Goal: Task Accomplishment & Management: Use online tool/utility

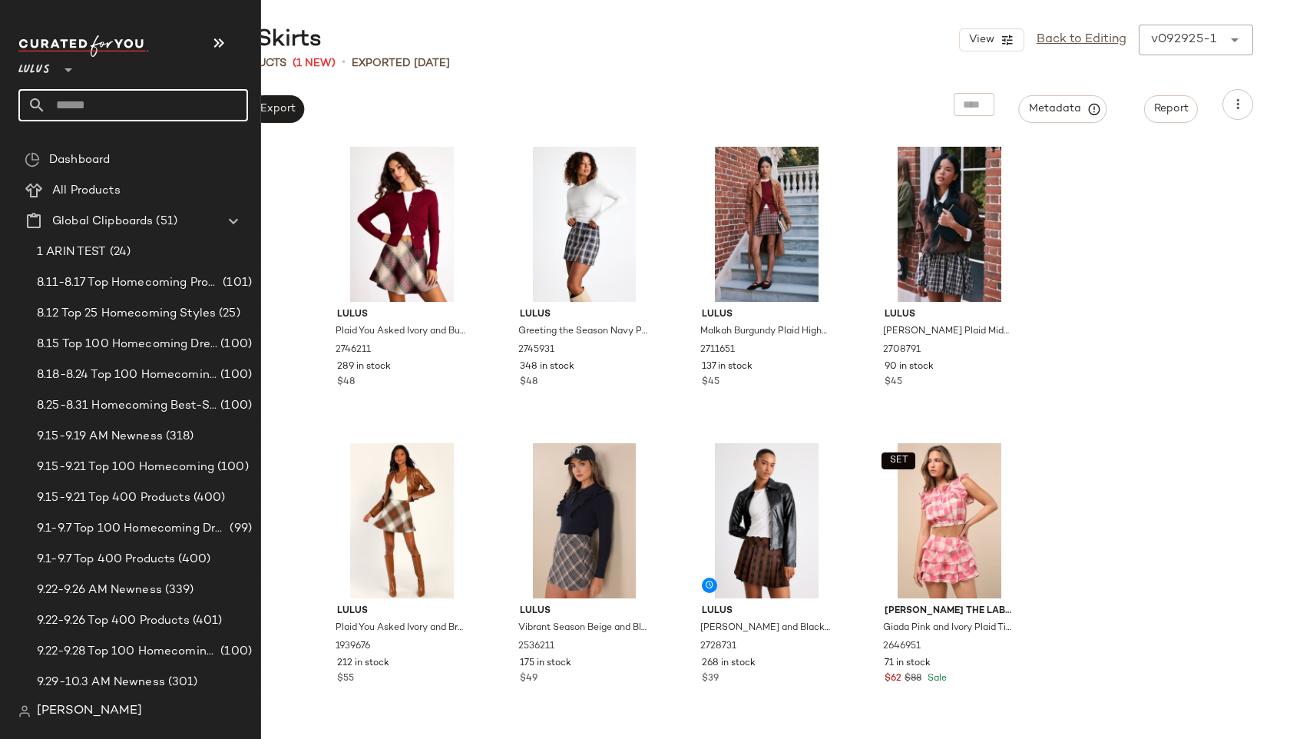
click at [62, 96] on input "text" at bounding box center [147, 105] width 202 height 32
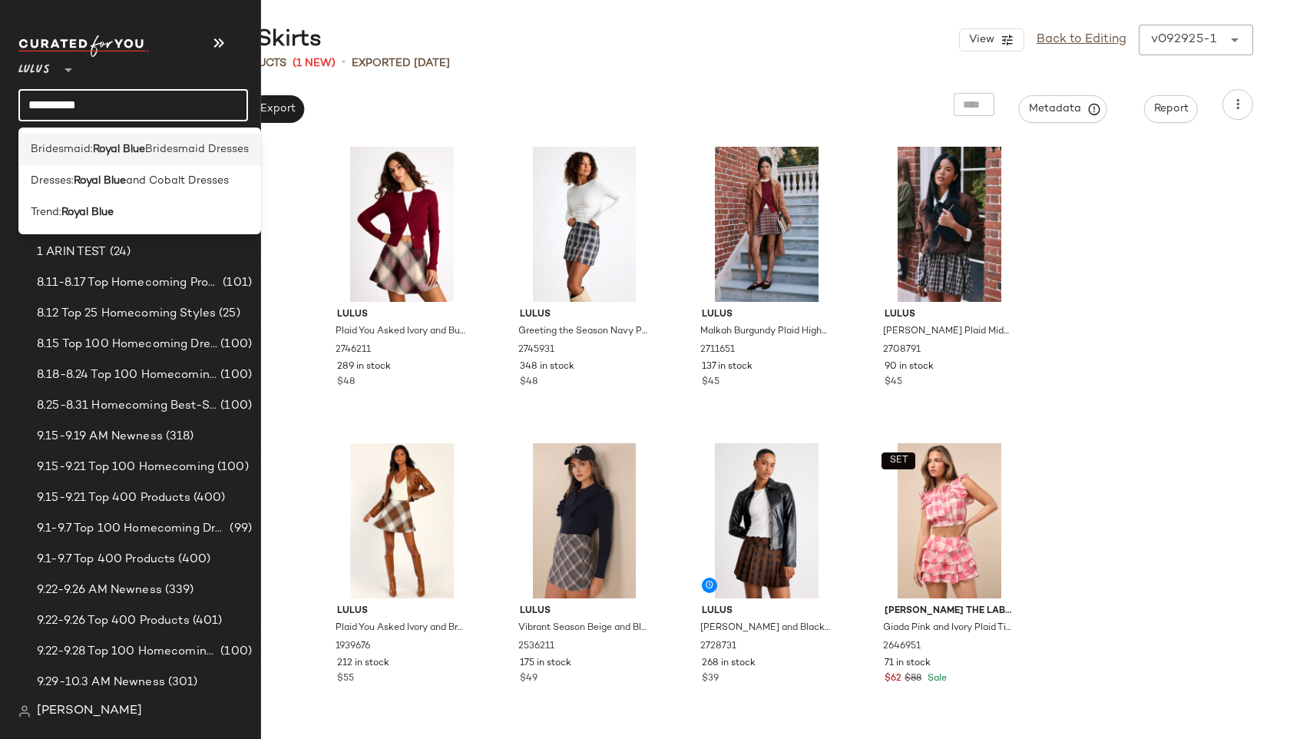
type input "**********"
click at [108, 154] on b "Royal Blue" at bounding box center [119, 149] width 52 height 16
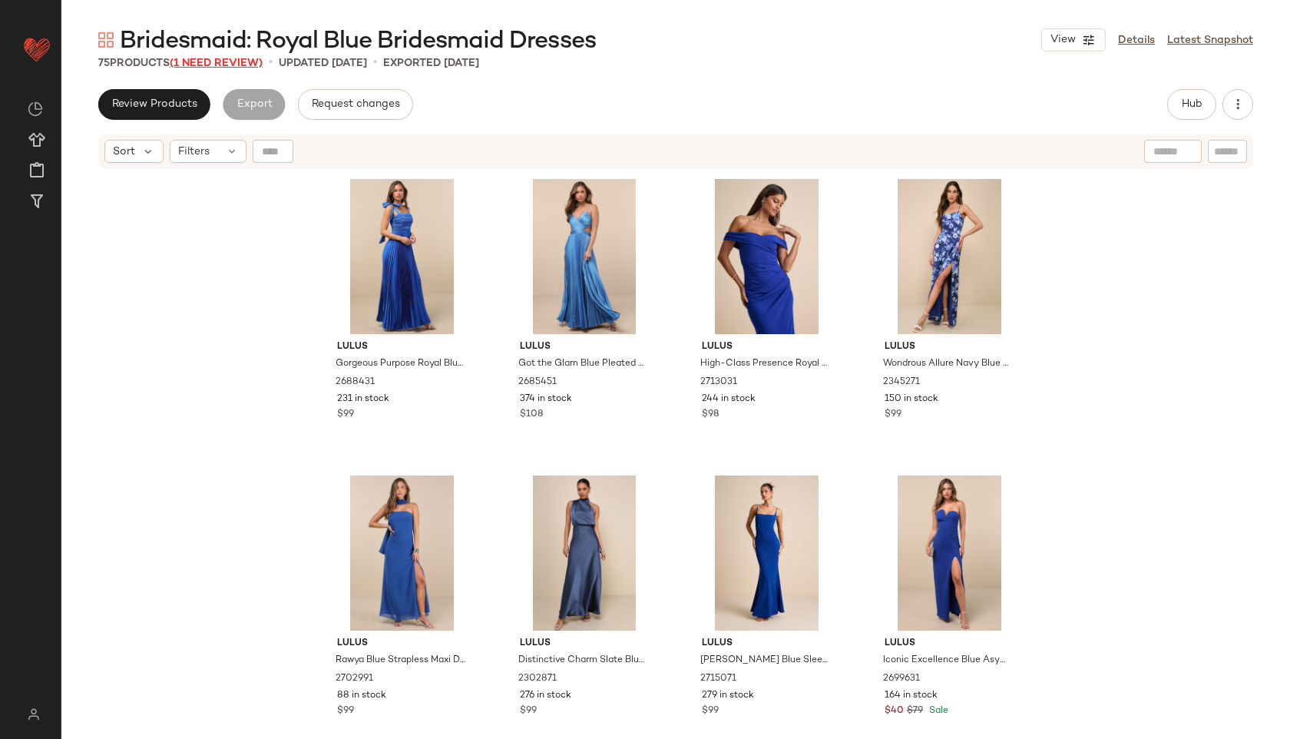
click at [243, 61] on span "(1 Need Review)" at bounding box center [216, 64] width 93 height 12
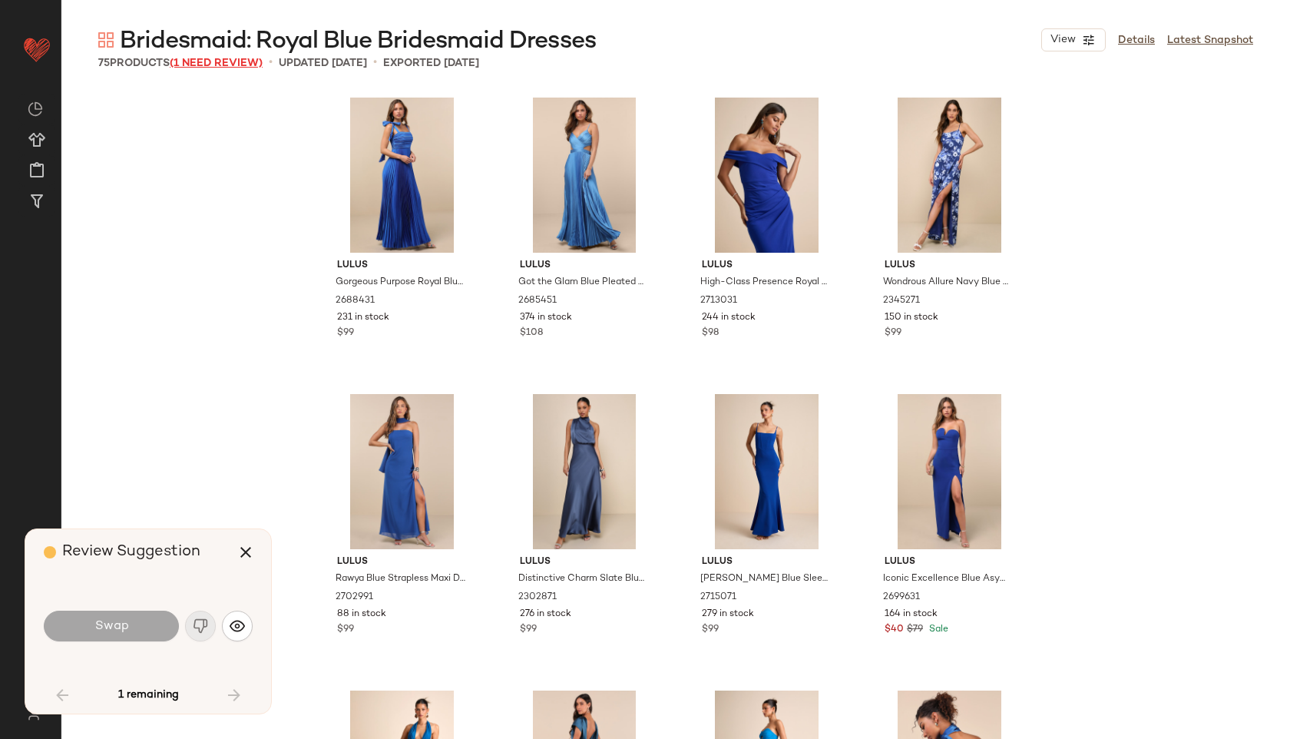
scroll to position [4744, 0]
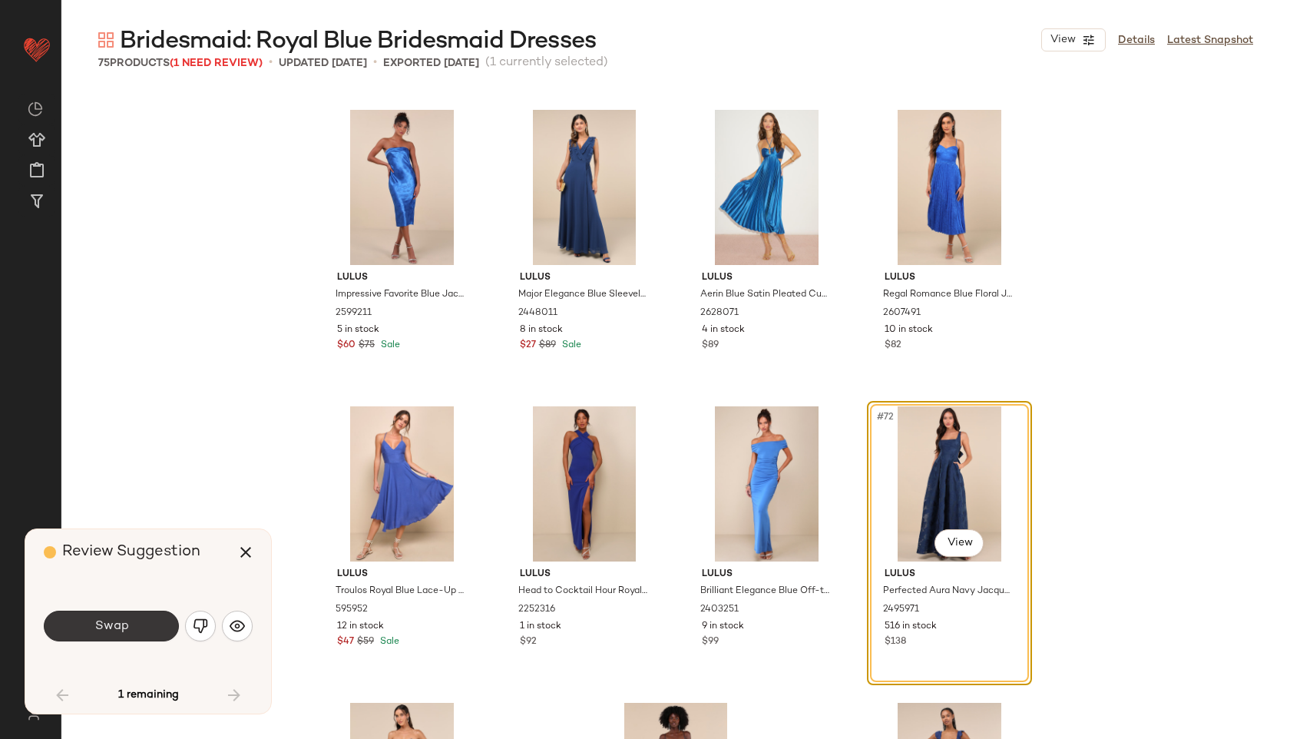
click at [115, 632] on span "Swap" at bounding box center [111, 626] width 35 height 15
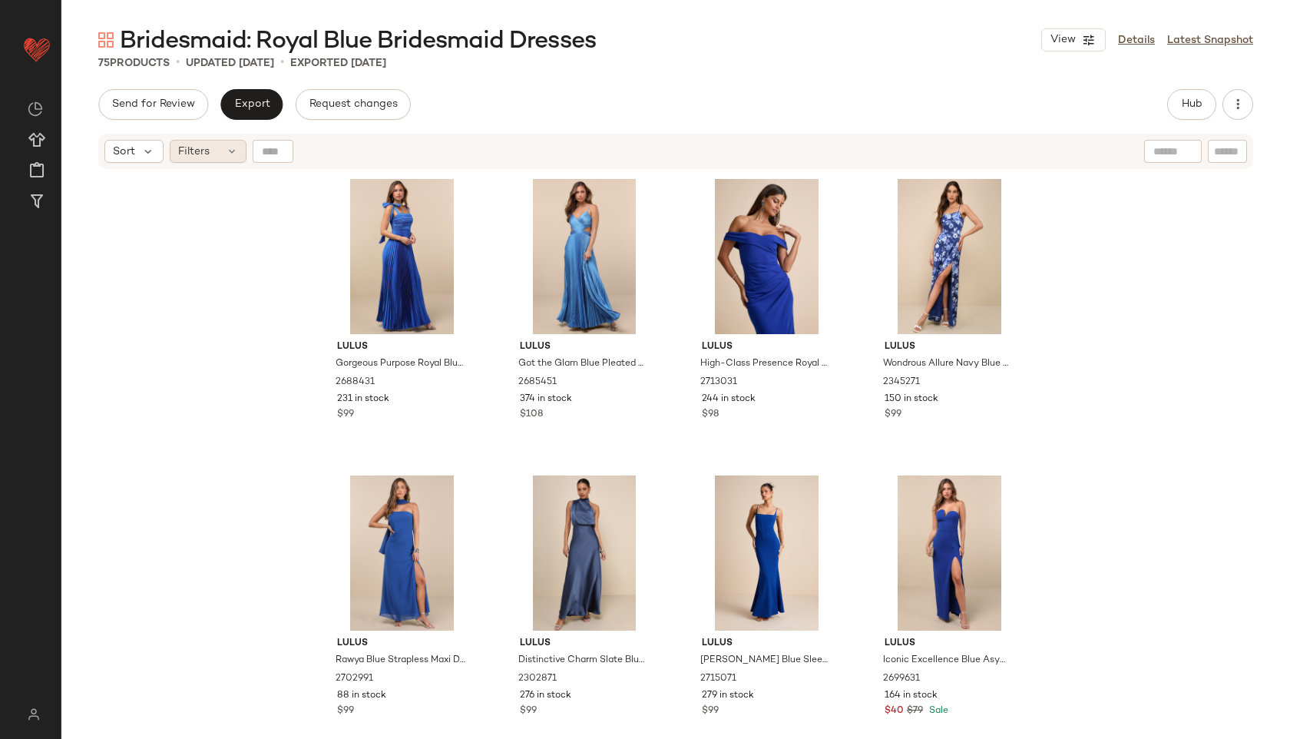
click at [219, 151] on div "Filters" at bounding box center [208, 151] width 77 height 23
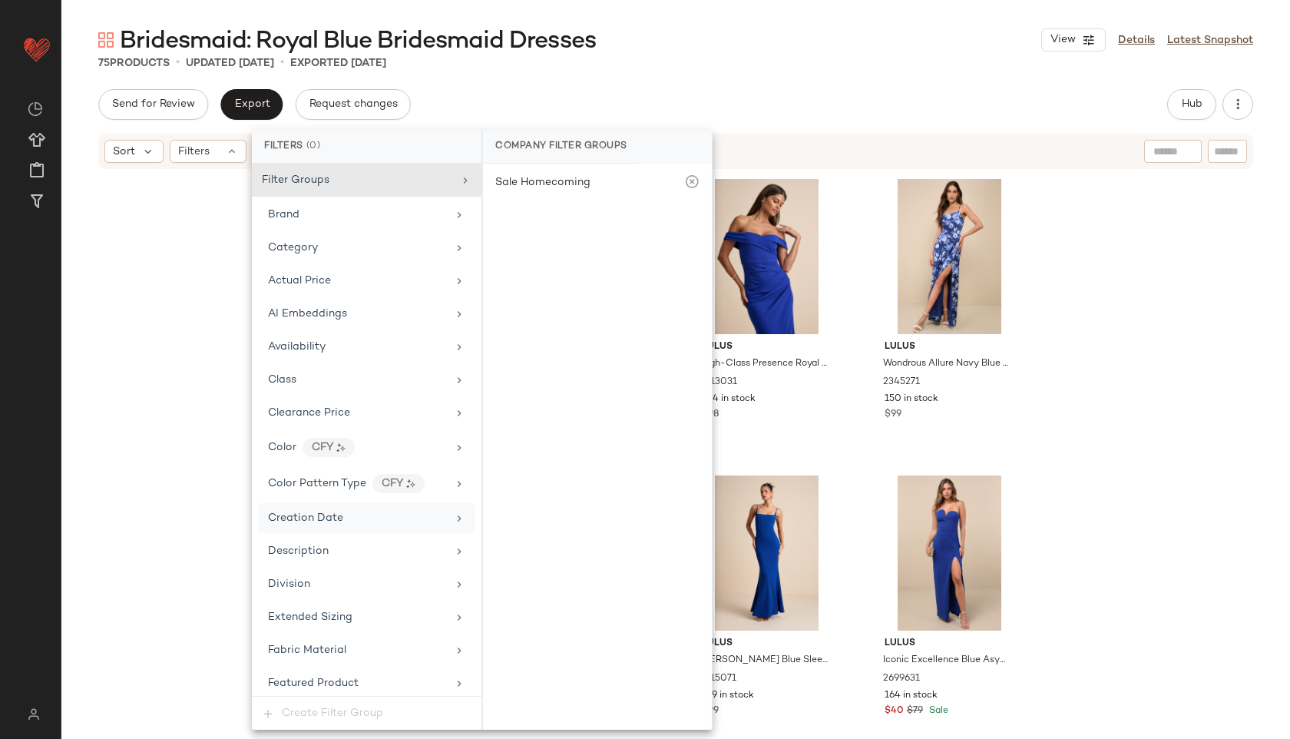
scroll to position [943, 0]
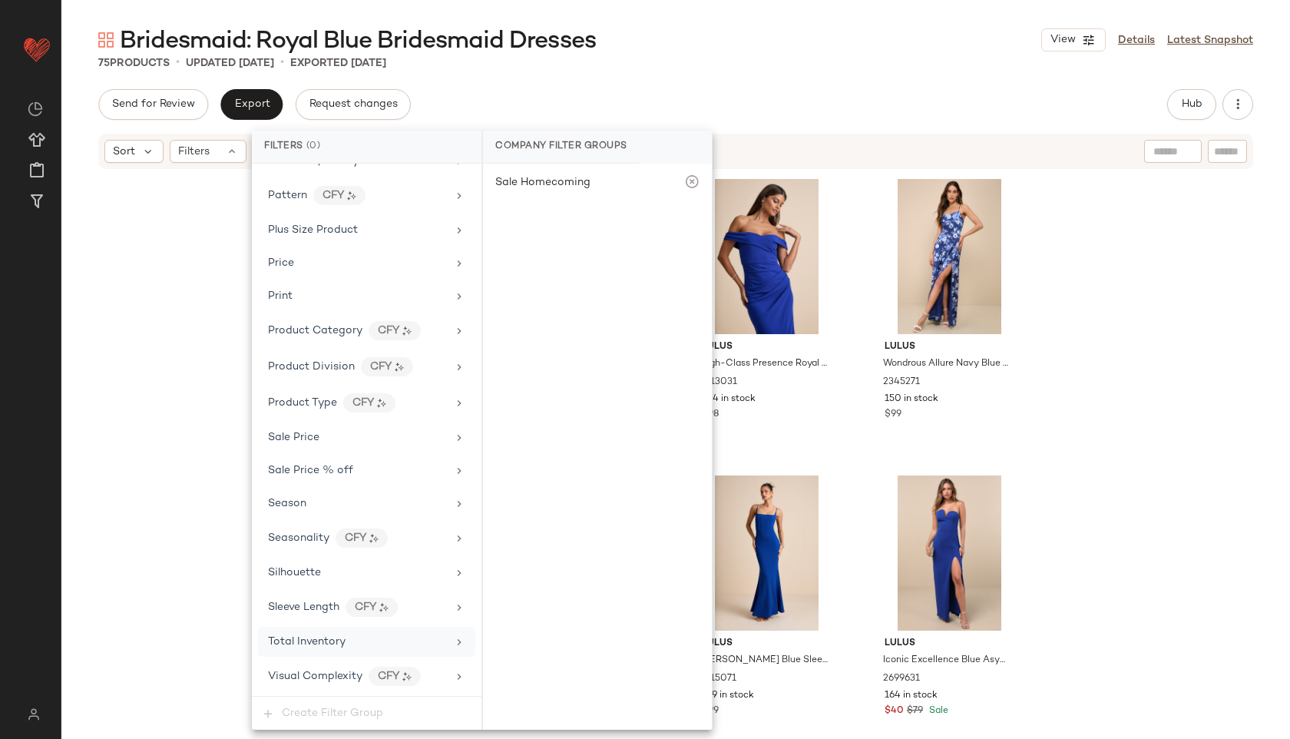
click at [354, 639] on div "Total Inventory" at bounding box center [357, 642] width 179 height 16
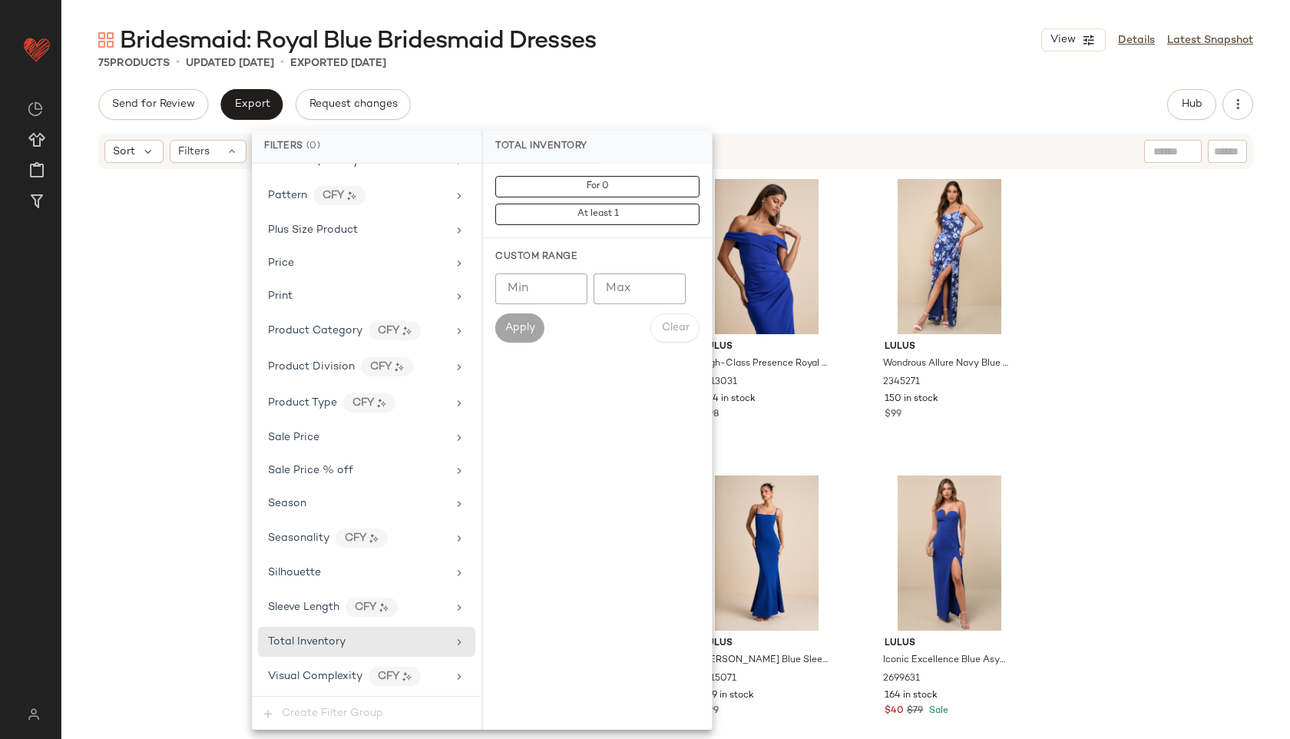
click at [640, 301] on input "Max" at bounding box center [640, 288] width 92 height 31
type input "**"
click at [515, 322] on span "Apply" at bounding box center [520, 328] width 31 height 12
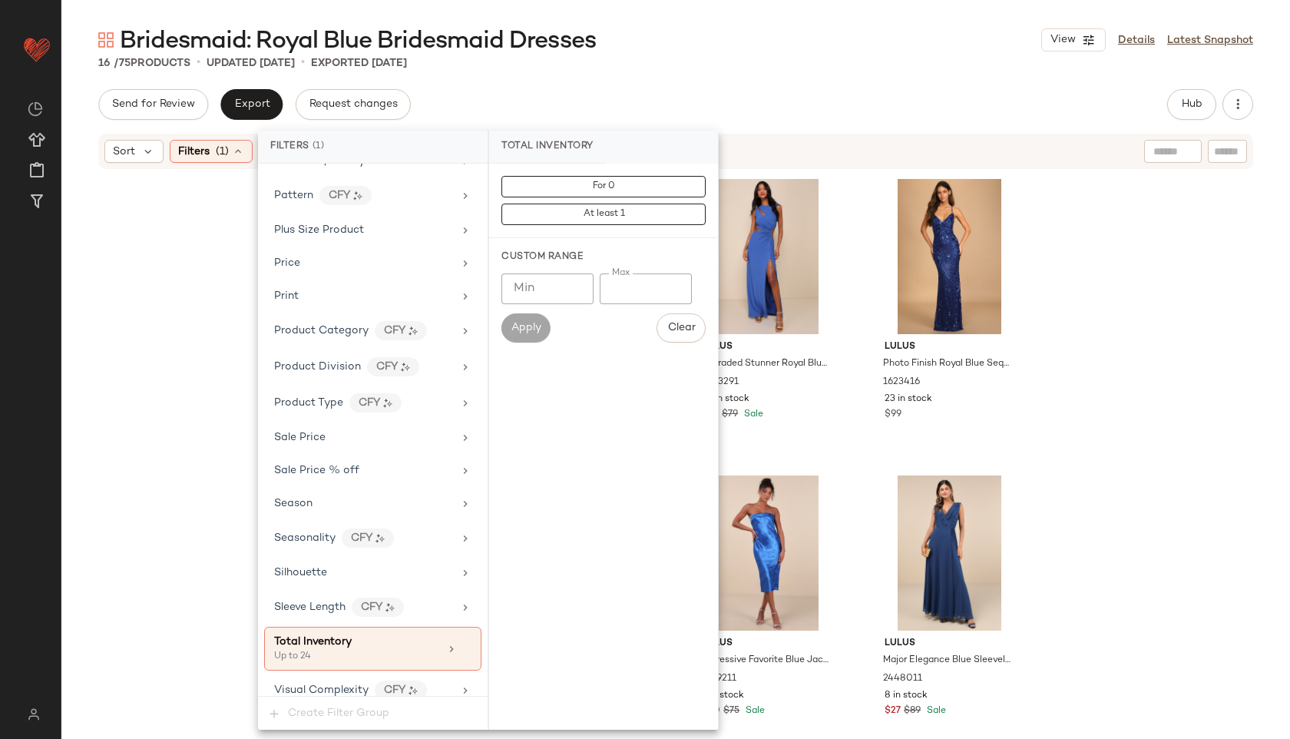
click at [753, 98] on div "Send for Review Export Request changes Hub Send for Review External Review Inte…" at bounding box center [675, 104] width 1155 height 31
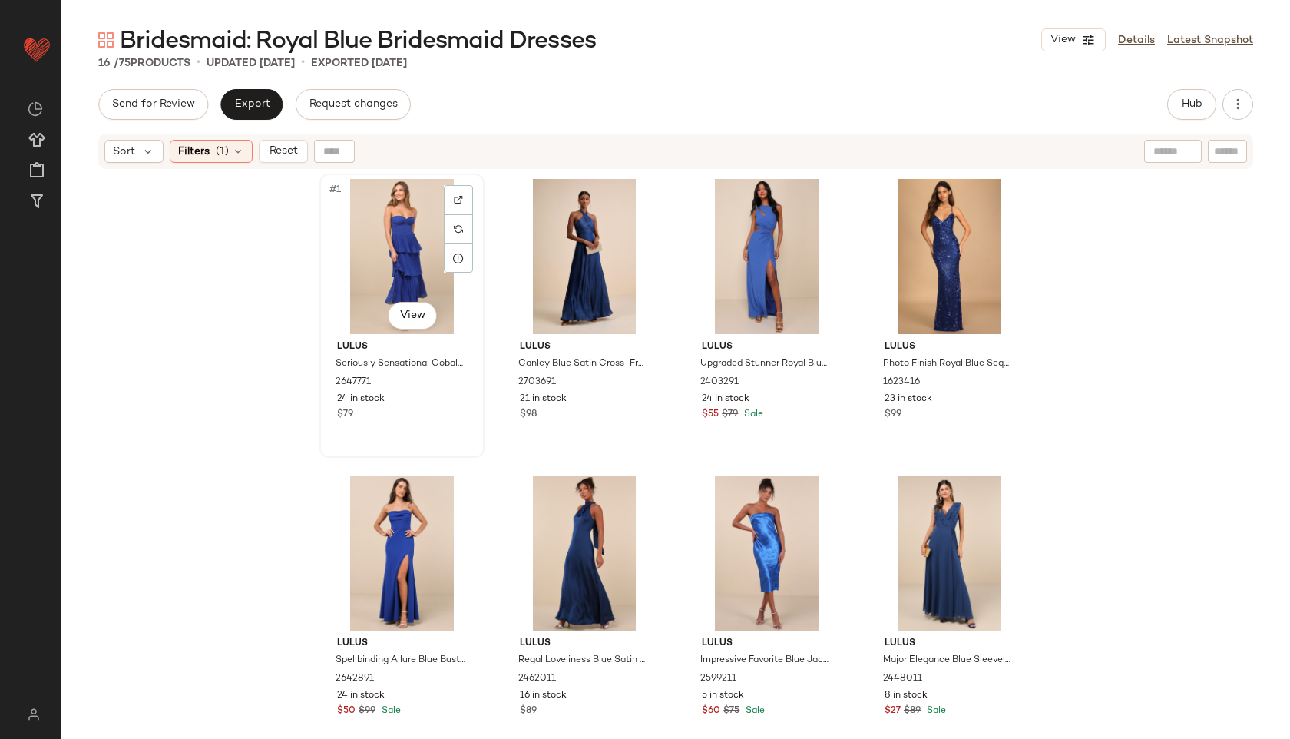
click at [397, 256] on div "#1 View" at bounding box center [402, 256] width 154 height 155
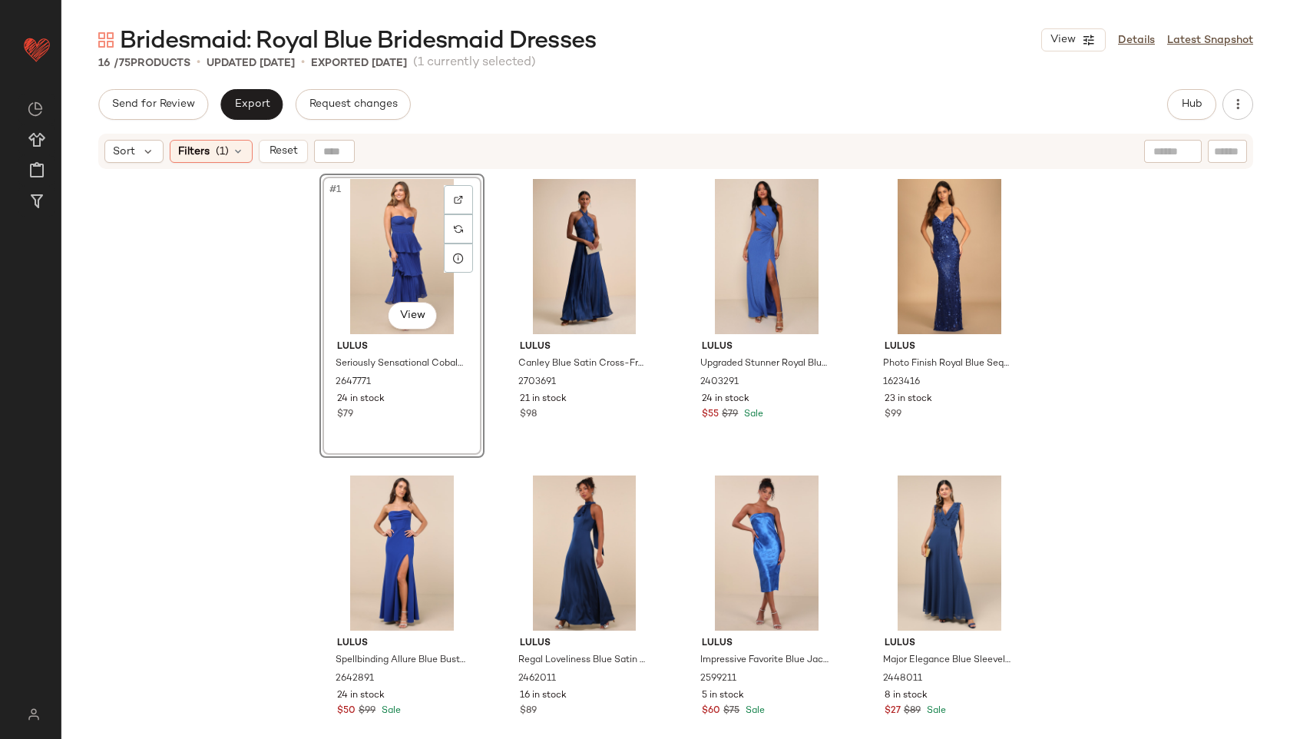
scroll to position [582, 0]
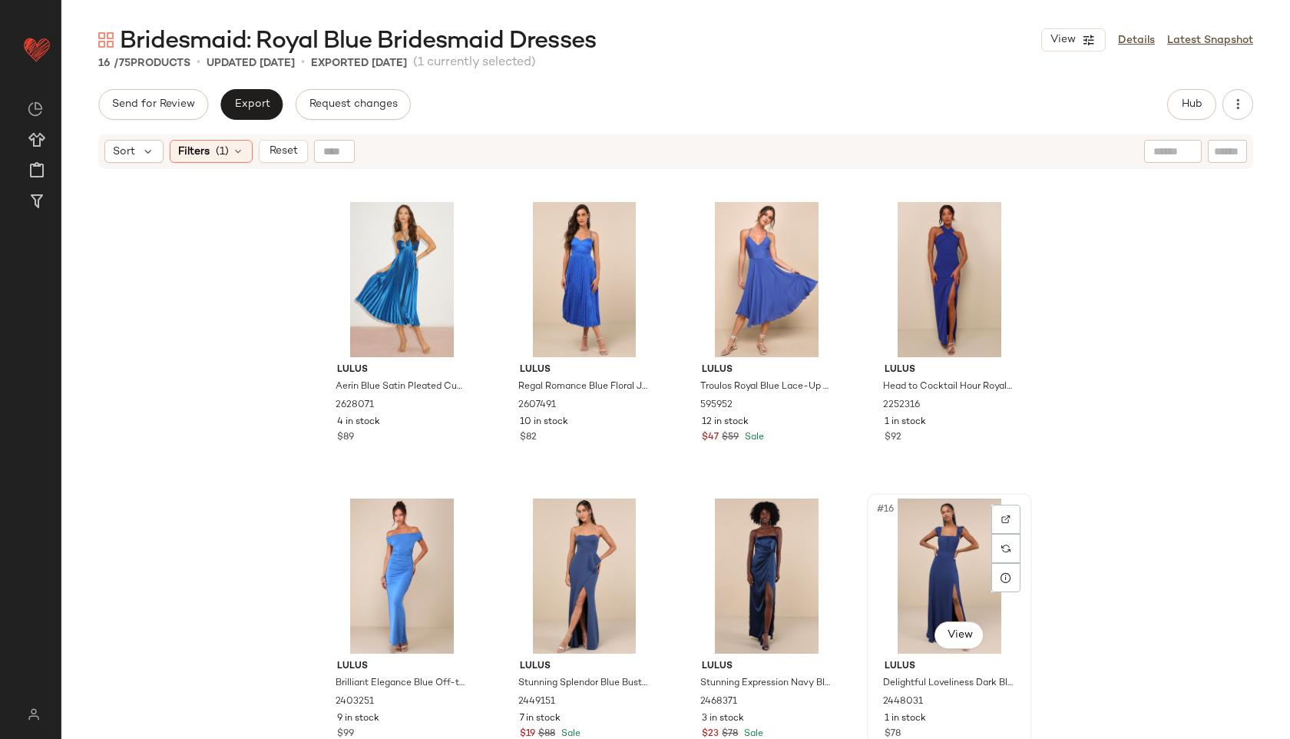
click at [949, 591] on div "#16 View" at bounding box center [950, 575] width 154 height 155
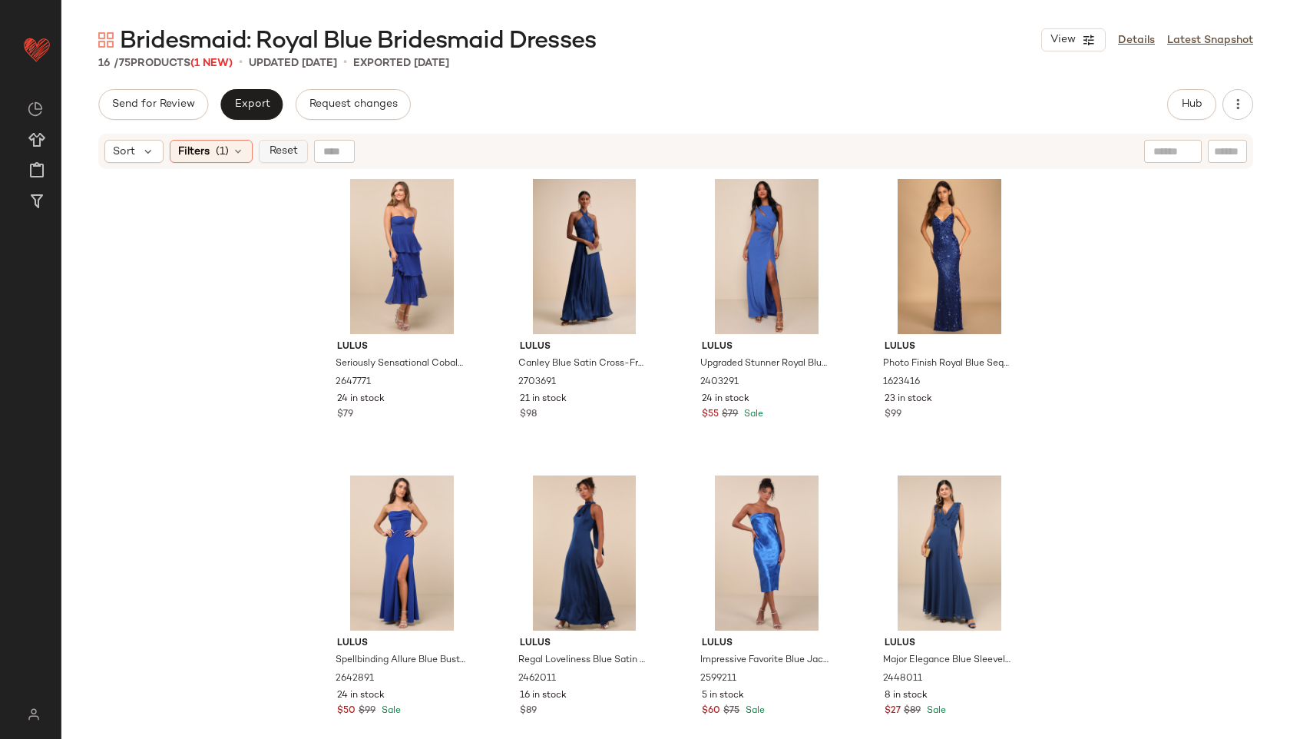
click at [293, 159] on button "Reset" at bounding box center [283, 151] width 49 height 23
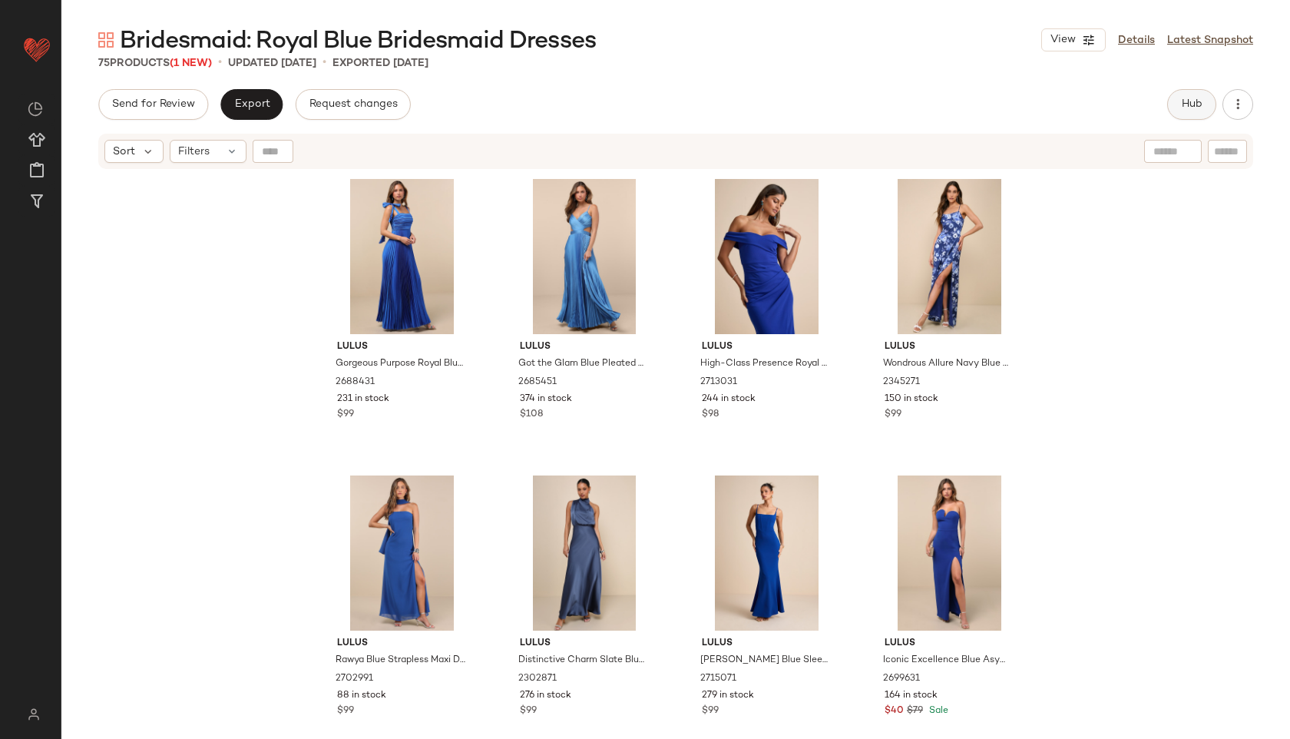
click at [1185, 108] on span "Hub" at bounding box center [1192, 104] width 22 height 12
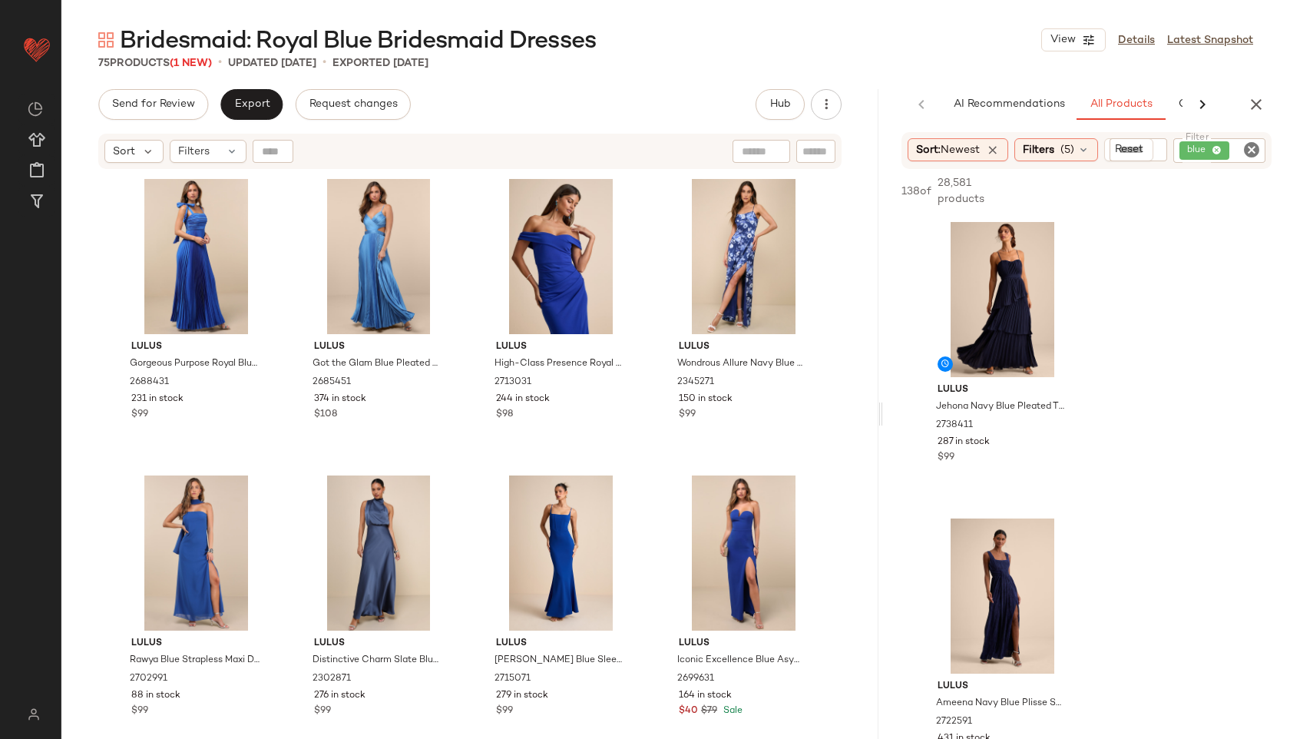
drag, startPoint x: 675, startPoint y: 416, endPoint x: 888, endPoint y: 422, distance: 212.8
click at [888, 422] on div "Bridesmaid: Royal Blue Bridesmaid Dresses View Details Latest Snapshot 75 Produ…" at bounding box center [675, 382] width 1229 height 714
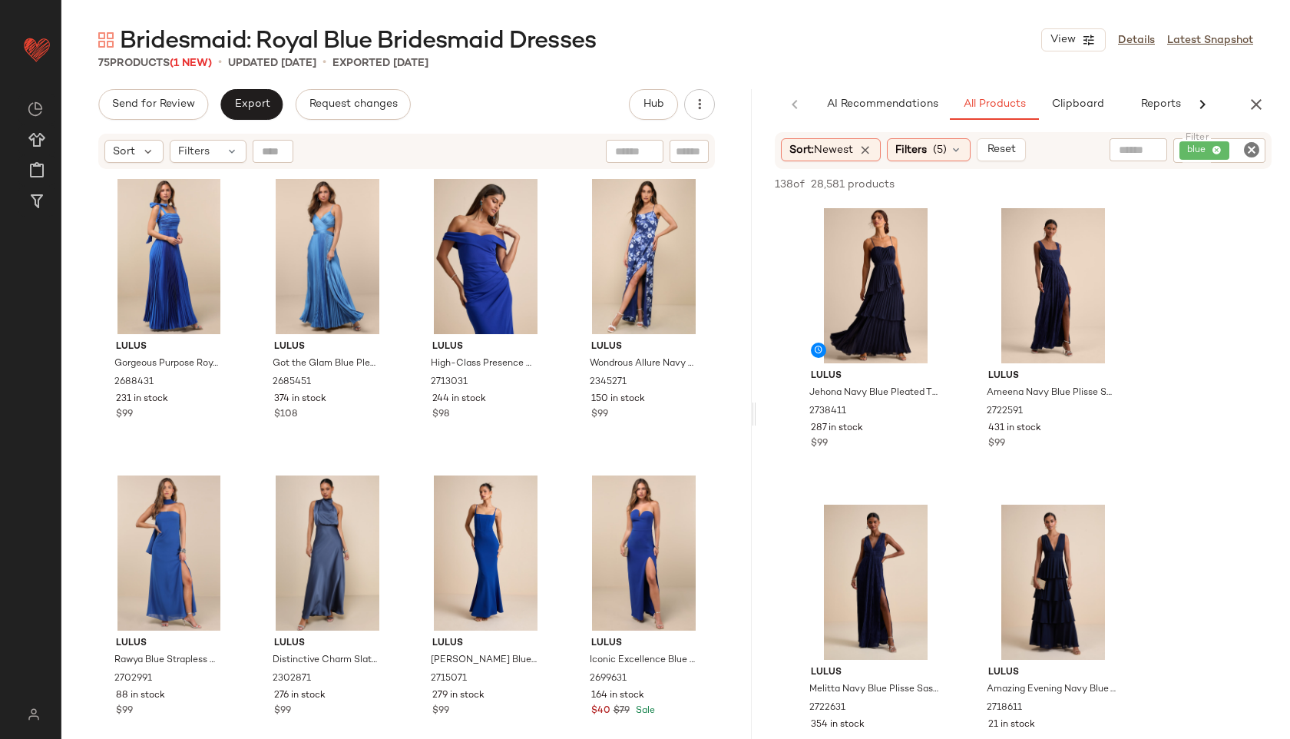
drag, startPoint x: 883, startPoint y: 416, endPoint x: 757, endPoint y: 392, distance: 128.2
click at [757, 392] on div "Bridesmaid: Royal Blue Bridesmaid Dresses View Details Latest Snapshot 75 Produ…" at bounding box center [675, 382] width 1229 height 714
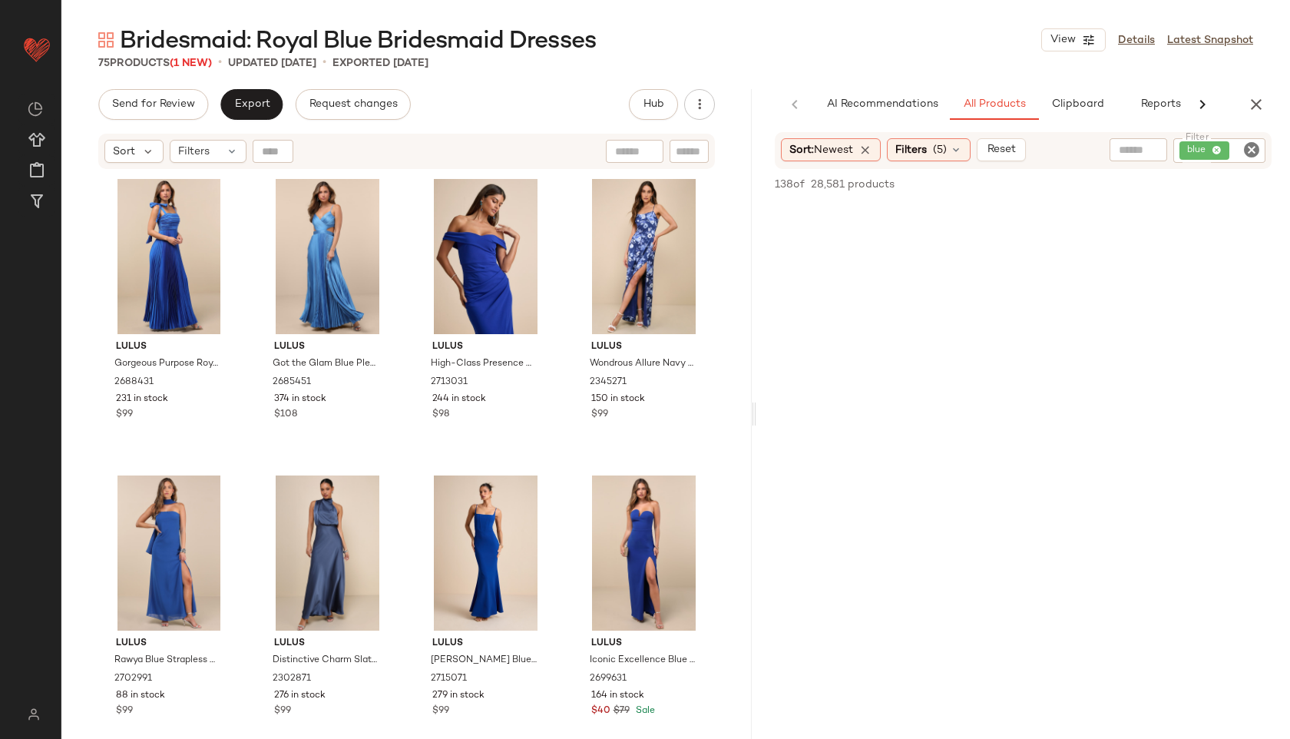
scroll to position [16843, 0]
click at [254, 108] on span "Export" at bounding box center [252, 104] width 36 height 12
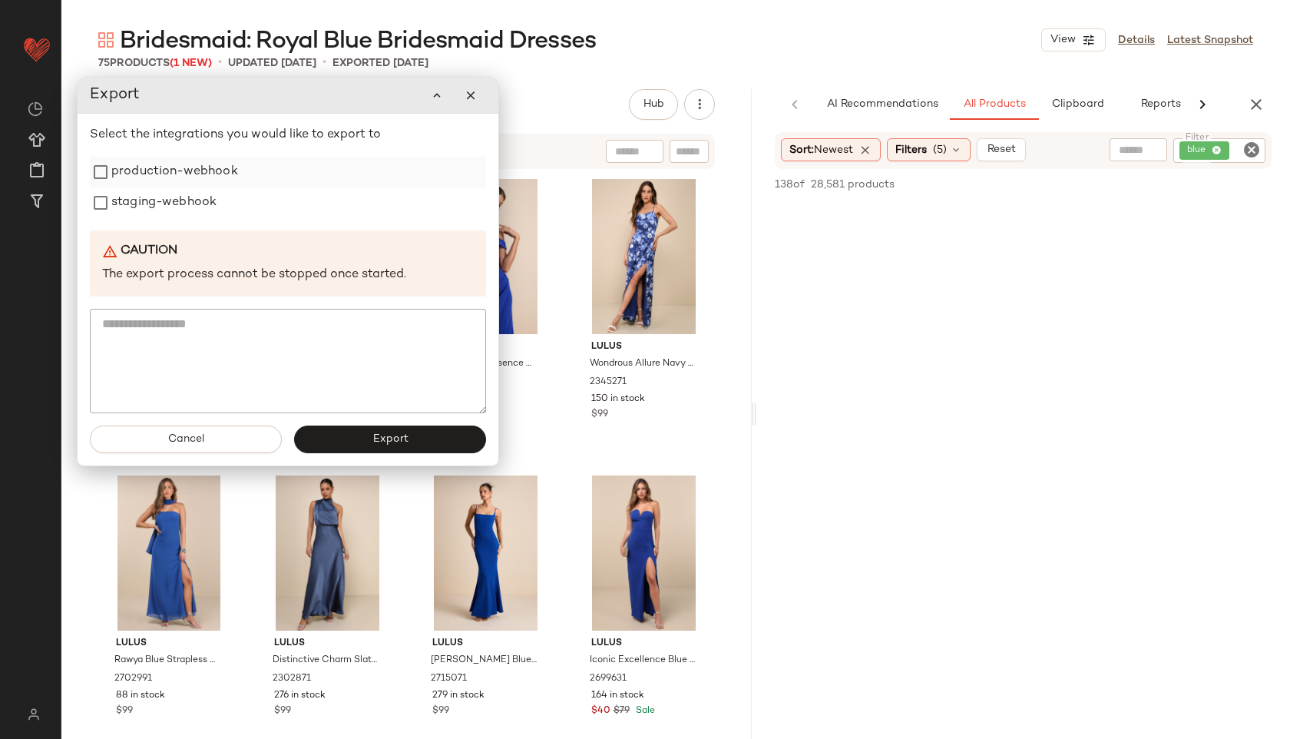
click at [221, 167] on label "production-webhook" at bounding box center [174, 172] width 127 height 31
click at [197, 202] on label "staging-webhook" at bounding box center [163, 202] width 105 height 31
click at [367, 430] on button "Export" at bounding box center [390, 440] width 192 height 28
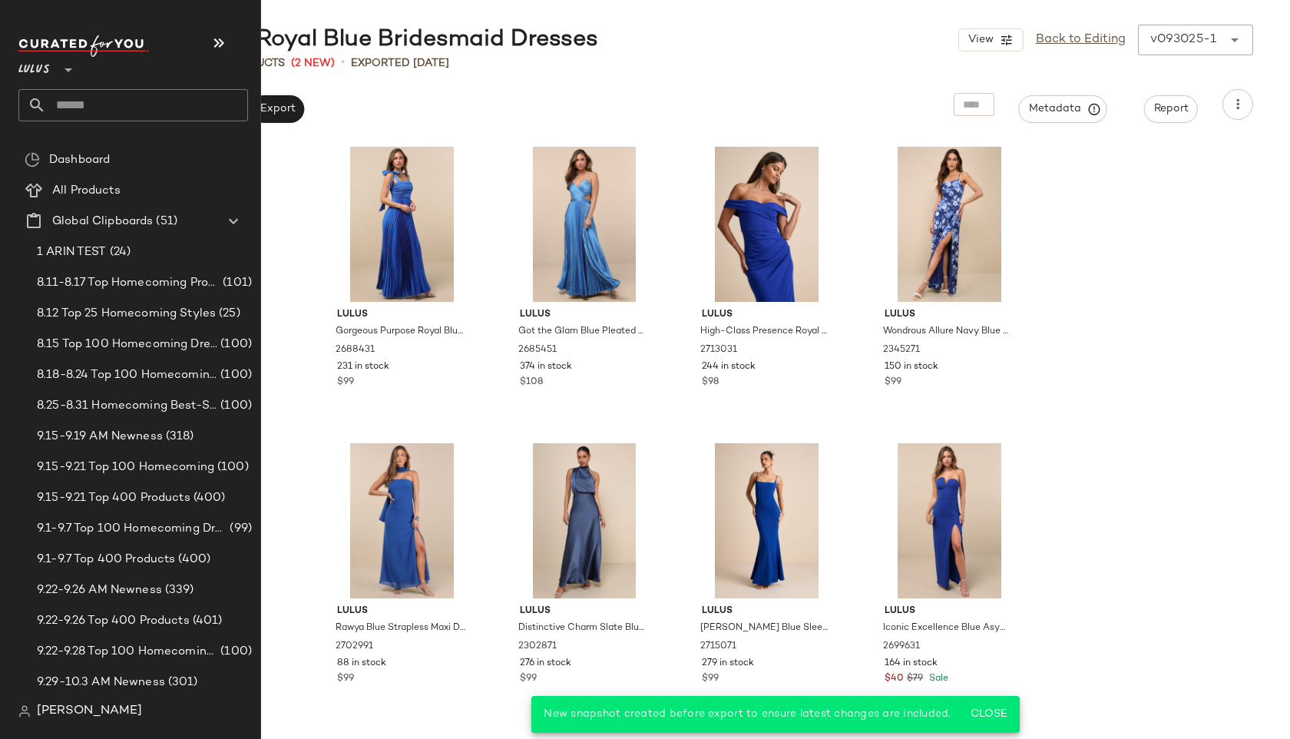
click at [75, 105] on input "text" at bounding box center [147, 105] width 202 height 32
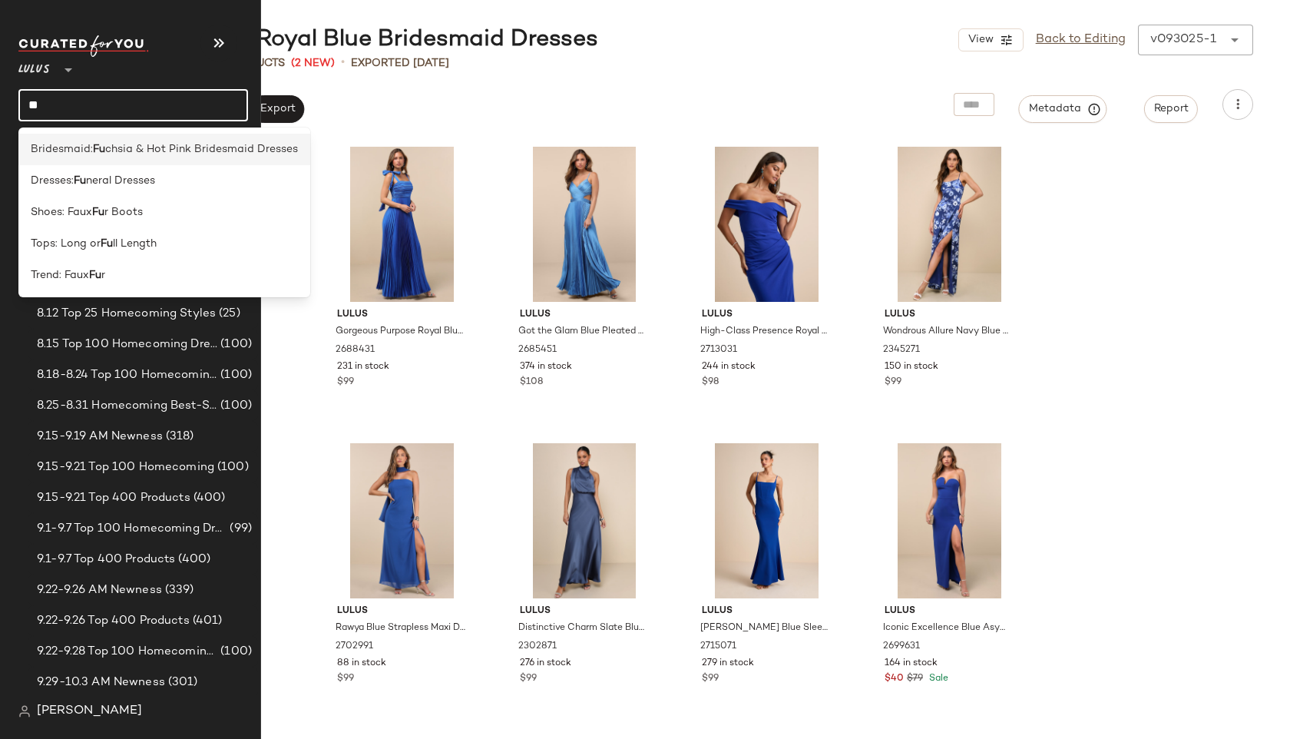
type input "**"
click at [95, 147] on b "Fu" at bounding box center [99, 149] width 12 height 16
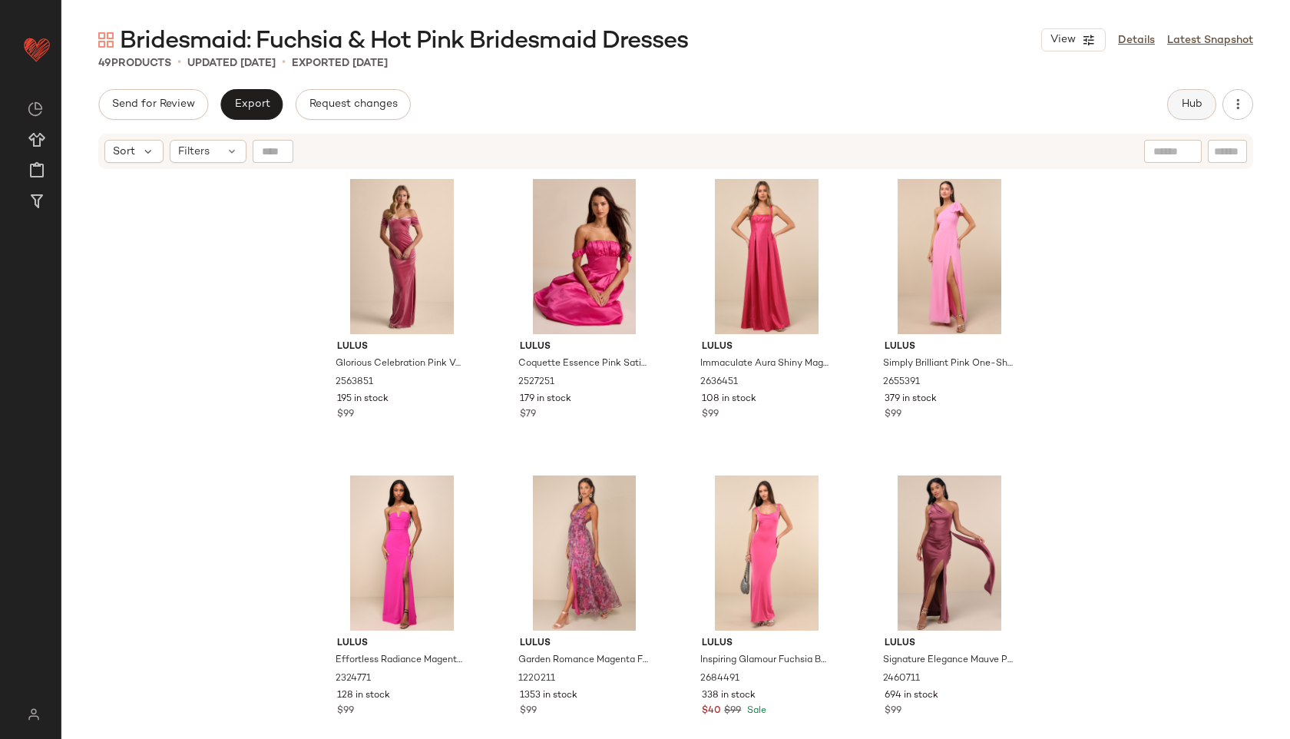
click at [1194, 101] on span "Hub" at bounding box center [1192, 104] width 22 height 12
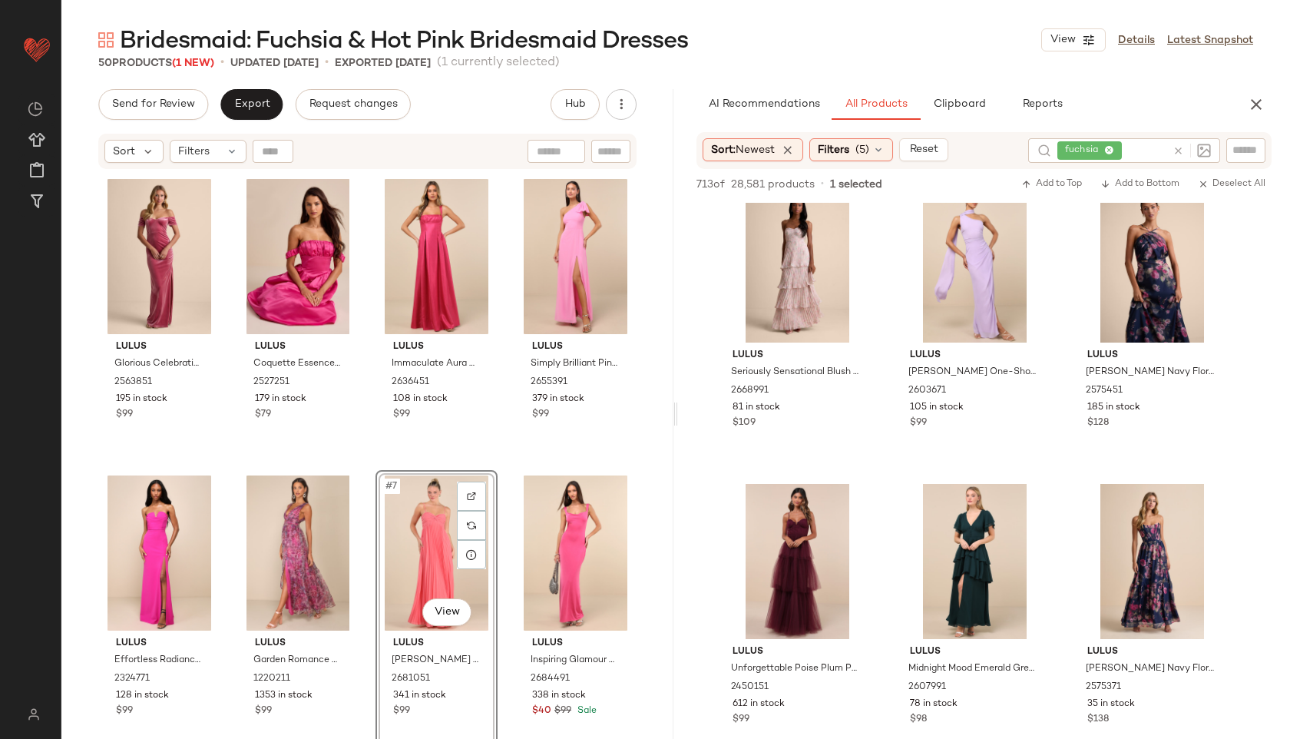
scroll to position [13674, 0]
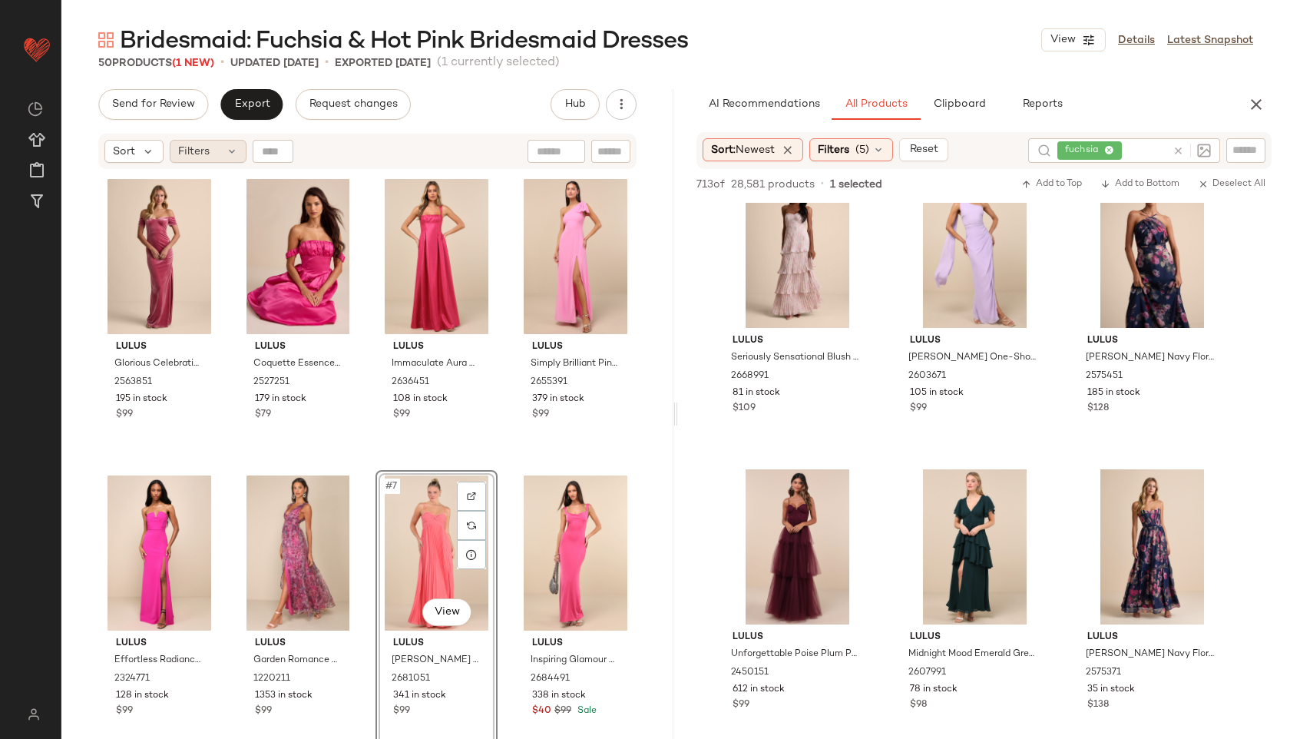
click at [224, 150] on div "Filters" at bounding box center [208, 151] width 77 height 23
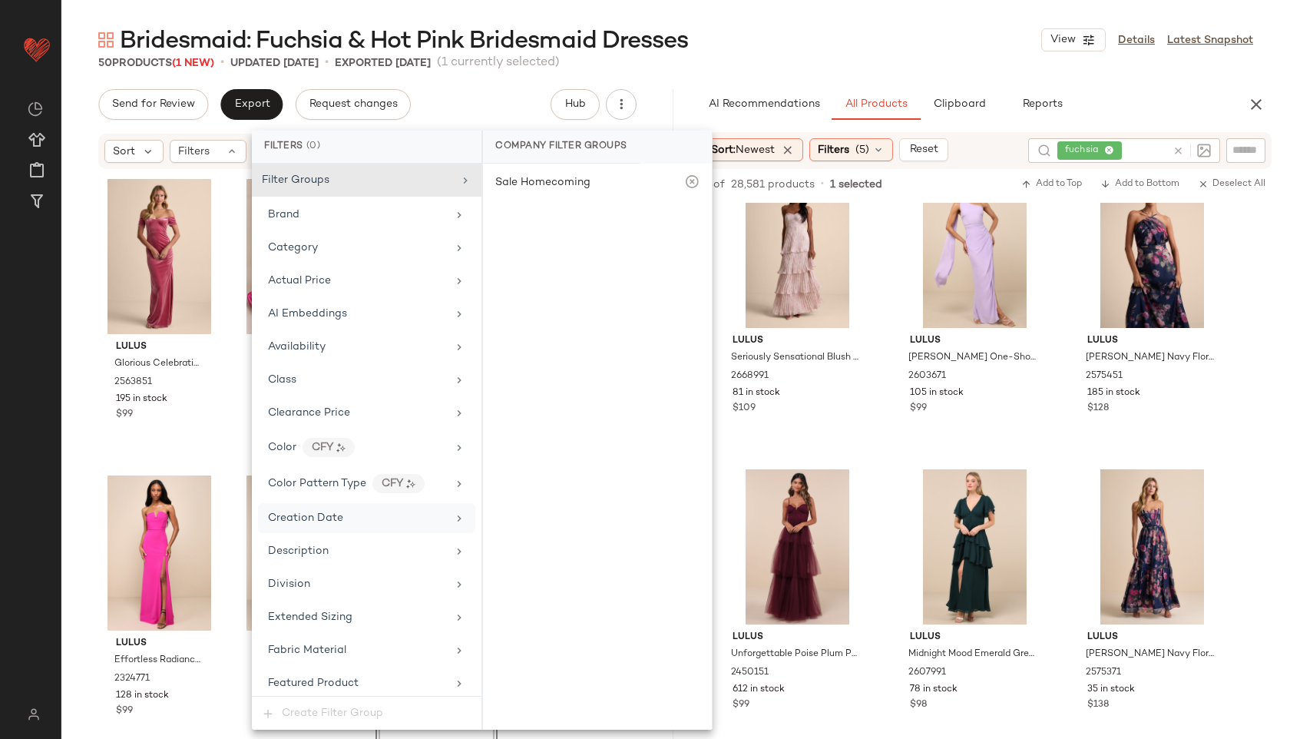
scroll to position [943, 0]
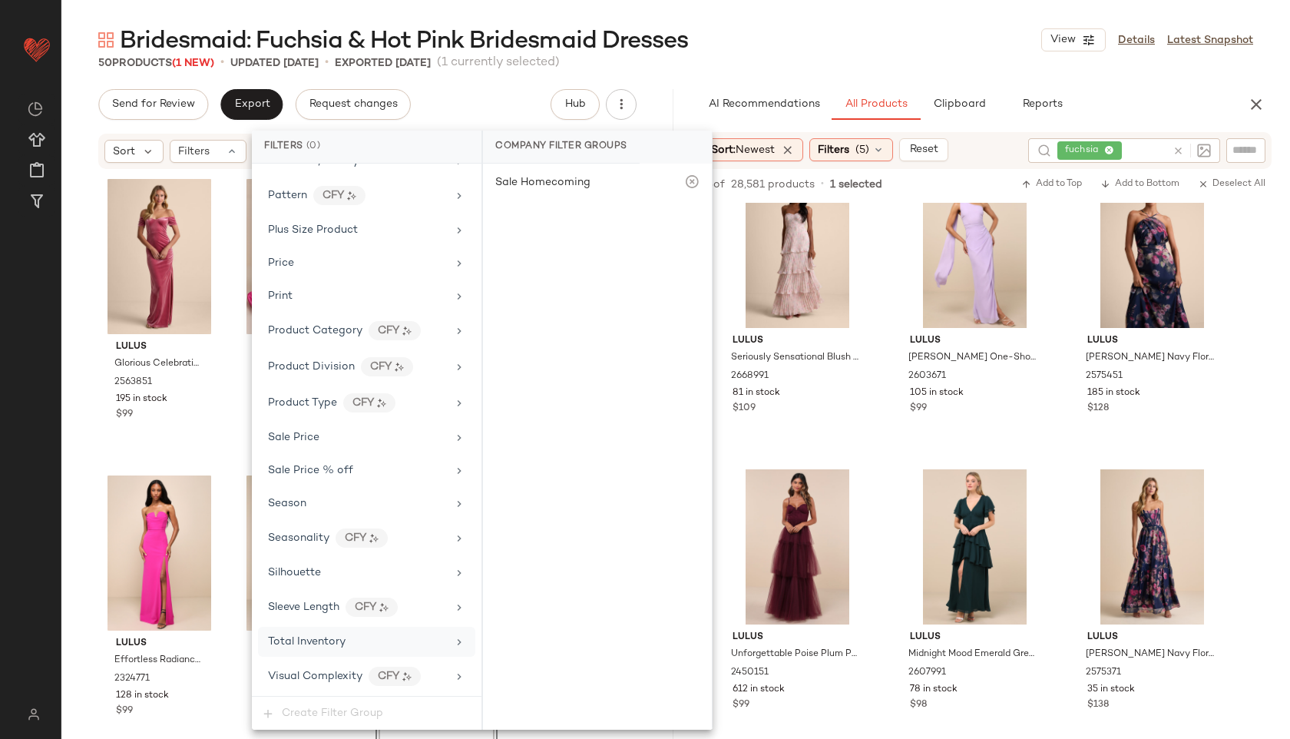
click at [351, 642] on div "Total Inventory" at bounding box center [357, 642] width 179 height 16
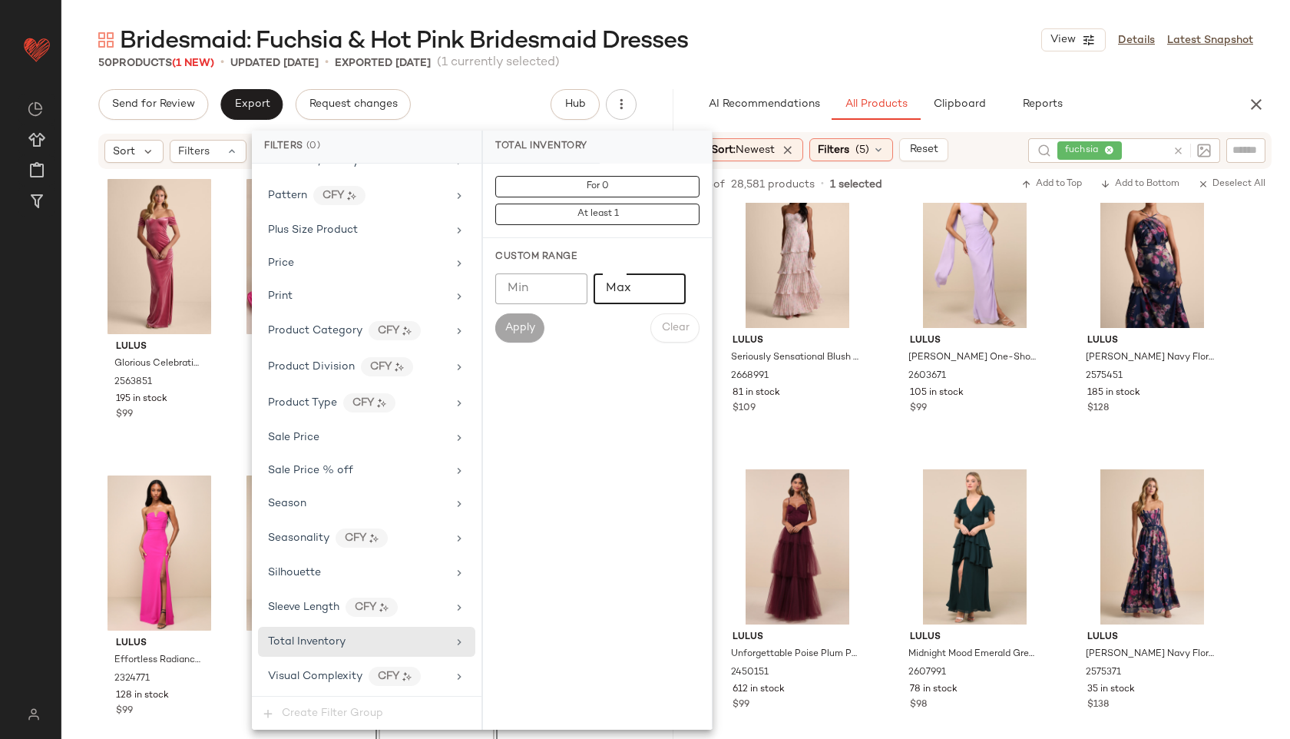
click at [624, 289] on input "Max" at bounding box center [640, 288] width 92 height 31
type input "**"
click at [524, 324] on span "Apply" at bounding box center [520, 328] width 31 height 12
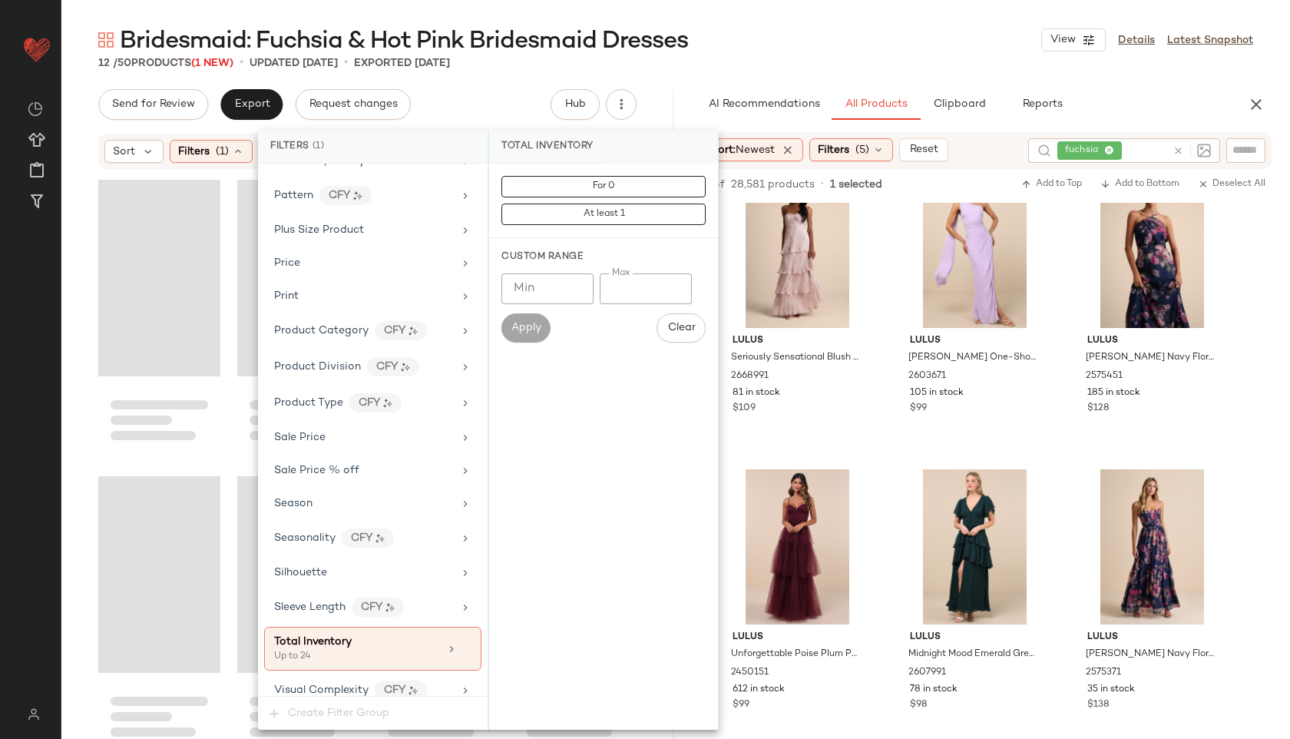
click at [780, 37] on div "Bridesmaid: Fuchsia & Hot Pink Bridesmaid Dresses View Details Latest Snapshot" at bounding box center [675, 40] width 1229 height 31
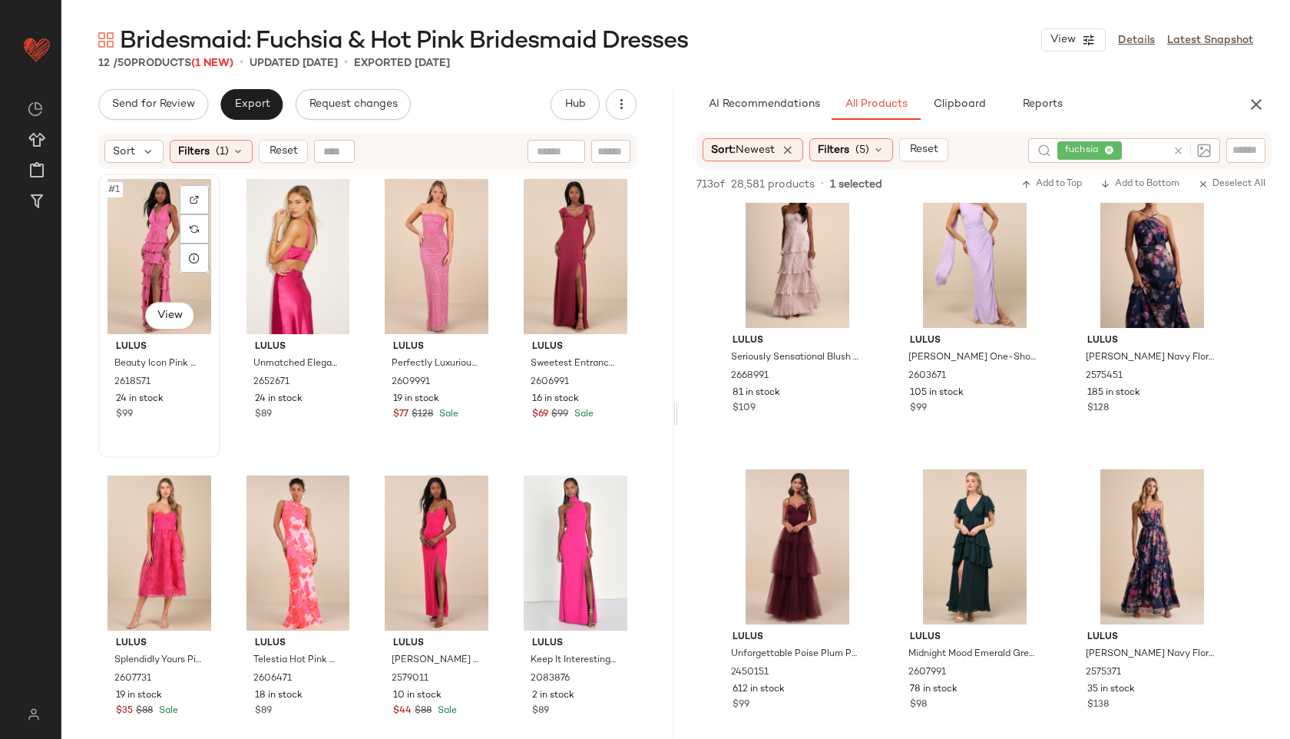
click at [158, 227] on div "#1 View" at bounding box center [159, 256] width 111 height 155
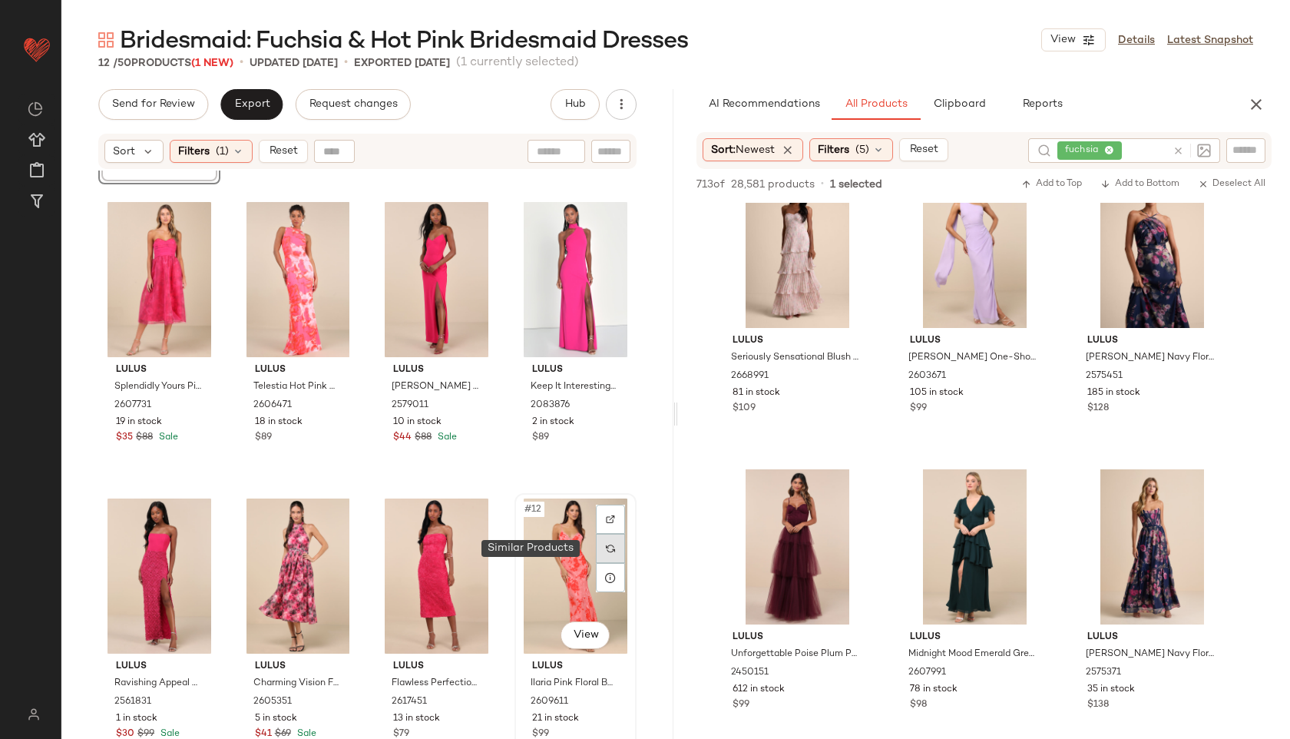
click at [605, 558] on div at bounding box center [610, 548] width 29 height 29
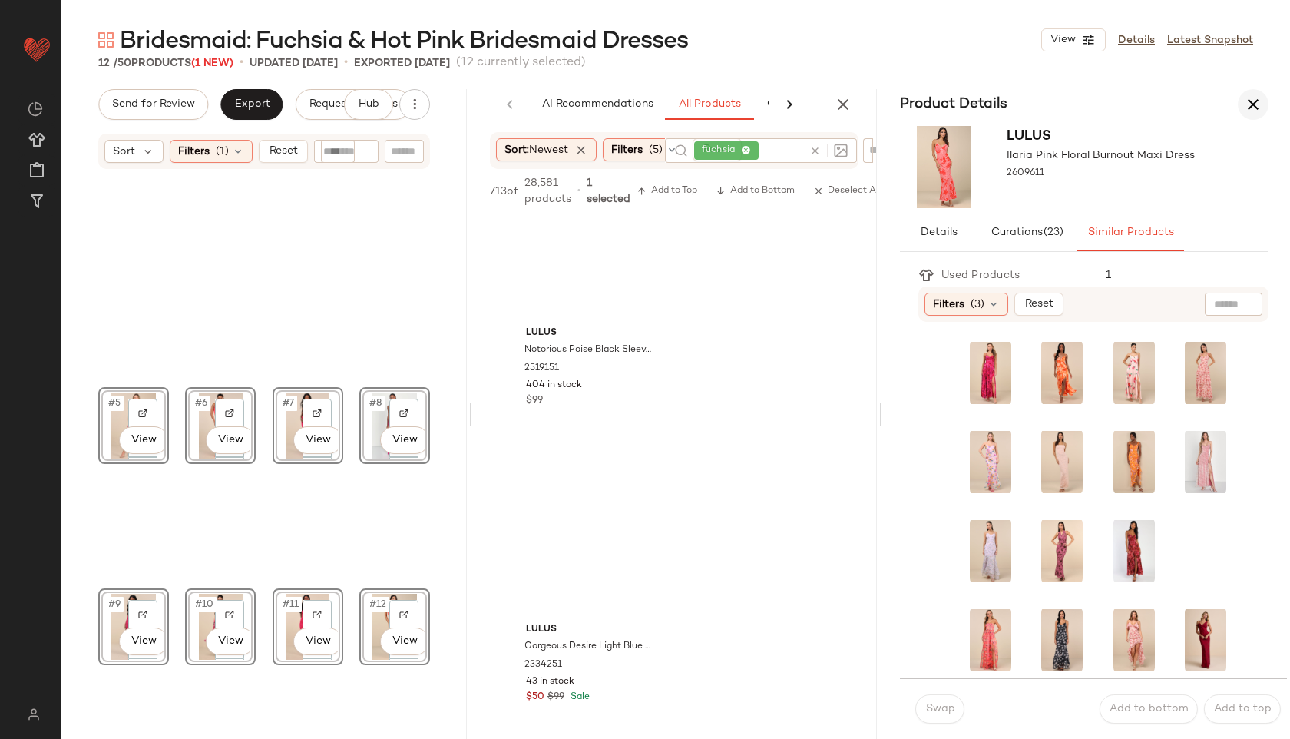
click at [1240, 105] on button "button" at bounding box center [1253, 104] width 31 height 31
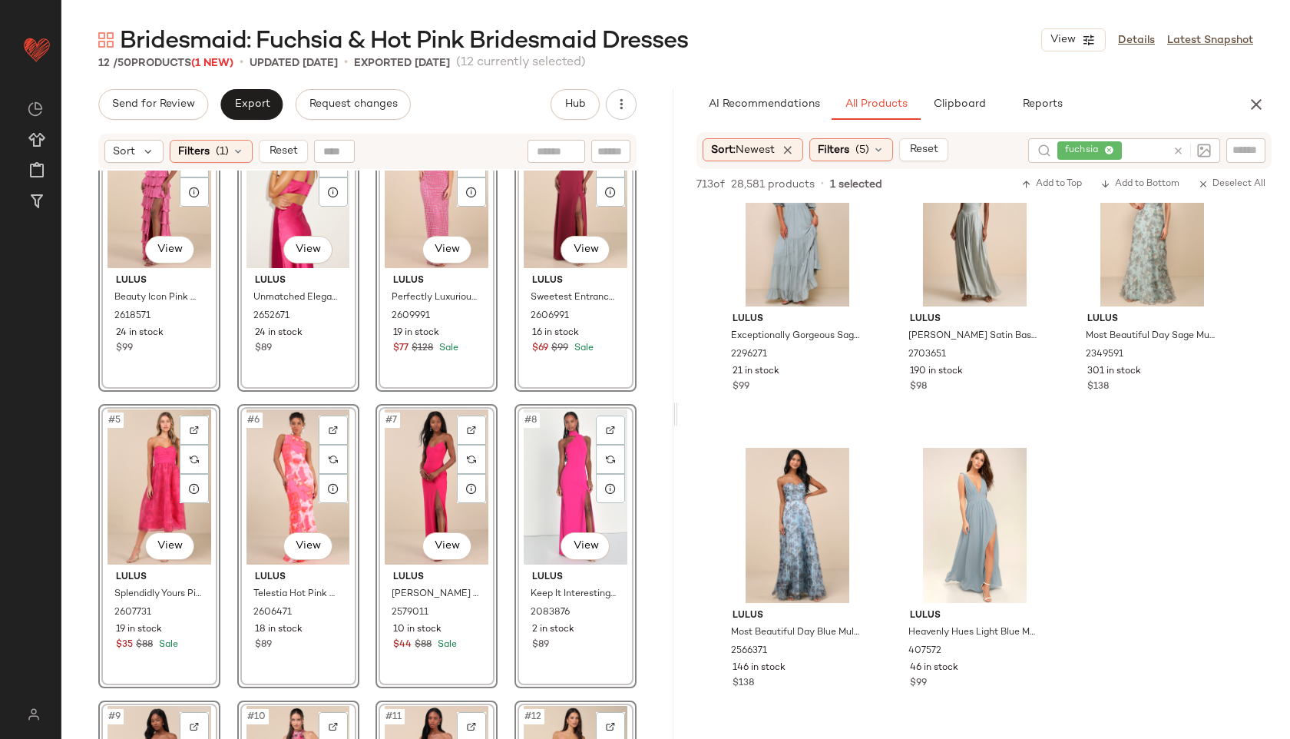
scroll to position [273, 0]
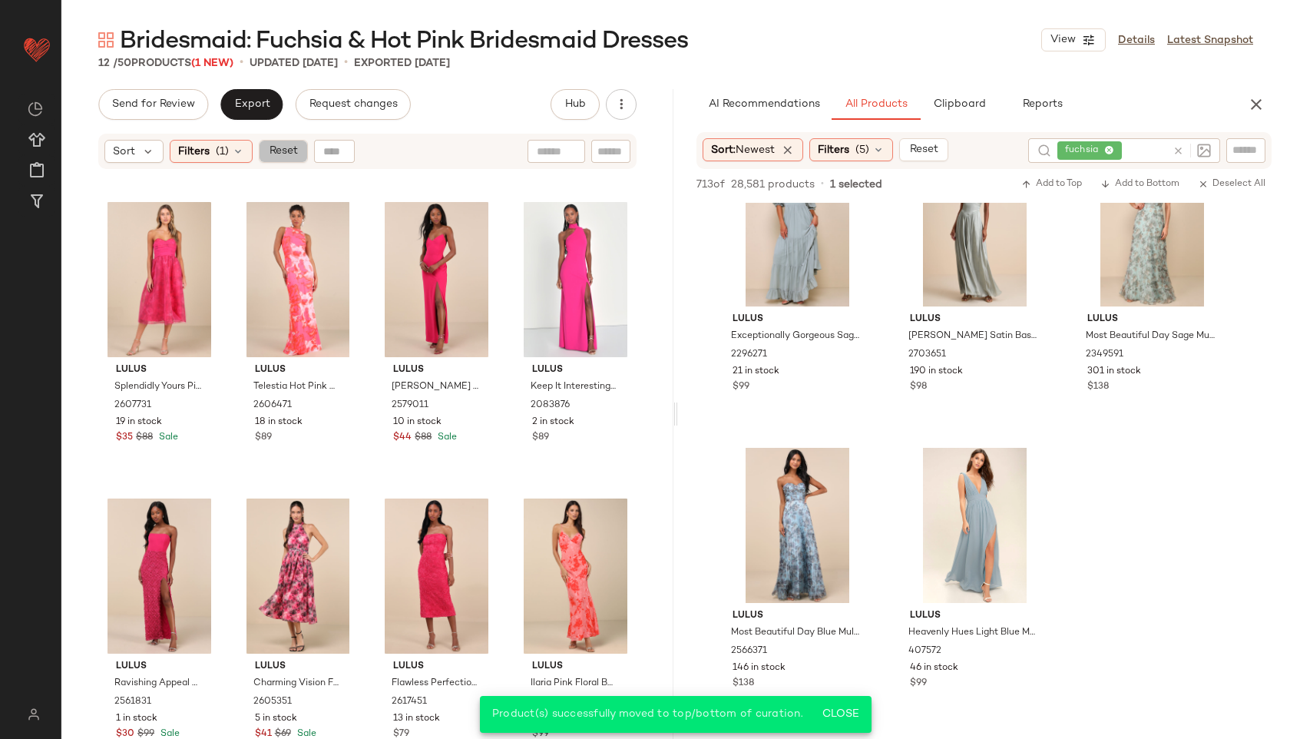
click at [285, 158] on button "Reset" at bounding box center [283, 151] width 49 height 23
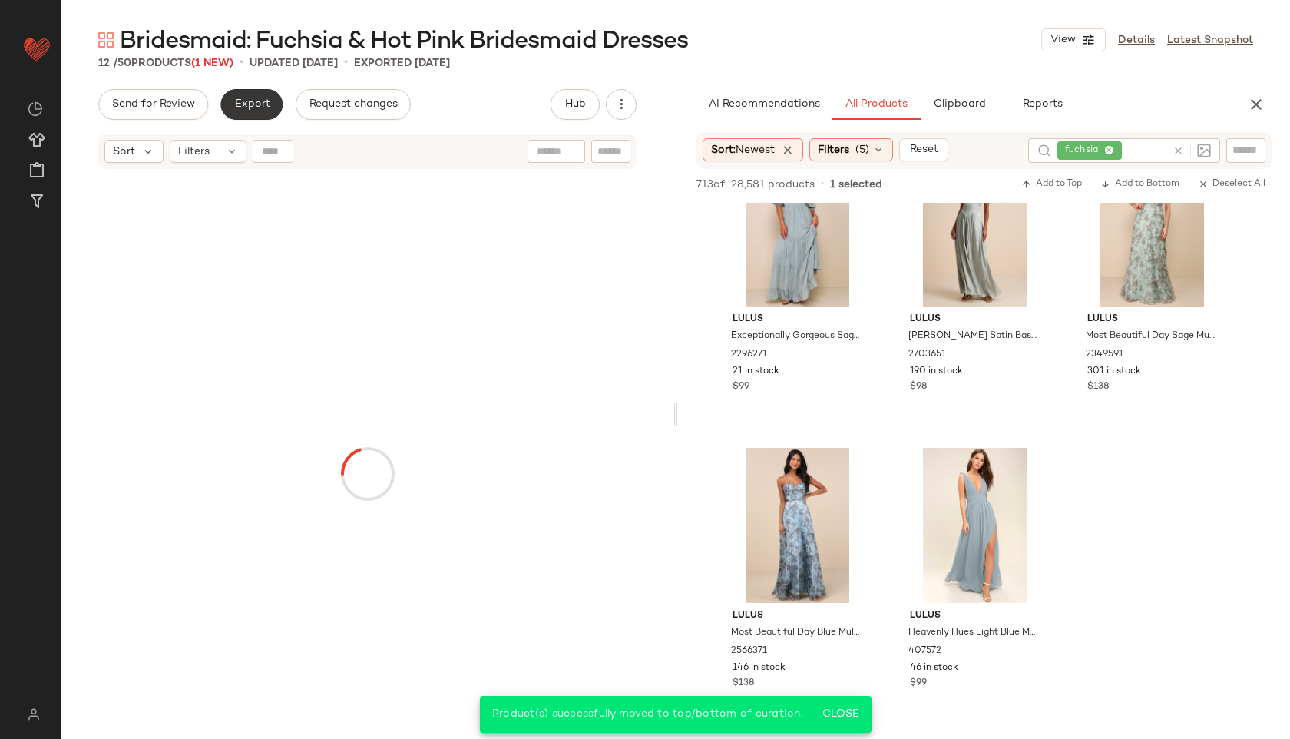
click at [248, 93] on button "Export" at bounding box center [251, 104] width 62 height 31
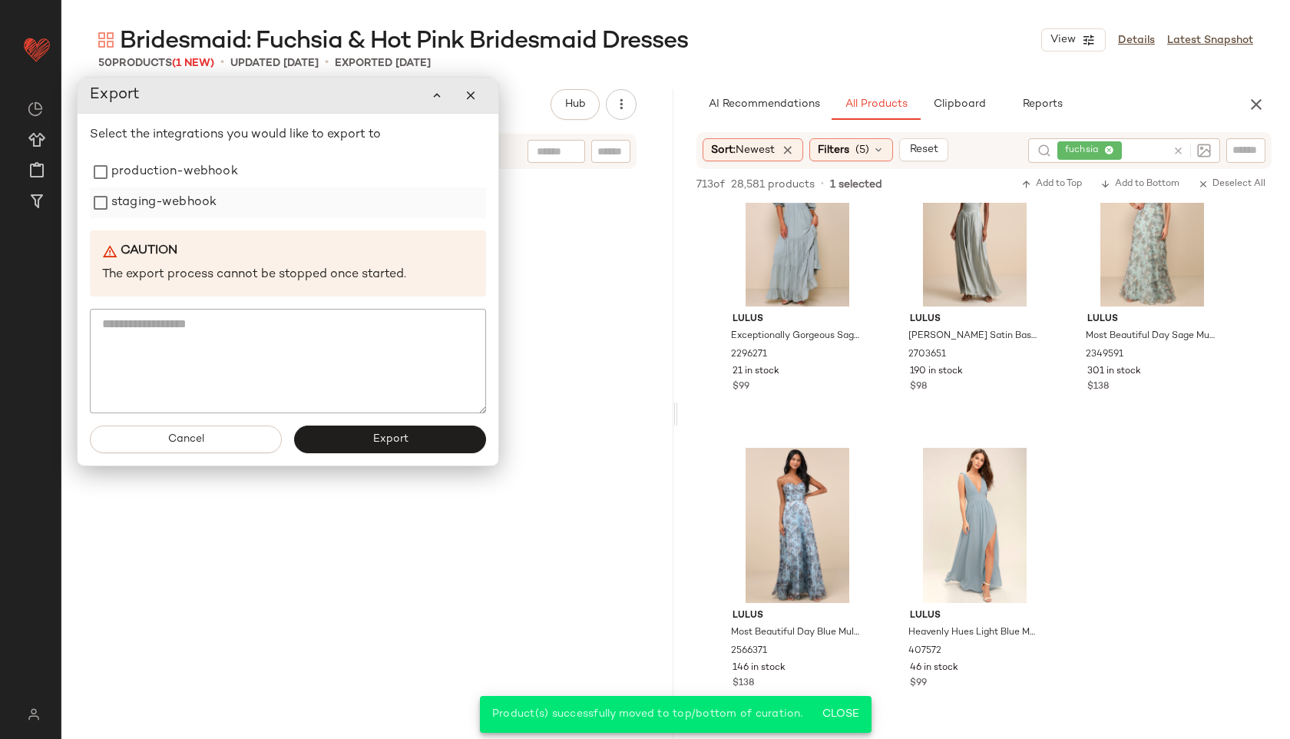
scroll to position [3251, 0]
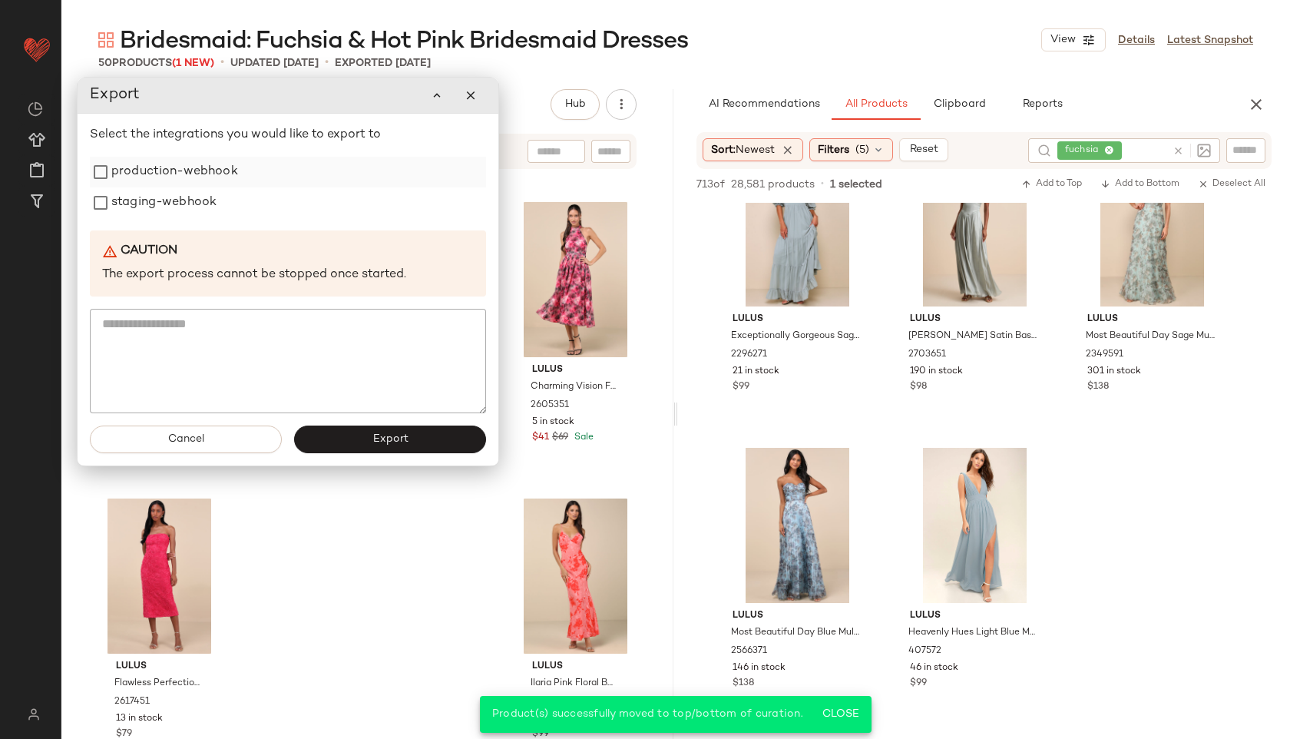
click at [198, 174] on label "production-webhook" at bounding box center [174, 172] width 127 height 31
click at [184, 200] on label "staging-webhook" at bounding box center [163, 202] width 105 height 31
click at [372, 430] on button "Export" at bounding box center [390, 440] width 192 height 28
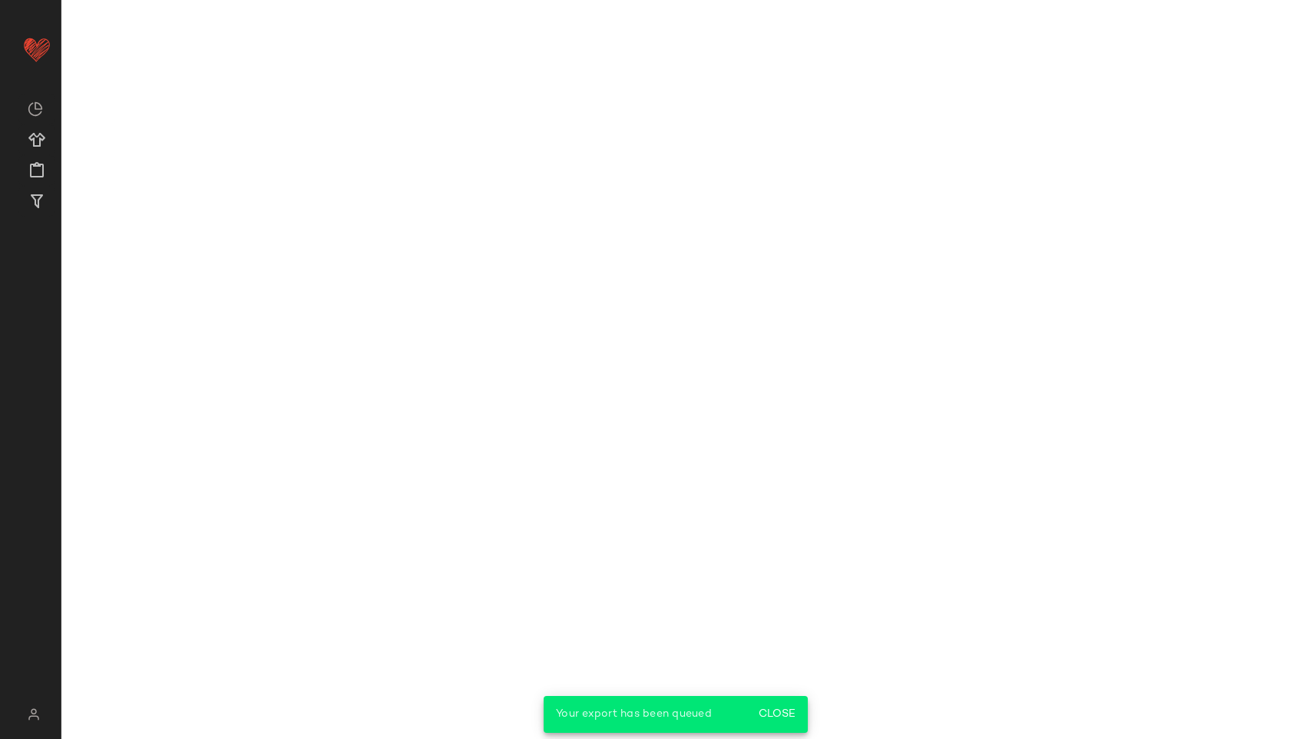
scroll to position [77736, 0]
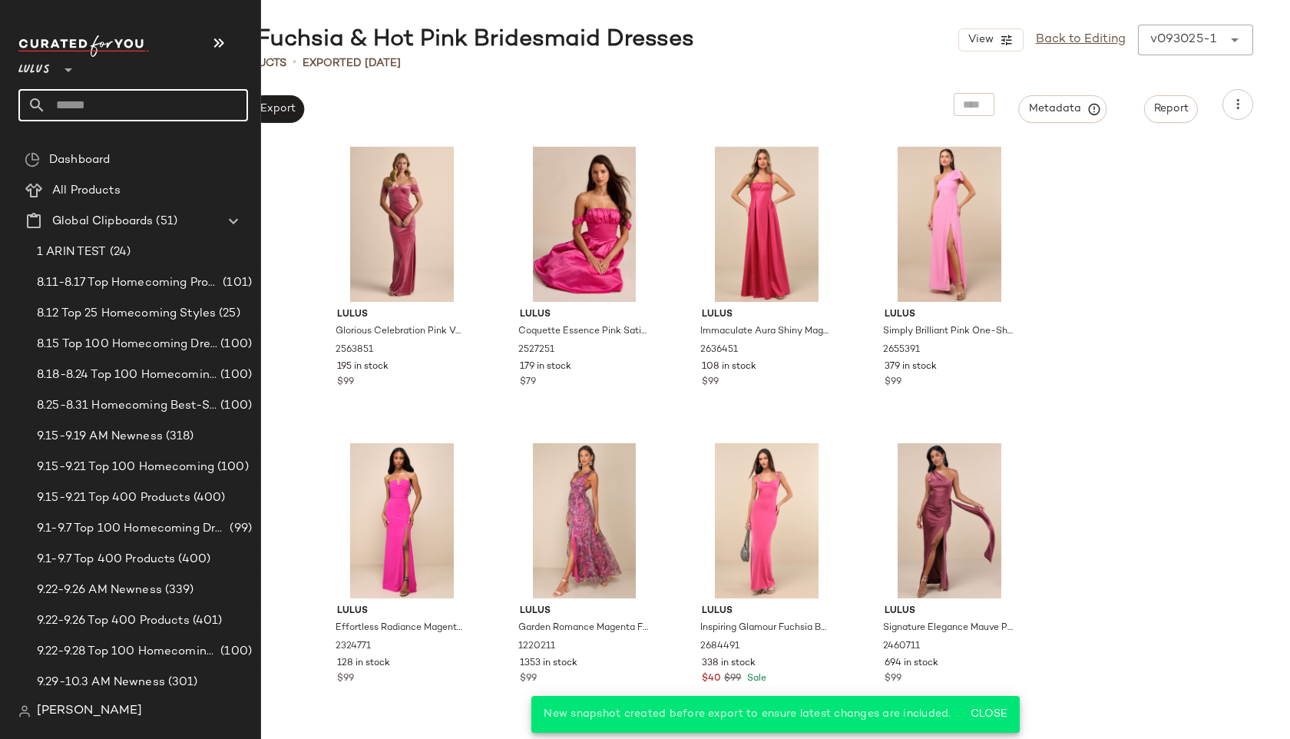
click at [56, 108] on input "text" at bounding box center [147, 105] width 202 height 32
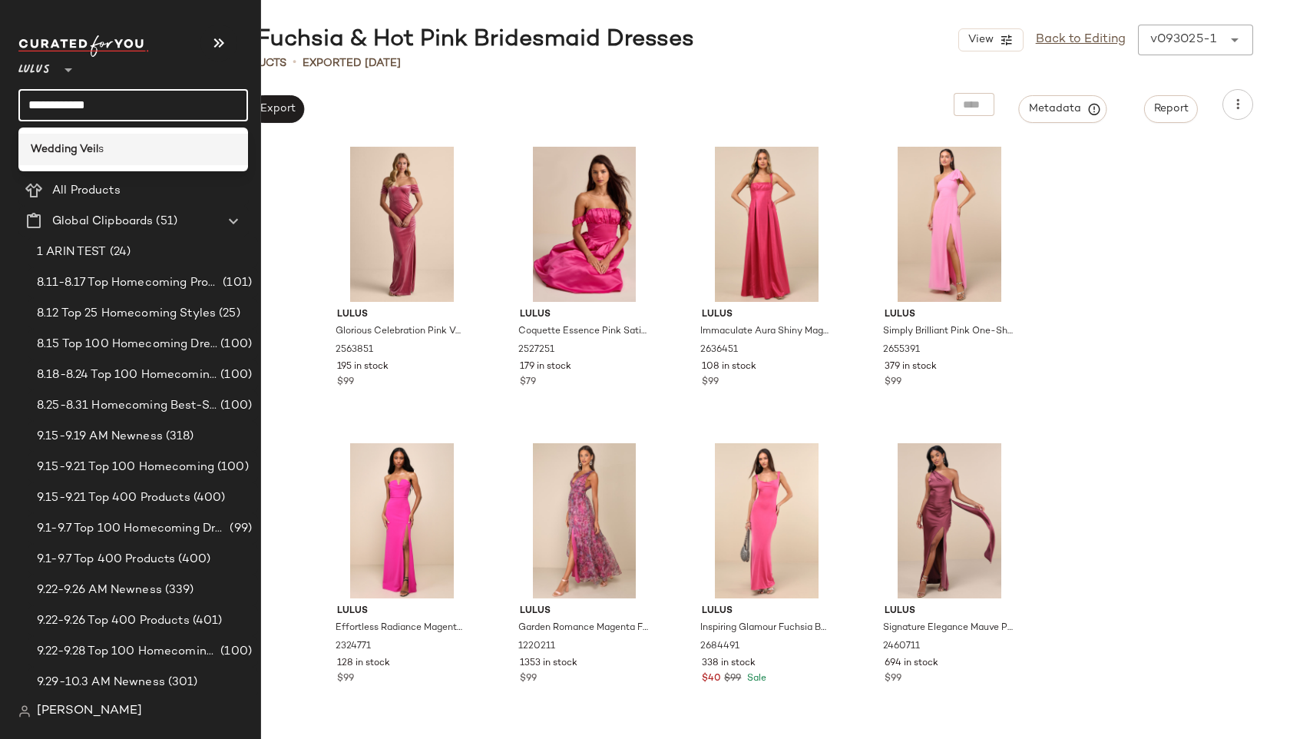
type input "**********"
click at [77, 158] on div "Wedding Veil s" at bounding box center [133, 149] width 230 height 31
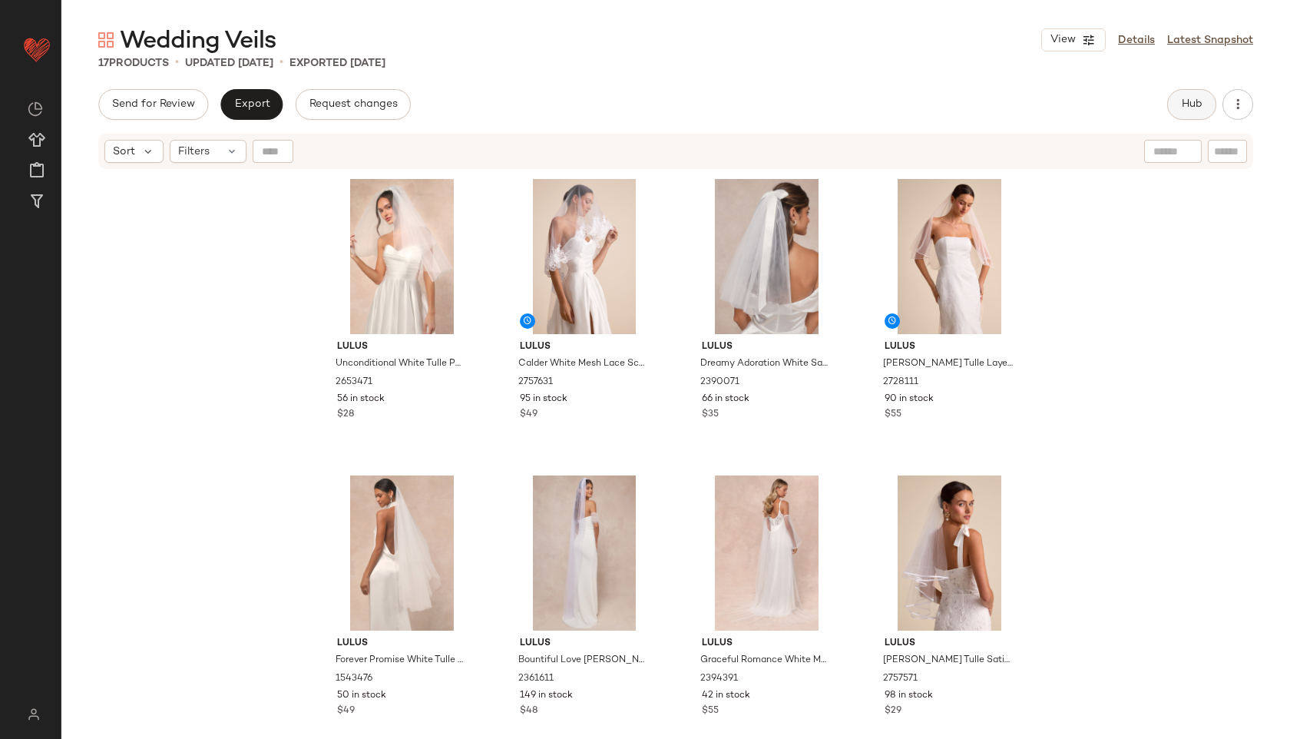
click at [1190, 104] on span "Hub" at bounding box center [1192, 104] width 22 height 12
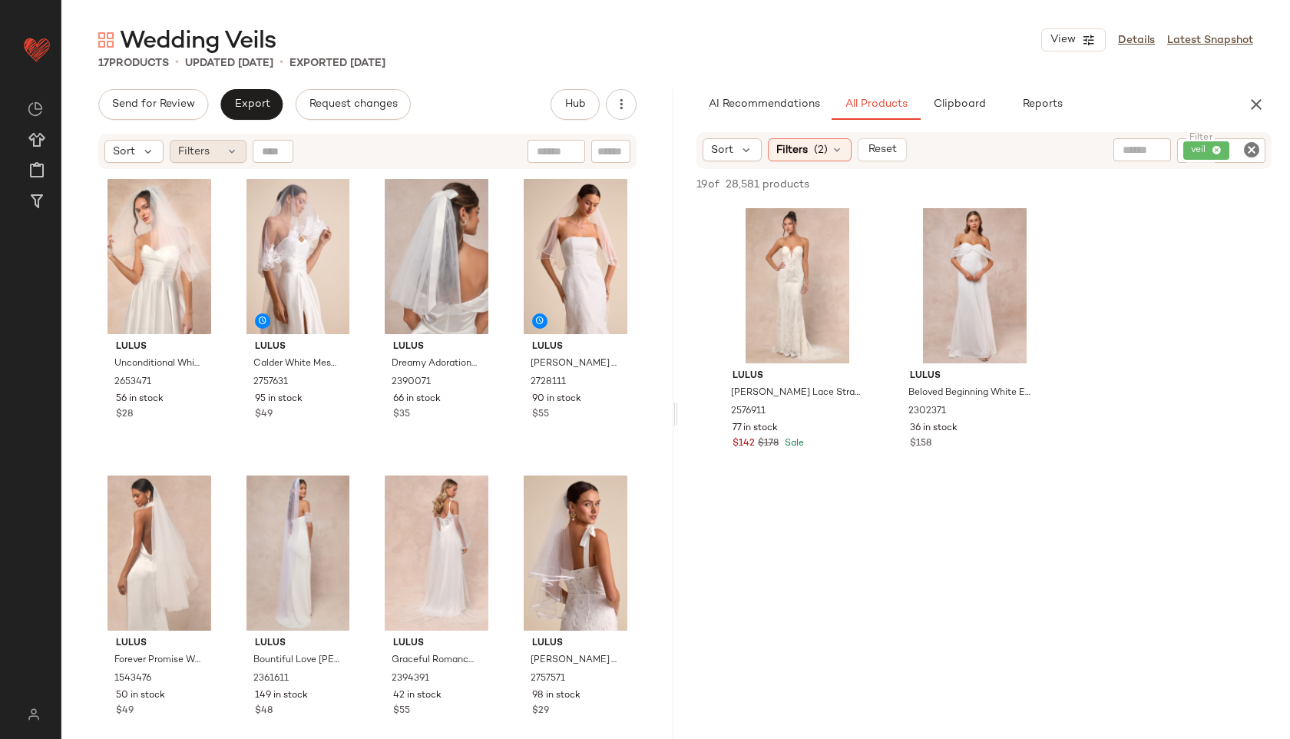
click at [200, 152] on span "Filters" at bounding box center [193, 152] width 31 height 16
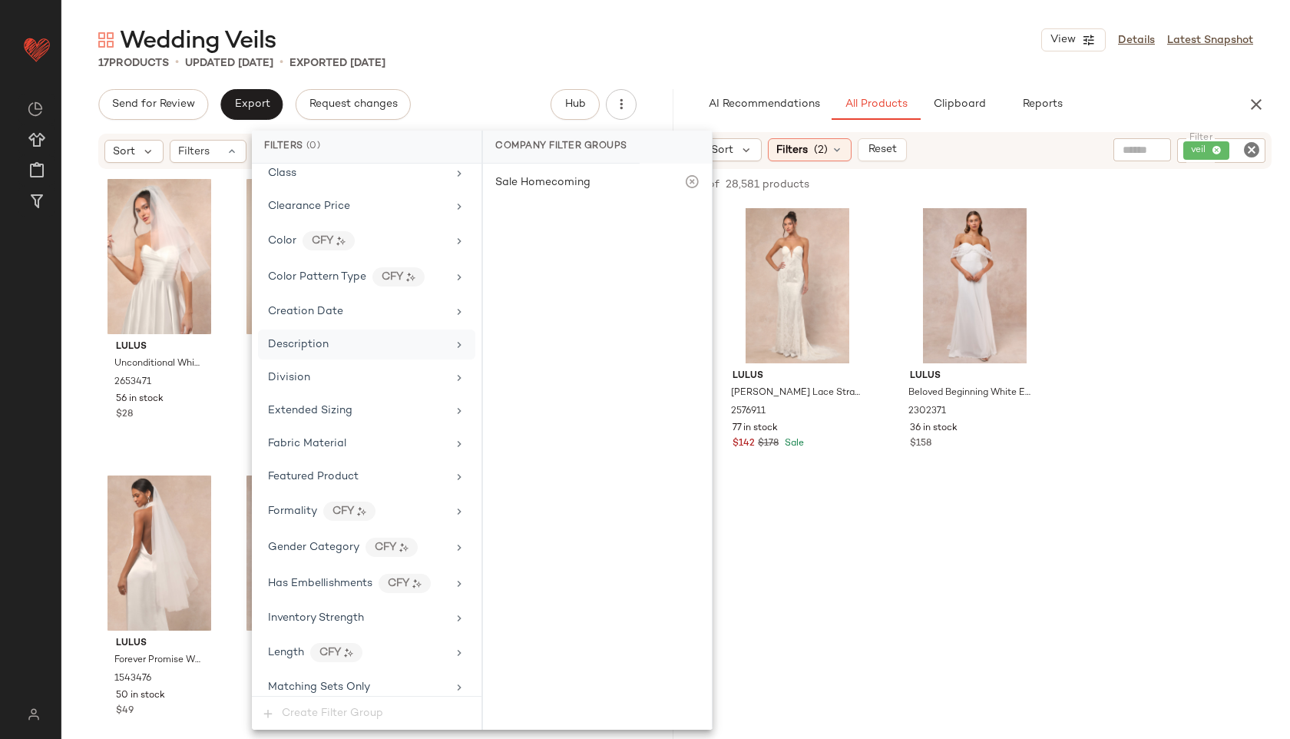
scroll to position [769, 0]
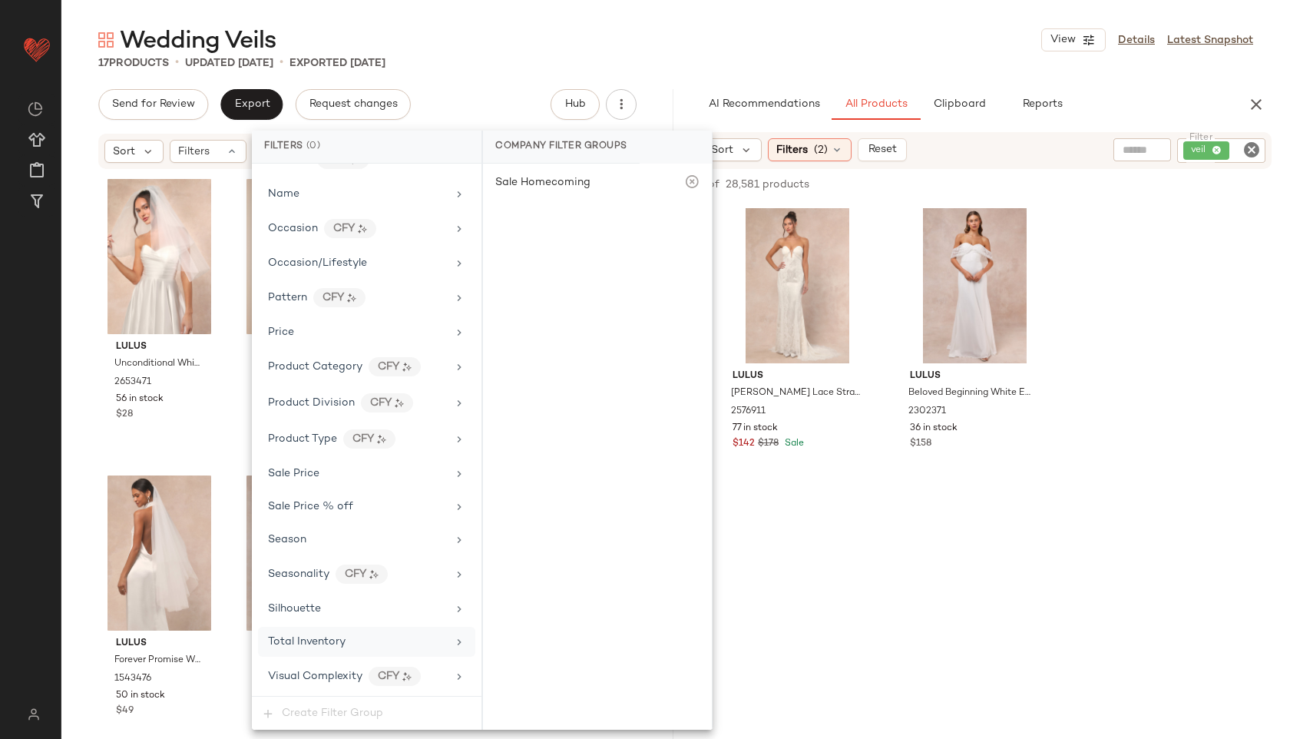
click at [352, 639] on div "Total Inventory" at bounding box center [357, 642] width 179 height 16
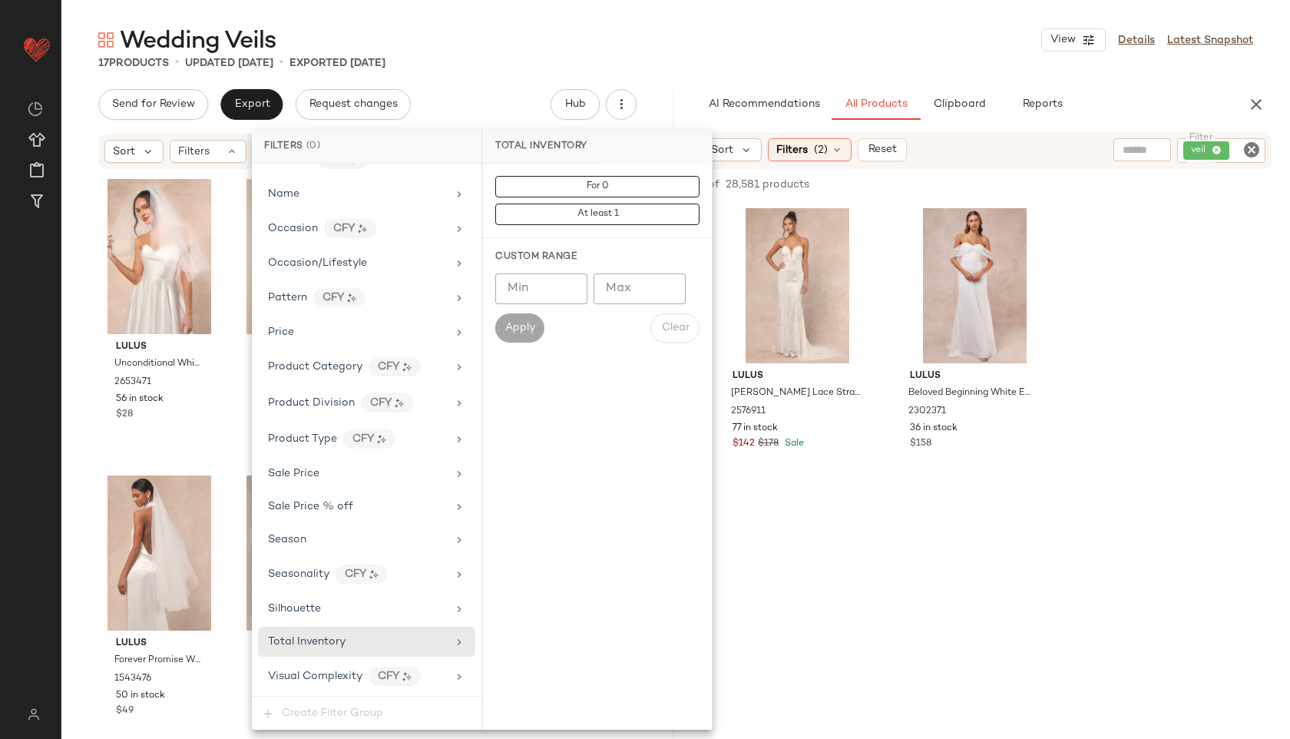
click at [625, 288] on input "Max" at bounding box center [640, 288] width 92 height 31
type input "**"
click at [508, 342] on button "Apply" at bounding box center [519, 327] width 49 height 29
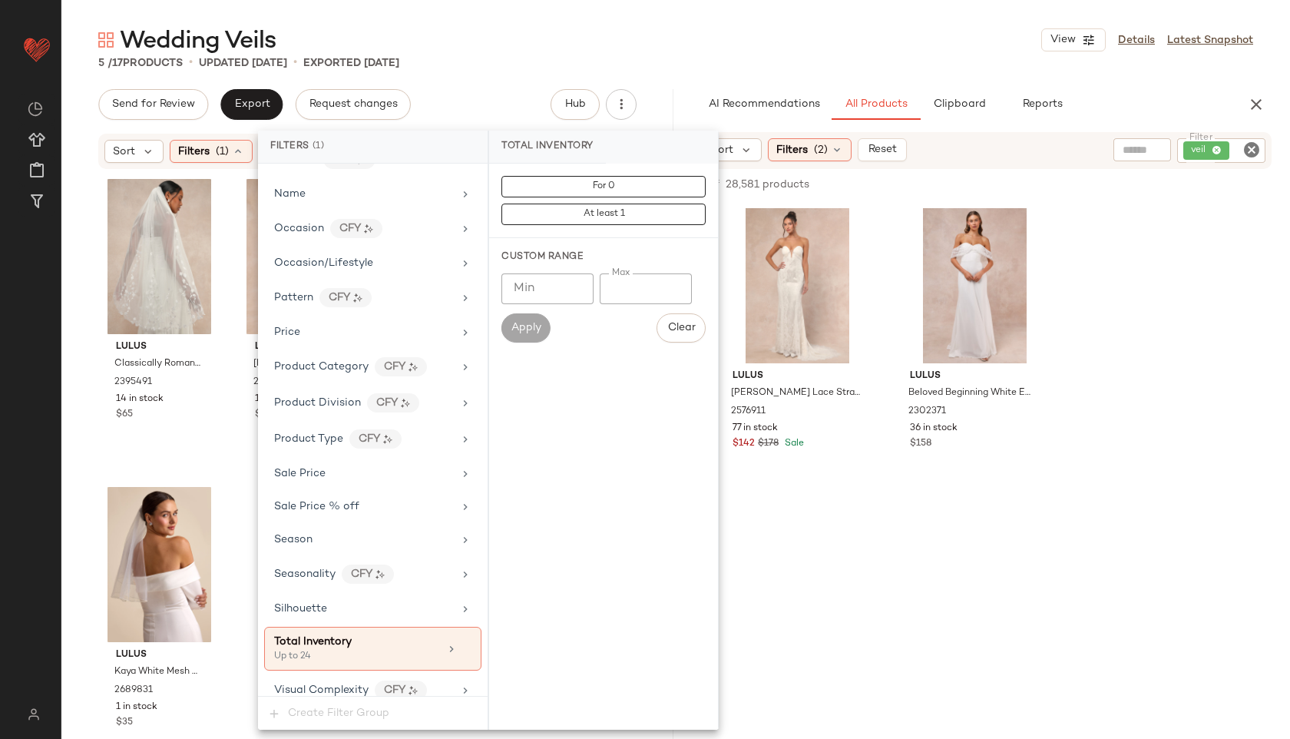
click at [638, 60] on div "5 / 17 Products • updated [DATE] • Exported [DATE]" at bounding box center [675, 62] width 1229 height 15
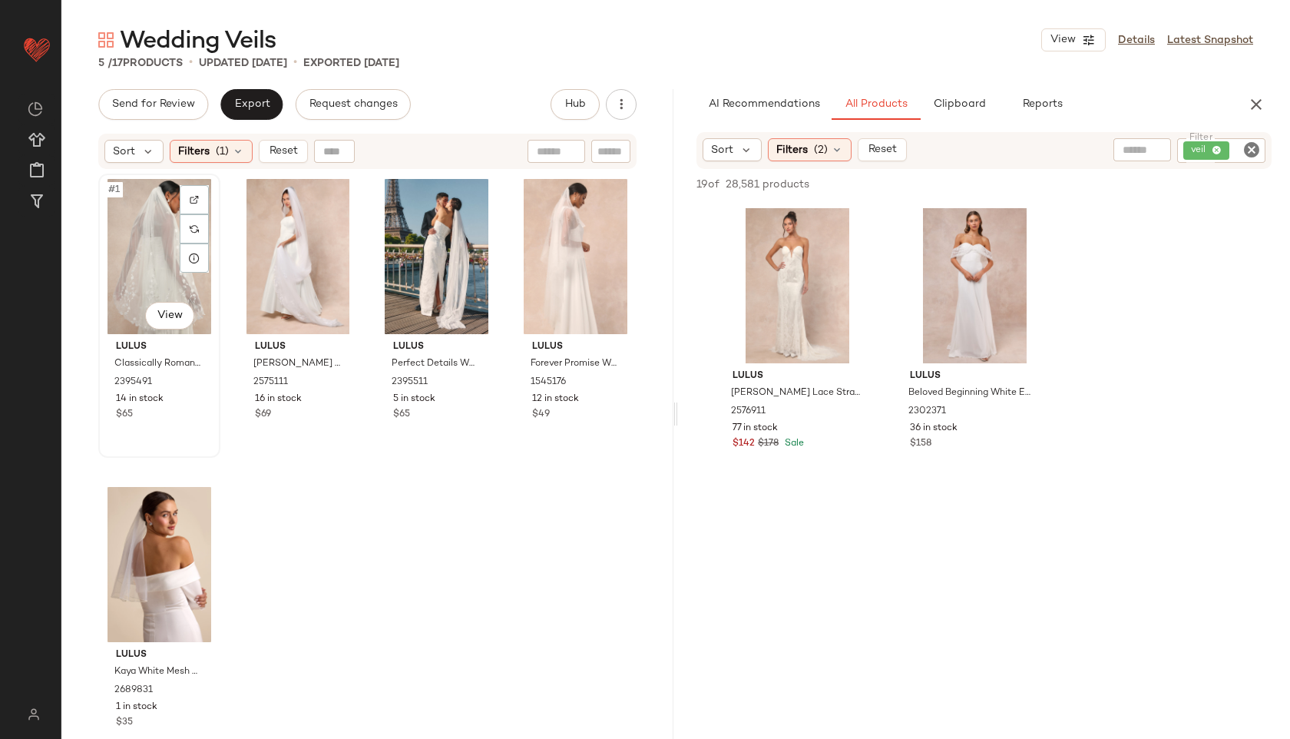
click at [132, 230] on div "#1 View" at bounding box center [159, 256] width 111 height 155
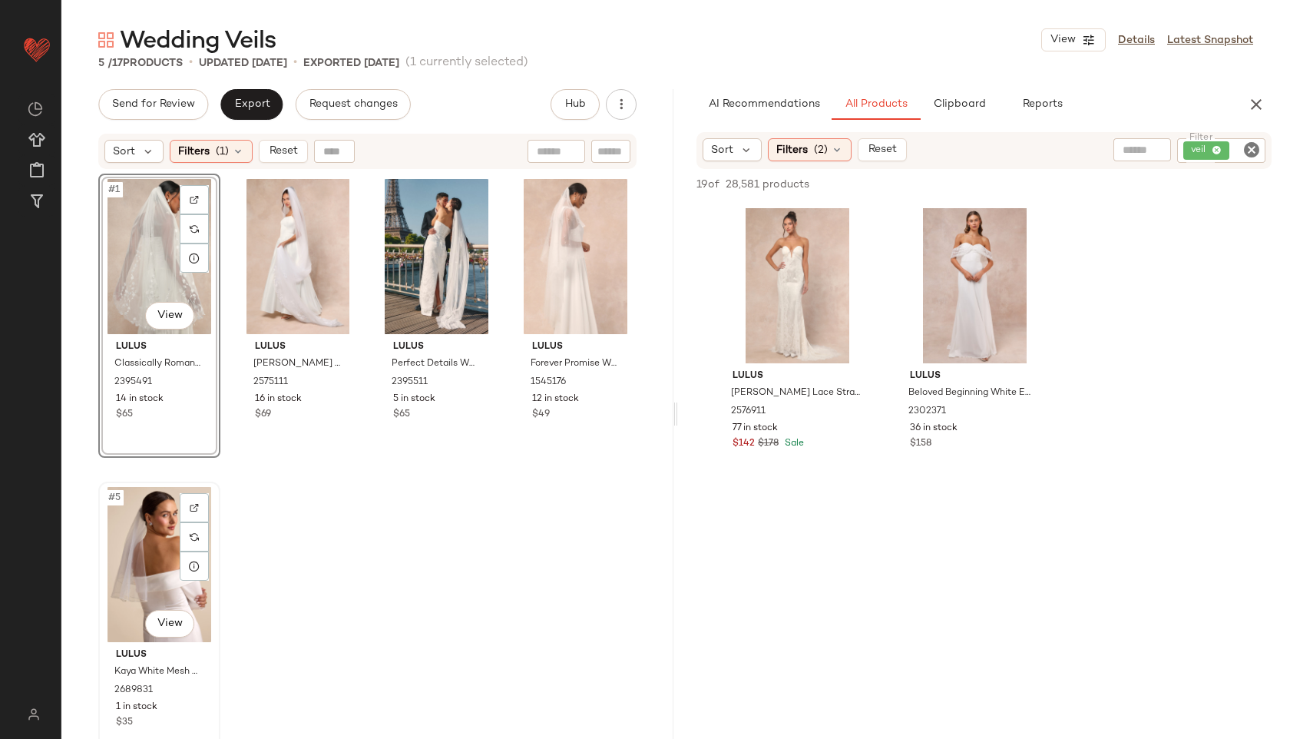
click at [154, 538] on div "#5 View" at bounding box center [159, 564] width 111 height 155
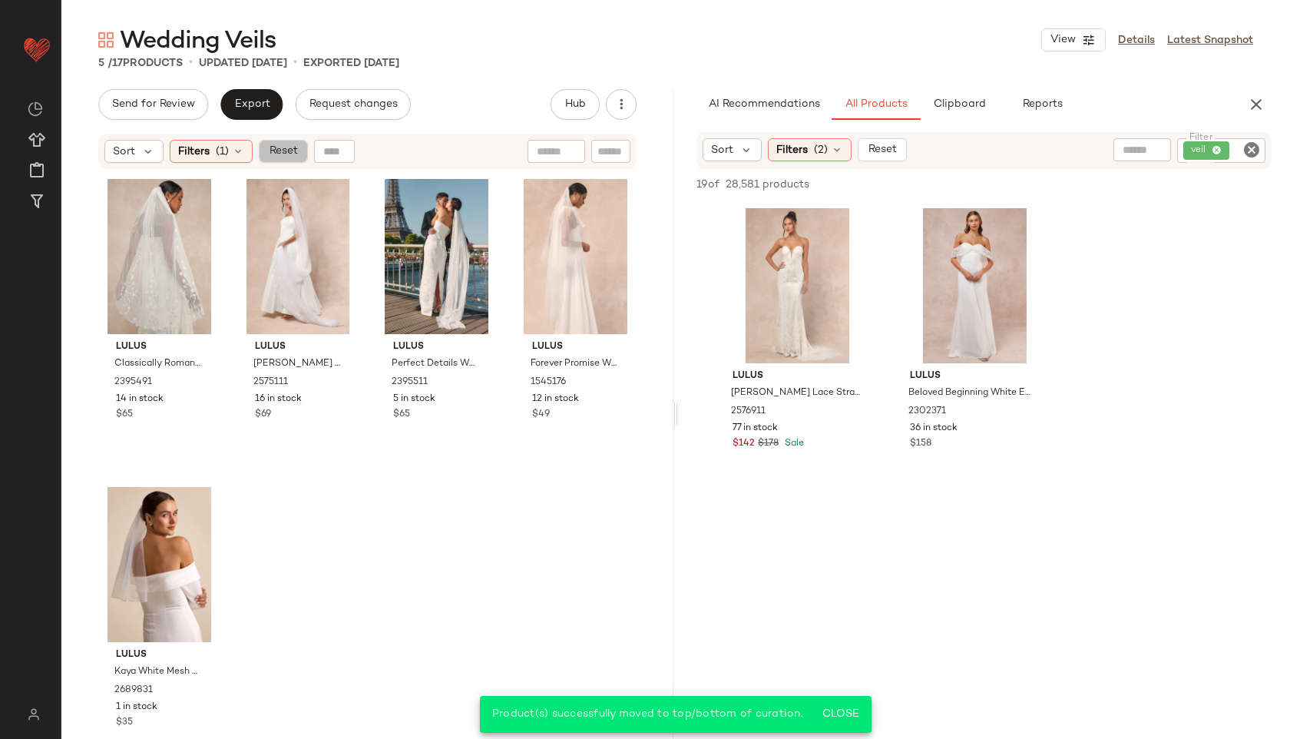
click at [289, 151] on span "Reset" at bounding box center [282, 151] width 29 height 12
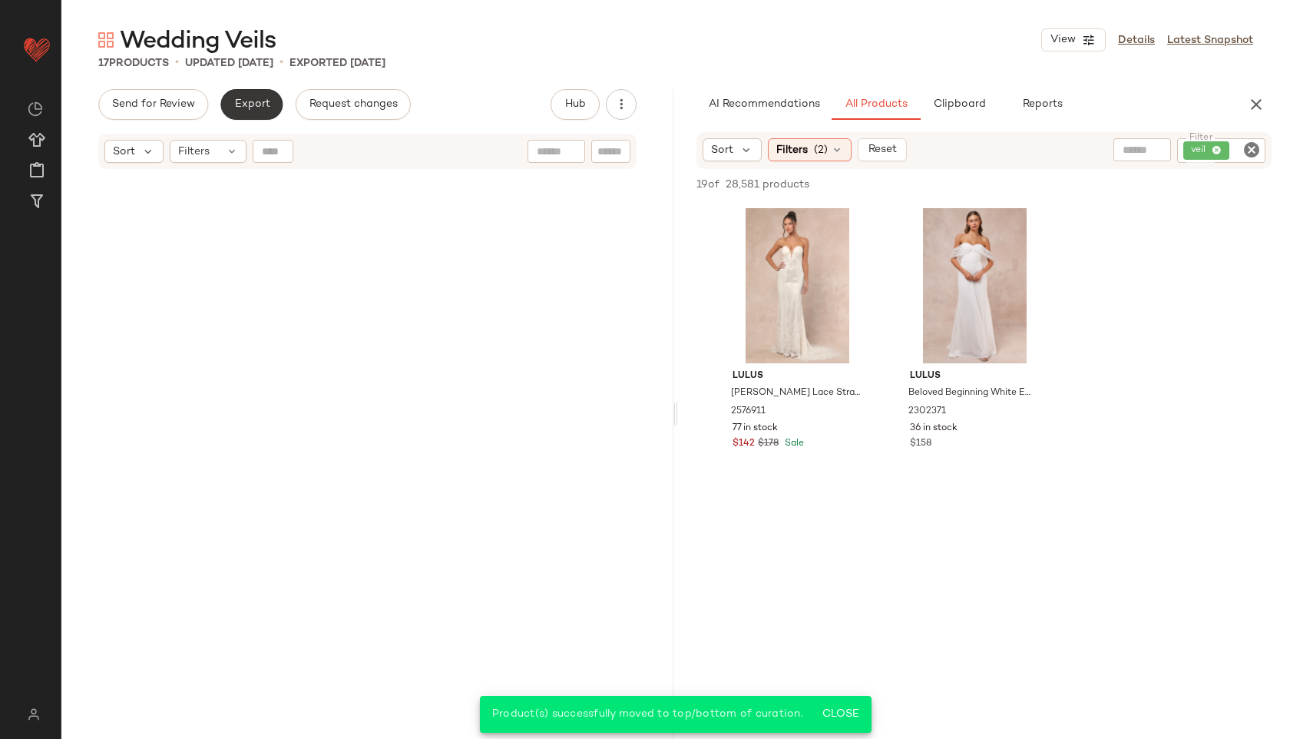
scroll to position [879, 0]
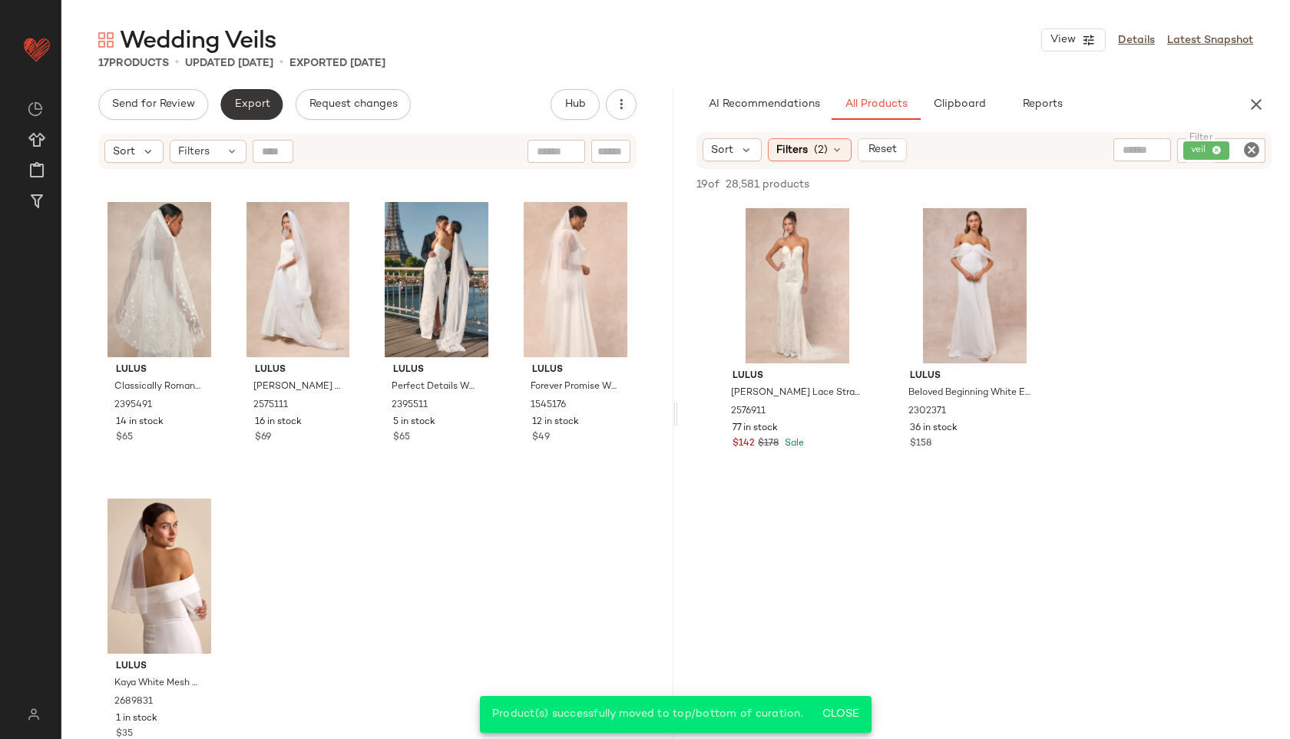
click at [262, 107] on span "Export" at bounding box center [252, 104] width 36 height 12
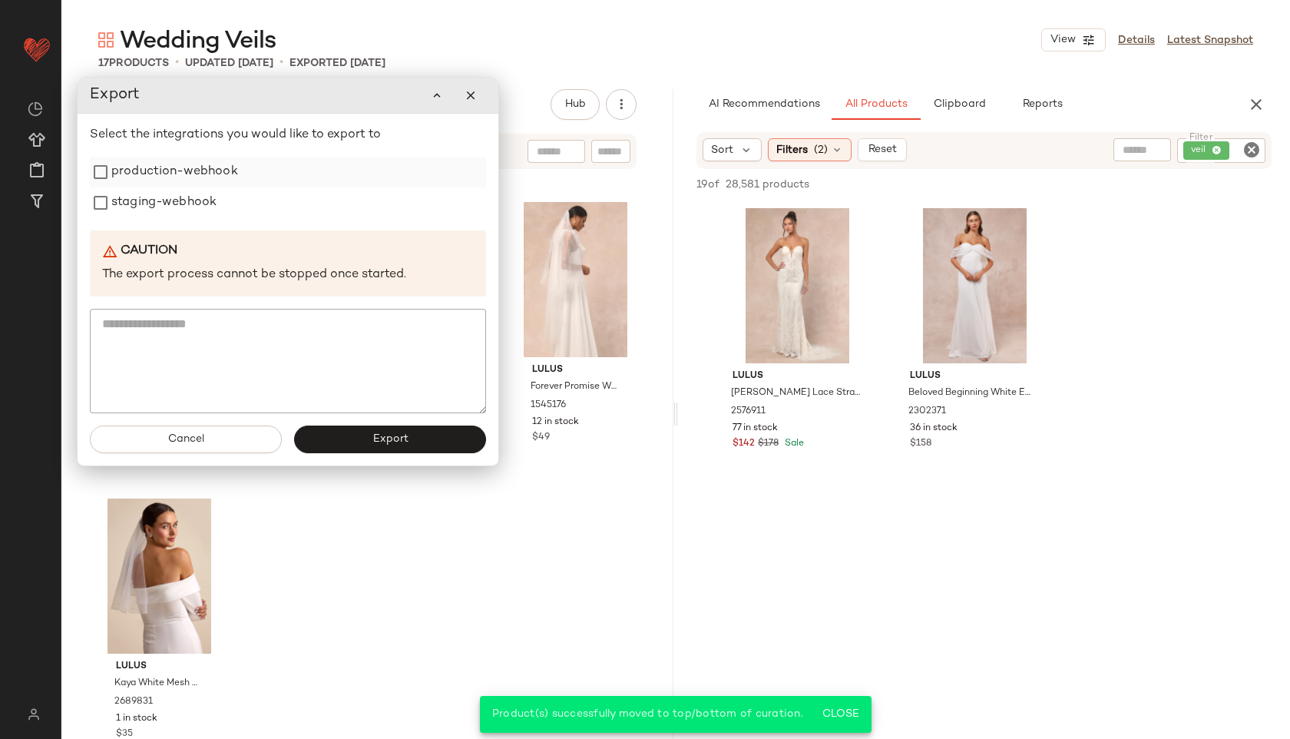
click at [193, 167] on label "production-webhook" at bounding box center [174, 172] width 127 height 31
click at [192, 187] on label "production-webhook" at bounding box center [174, 172] width 127 height 31
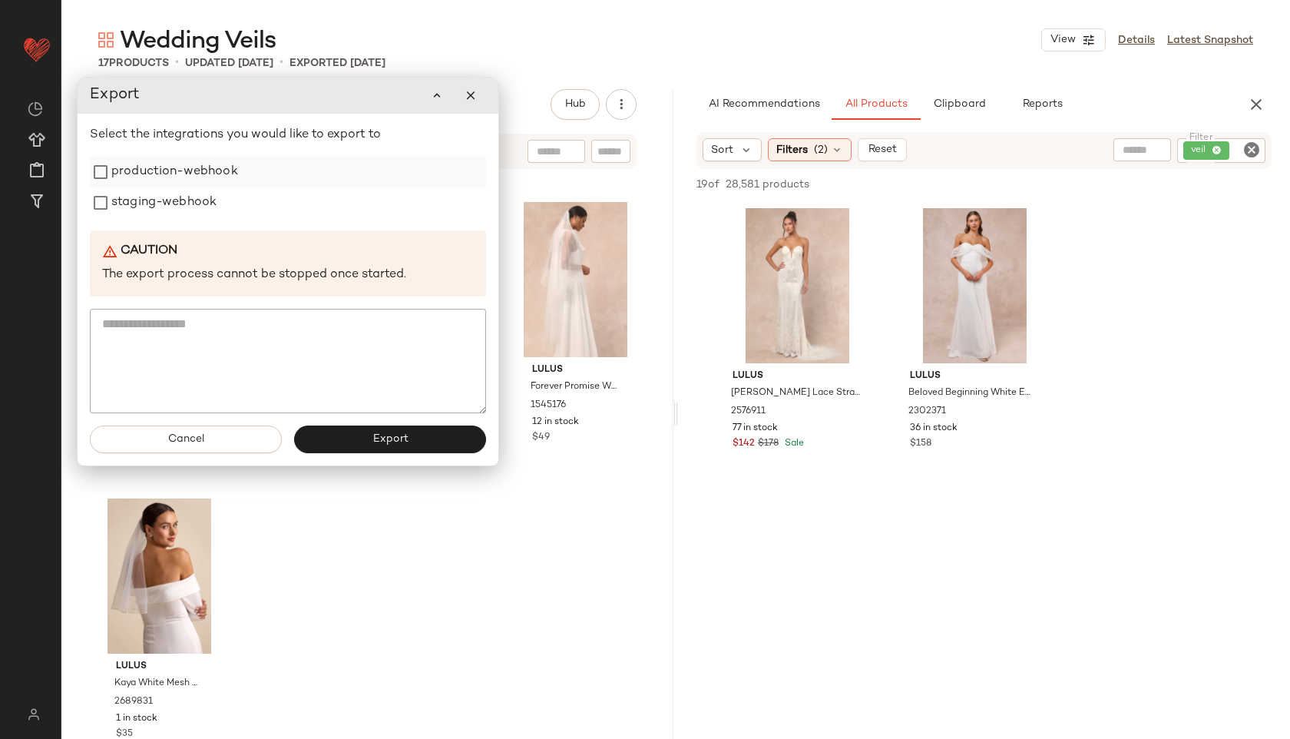
click at [190, 161] on label "production-webhook" at bounding box center [174, 172] width 127 height 31
click at [185, 203] on label "staging-webhook" at bounding box center [163, 202] width 105 height 31
click at [430, 439] on button "Export" at bounding box center [390, 440] width 192 height 28
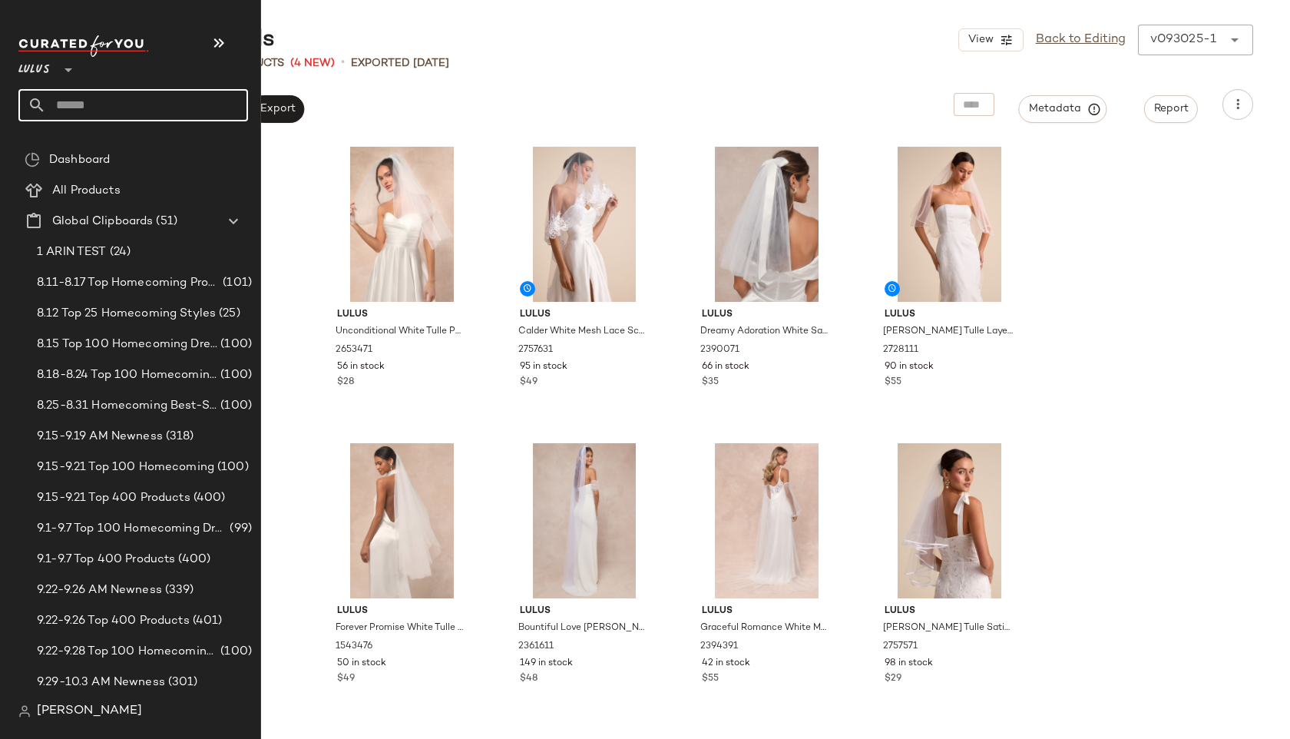
click at [82, 111] on input "text" at bounding box center [147, 105] width 202 height 32
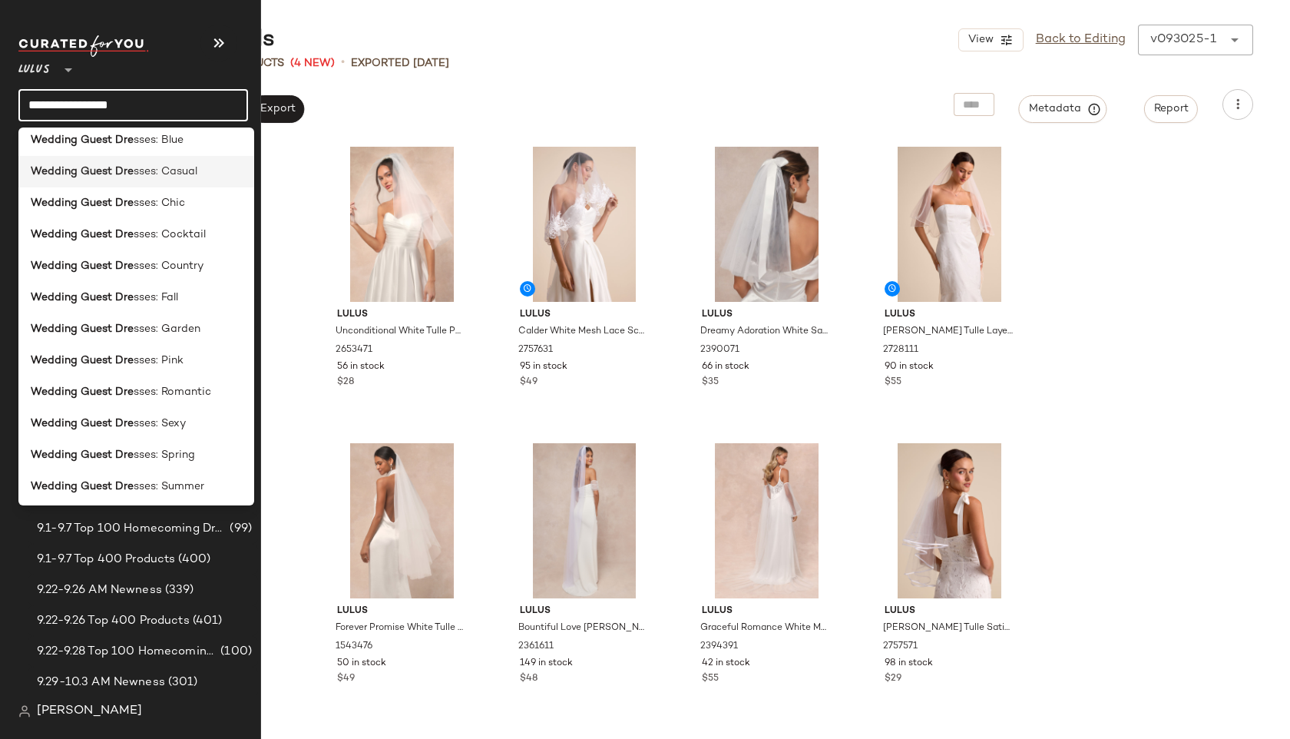
scroll to position [233, 0]
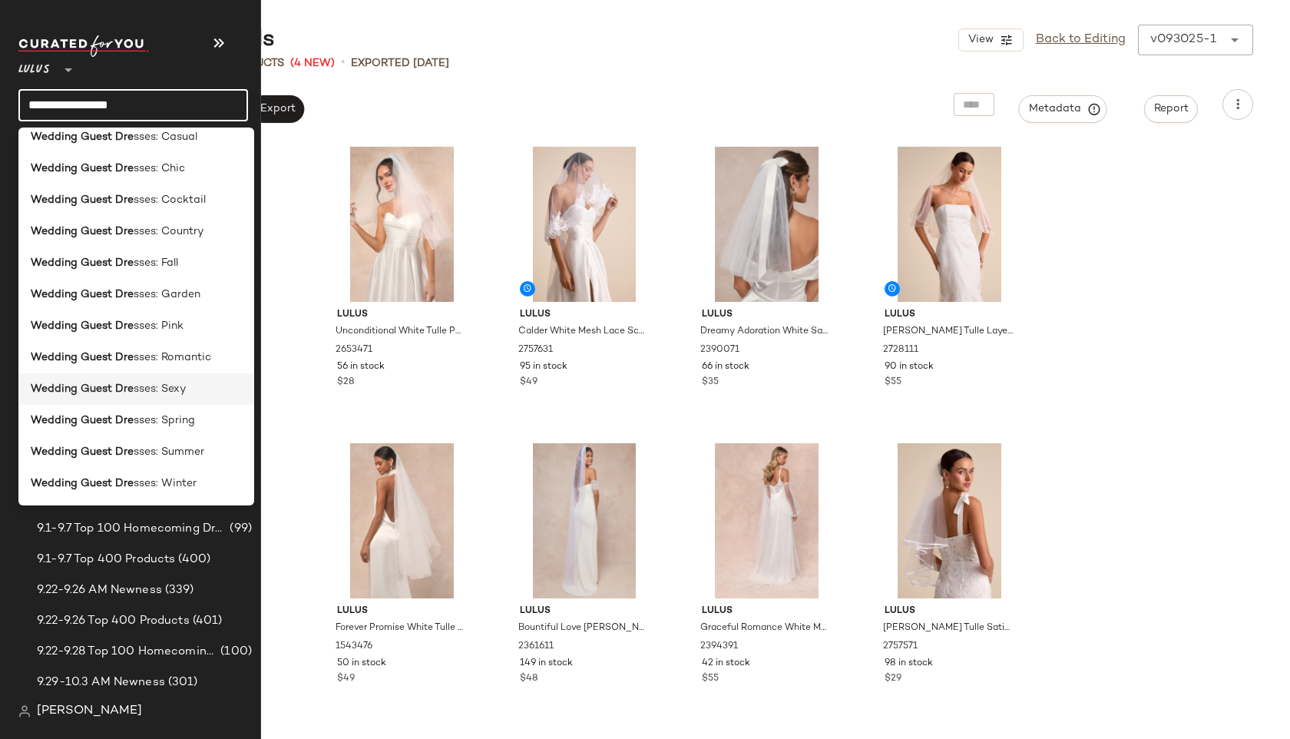
type input "**********"
click at [109, 385] on b "Wedding Guest Dre" at bounding box center [82, 389] width 103 height 16
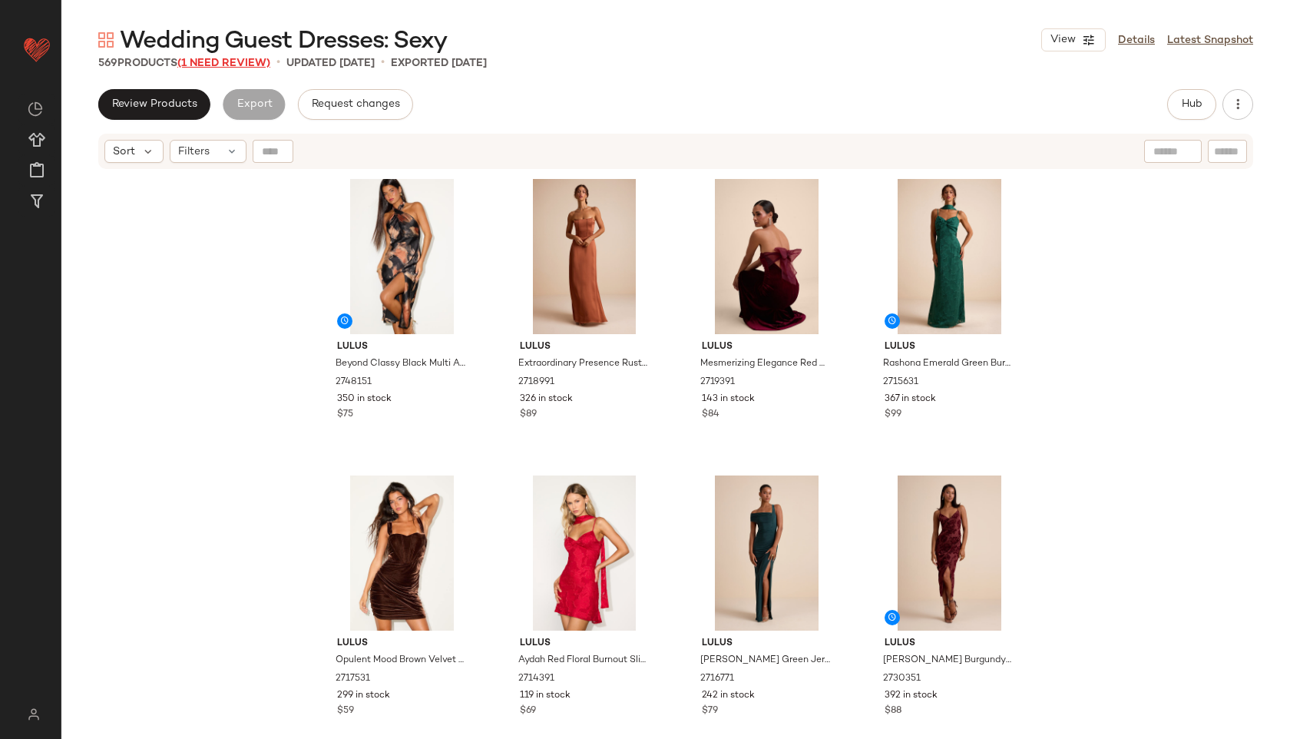
click at [257, 68] on span "(1 Need Review)" at bounding box center [223, 64] width 93 height 12
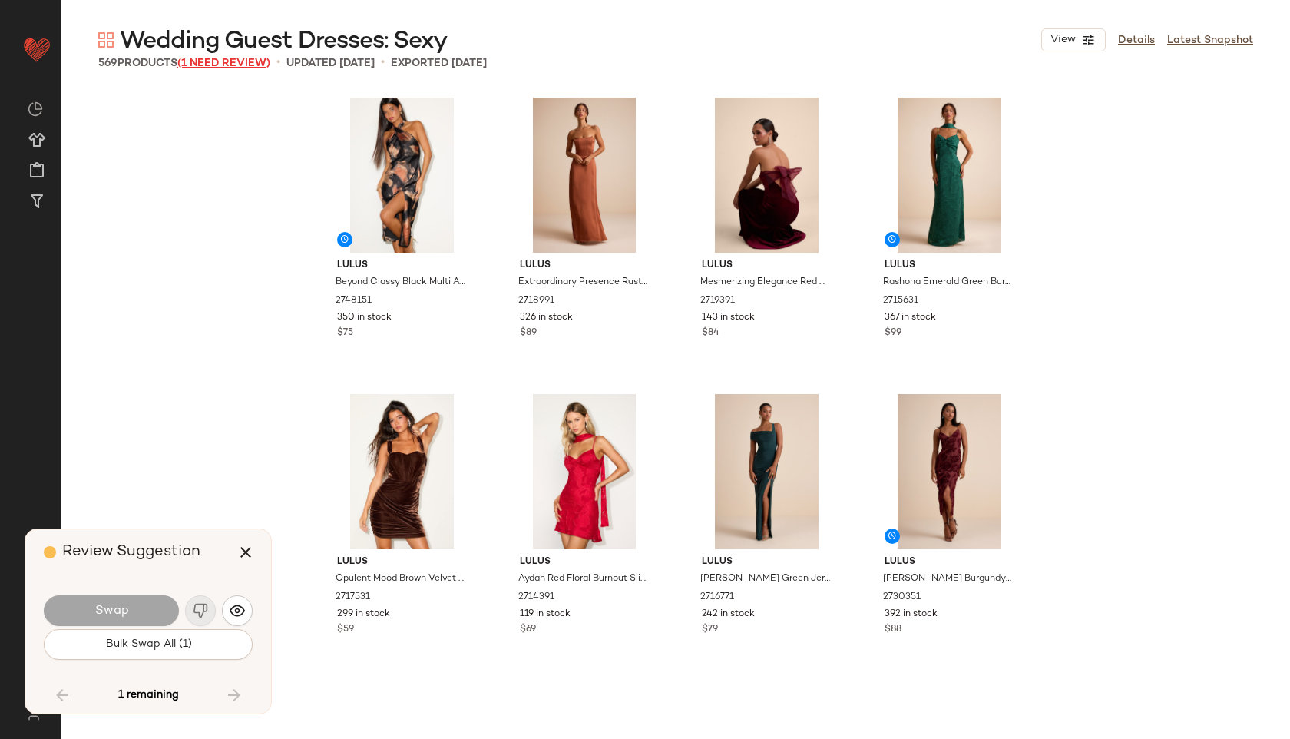
scroll to position [40026, 0]
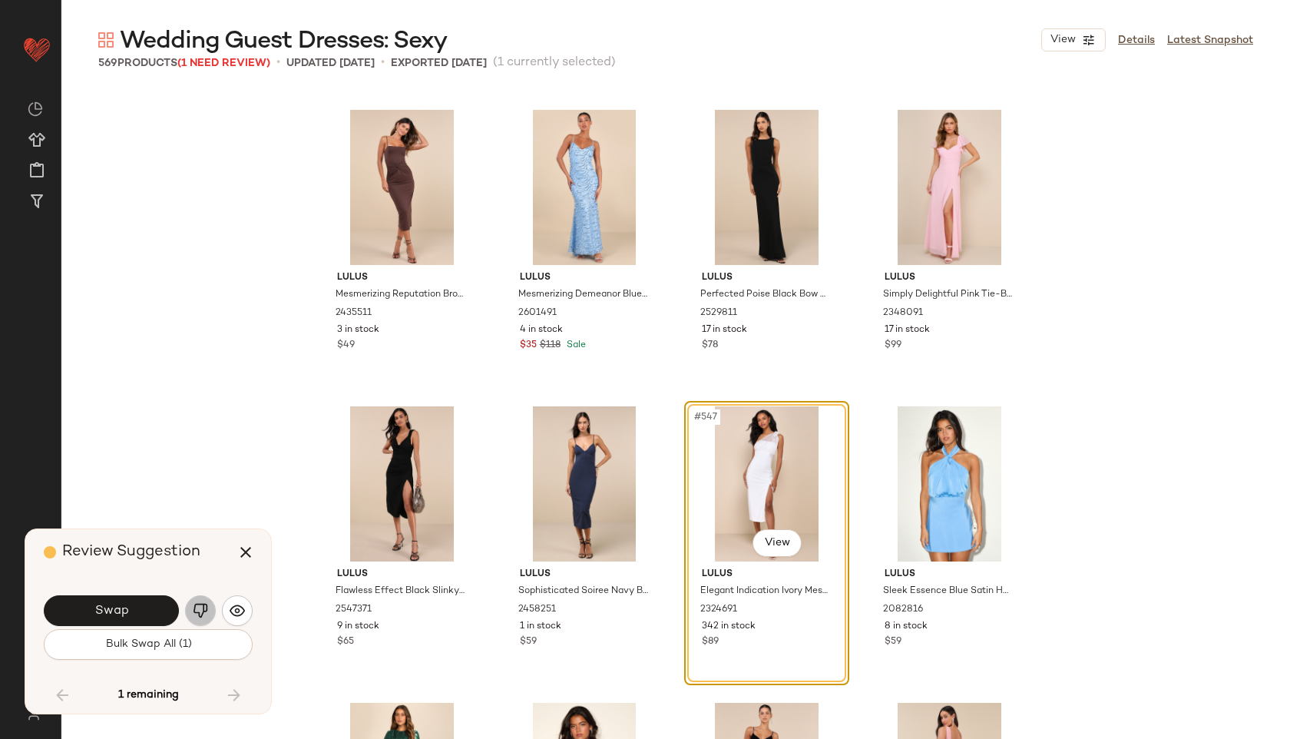
click at [209, 611] on button "button" at bounding box center [200, 610] width 31 height 31
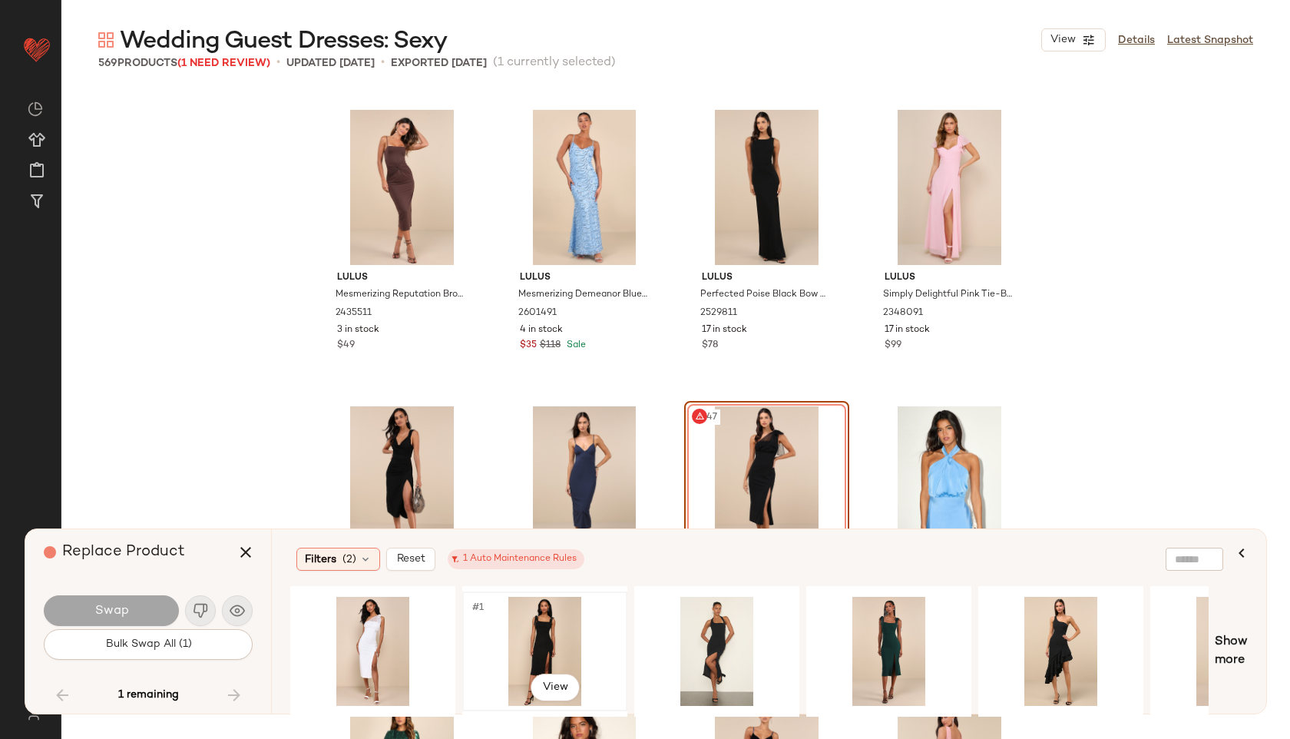
click at [540, 635] on div "#1 View" at bounding box center [545, 651] width 154 height 109
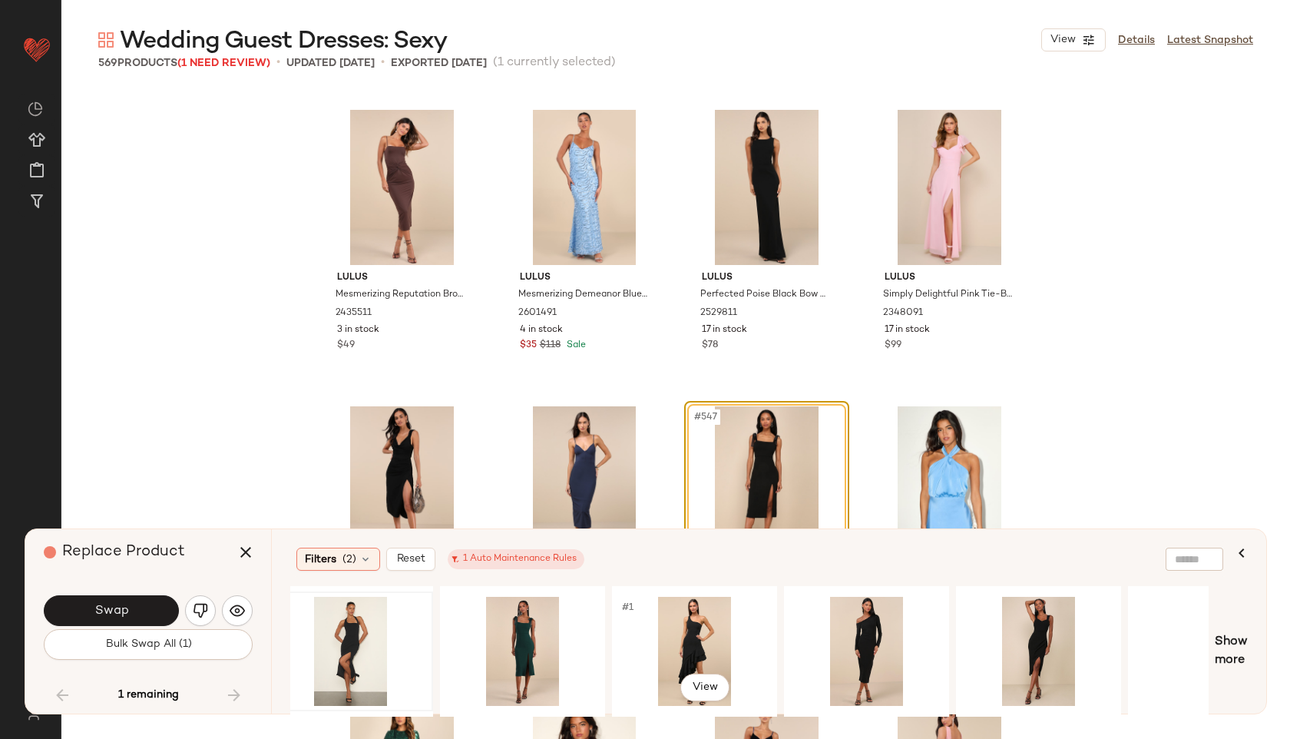
scroll to position [0, 445]
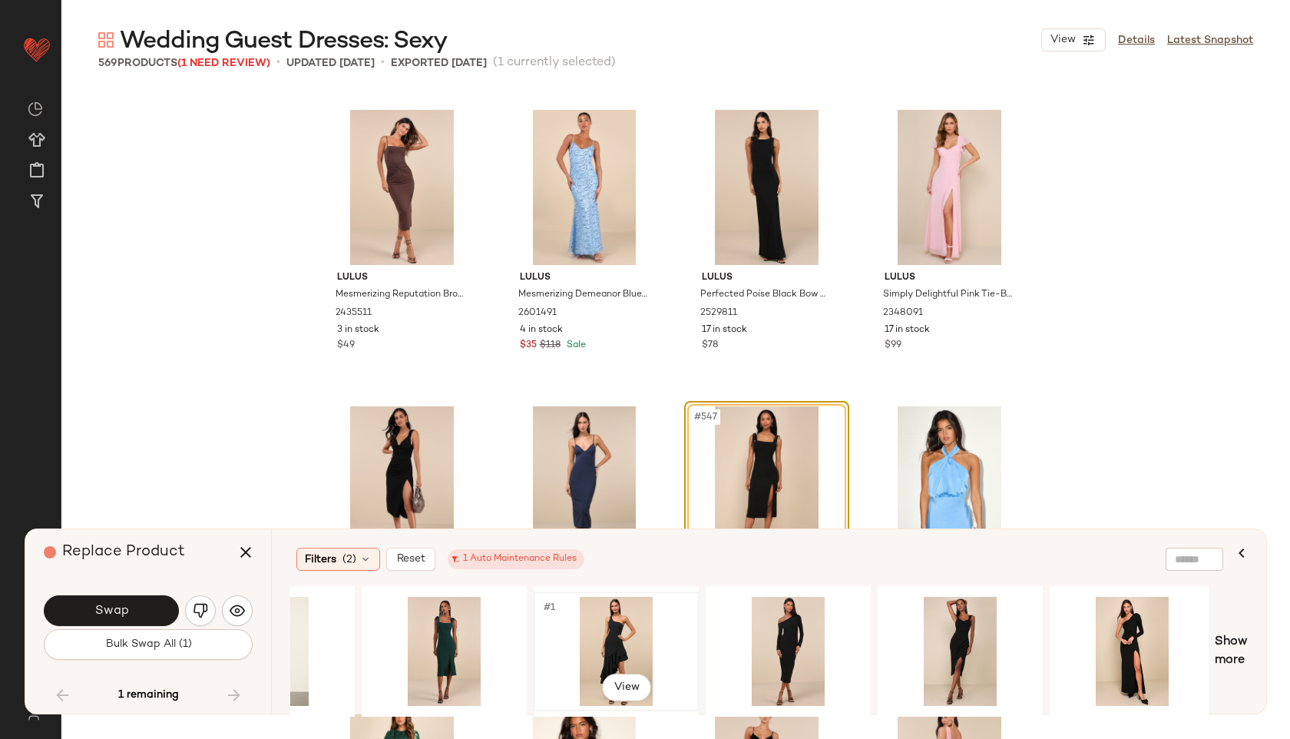
click at [604, 625] on div "#1 View" at bounding box center [616, 651] width 154 height 109
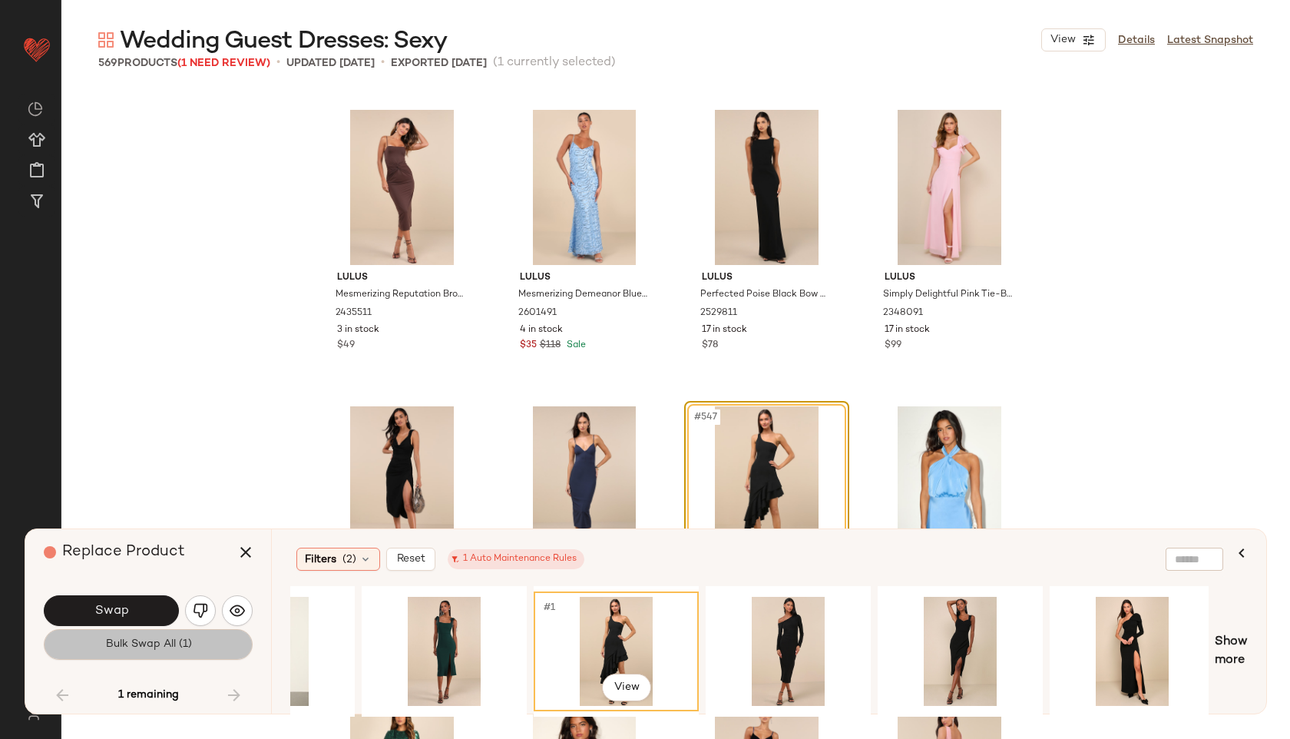
click at [162, 641] on span "Bulk Swap All (1)" at bounding box center [147, 644] width 87 height 12
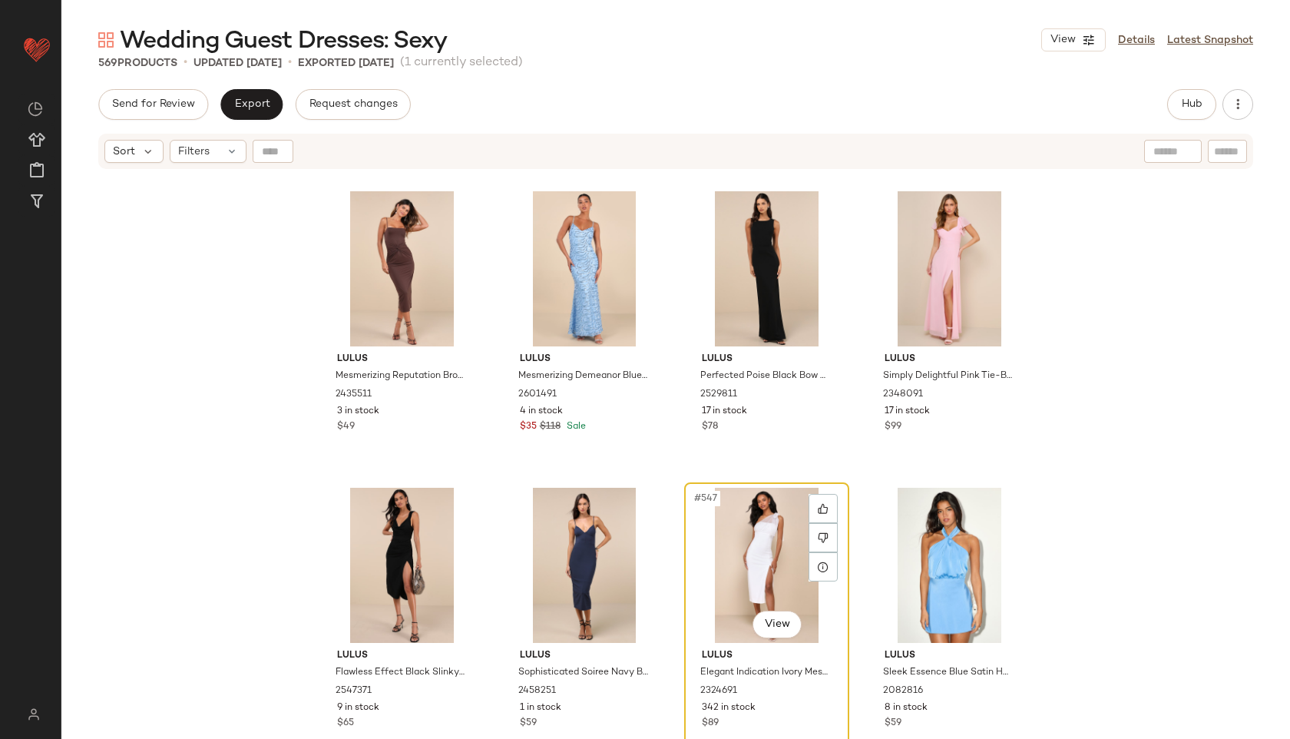
click at [754, 561] on div "#547 View" at bounding box center [767, 565] width 154 height 155
click at [824, 534] on icon at bounding box center [823, 537] width 11 height 11
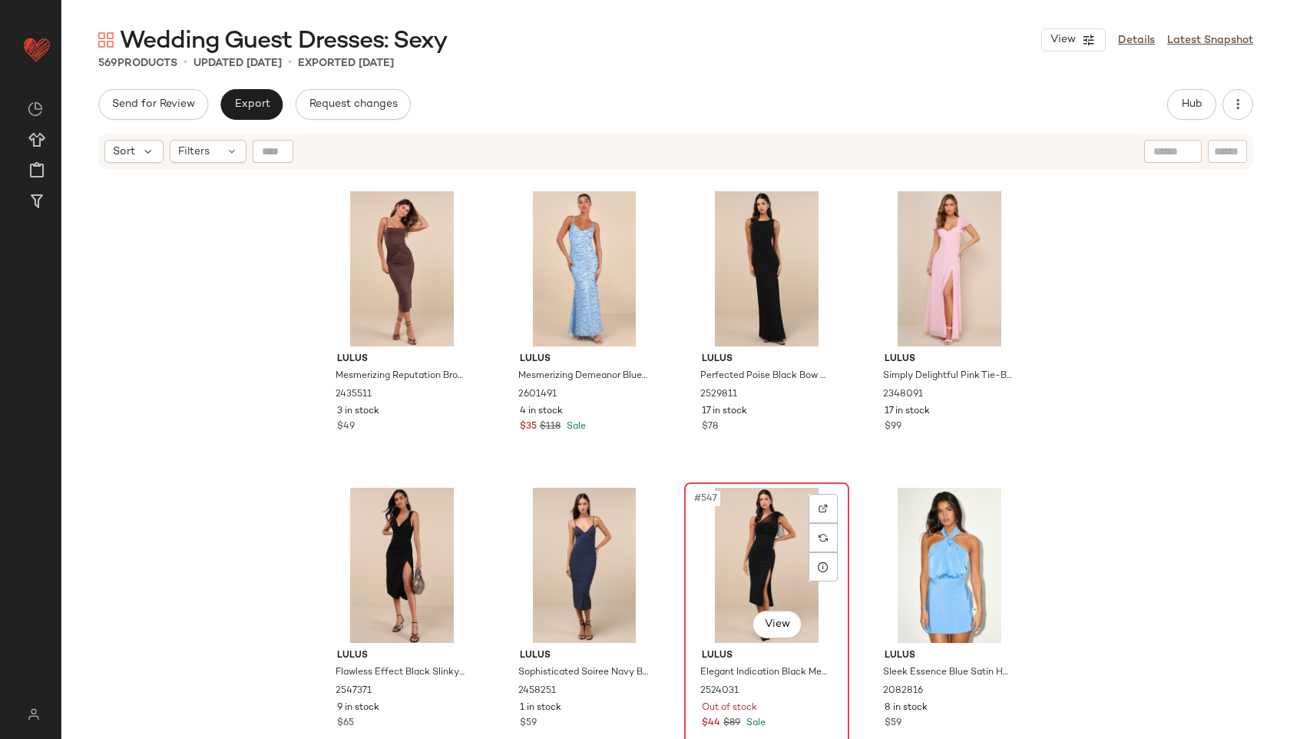
click at [750, 545] on div "#547 View" at bounding box center [767, 565] width 154 height 155
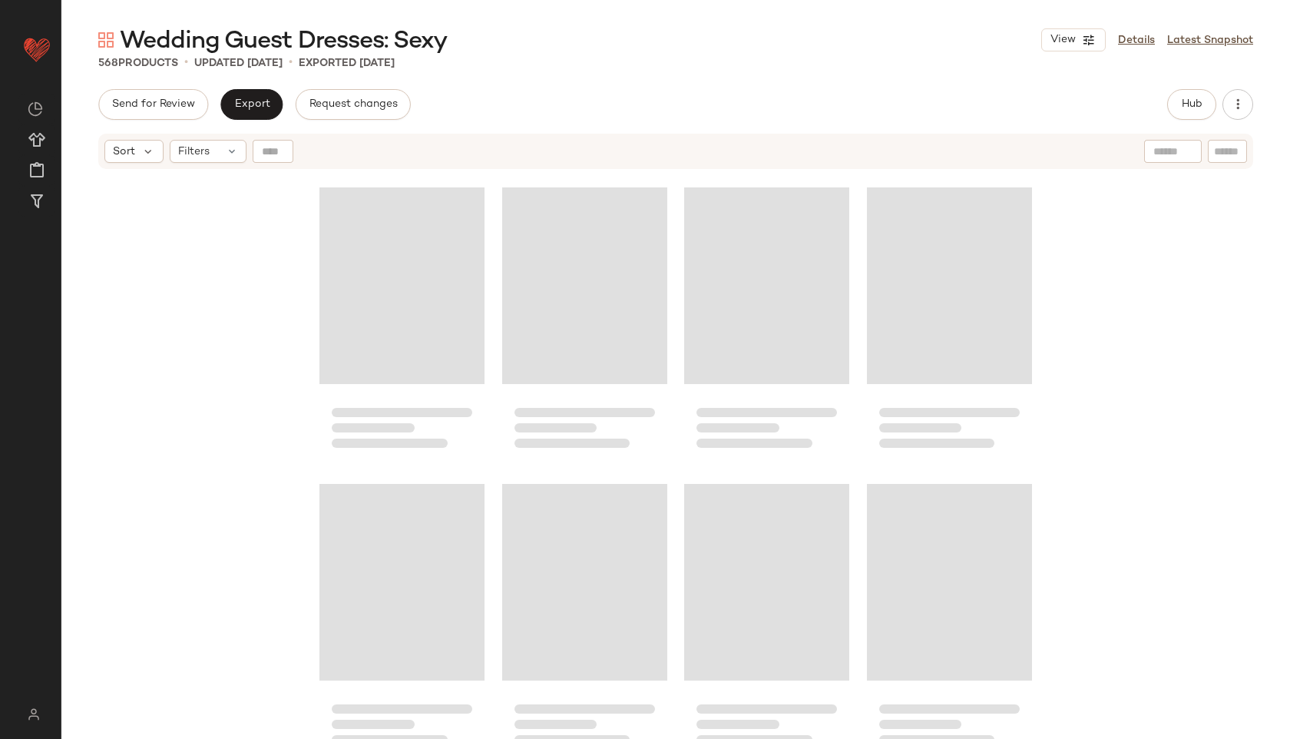
scroll to position [21731, 0]
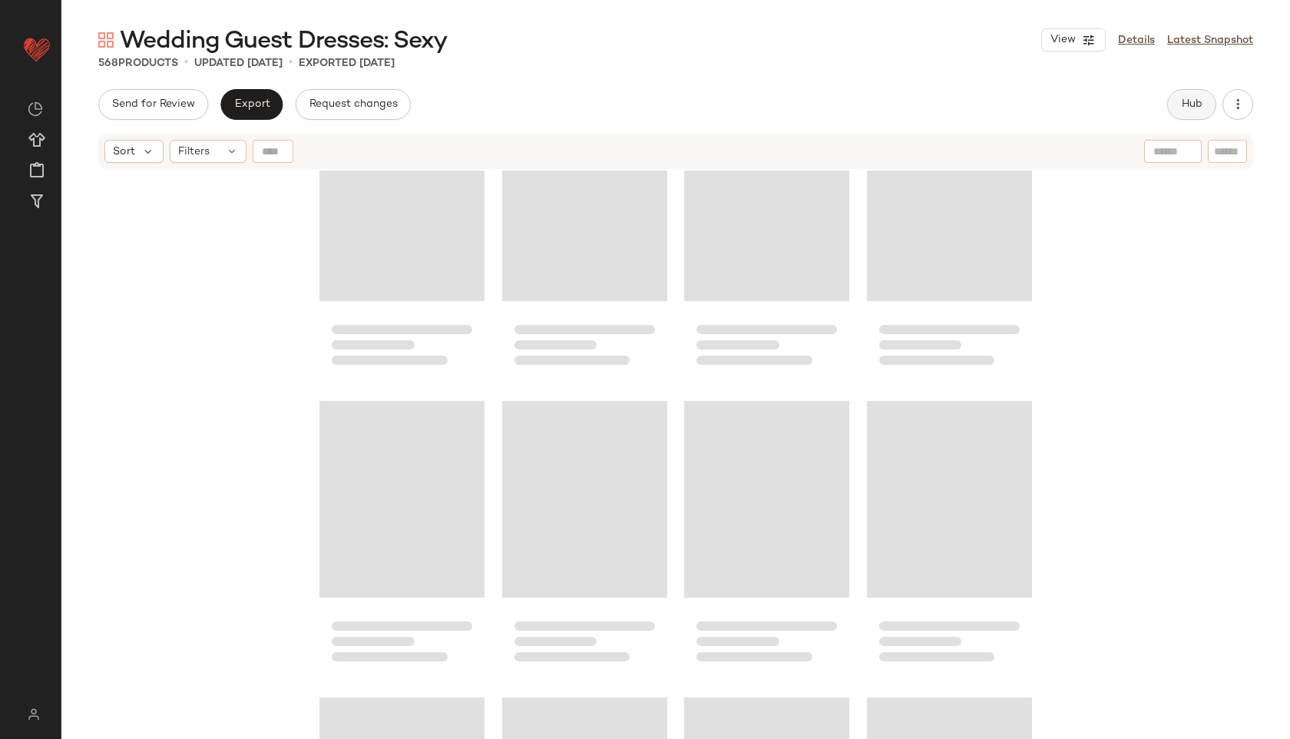
click at [1177, 114] on button "Hub" at bounding box center [1192, 104] width 49 height 31
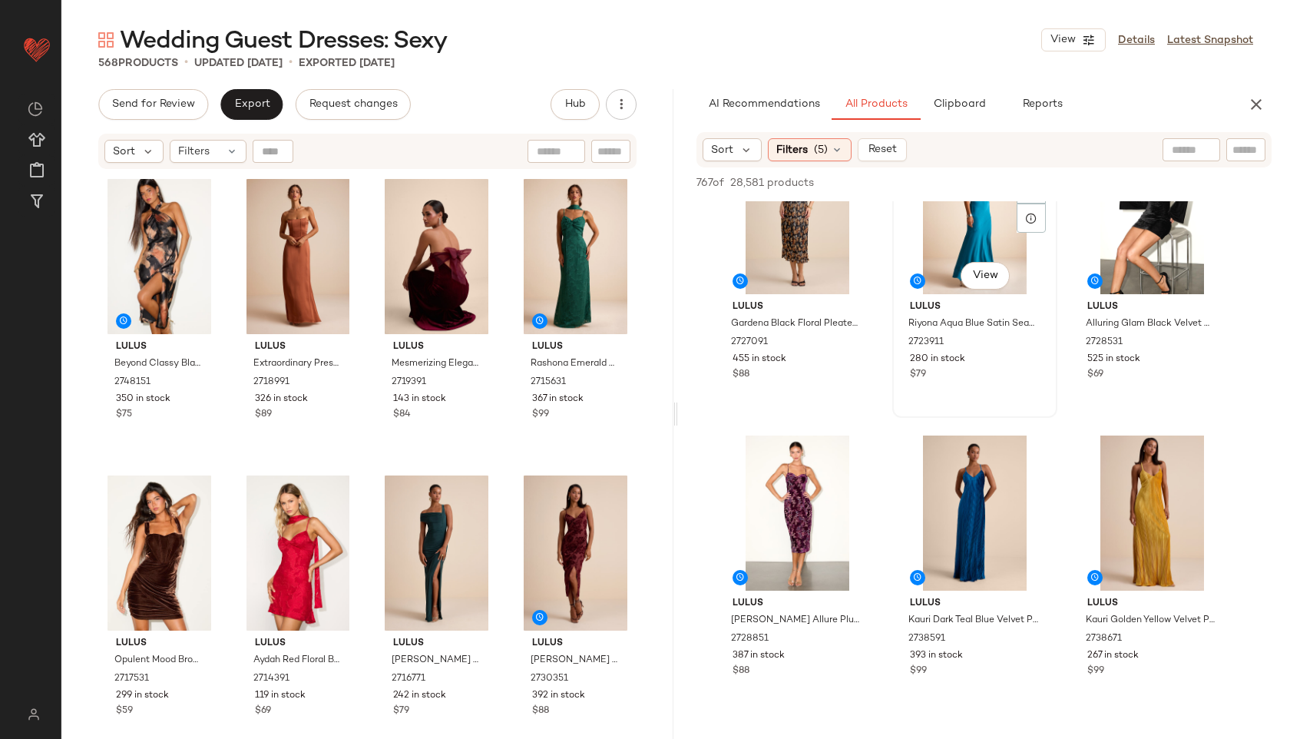
scroll to position [70, 0]
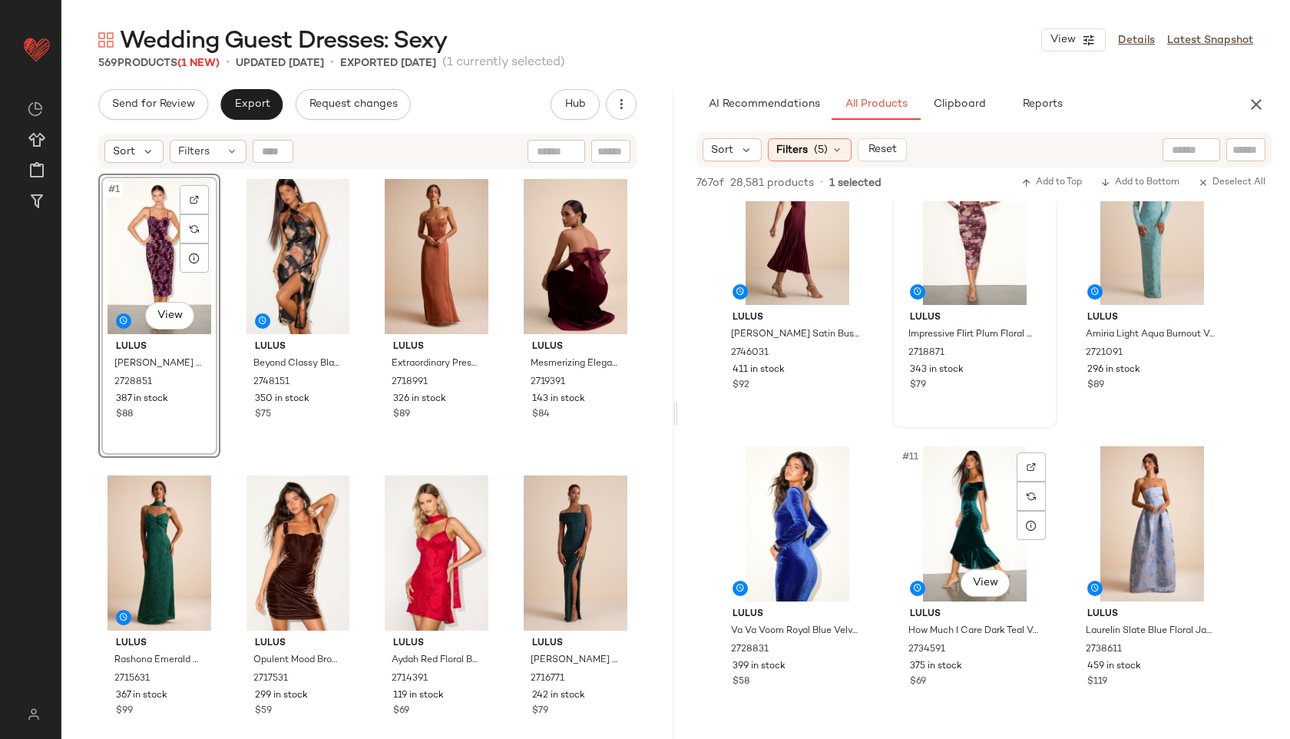
scroll to position [654, 0]
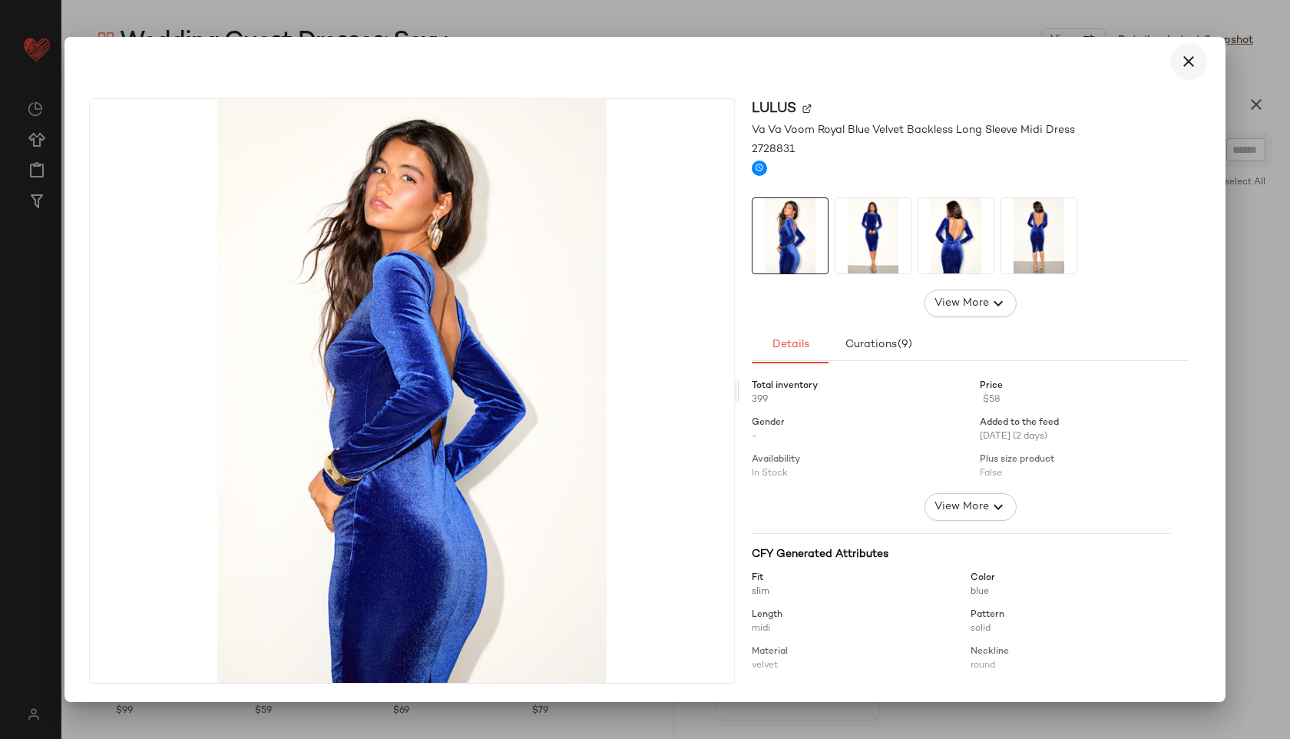
click at [1187, 60] on icon "button" at bounding box center [1189, 61] width 18 height 18
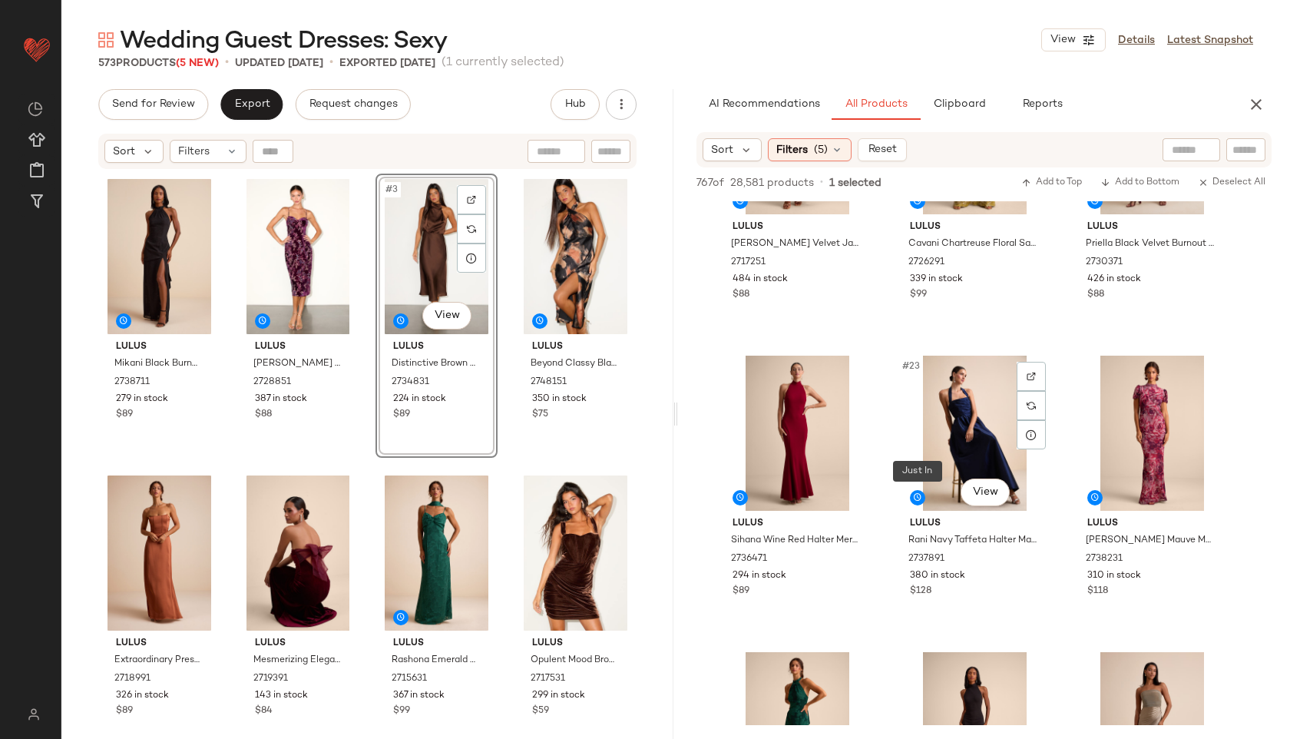
scroll to position [1929, 0]
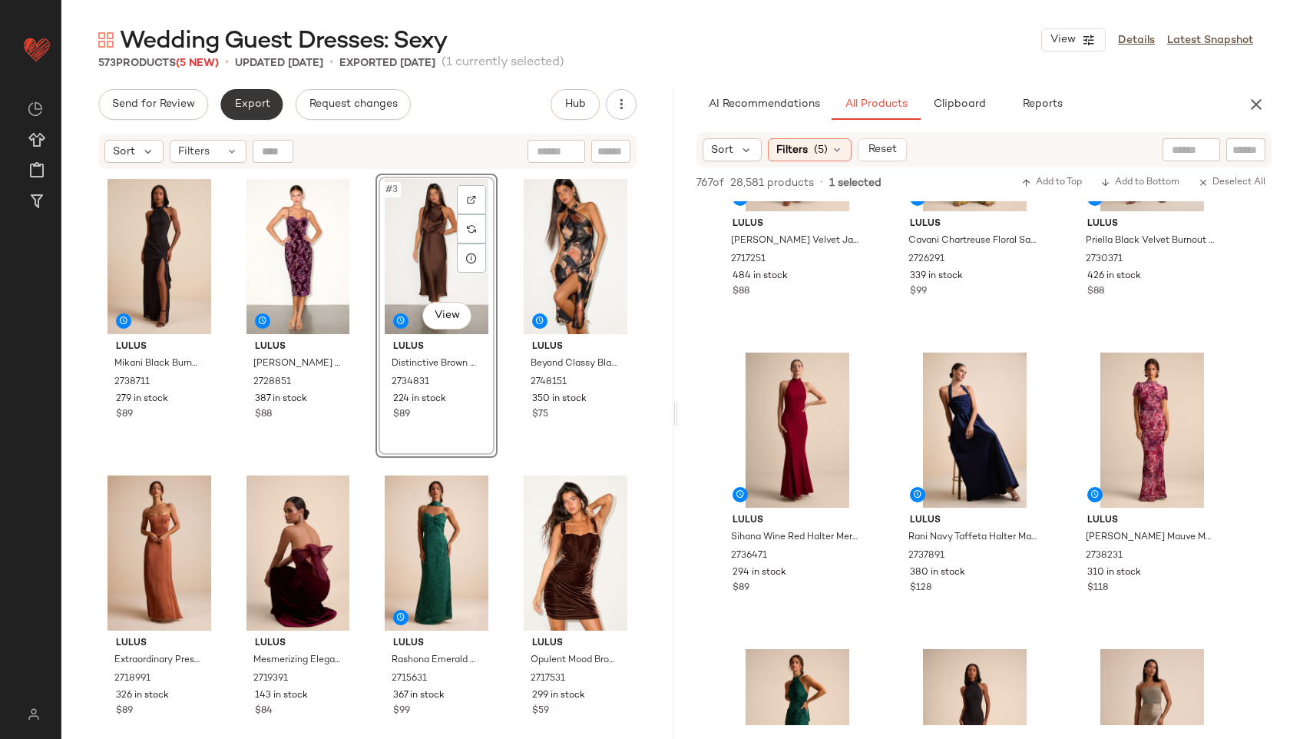
click at [247, 94] on button "Export" at bounding box center [251, 104] width 62 height 31
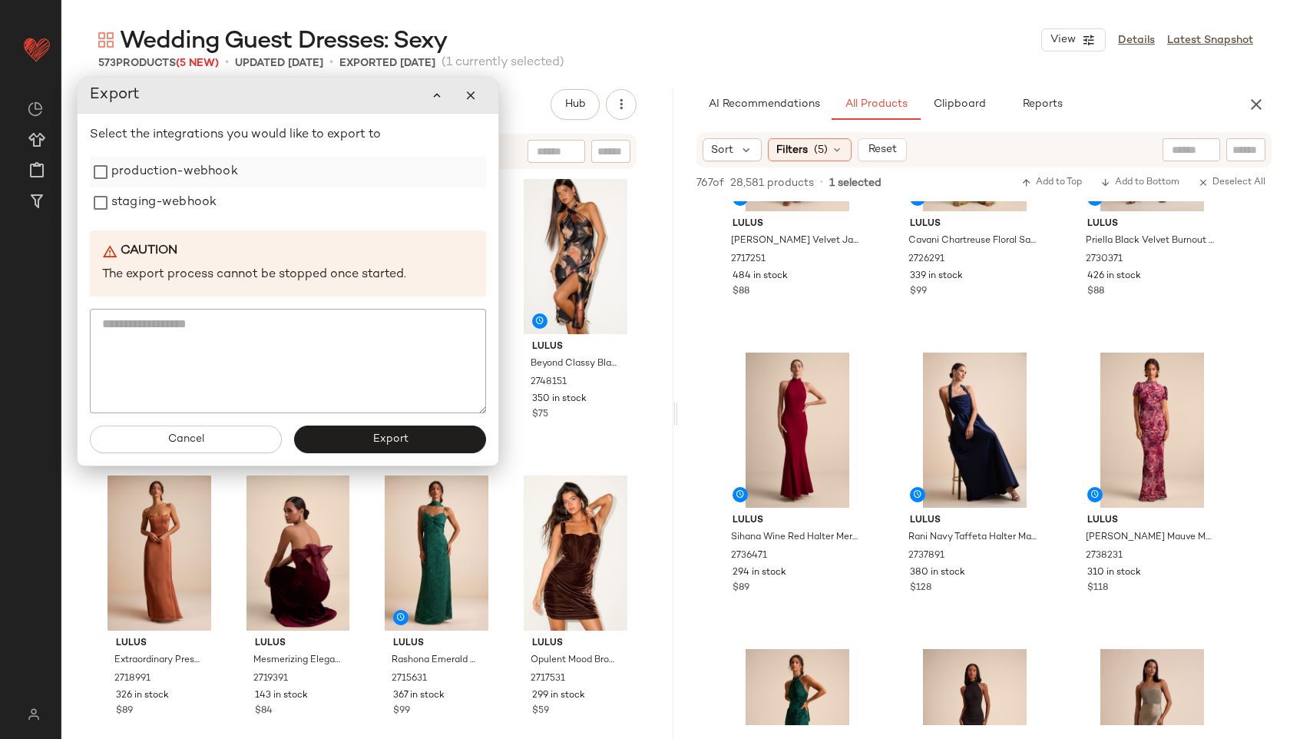
click at [183, 168] on label "production-webhook" at bounding box center [174, 172] width 127 height 31
click at [181, 203] on label "staging-webhook" at bounding box center [163, 202] width 105 height 31
click at [375, 442] on span "Export" at bounding box center [390, 439] width 36 height 12
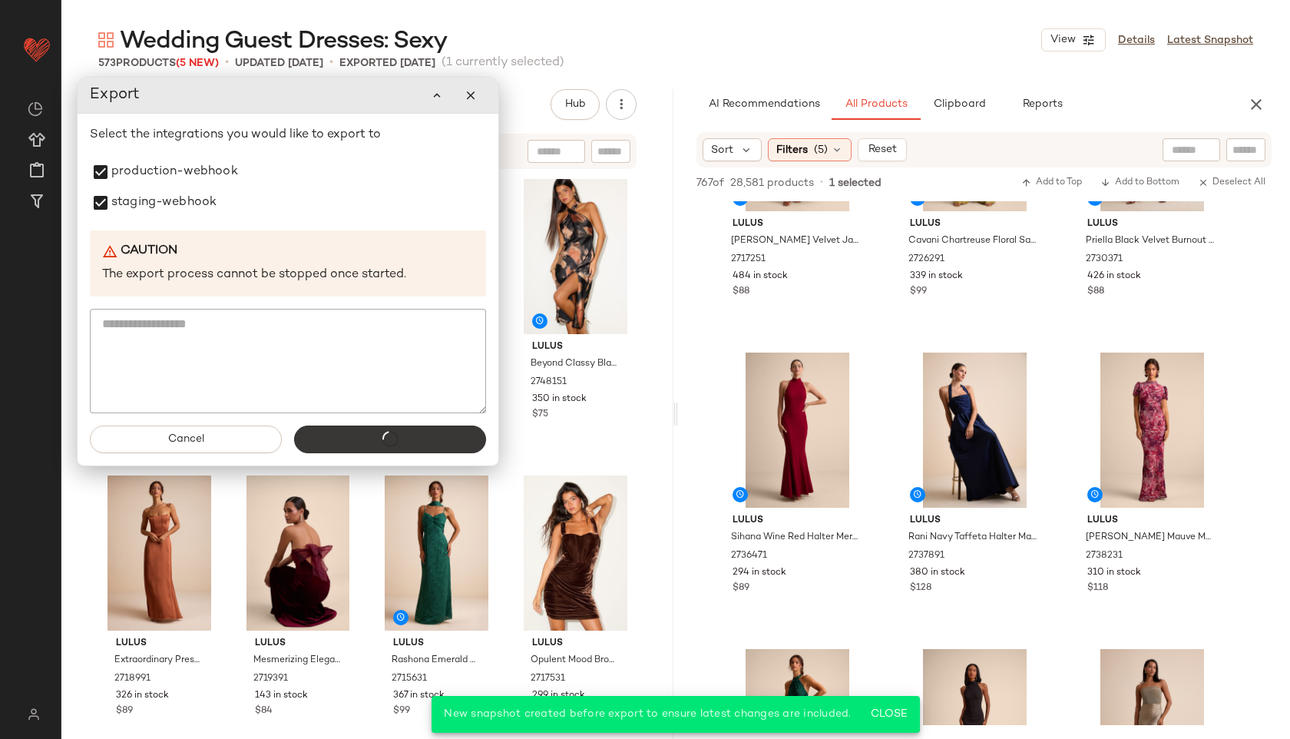
scroll to position [2819, 0]
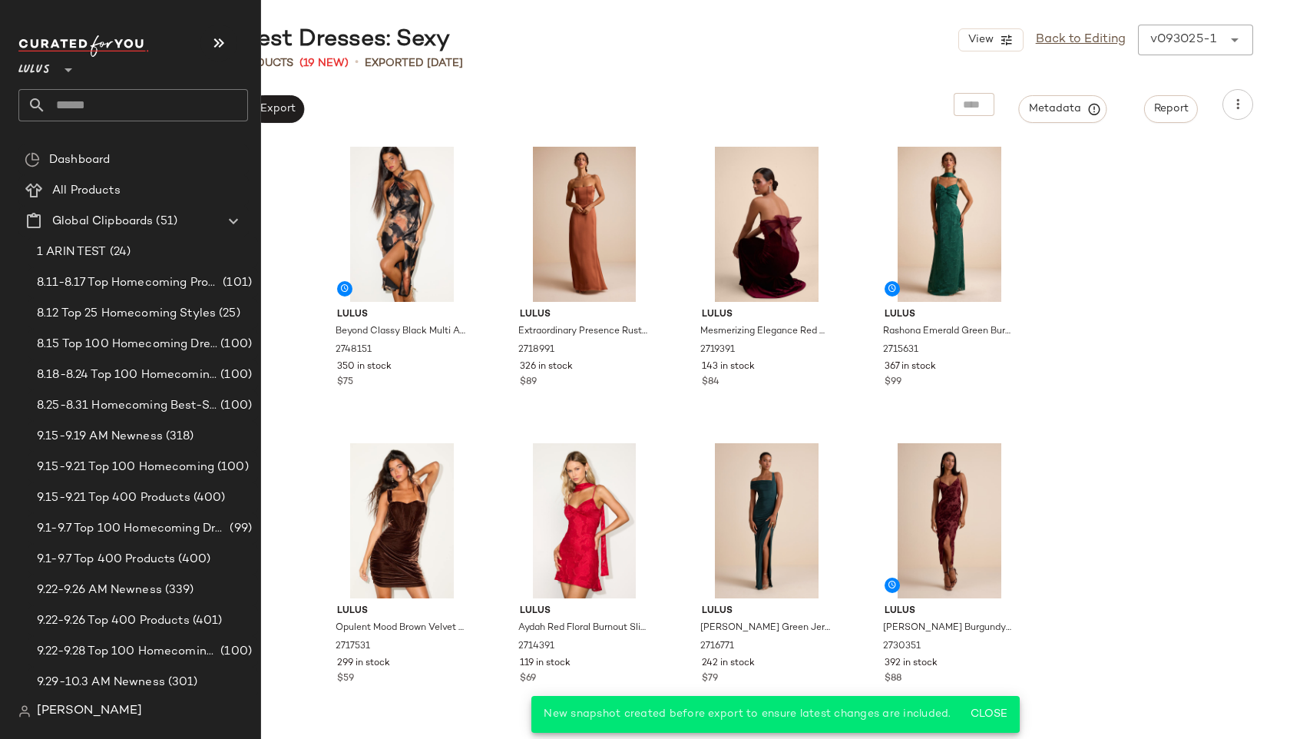
click at [65, 102] on input "text" at bounding box center [147, 105] width 202 height 32
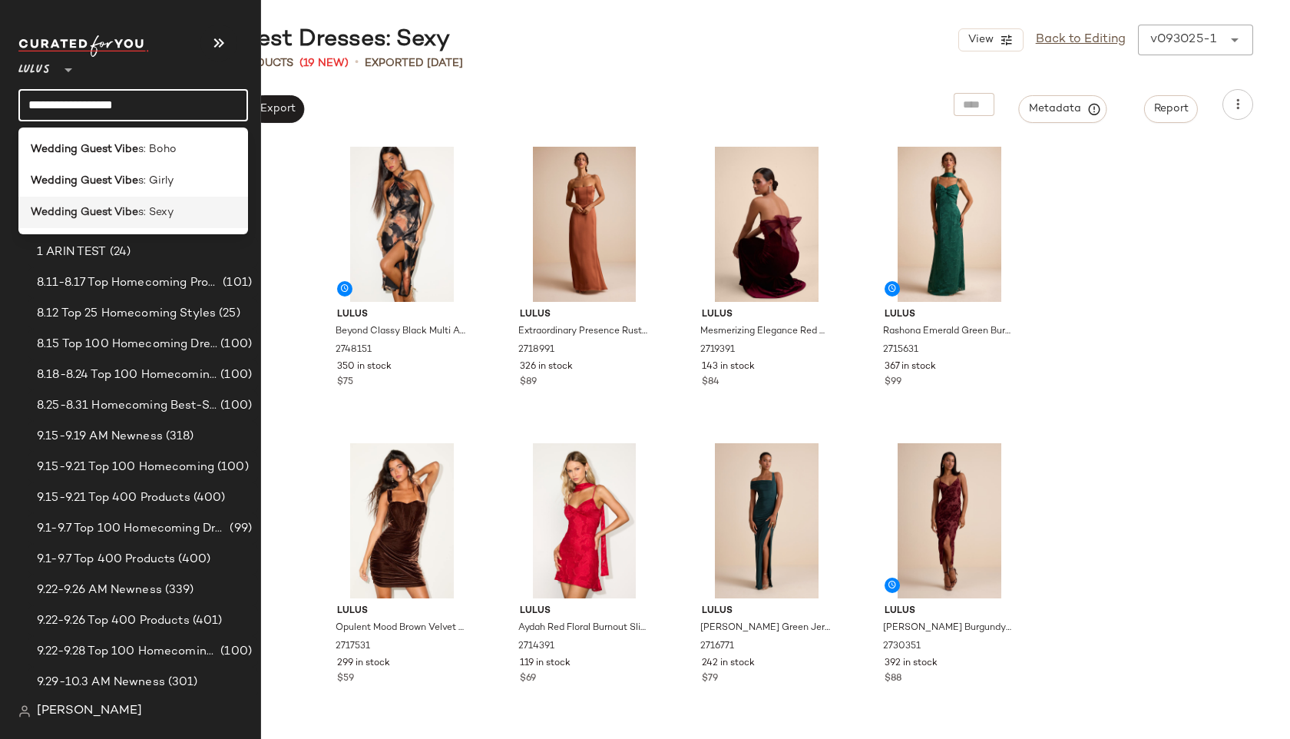
type input "**********"
click at [73, 217] on b "Wedding Guest Vibe" at bounding box center [85, 212] width 108 height 16
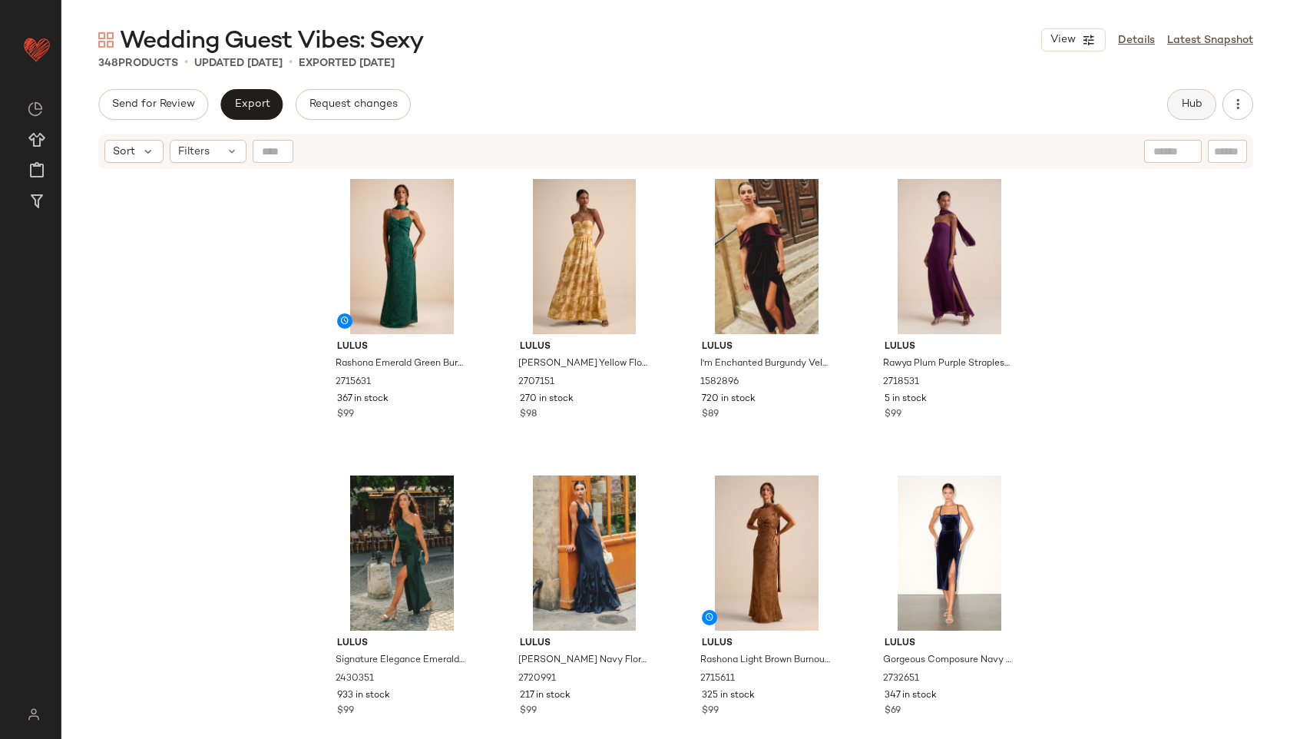
click at [1170, 101] on button "Hub" at bounding box center [1192, 104] width 49 height 31
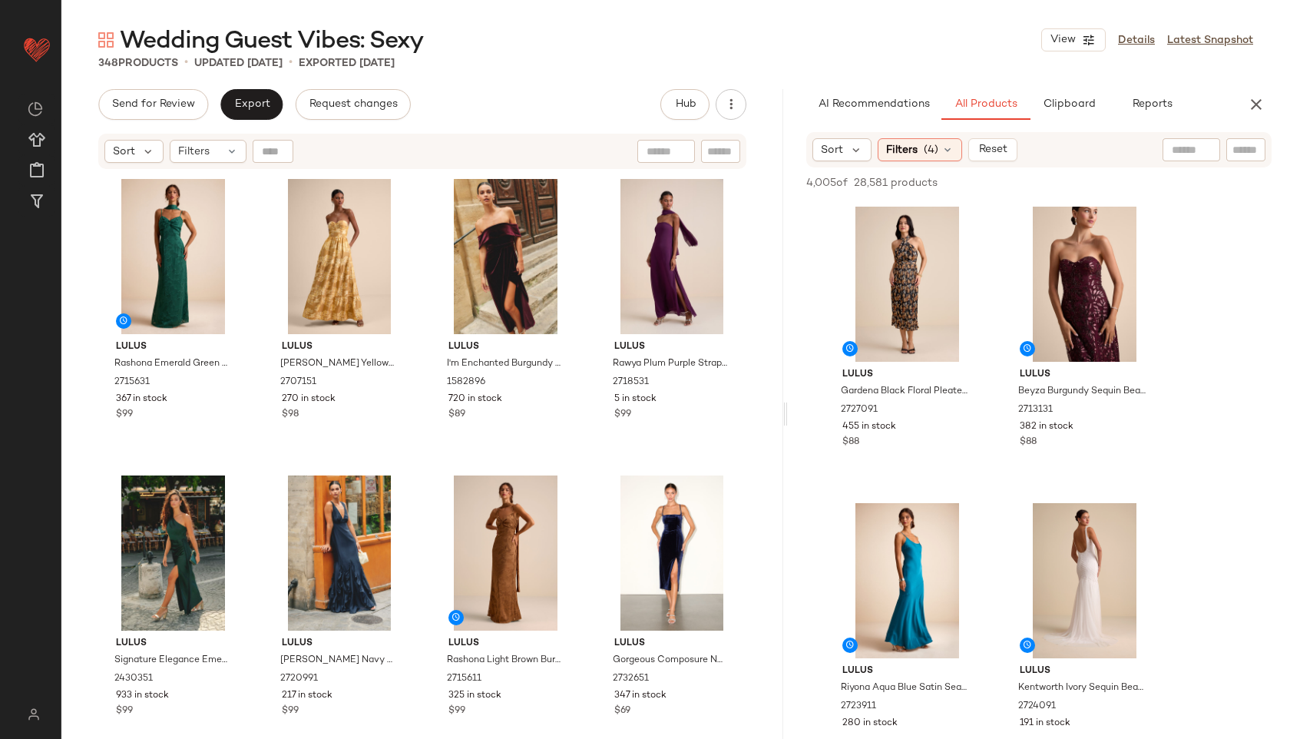
drag, startPoint x: 675, startPoint y: 413, endPoint x: 789, endPoint y: 445, distance: 118.2
click at [789, 445] on div "Wedding Guest Vibes: Sexy View Details Latest Snapshot 348 Products • updated […" at bounding box center [675, 382] width 1229 height 714
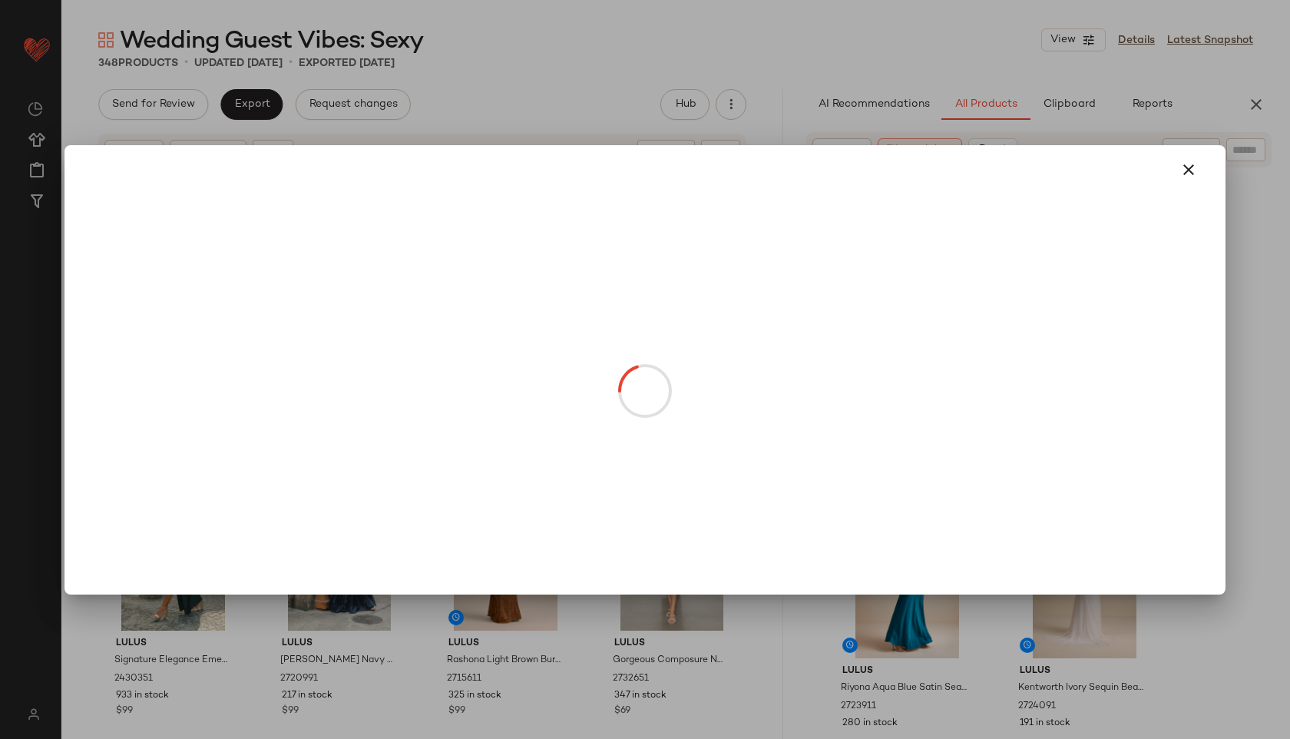
drag, startPoint x: 1073, startPoint y: 326, endPoint x: 945, endPoint y: 342, distance: 129.2
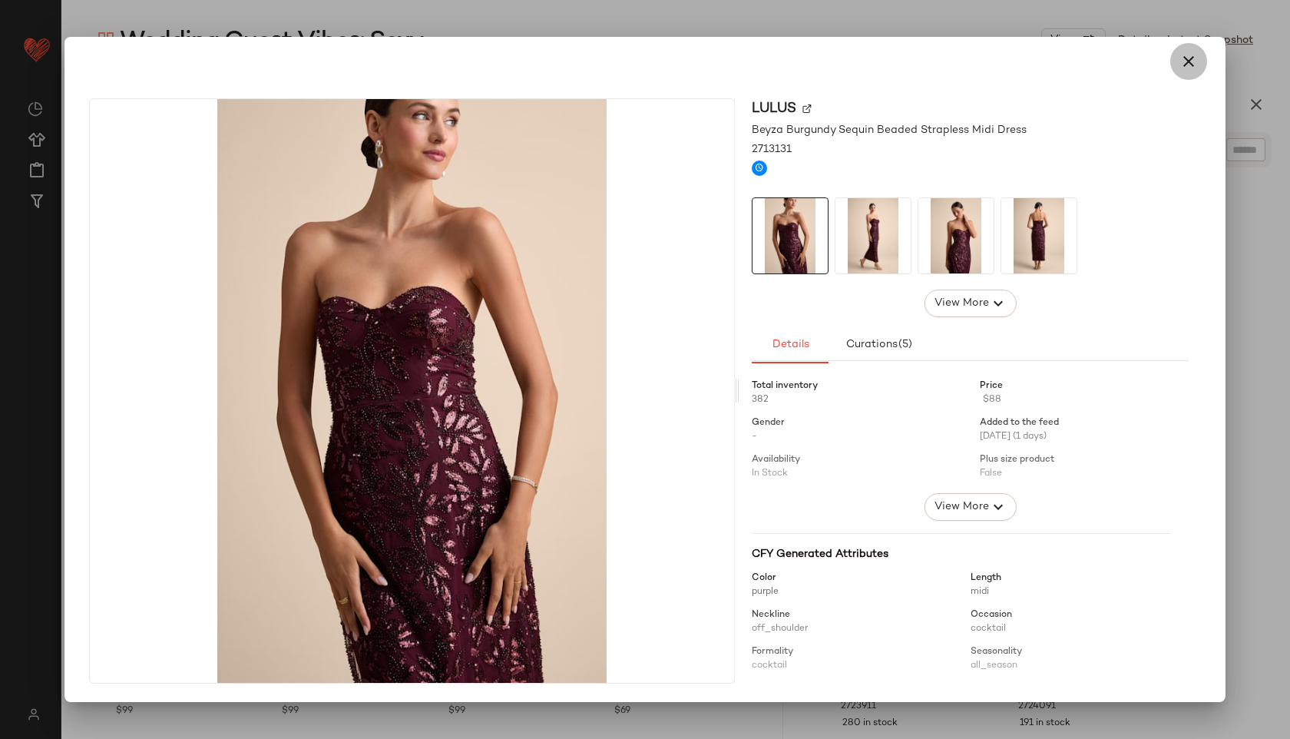
click at [1186, 69] on icon "button" at bounding box center [1189, 61] width 18 height 18
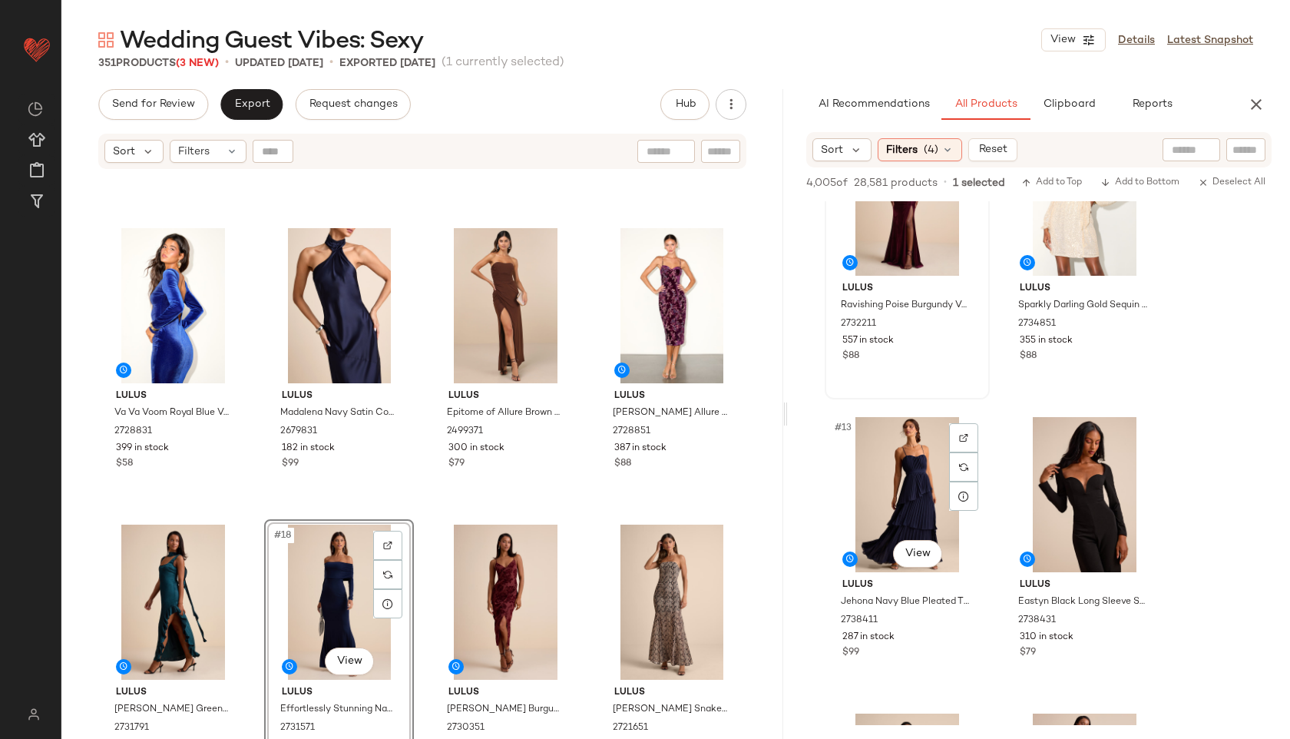
scroll to position [1570, 0]
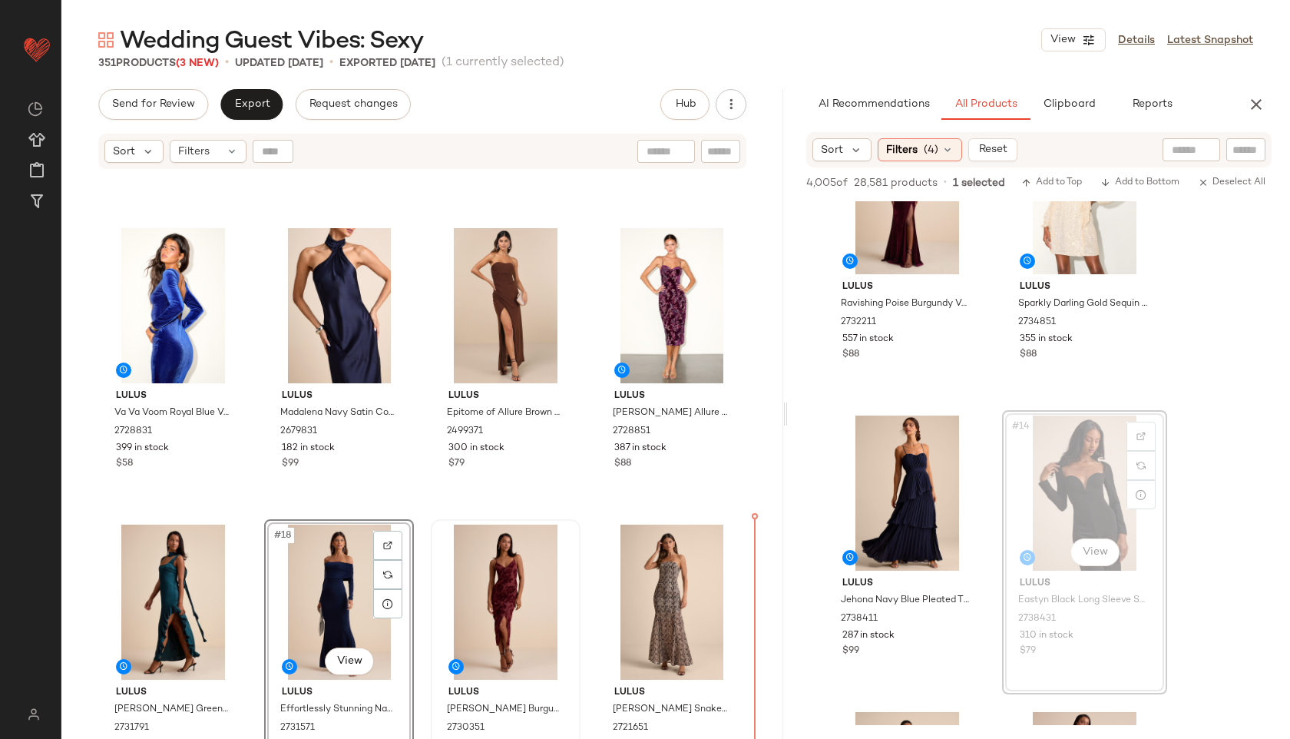
drag, startPoint x: 1105, startPoint y: 499, endPoint x: 574, endPoint y: 585, distance: 538.3
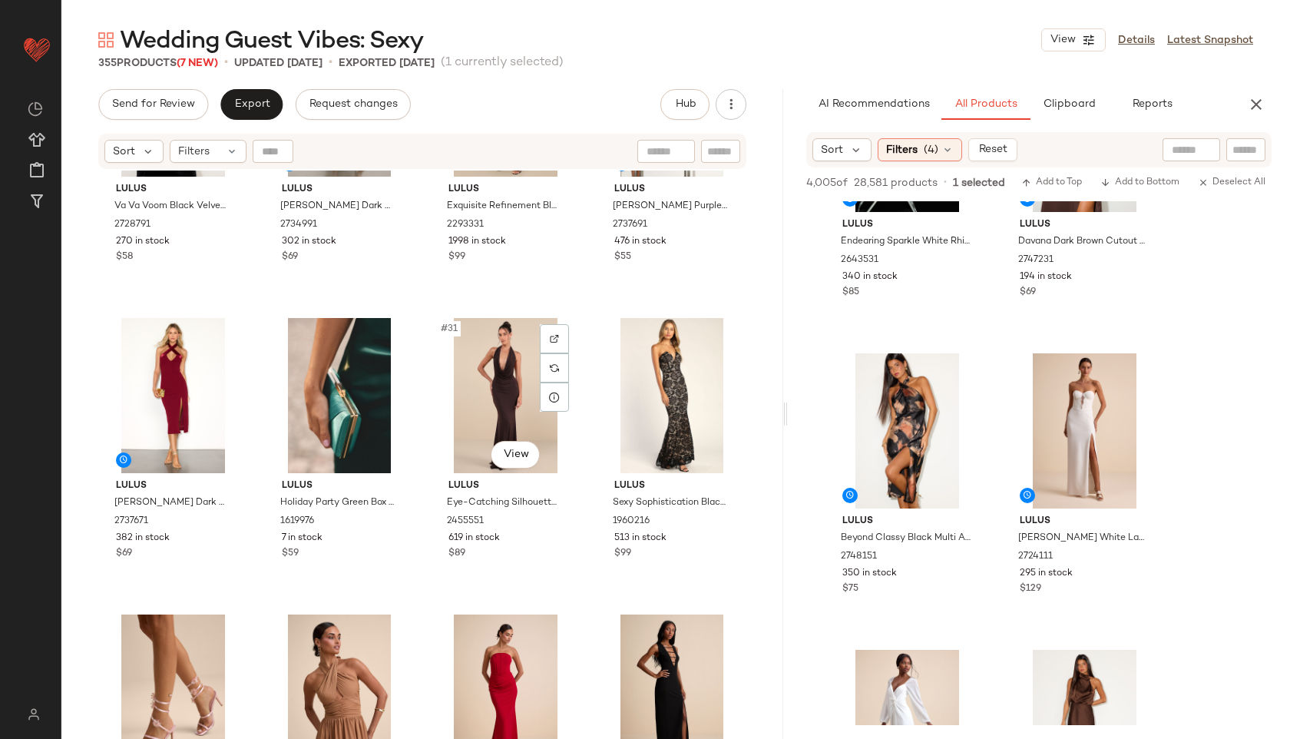
scroll to position [1948, 0]
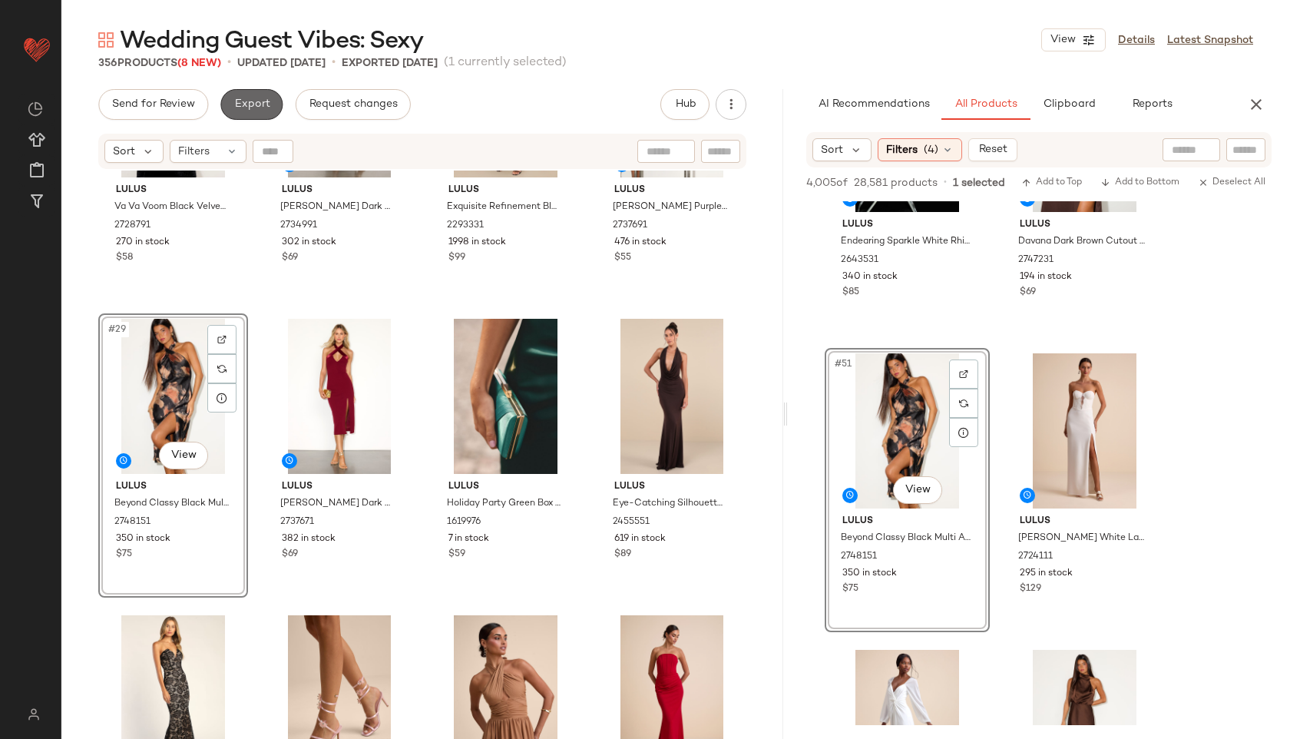
click at [251, 110] on span "Export" at bounding box center [252, 104] width 36 height 12
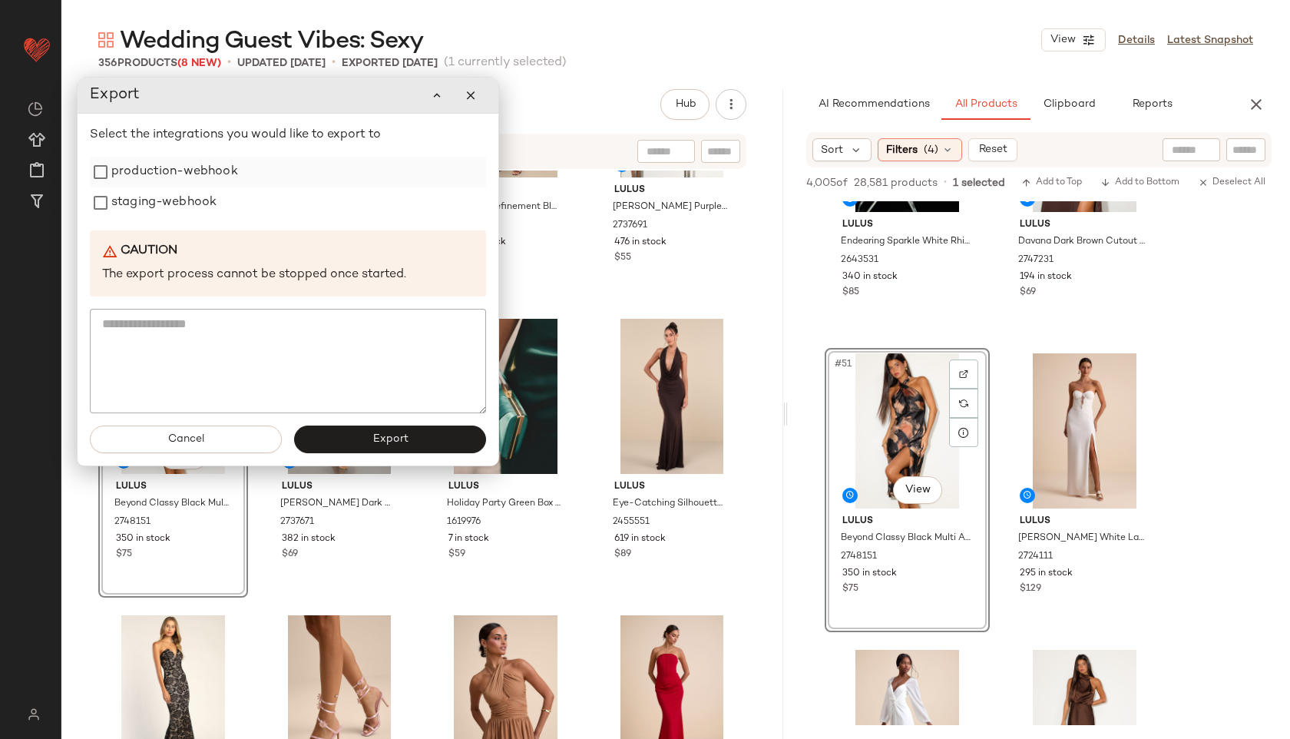
click at [211, 174] on label "production-webhook" at bounding box center [174, 172] width 127 height 31
click at [197, 207] on label "staging-webhook" at bounding box center [163, 202] width 105 height 31
click at [339, 436] on button "Export" at bounding box center [390, 440] width 192 height 28
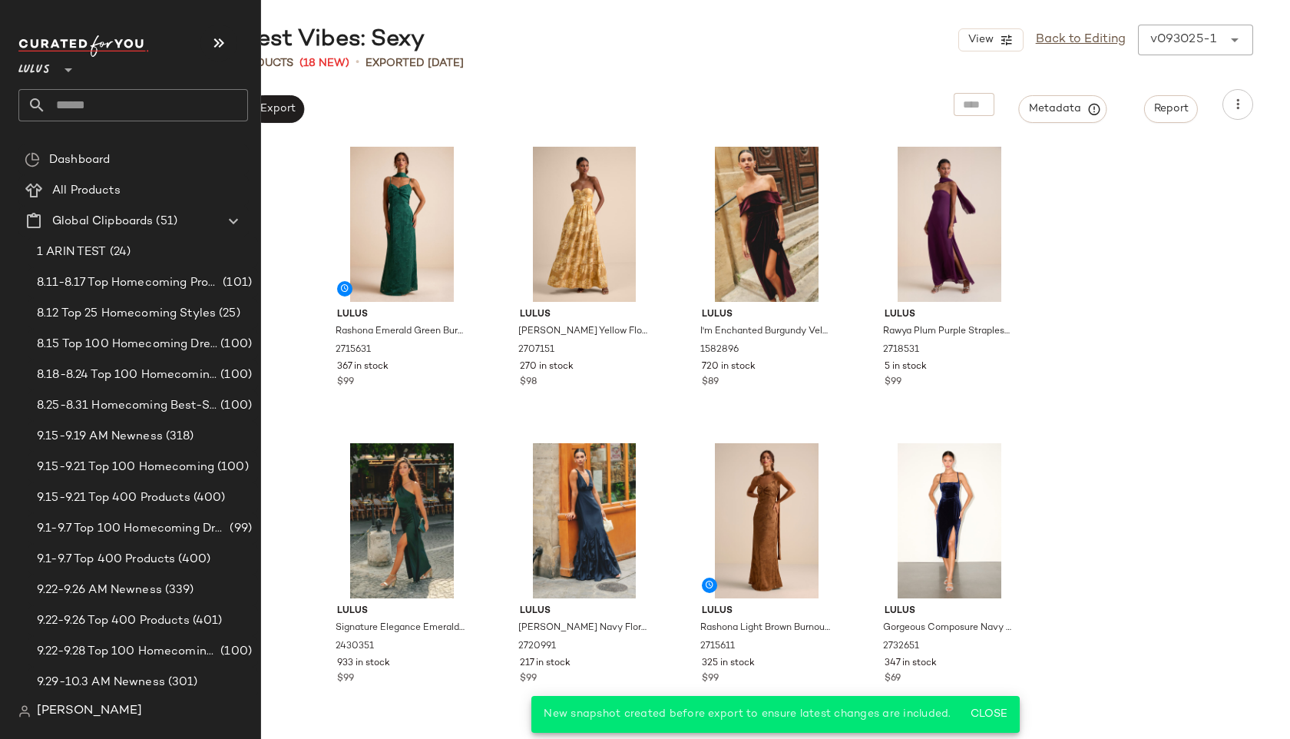
click at [69, 106] on input "text" at bounding box center [147, 105] width 202 height 32
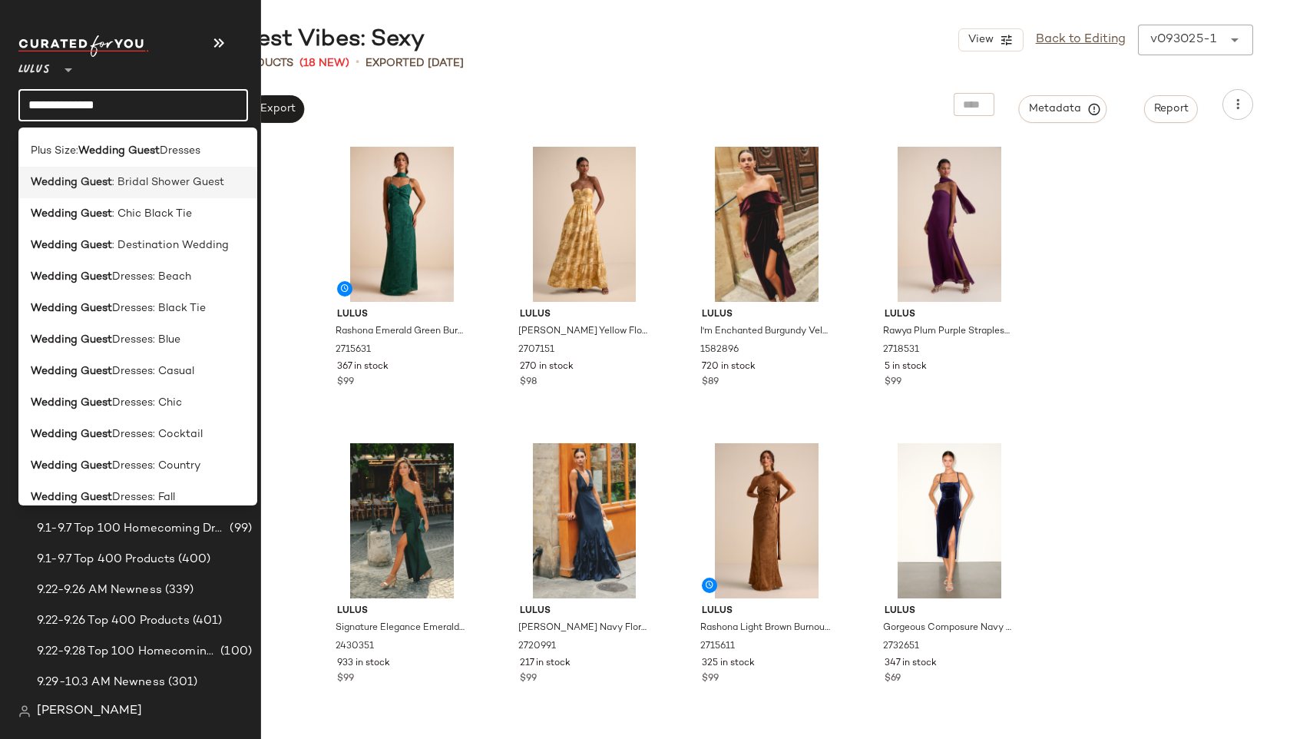
scroll to position [192, 0]
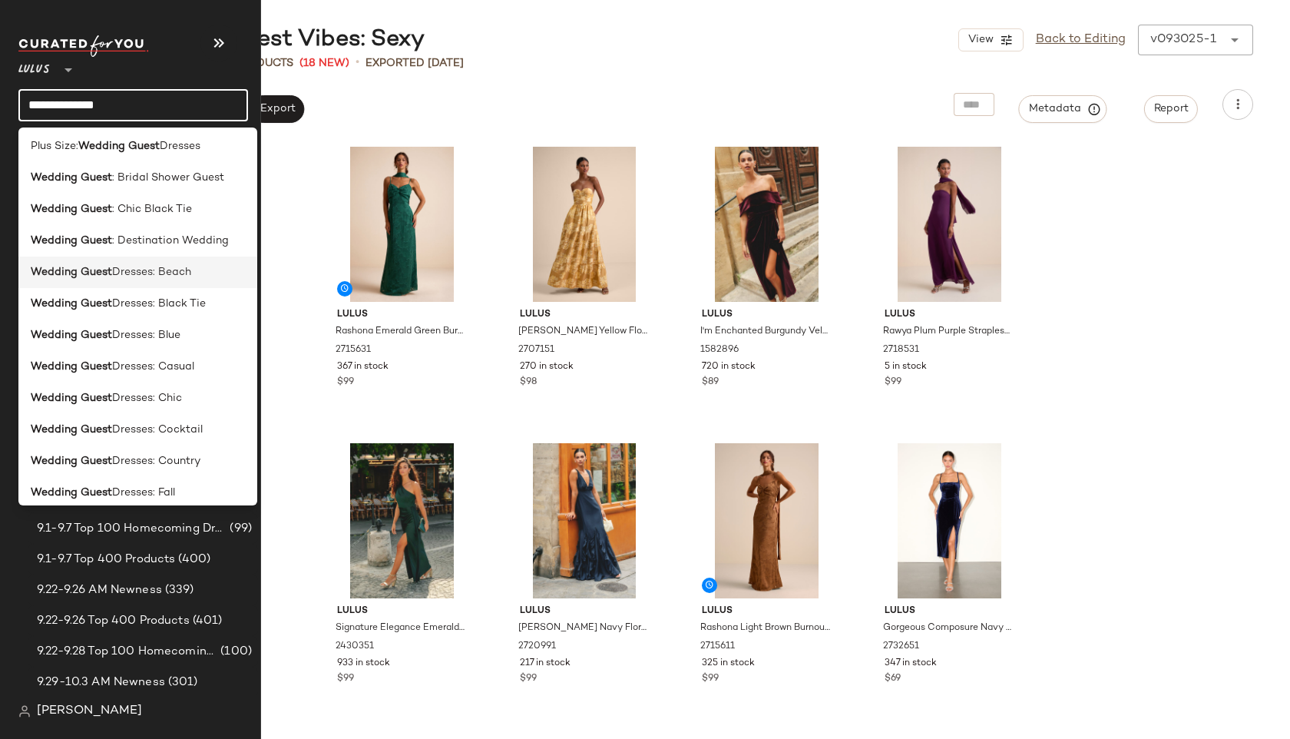
type input "**********"
click at [173, 281] on div "Wedding Guest Dresses: Beach" at bounding box center [137, 272] width 239 height 31
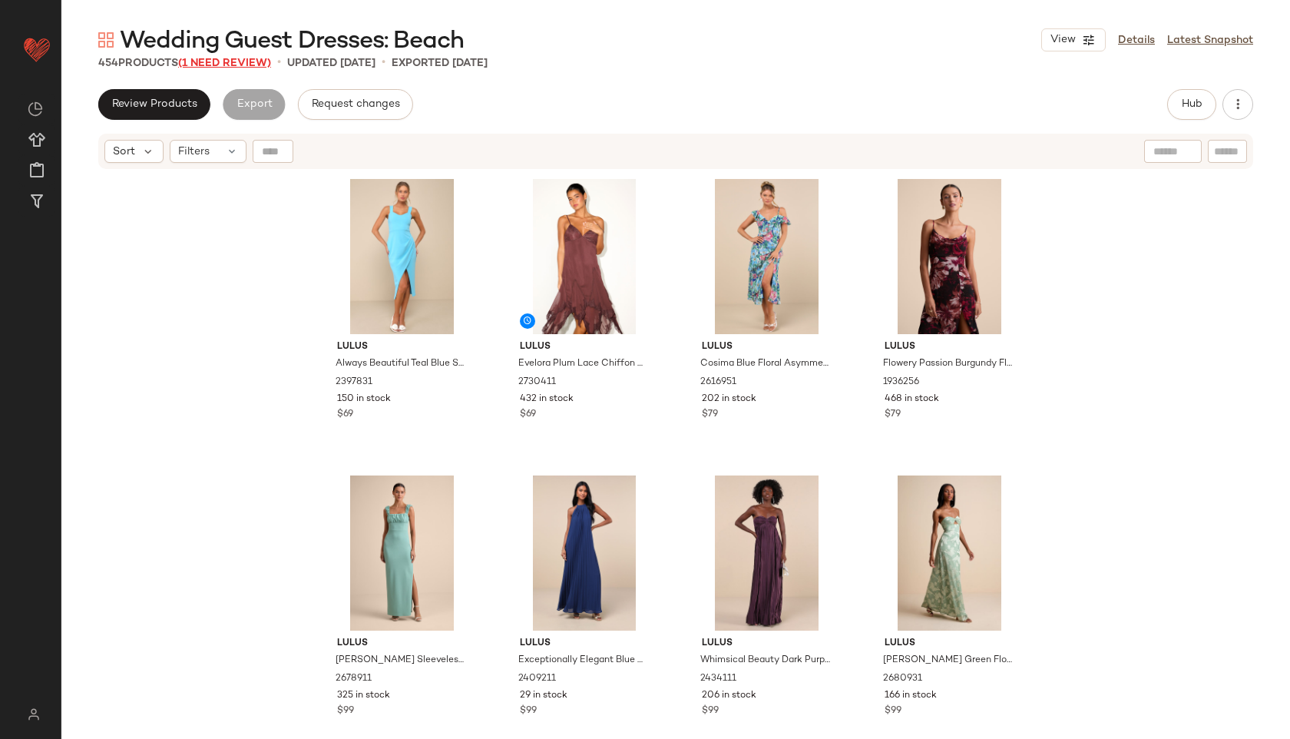
click at [237, 65] on span "(1 Need Review)" at bounding box center [224, 64] width 93 height 12
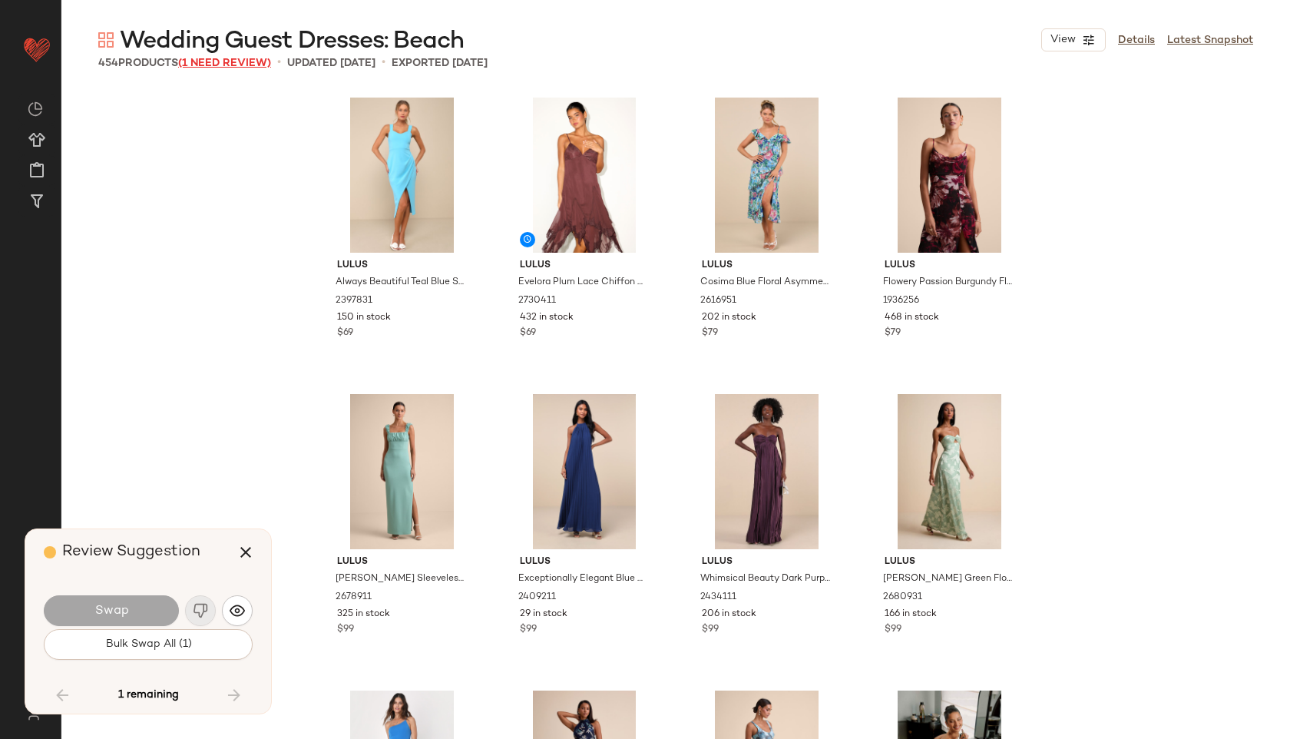
scroll to position [29352, 0]
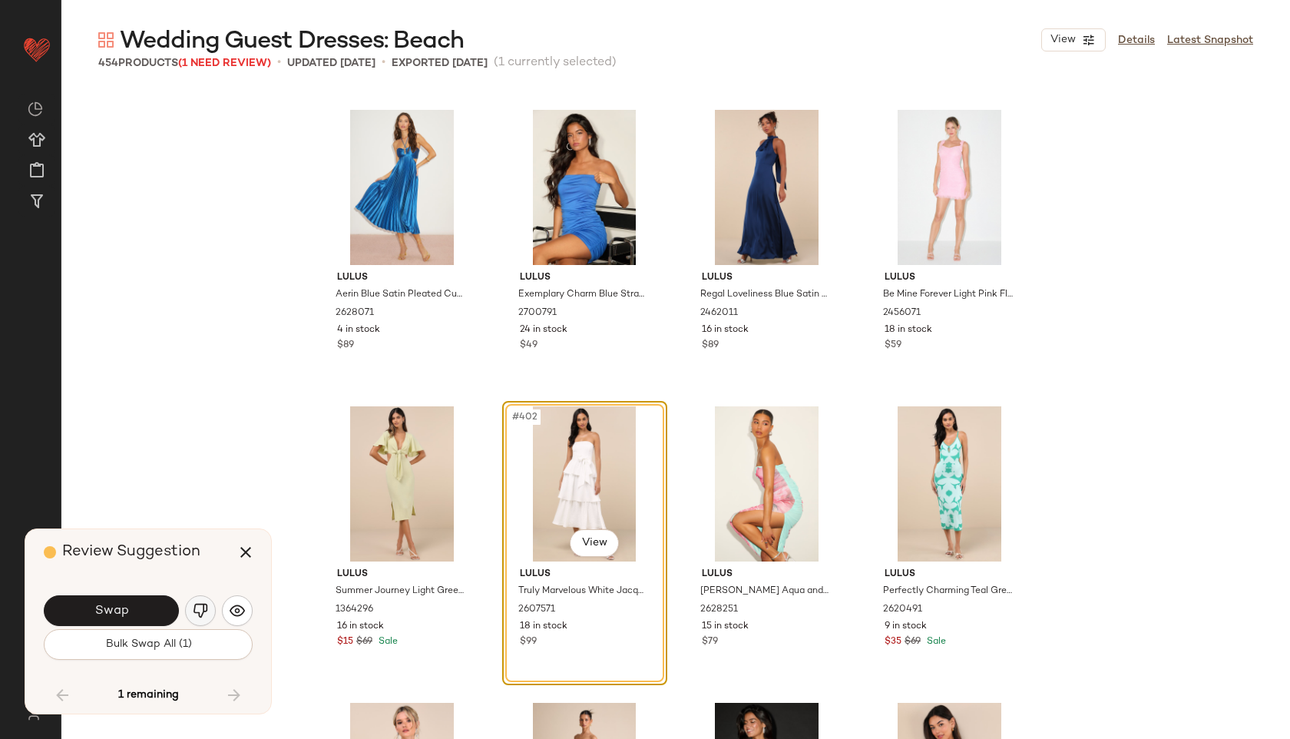
click at [204, 601] on button "button" at bounding box center [200, 610] width 31 height 31
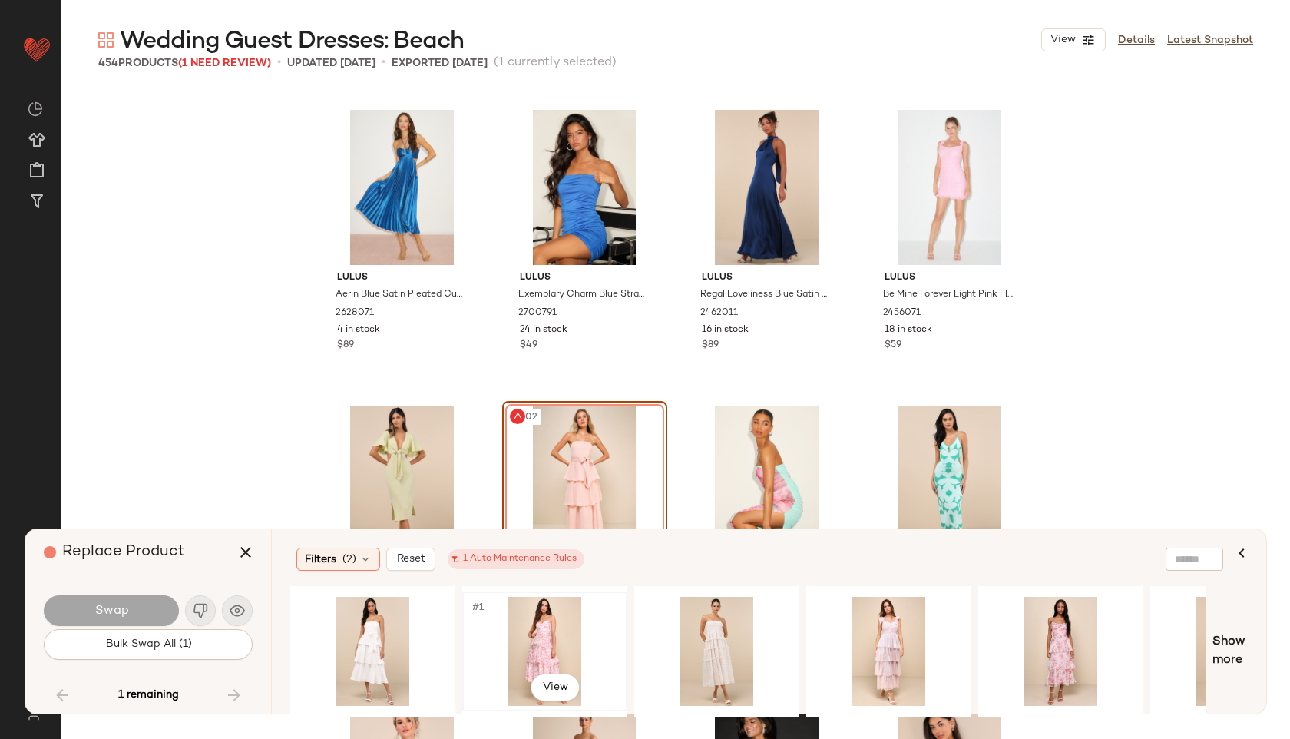
click at [501, 627] on div "#1 View" at bounding box center [545, 651] width 154 height 109
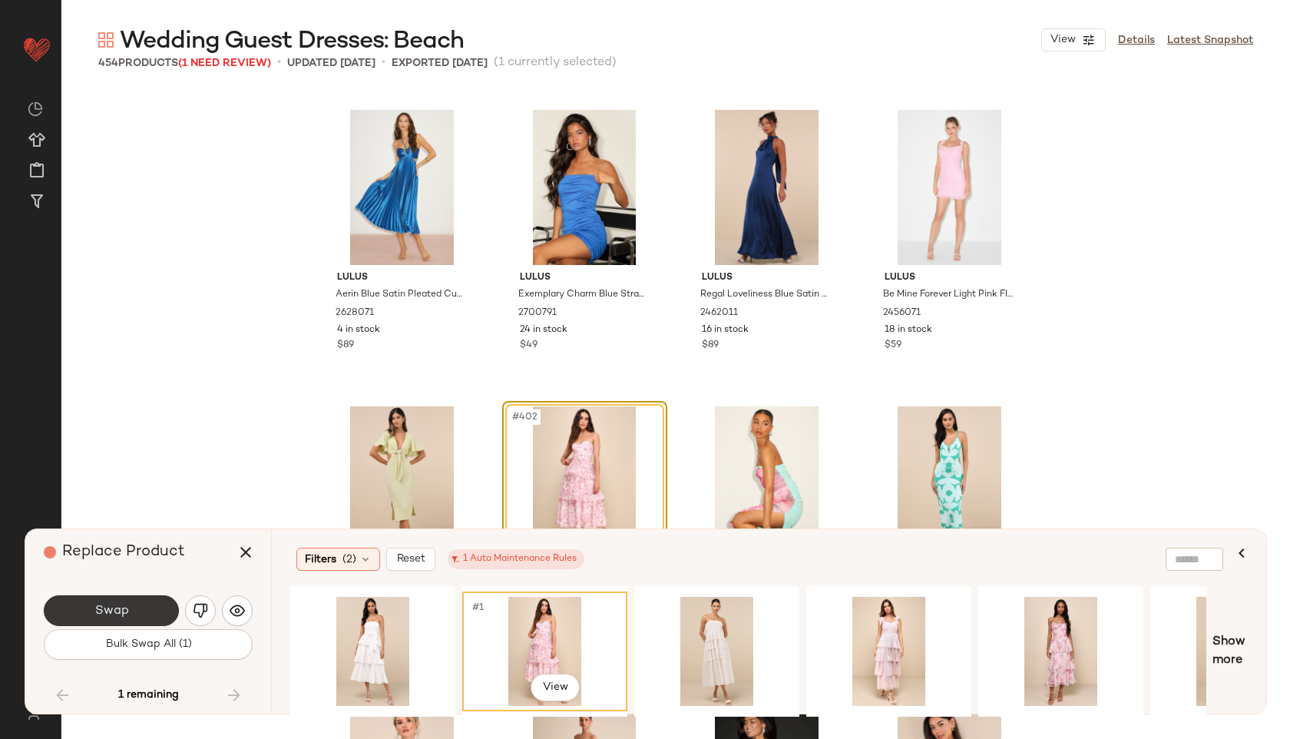
click at [157, 615] on button "Swap" at bounding box center [111, 610] width 135 height 31
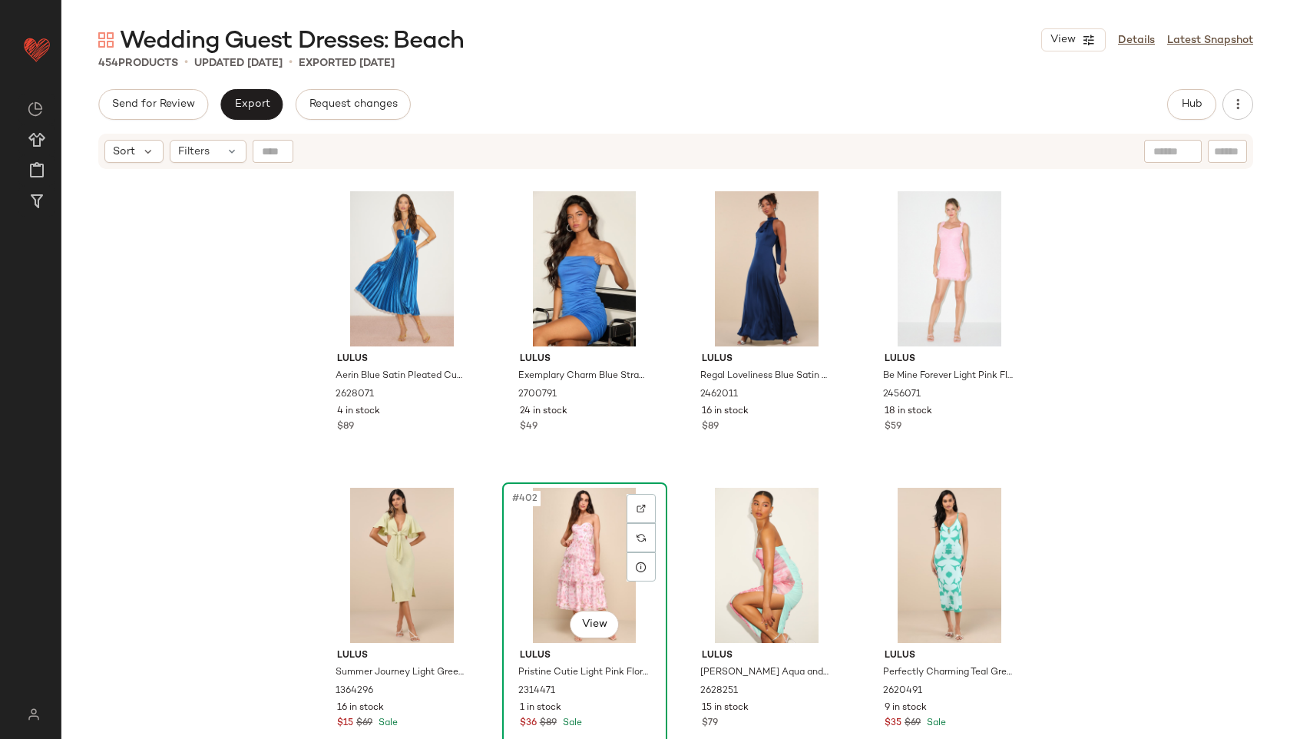
click at [513, 522] on div "#402 View" at bounding box center [585, 565] width 154 height 155
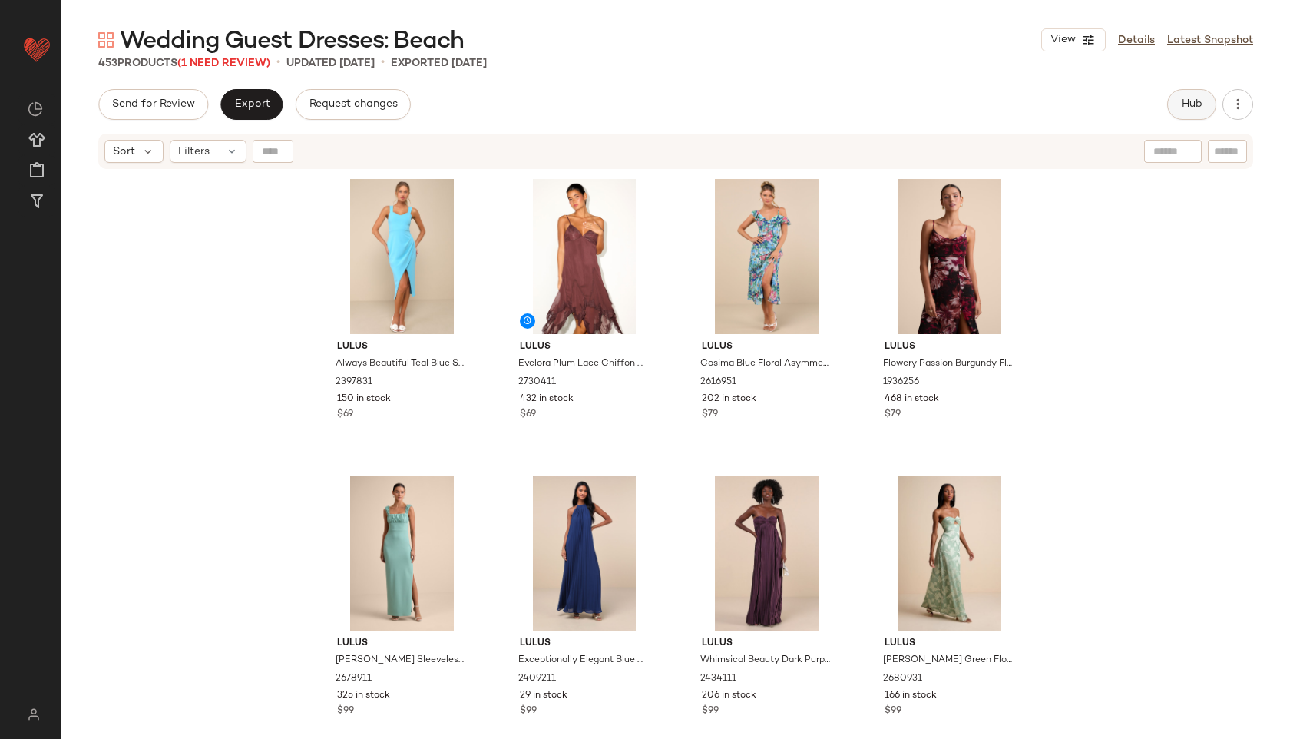
click at [1191, 110] on span "Hub" at bounding box center [1192, 104] width 22 height 12
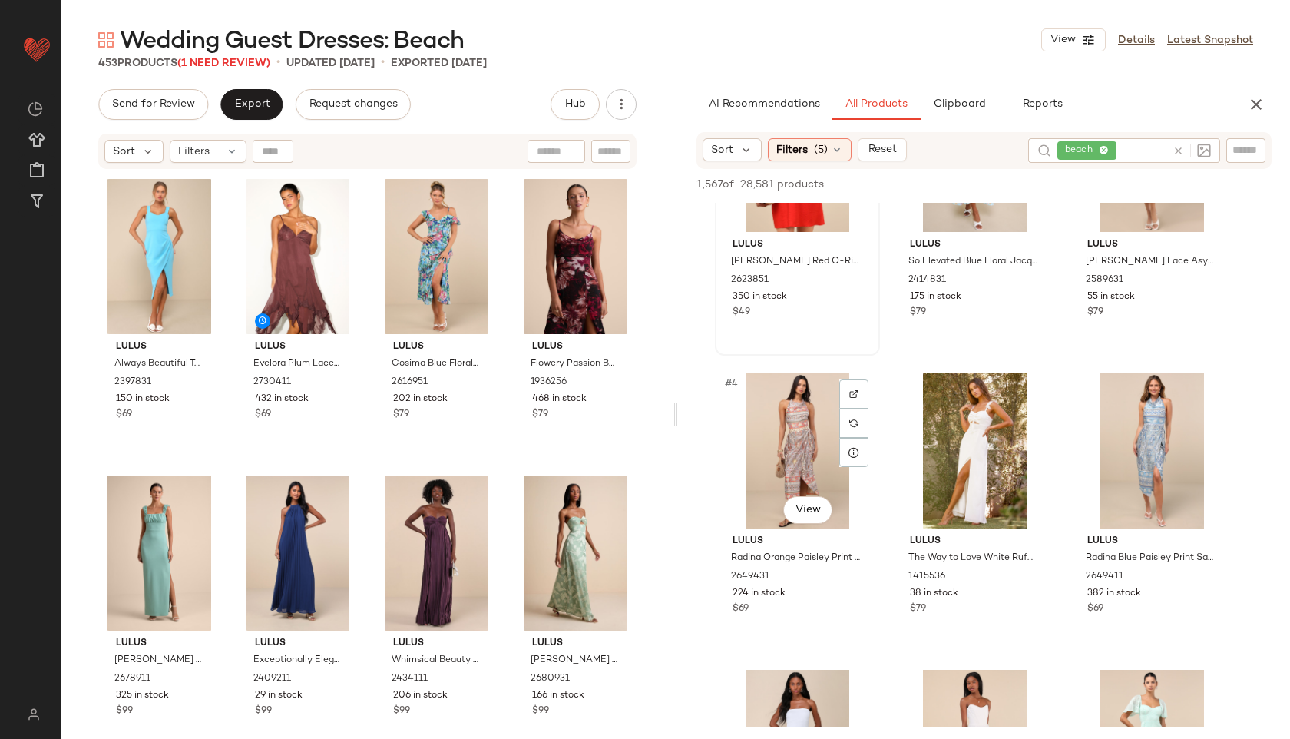
scroll to position [137, 0]
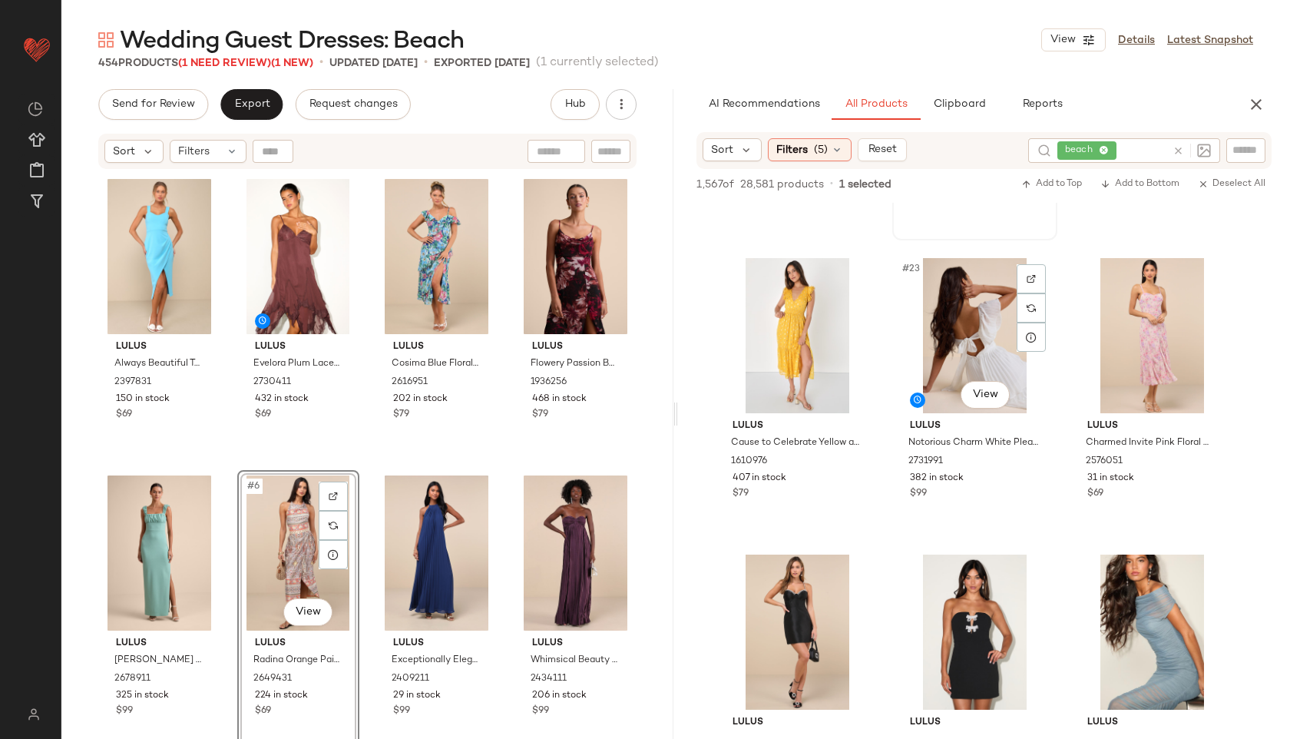
scroll to position [2027, 0]
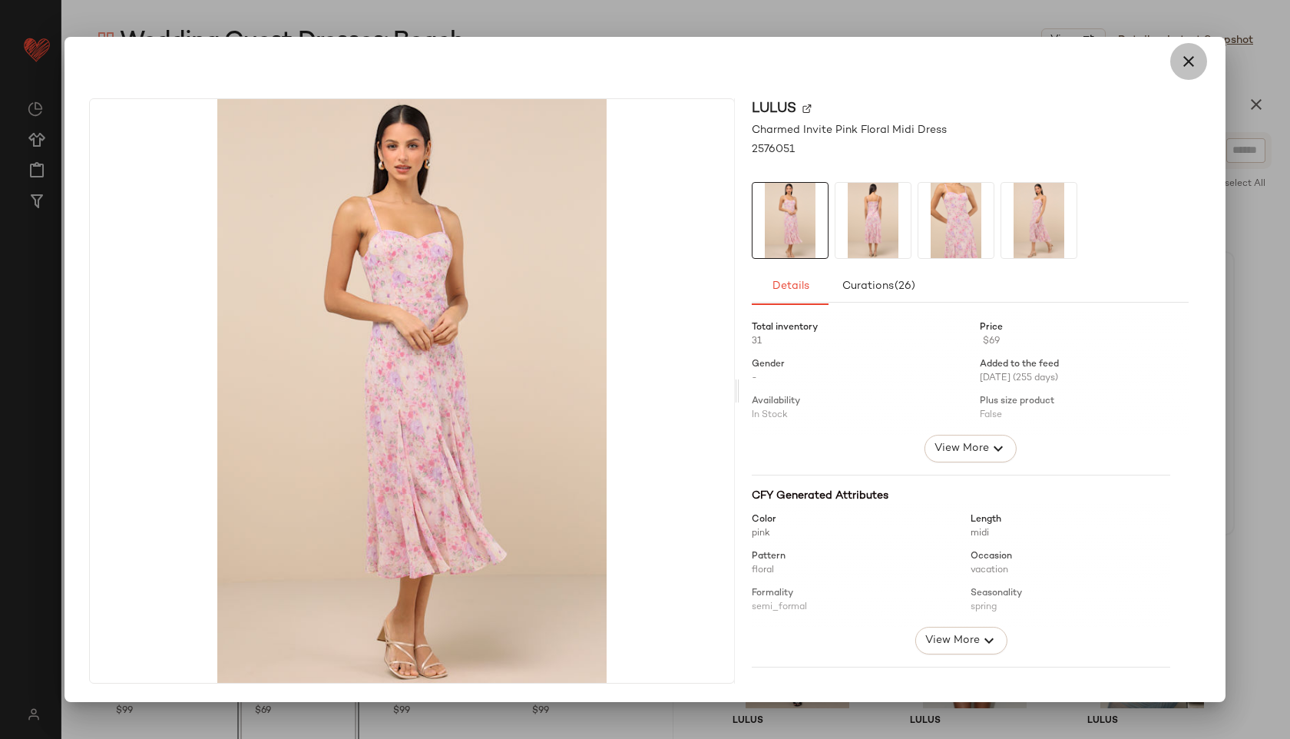
click at [1193, 71] on button "button" at bounding box center [1189, 61] width 37 height 37
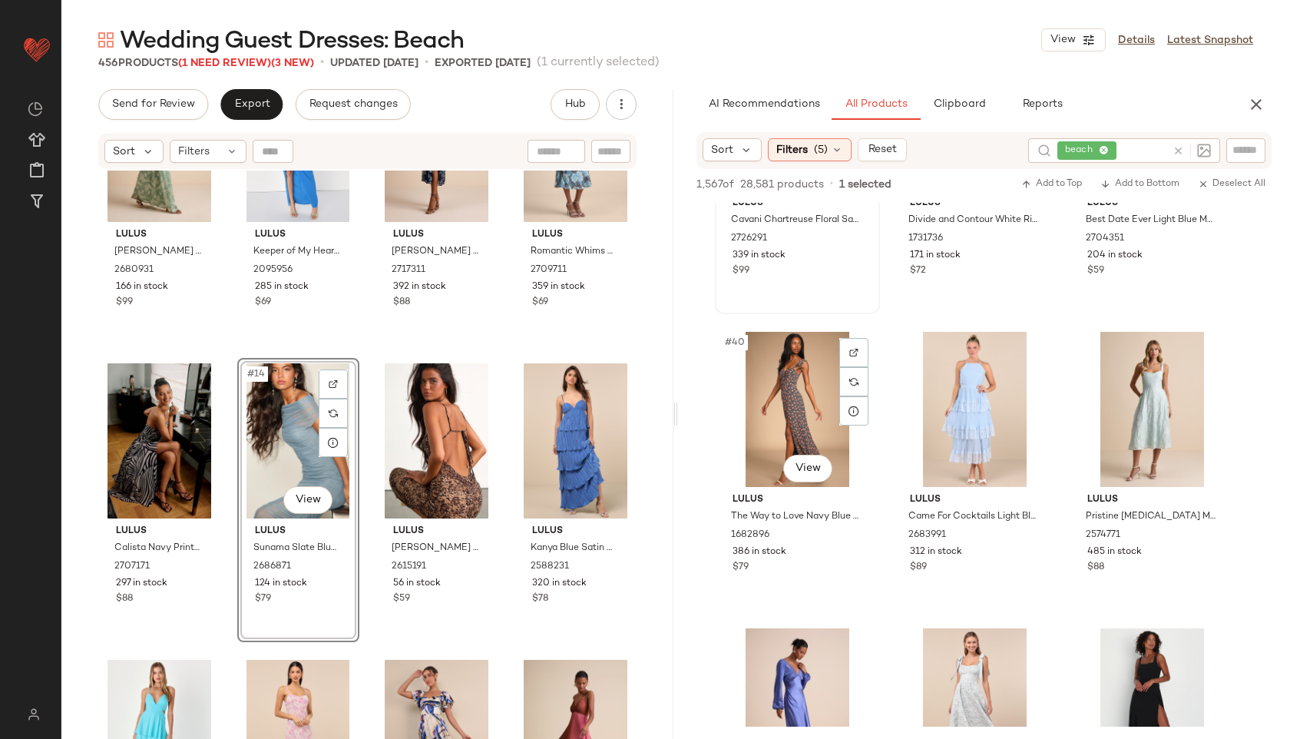
scroll to position [3737, 0]
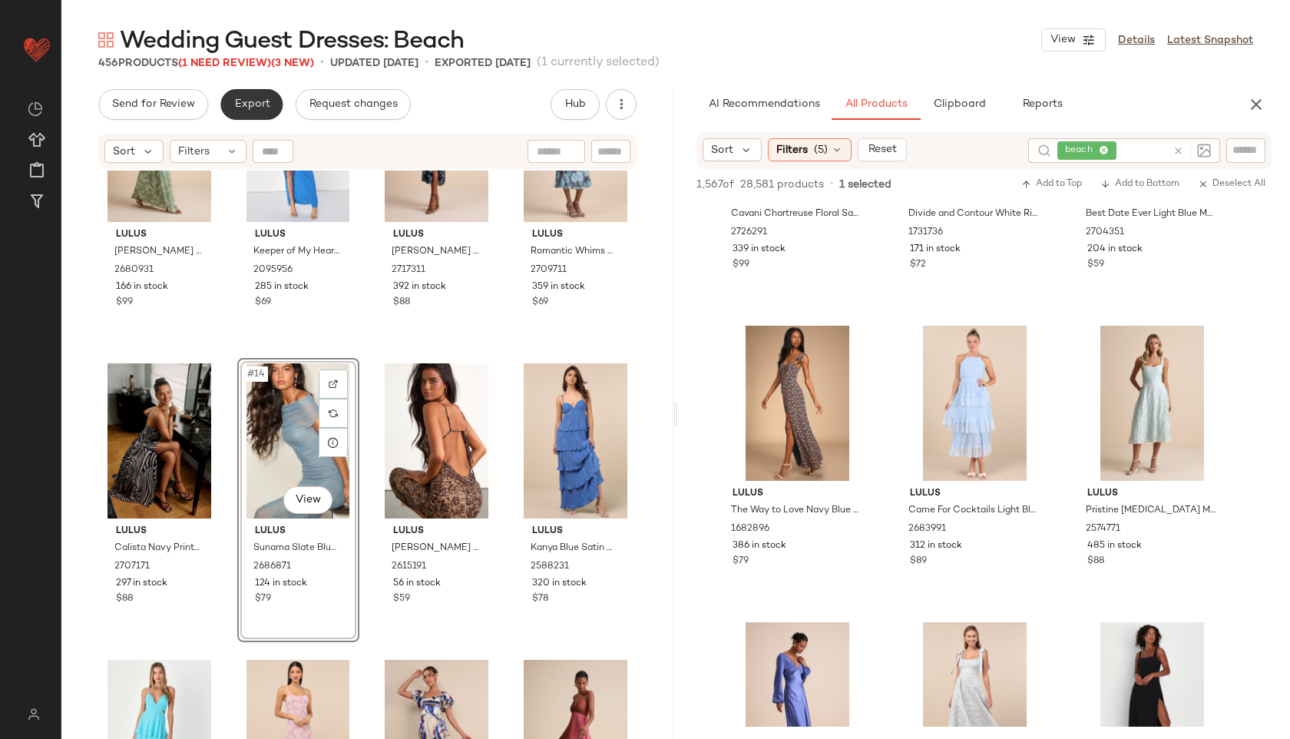
click at [240, 102] on span "Export" at bounding box center [252, 104] width 36 height 12
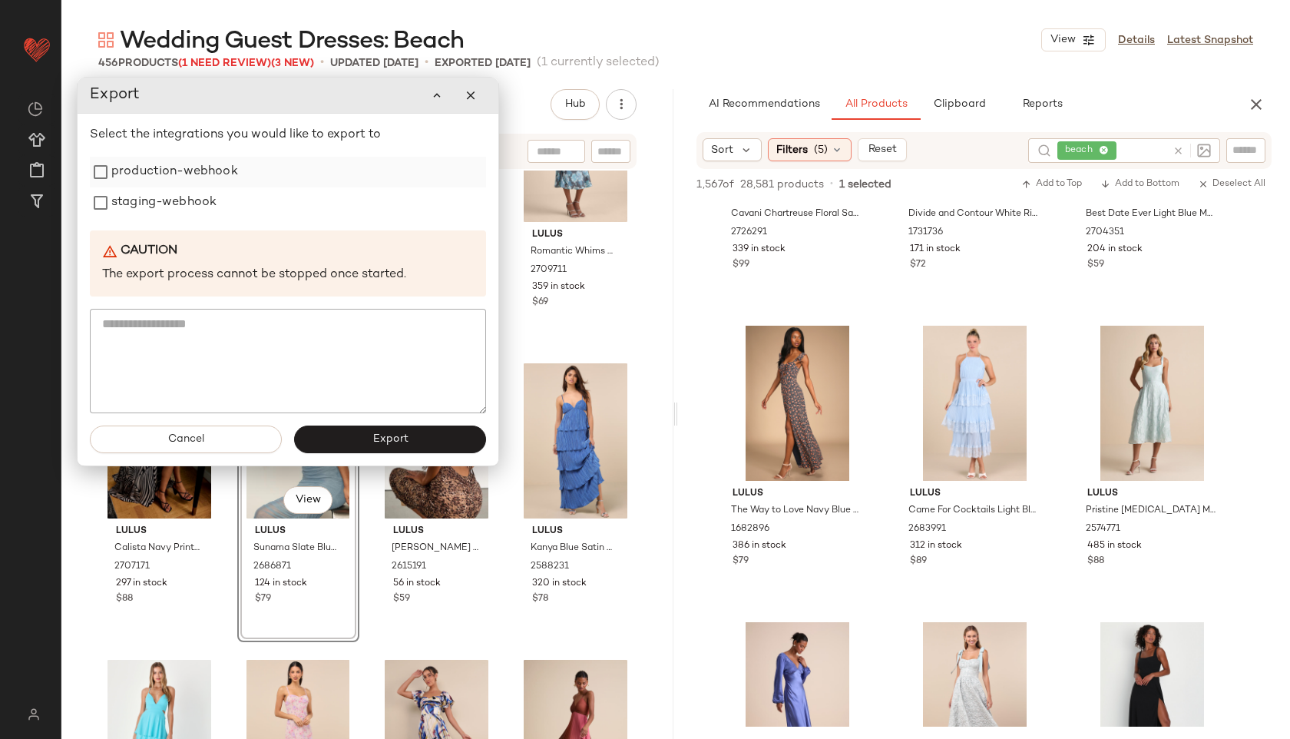
click at [186, 183] on label "production-webhook" at bounding box center [174, 172] width 127 height 31
click at [184, 214] on label "staging-webhook" at bounding box center [163, 202] width 105 height 31
click at [356, 431] on button "Export" at bounding box center [390, 440] width 192 height 28
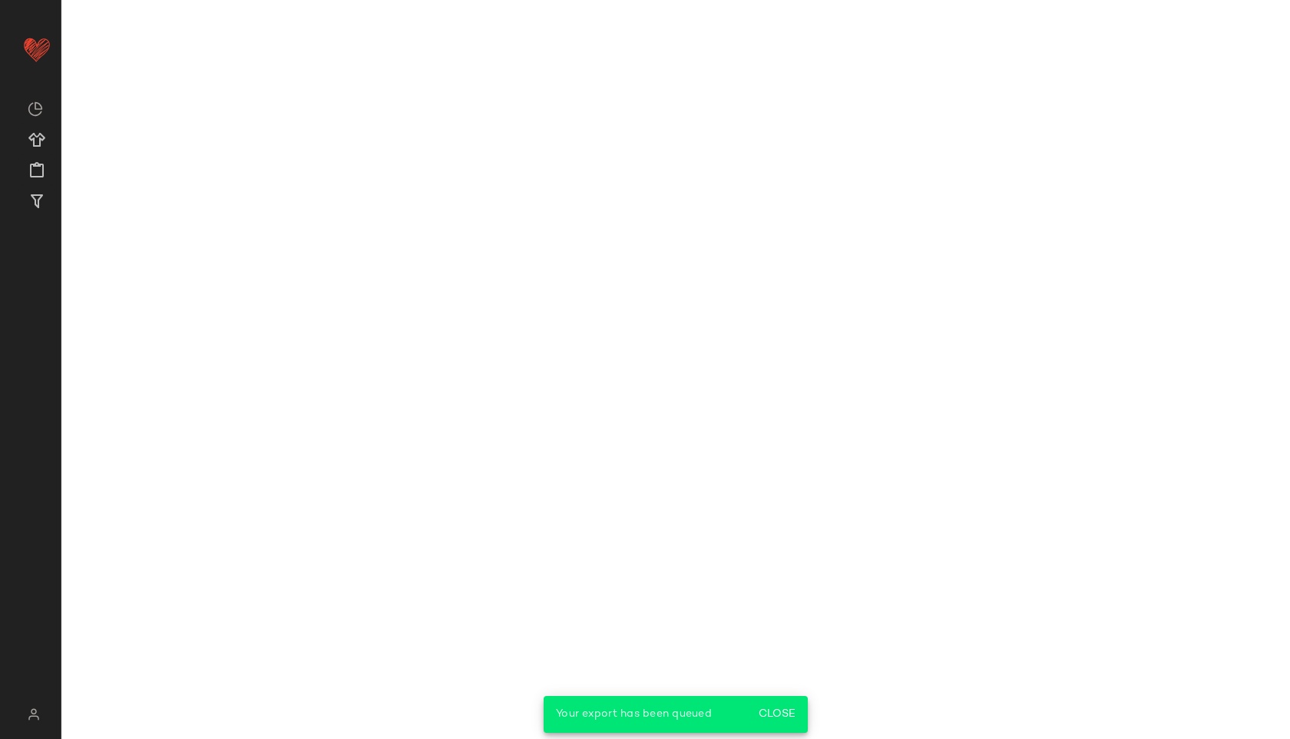
scroll to position [5516, 0]
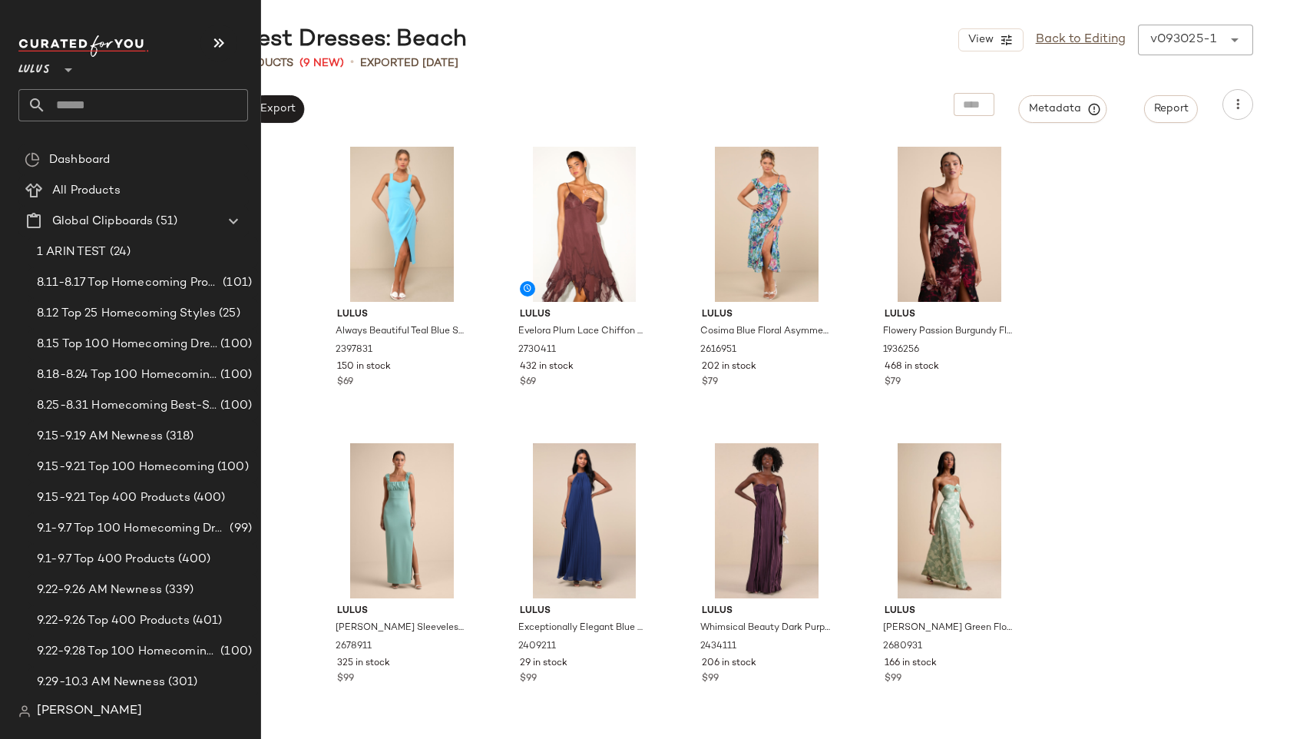
click at [52, 110] on input "text" at bounding box center [147, 105] width 202 height 32
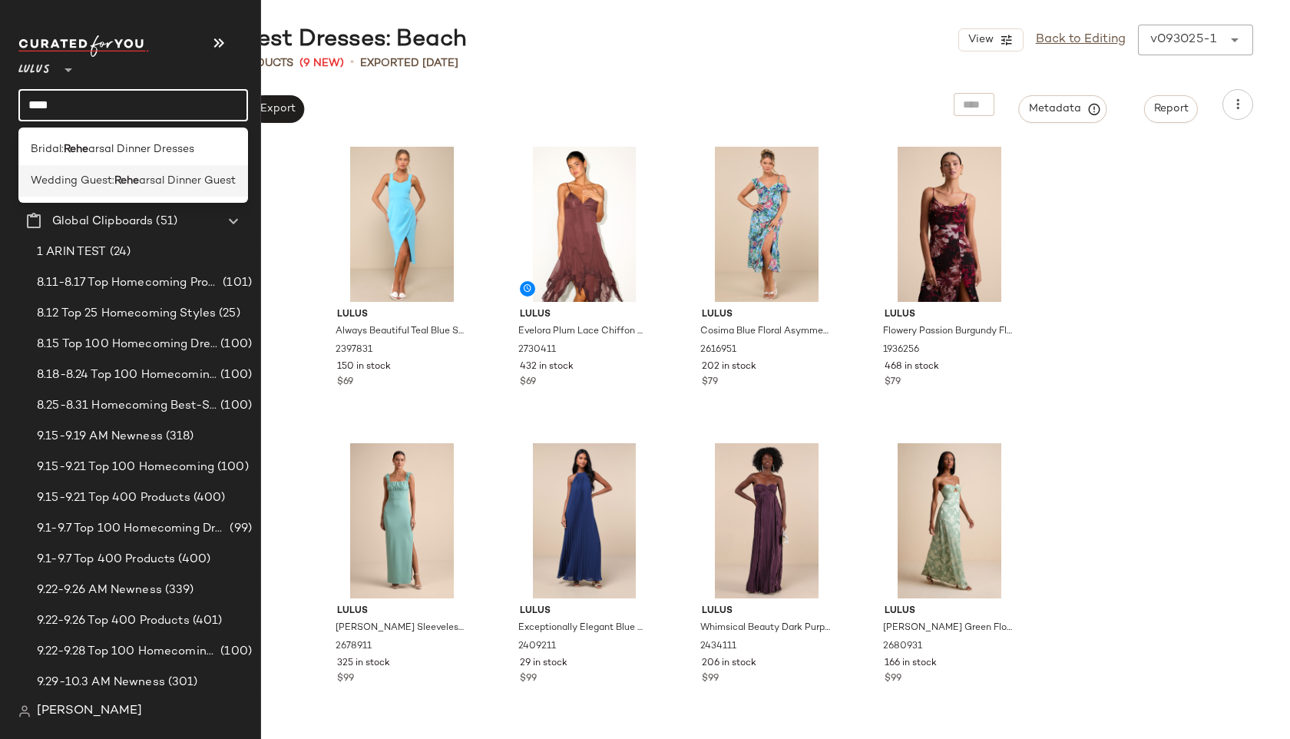
type input "****"
click at [64, 185] on span "Wedding Guest:" at bounding box center [73, 181] width 84 height 16
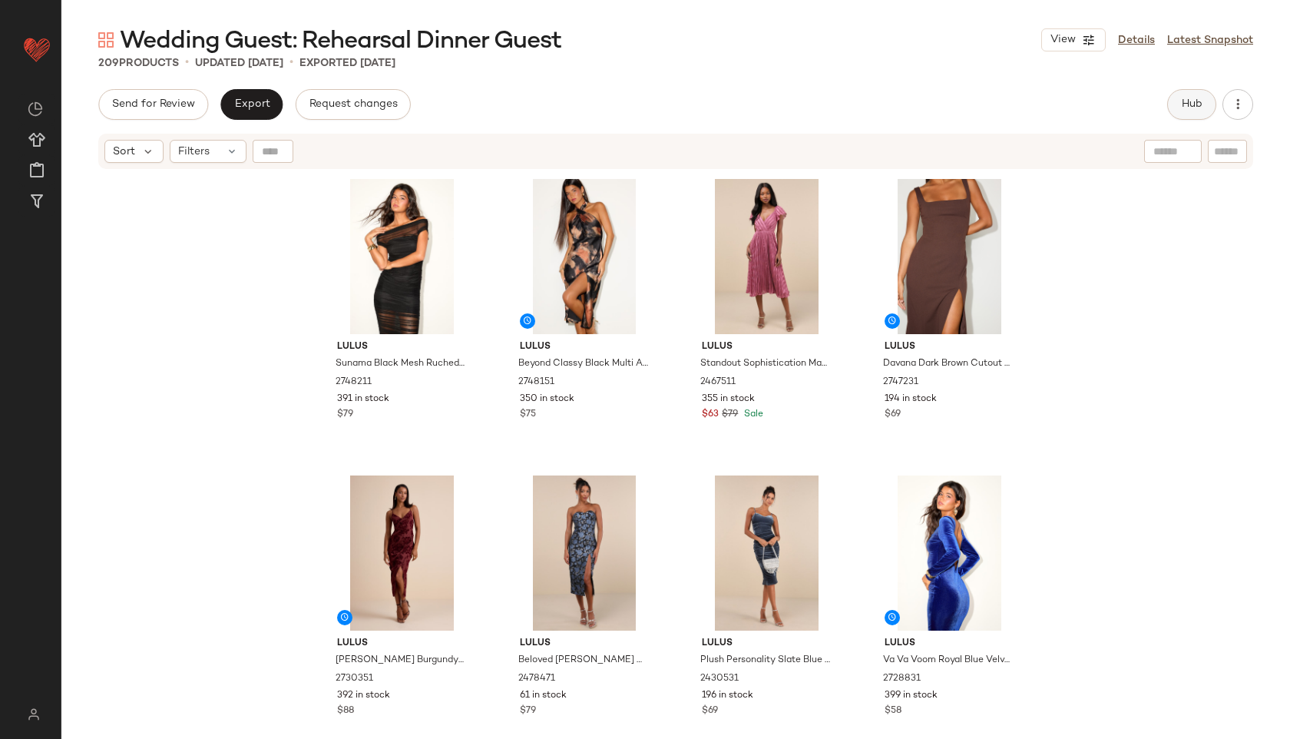
click at [1184, 109] on span "Hub" at bounding box center [1192, 104] width 22 height 12
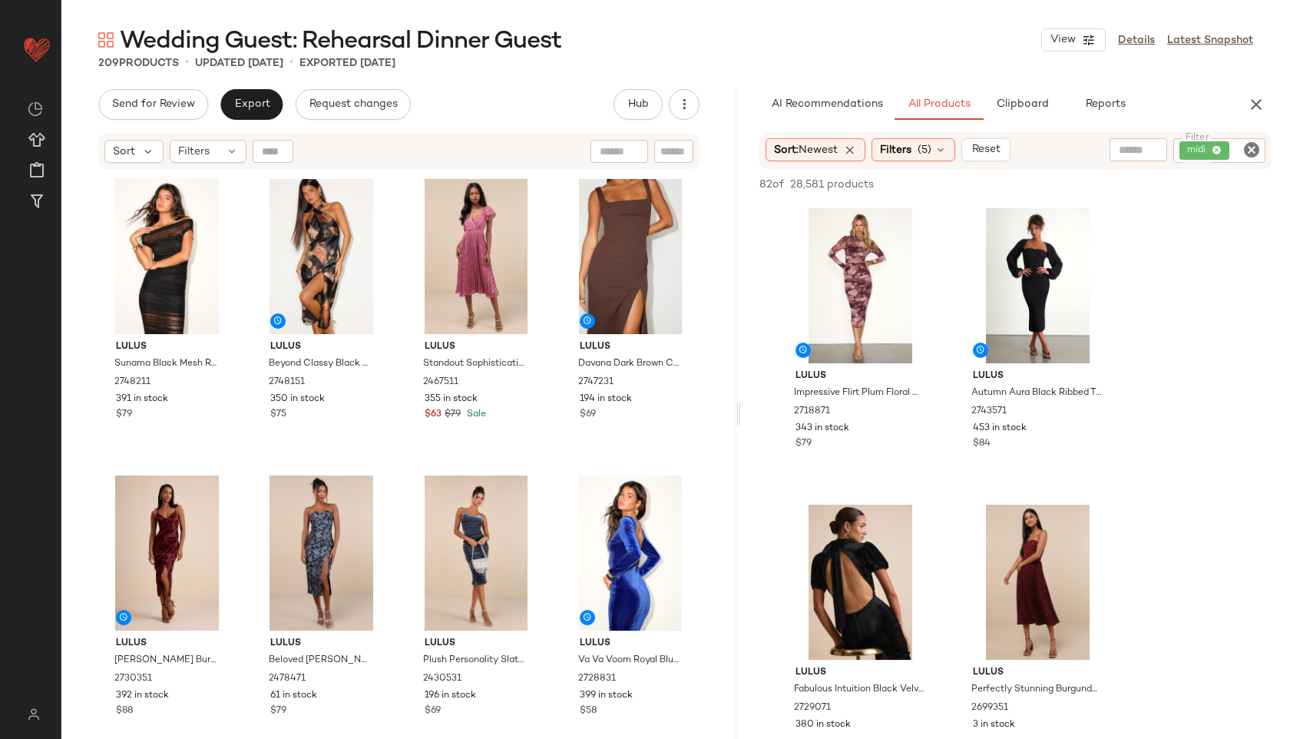
drag, startPoint x: 674, startPoint y: 416, endPoint x: 740, endPoint y: 419, distance: 66.1
click at [740, 419] on div "Wedding Guest: Rehearsal Dinner Guest View Details Latest Snapshot 209 Products…" at bounding box center [675, 382] width 1229 height 714
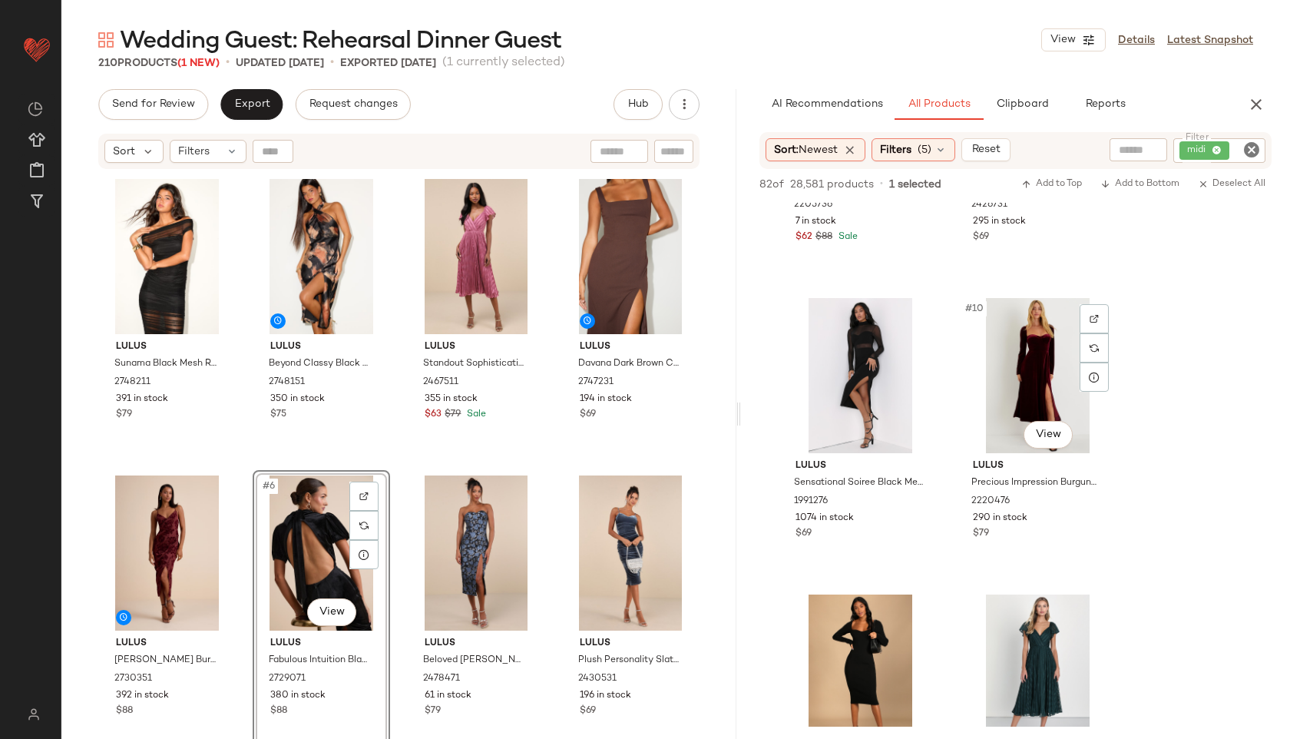
scroll to position [1098, 0]
click at [1249, 145] on icon "Clear Filter" at bounding box center [1252, 150] width 18 height 18
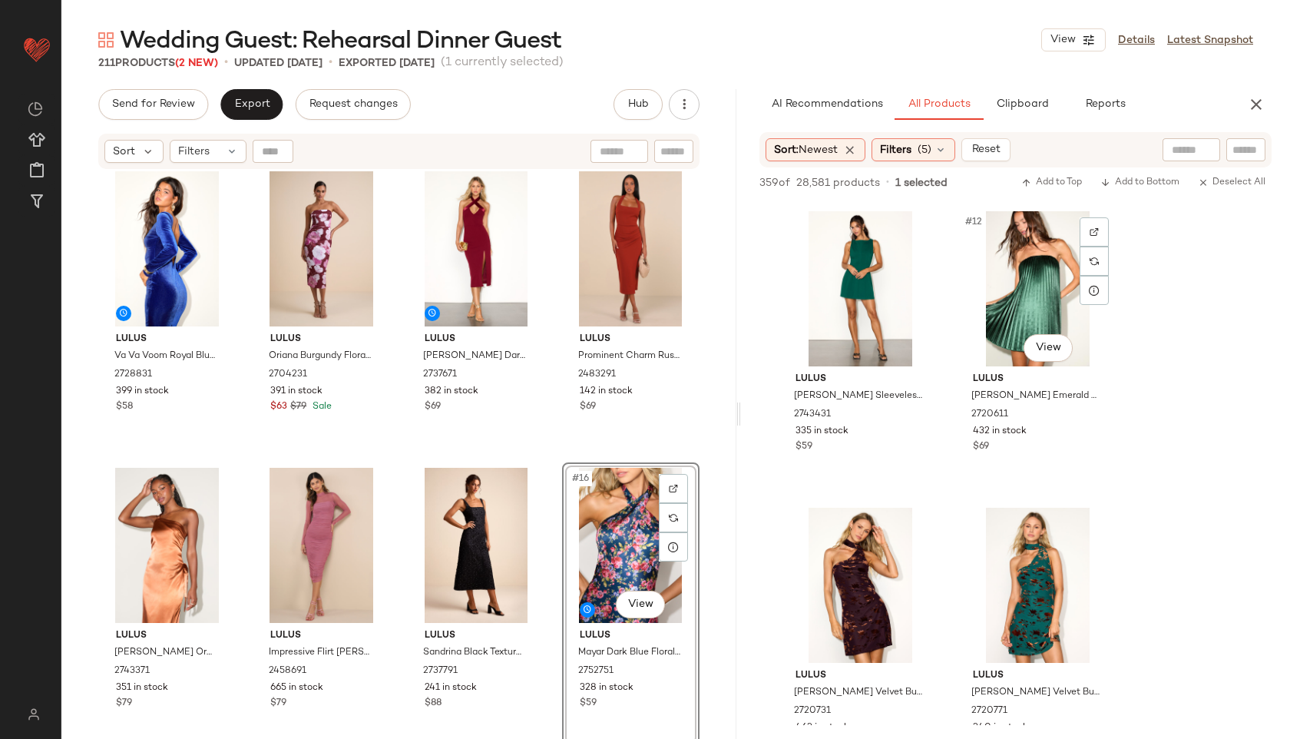
scroll to position [1475, 0]
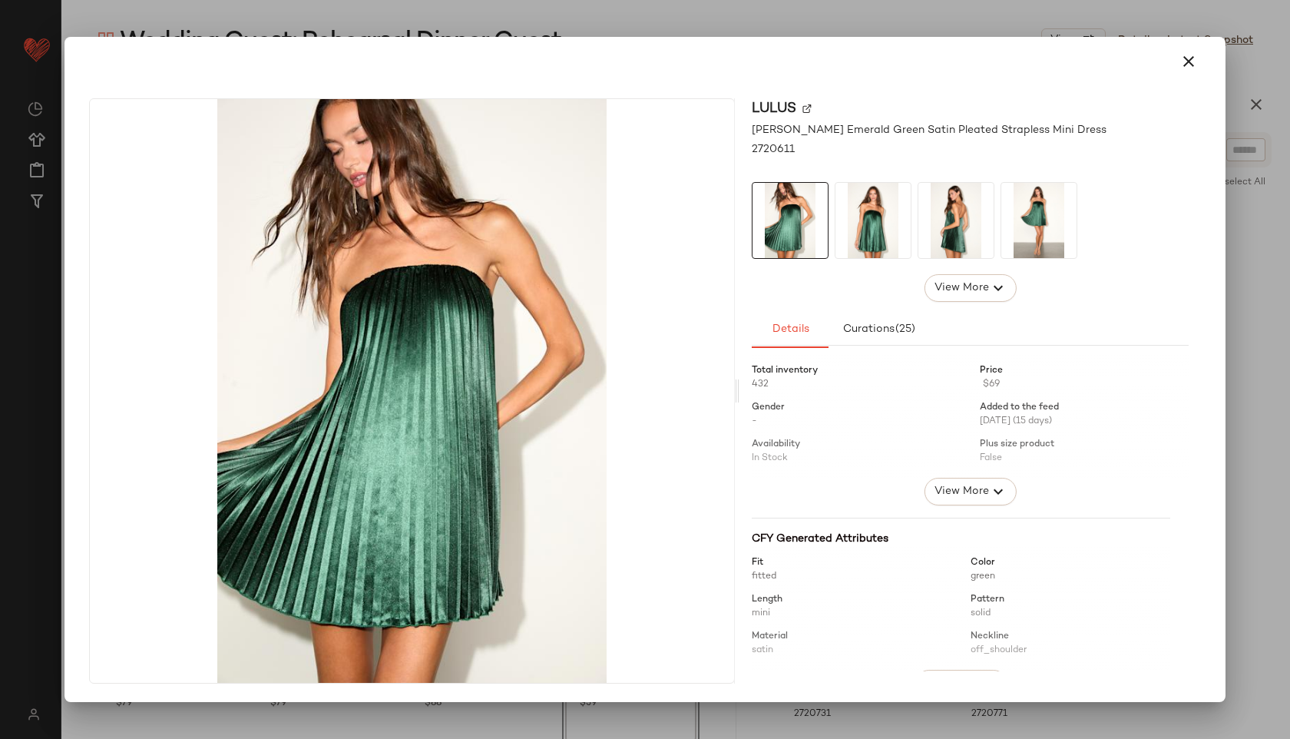
click at [879, 226] on img at bounding box center [873, 220] width 75 height 75
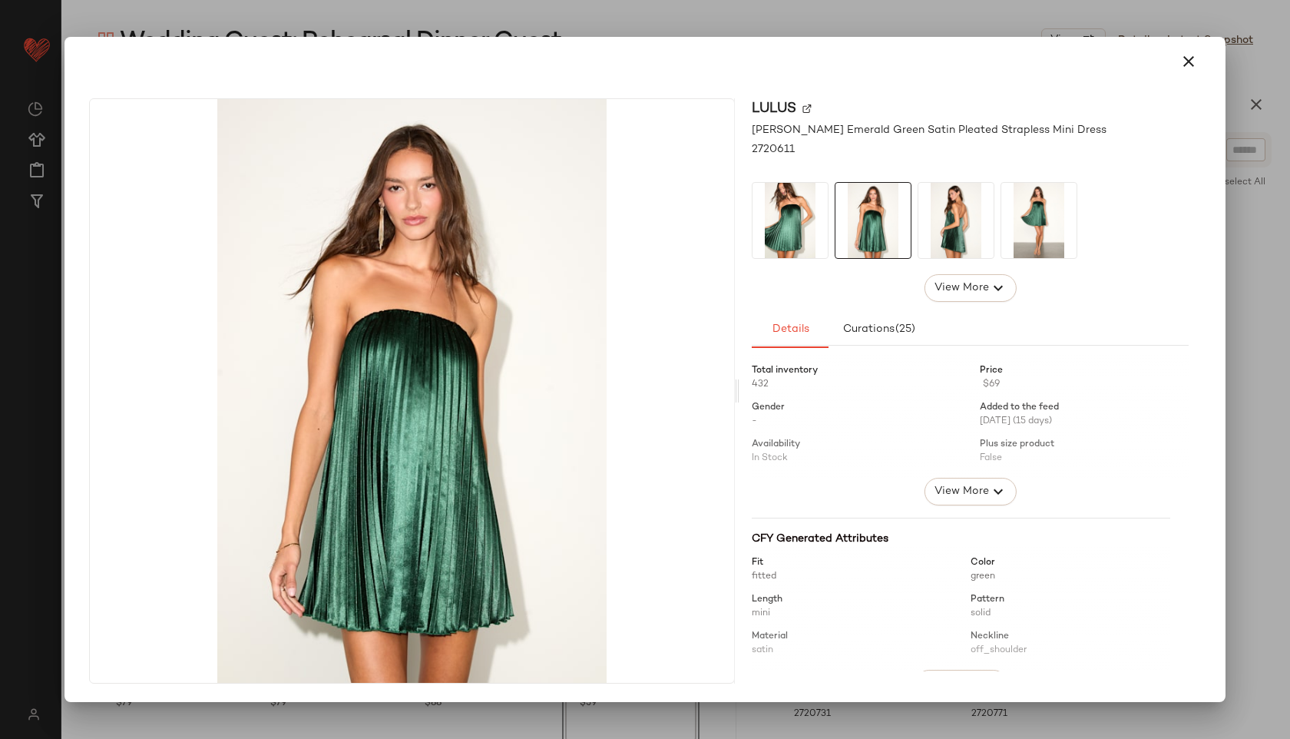
click at [951, 227] on img at bounding box center [956, 220] width 75 height 75
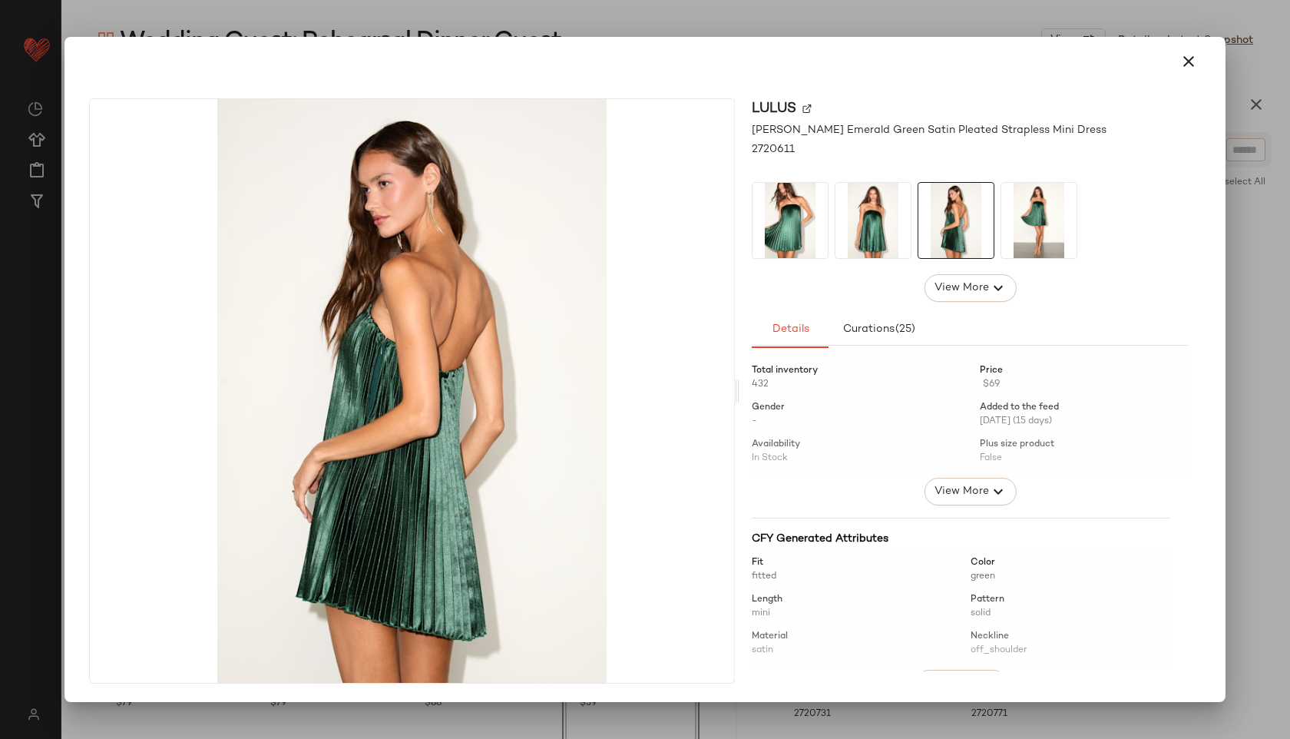
click at [1030, 229] on img at bounding box center [1039, 220] width 75 height 75
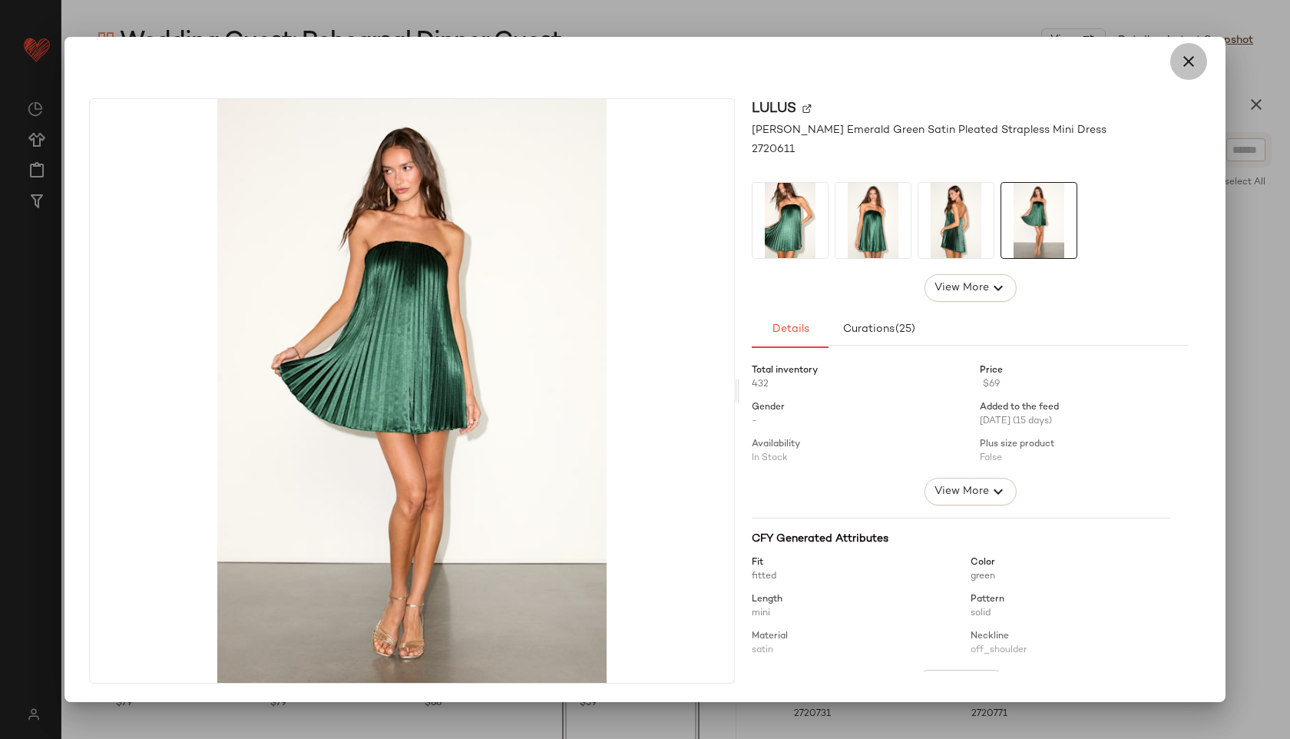
click at [1187, 56] on icon "button" at bounding box center [1189, 61] width 18 height 18
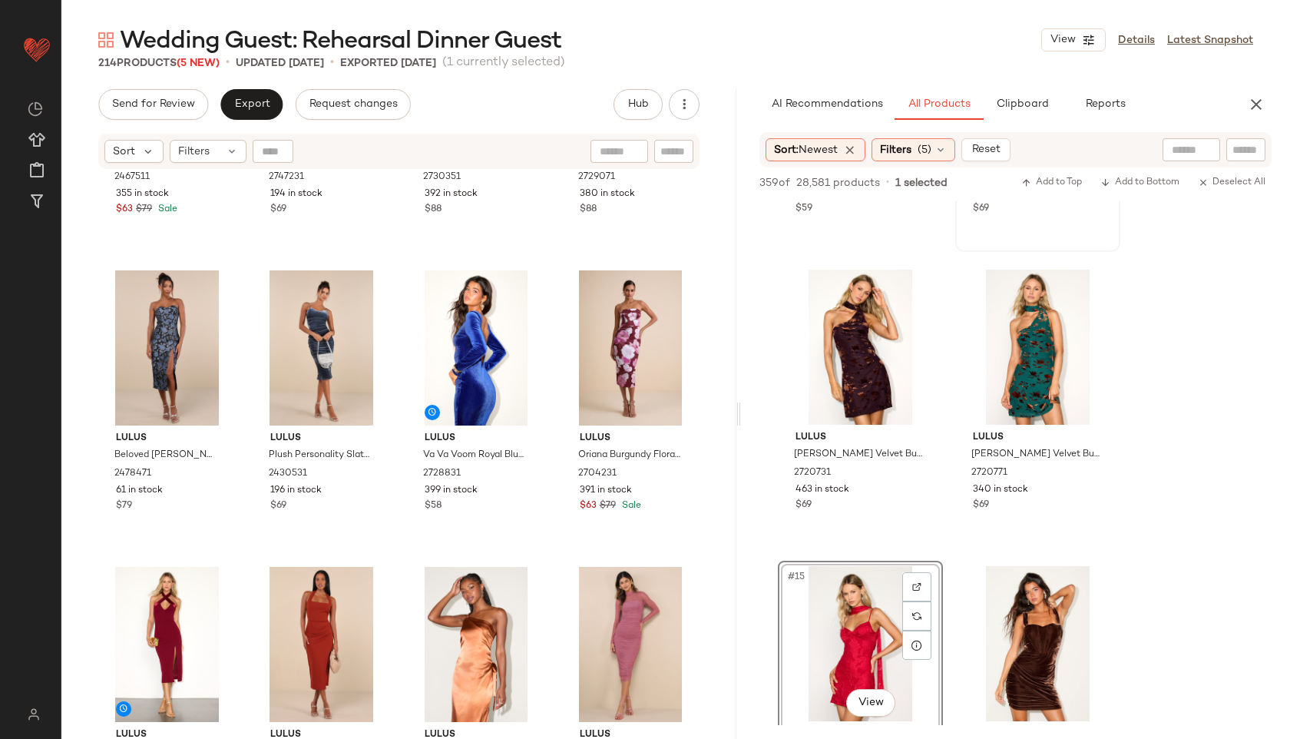
scroll to position [632, 0]
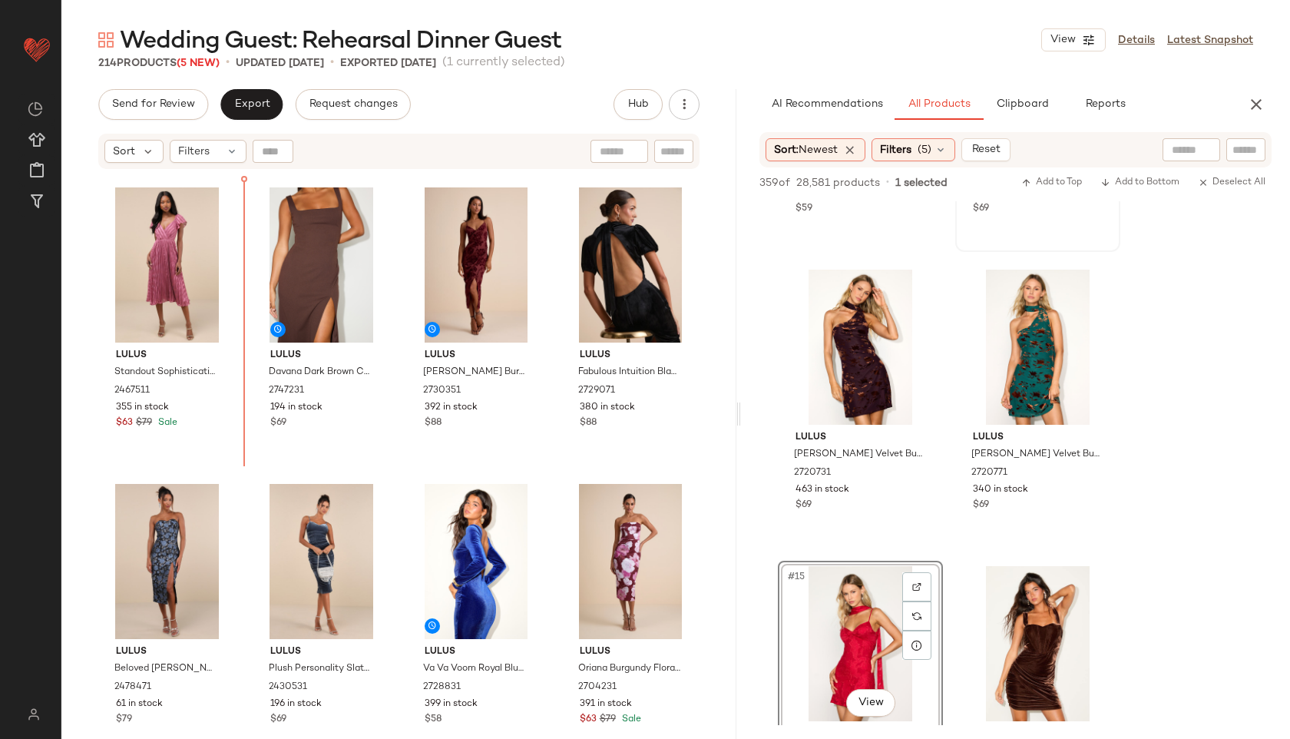
scroll to position [300, 0]
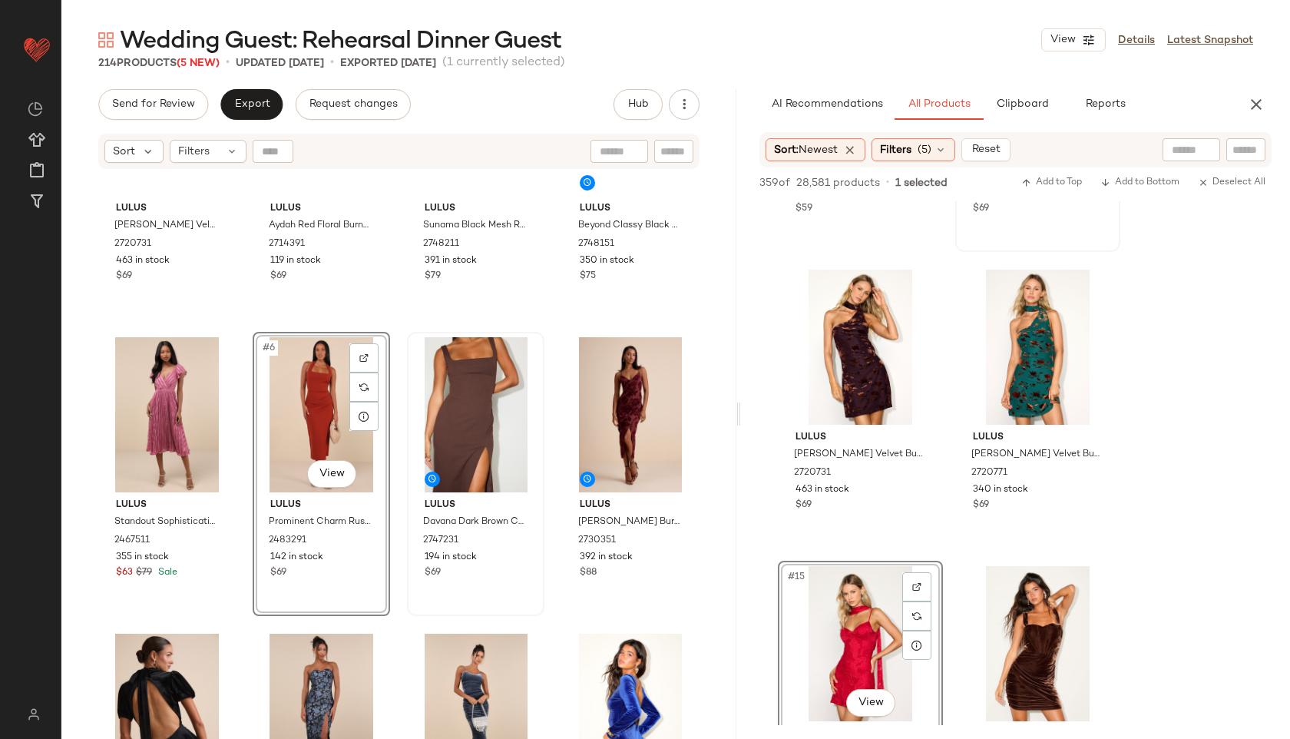
scroll to position [92, 0]
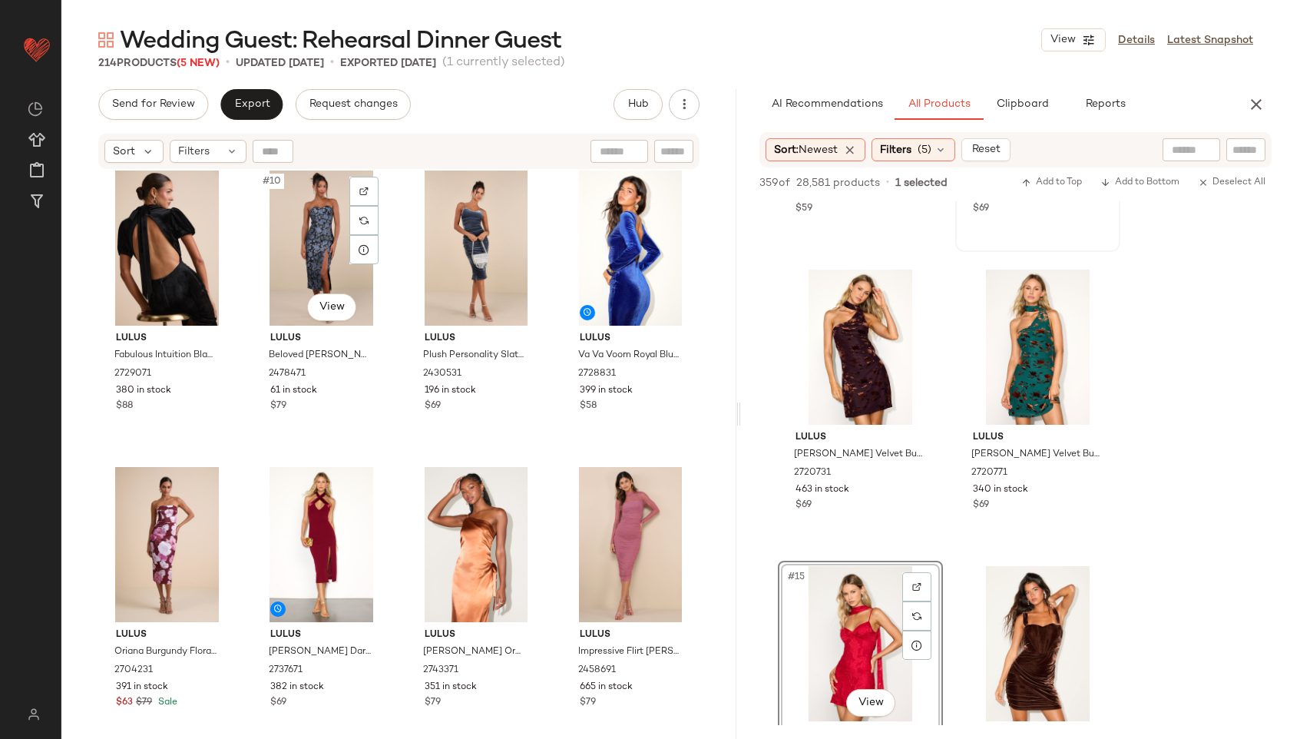
scroll to position [614, 0]
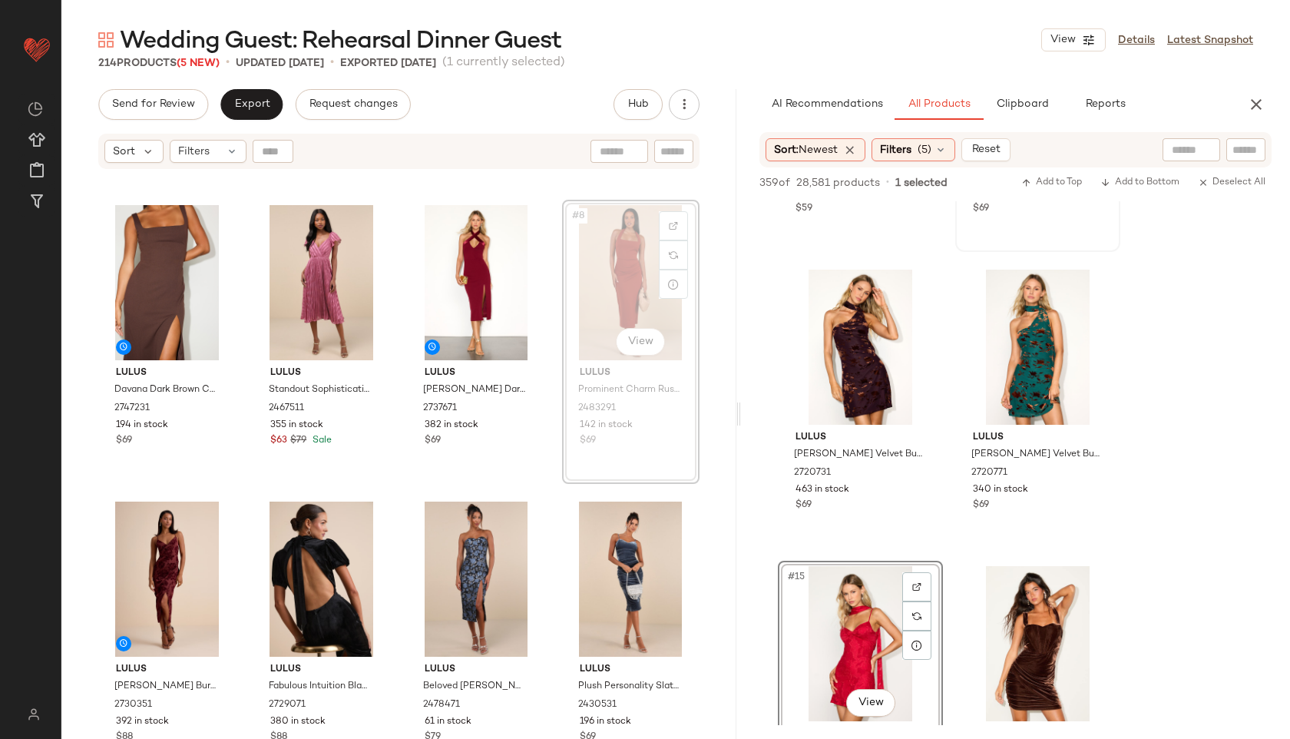
scroll to position [426, 0]
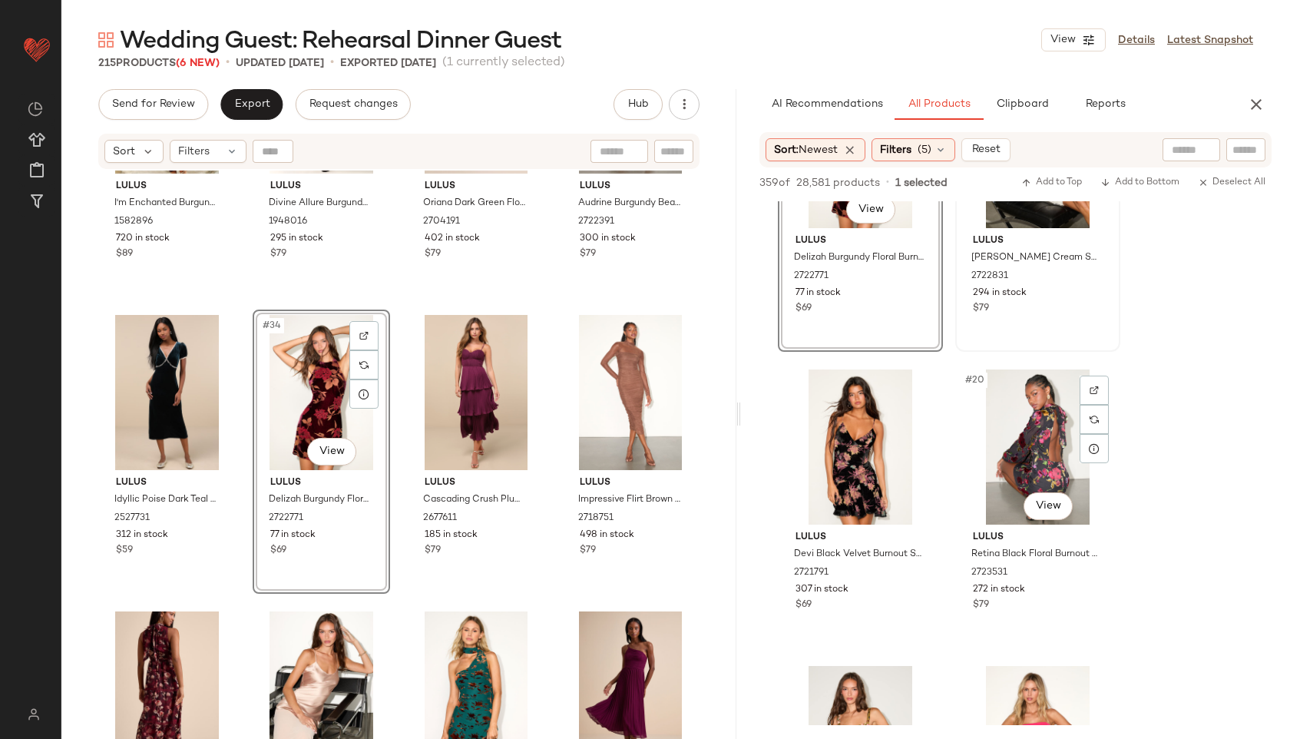
scroll to position [2507, 0]
click at [261, 109] on span "Export" at bounding box center [252, 104] width 36 height 12
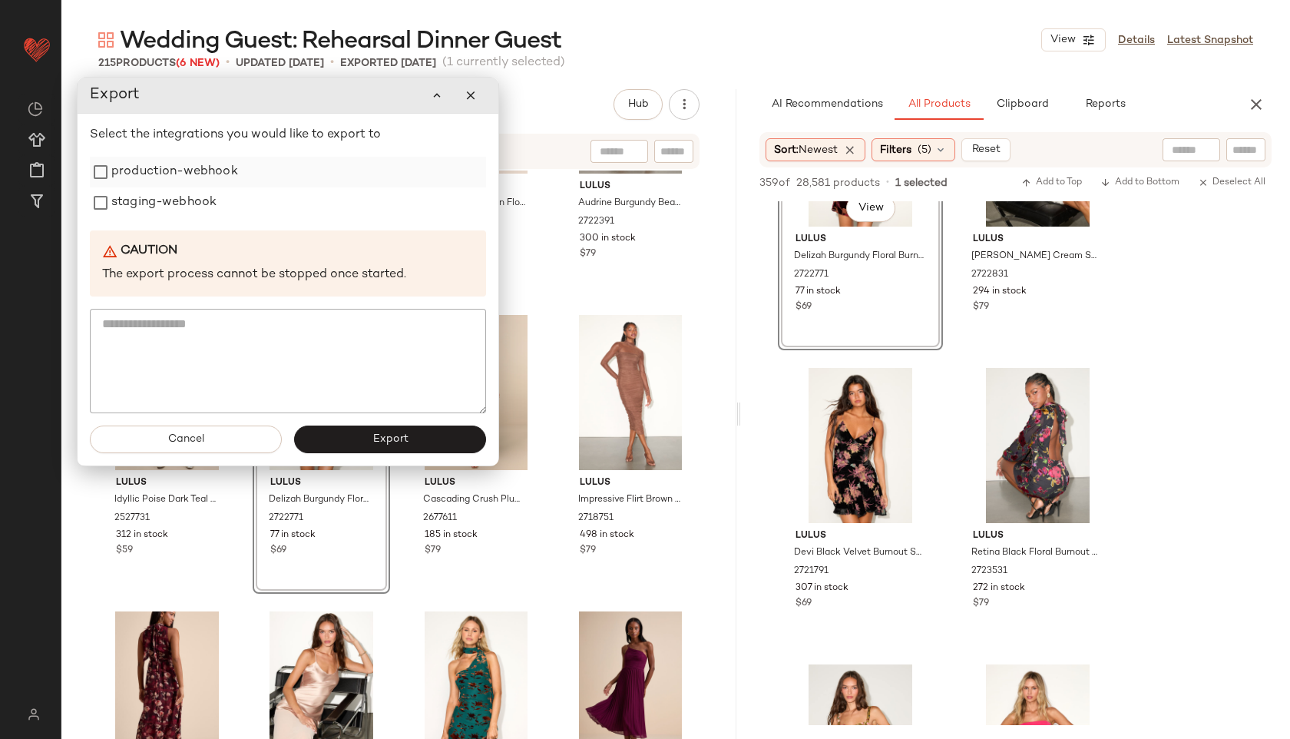
click at [180, 174] on label "production-webhook" at bounding box center [174, 172] width 127 height 31
click at [176, 212] on label "staging-webhook" at bounding box center [163, 202] width 105 height 31
click at [330, 436] on button "Export" at bounding box center [390, 440] width 192 height 28
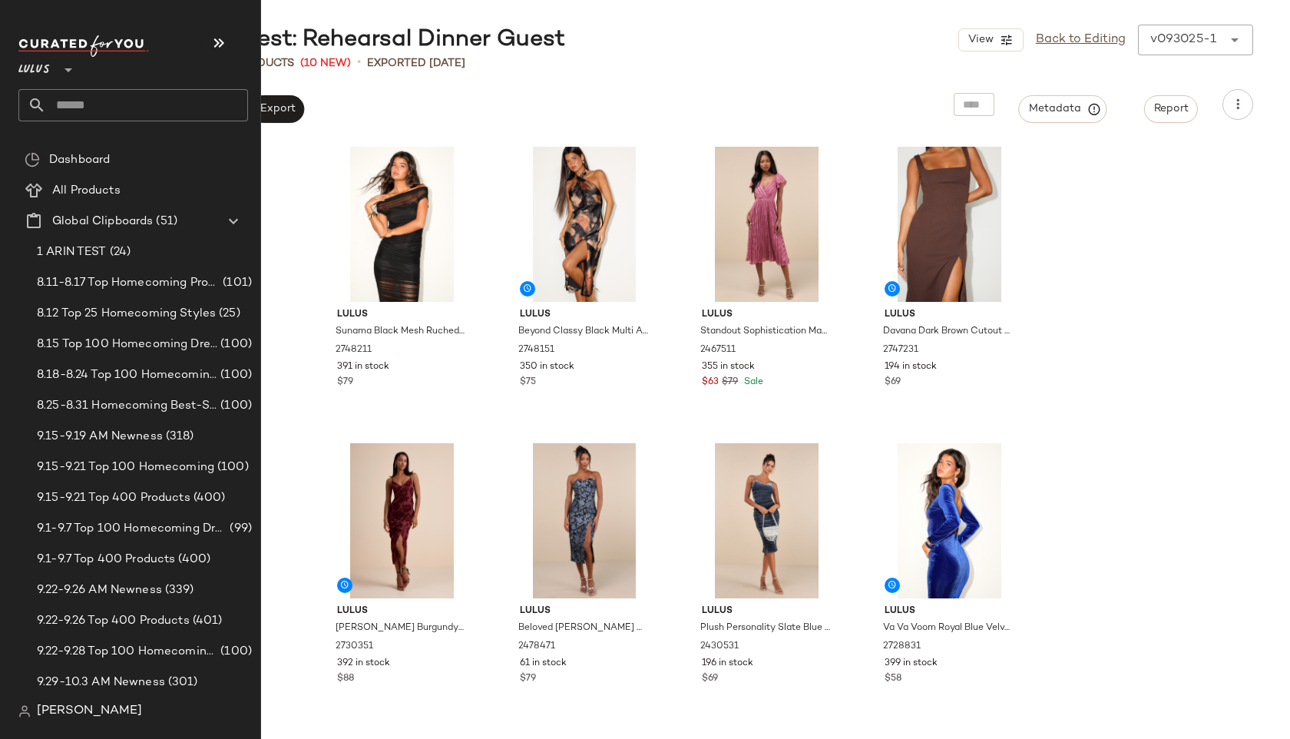
click at [87, 114] on input "text" at bounding box center [147, 105] width 202 height 32
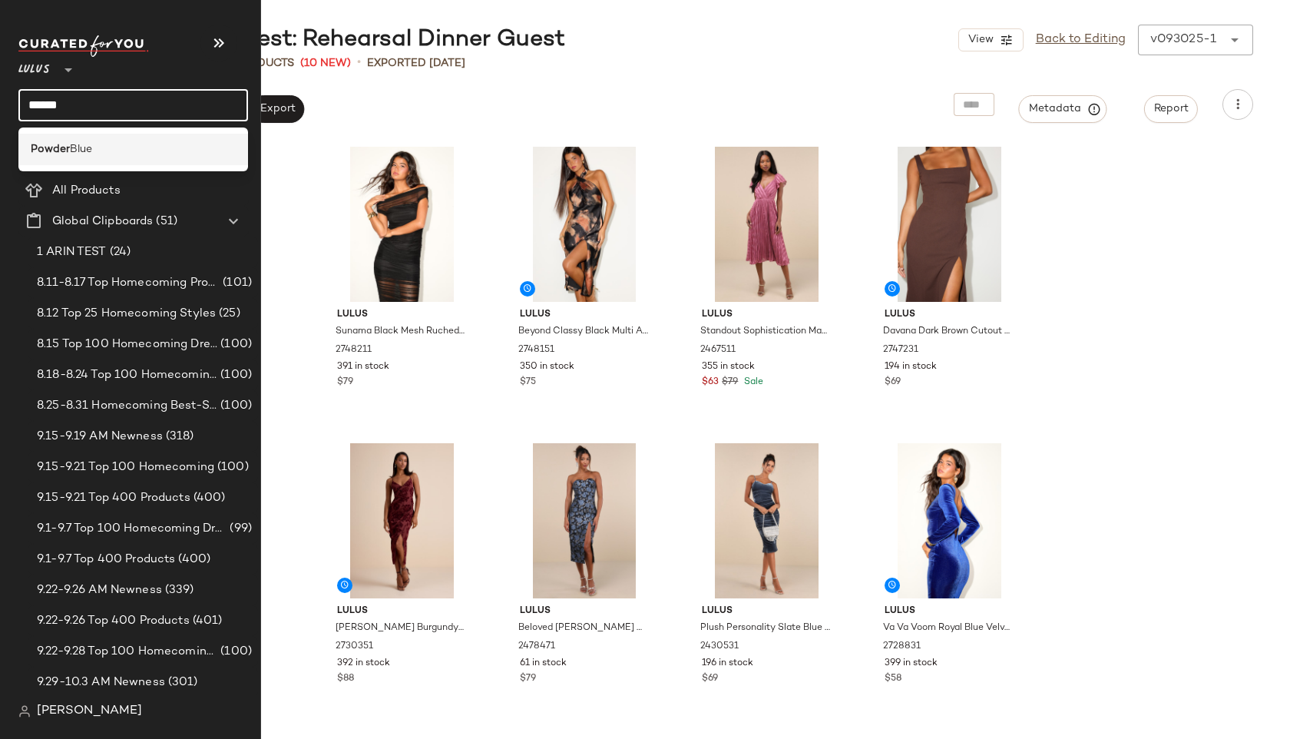
type input "******"
click at [64, 151] on b "Powder" at bounding box center [50, 149] width 39 height 16
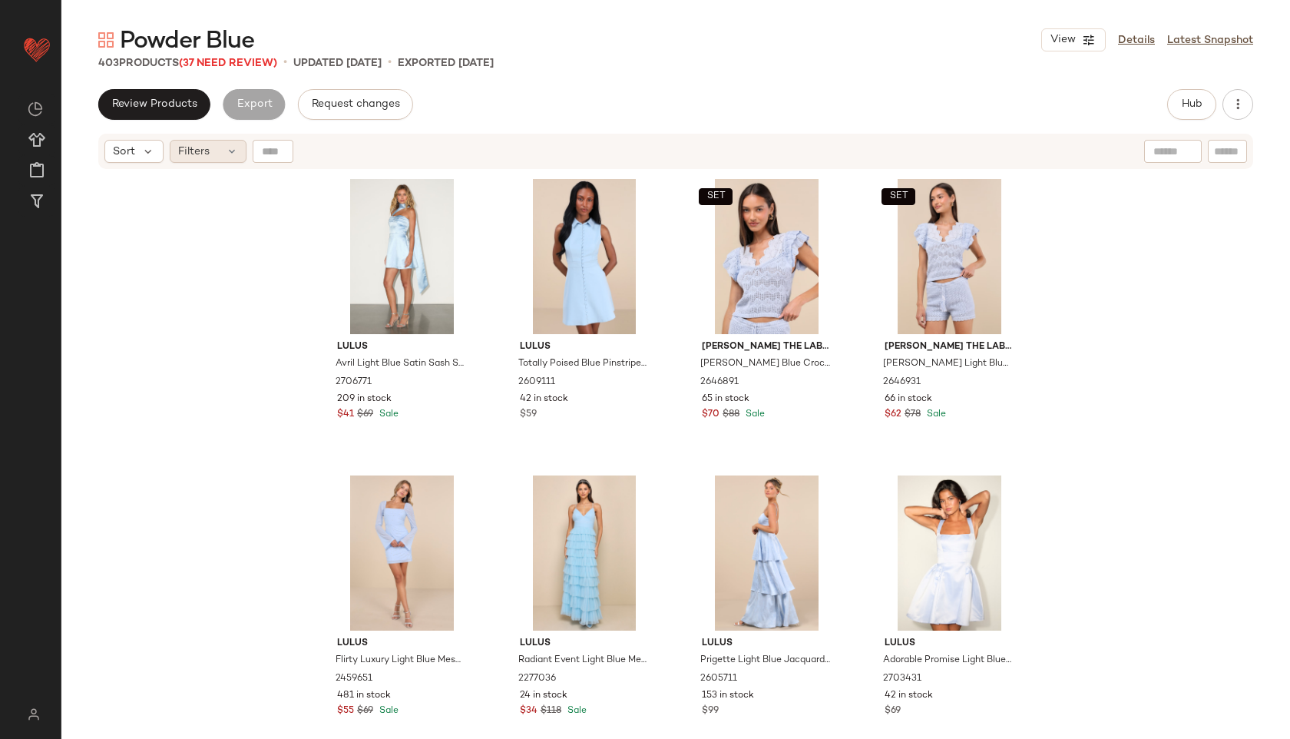
click at [220, 154] on div "Filters" at bounding box center [208, 151] width 77 height 23
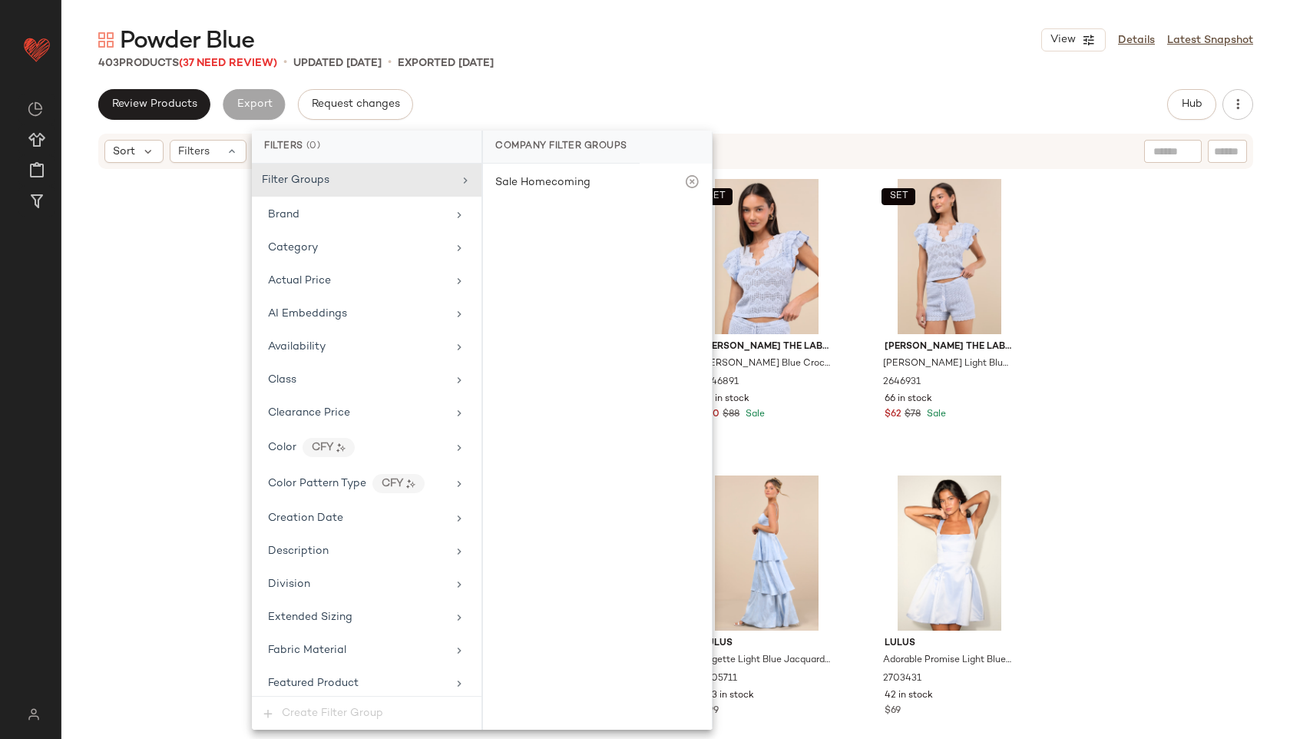
scroll to position [1015, 0]
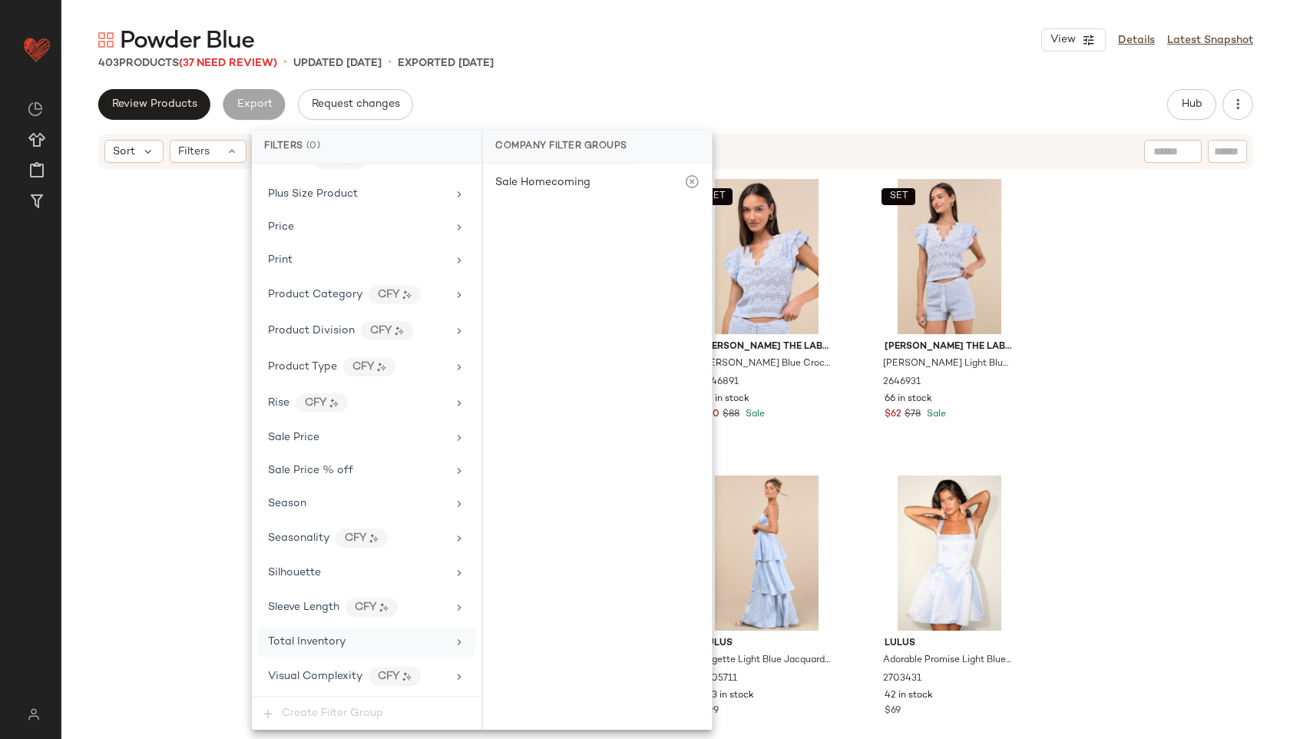
click at [339, 644] on span "Total Inventory" at bounding box center [307, 642] width 78 height 12
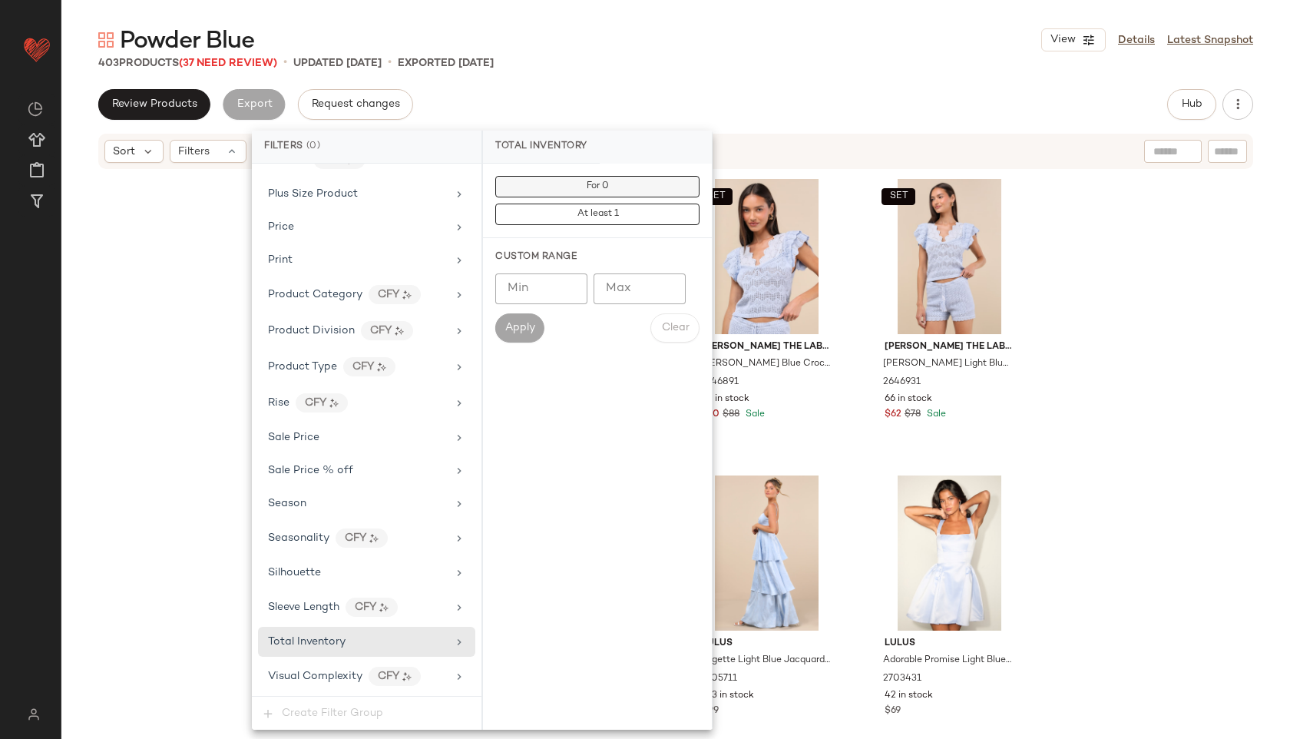
click at [608, 177] on button "For 0" at bounding box center [597, 187] width 204 height 22
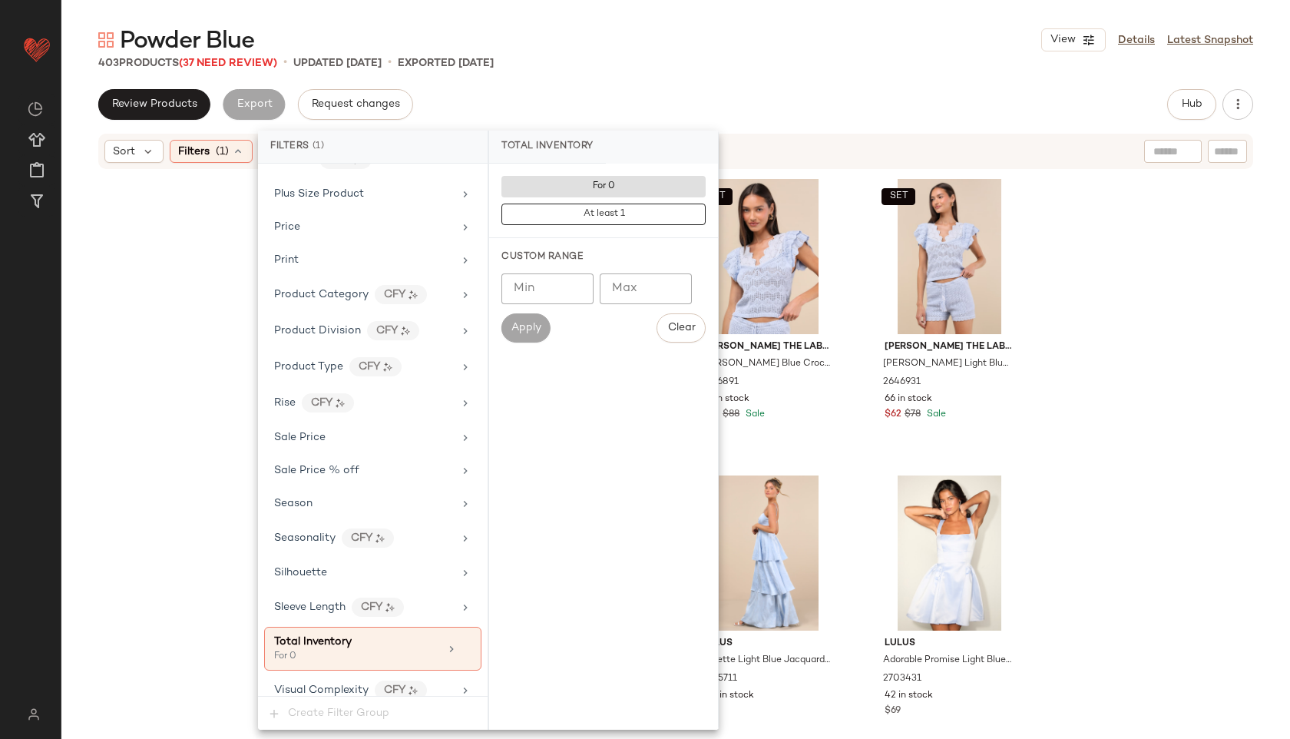
click at [669, 17] on main "Powder Blue View Details Latest Snapshot 403 Products (37 Need Review) • update…" at bounding box center [645, 369] width 1290 height 739
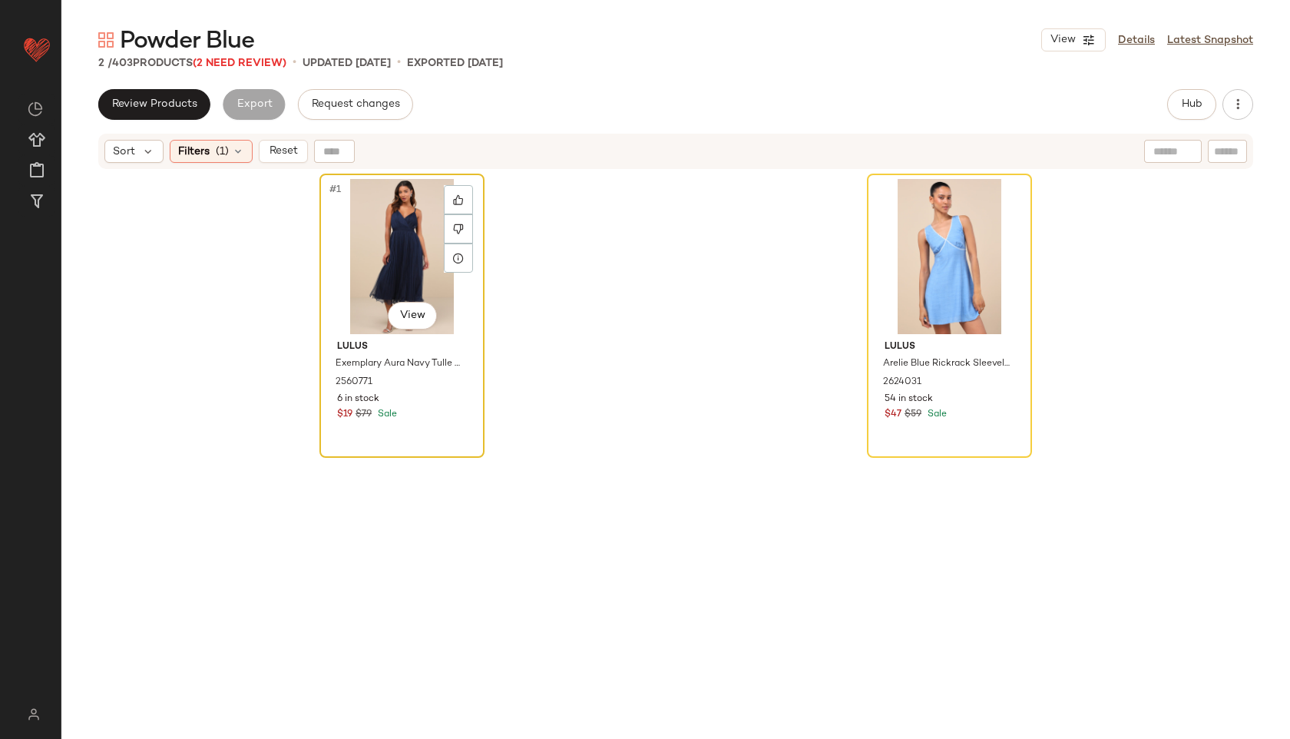
click at [379, 271] on div "#1 View" at bounding box center [402, 256] width 154 height 155
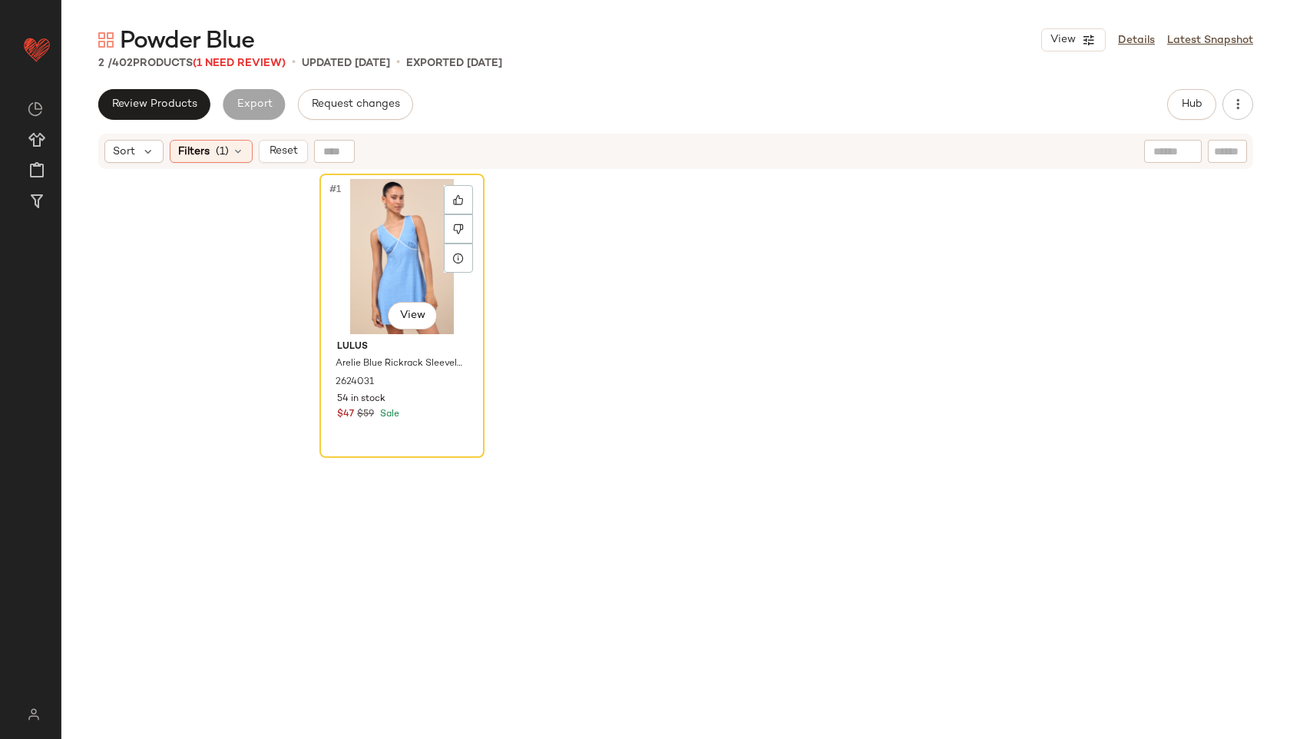
click at [379, 271] on div "#1 View" at bounding box center [402, 256] width 154 height 155
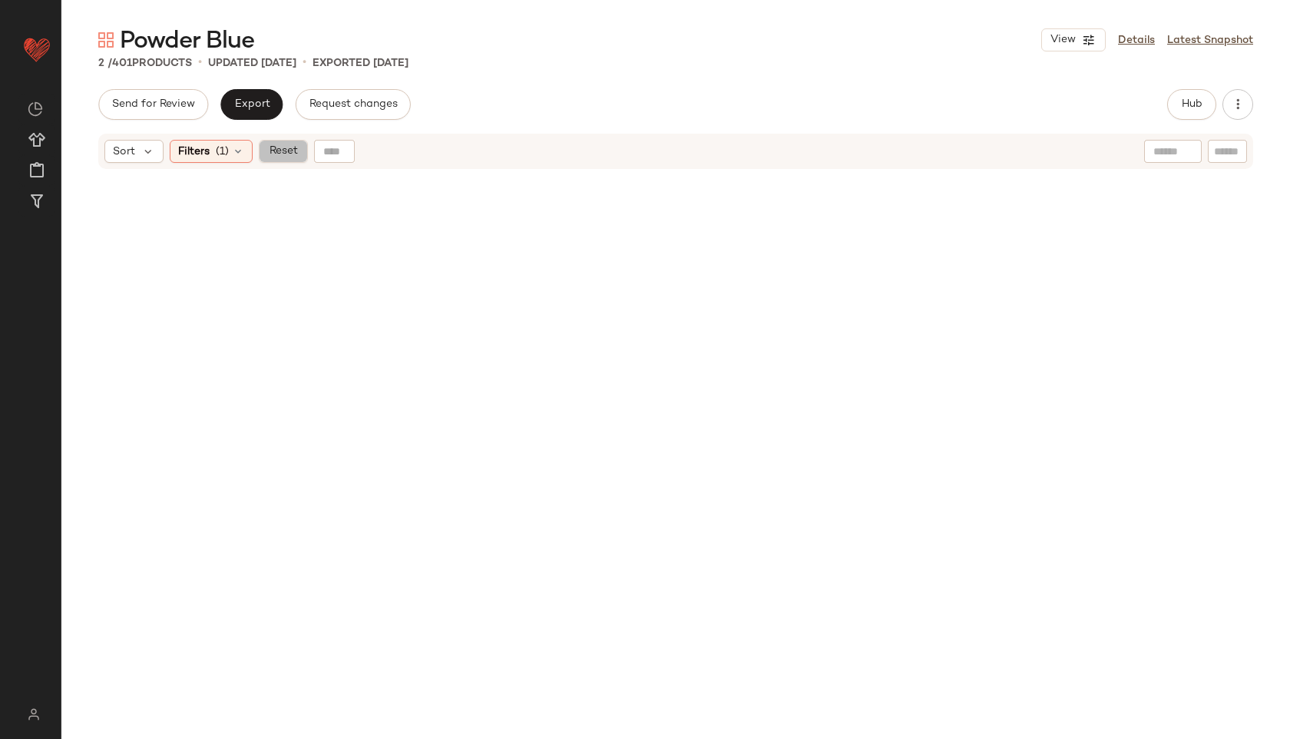
click at [293, 147] on span "Reset" at bounding box center [282, 151] width 29 height 12
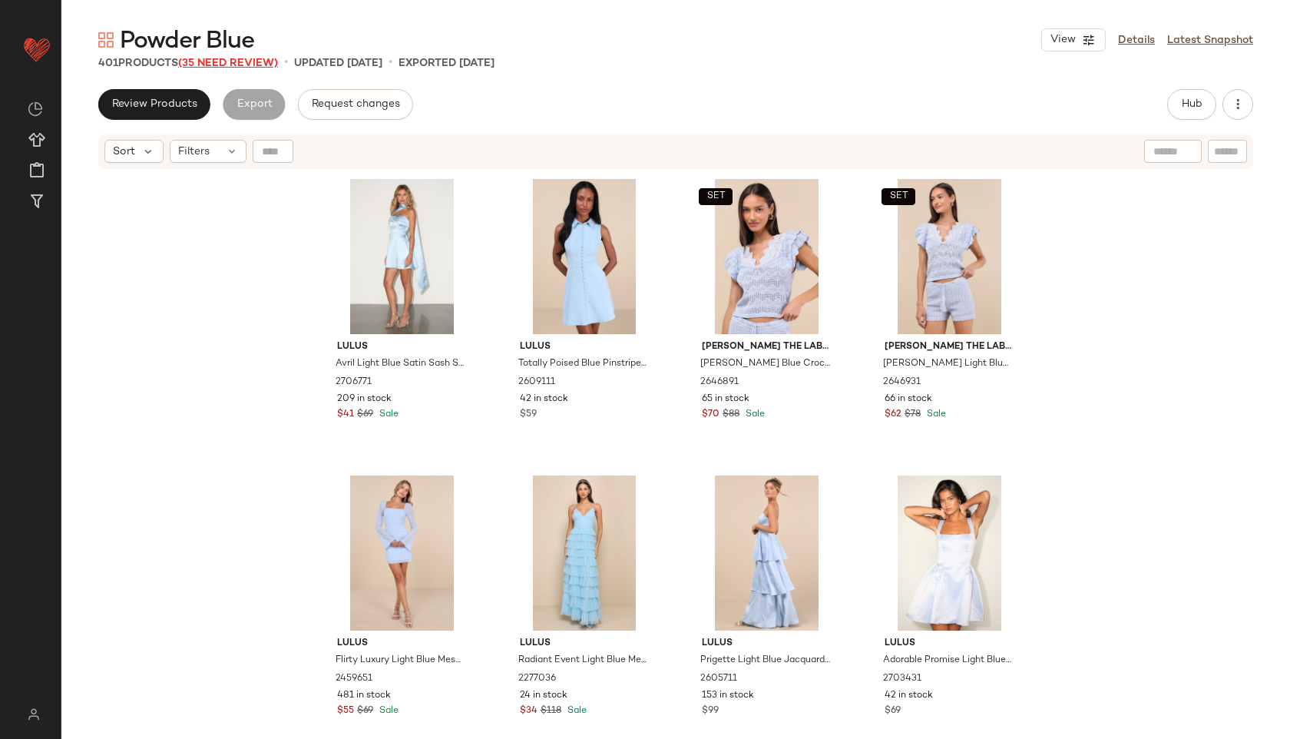
click at [233, 61] on span "(35 Need Review)" at bounding box center [228, 64] width 100 height 12
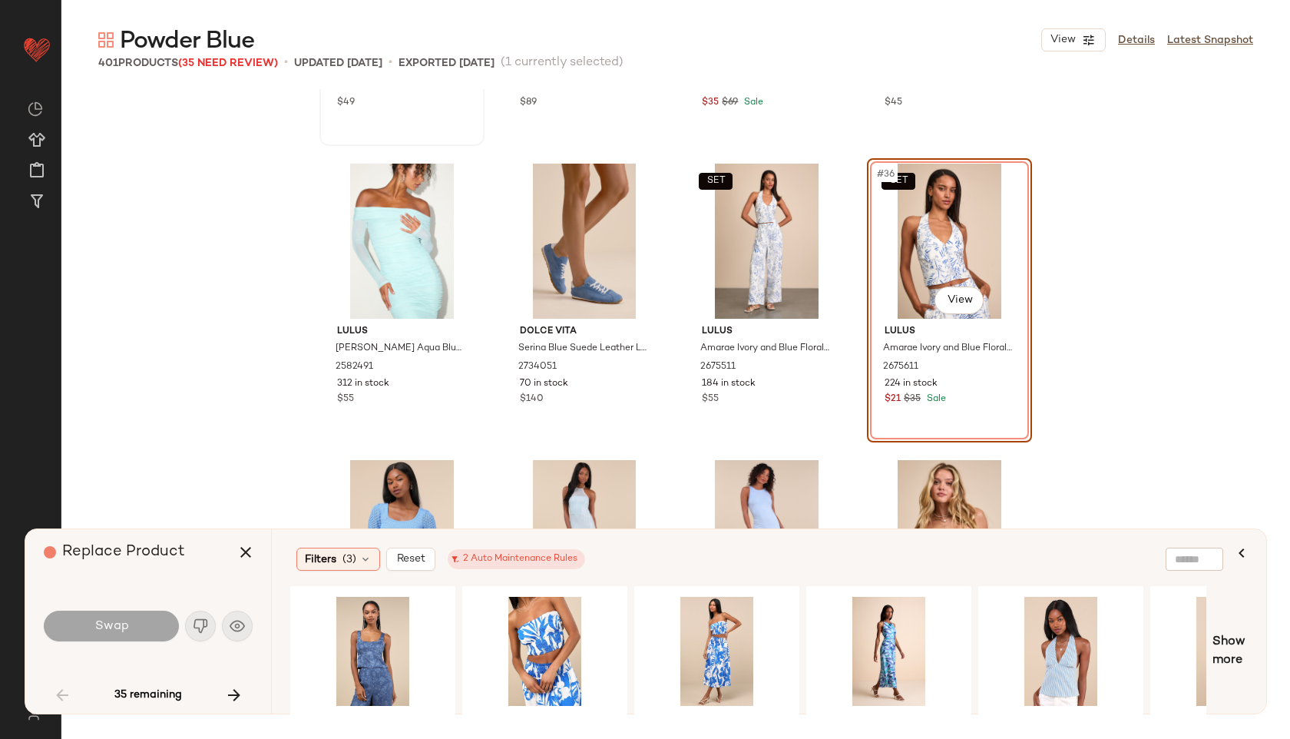
scroll to position [2321, 0]
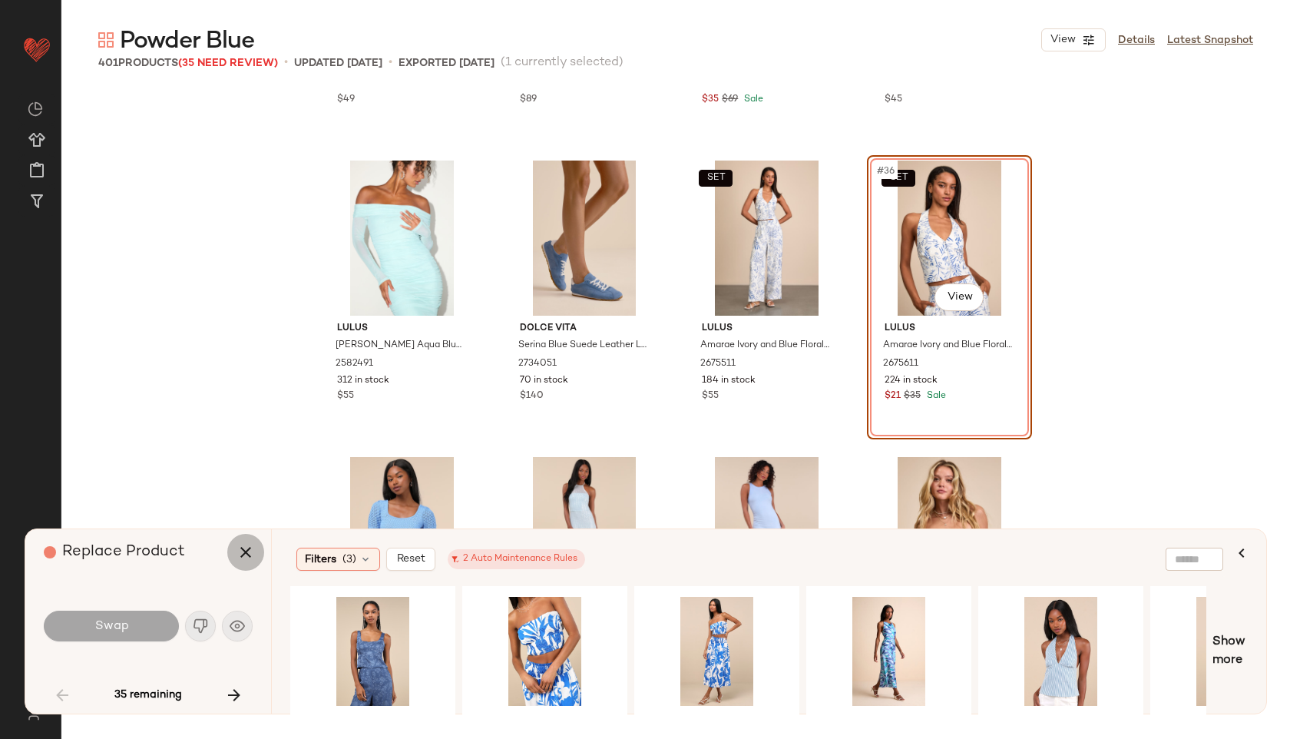
click at [256, 558] on button "button" at bounding box center [245, 552] width 37 height 37
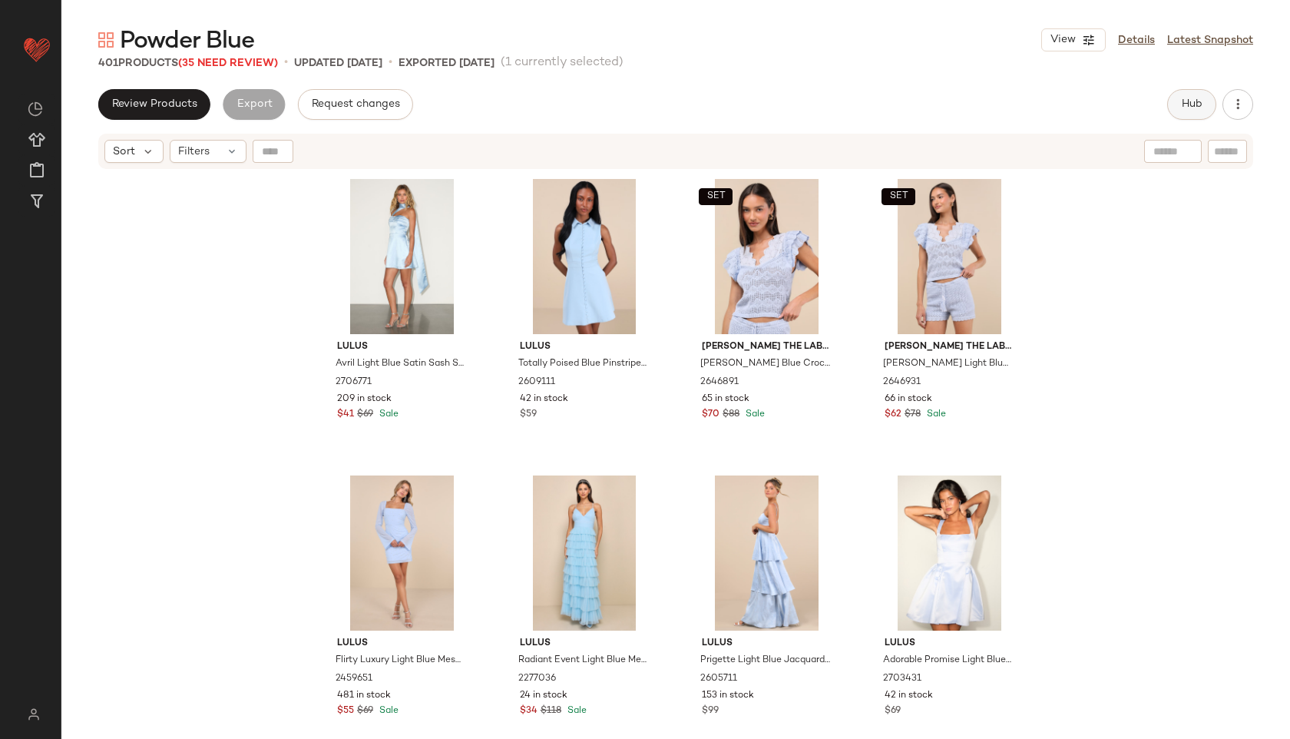
click at [1201, 100] on span "Hub" at bounding box center [1192, 104] width 22 height 12
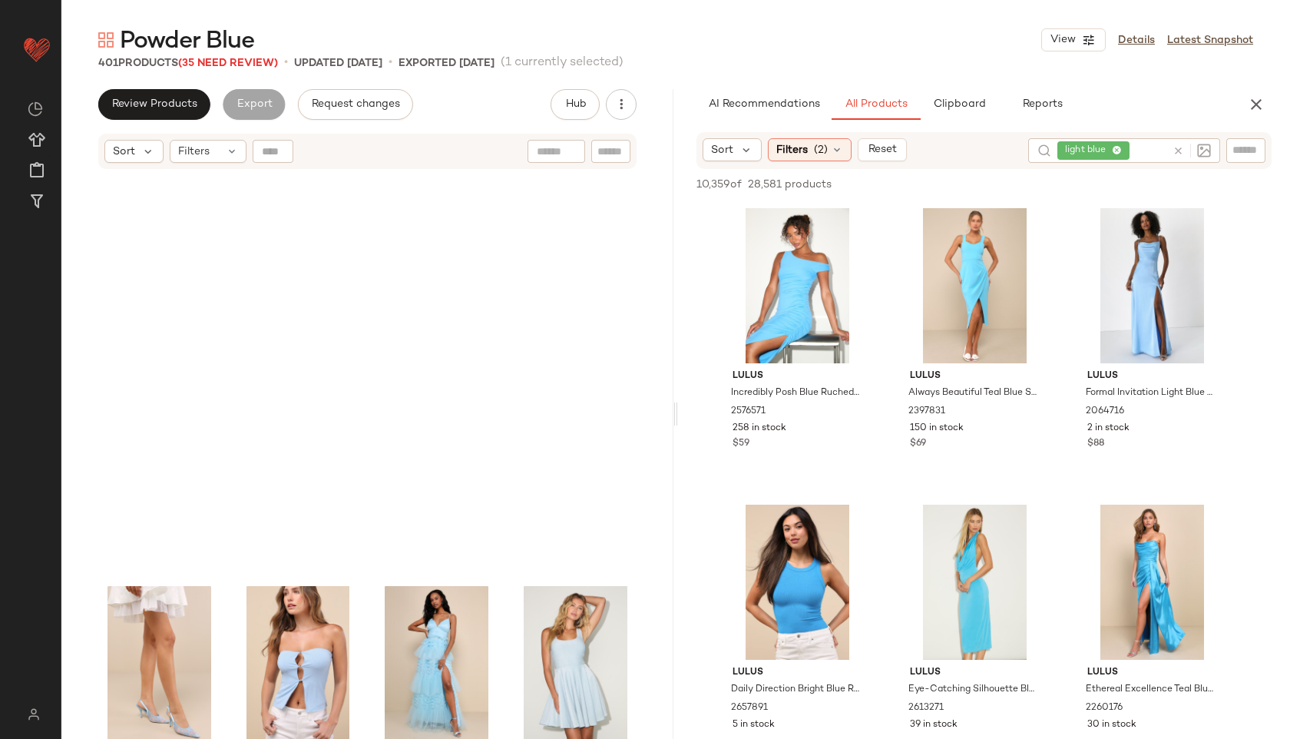
scroll to position [3423, 0]
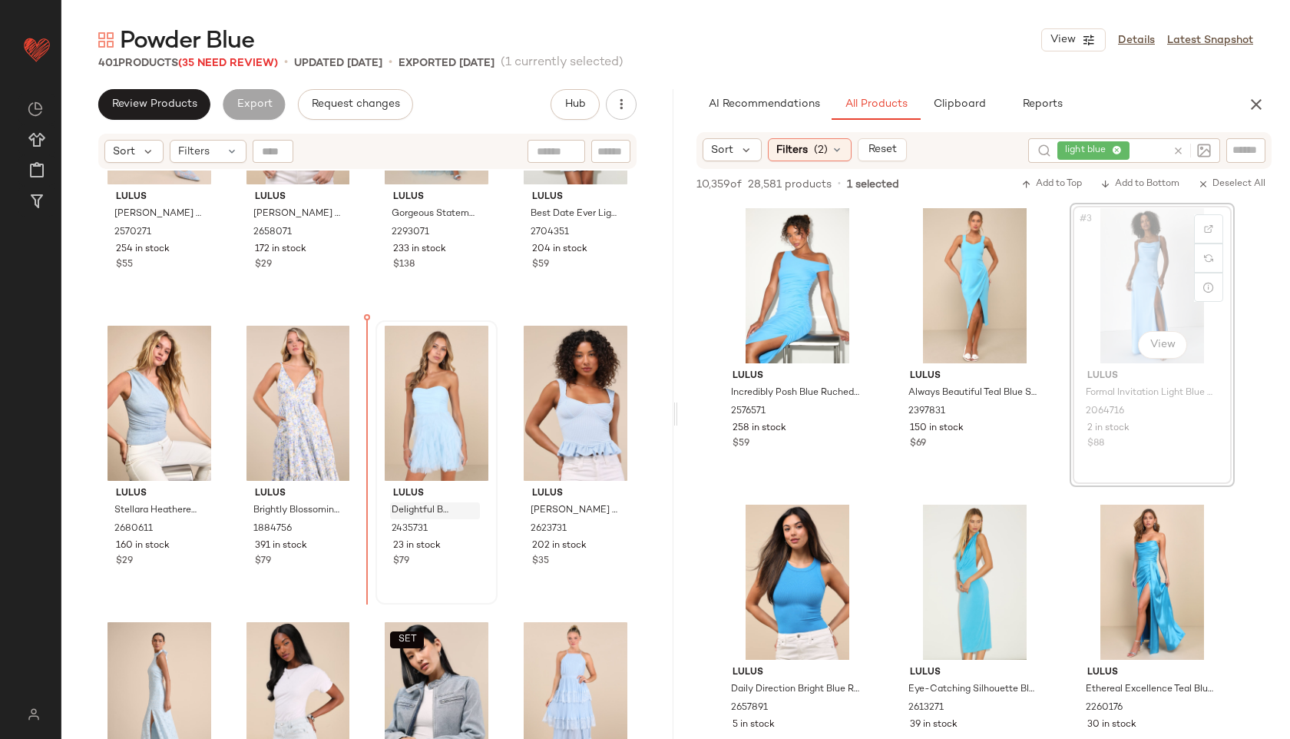
drag, startPoint x: 1172, startPoint y: 260, endPoint x: 390, endPoint y: 517, distance: 822.9
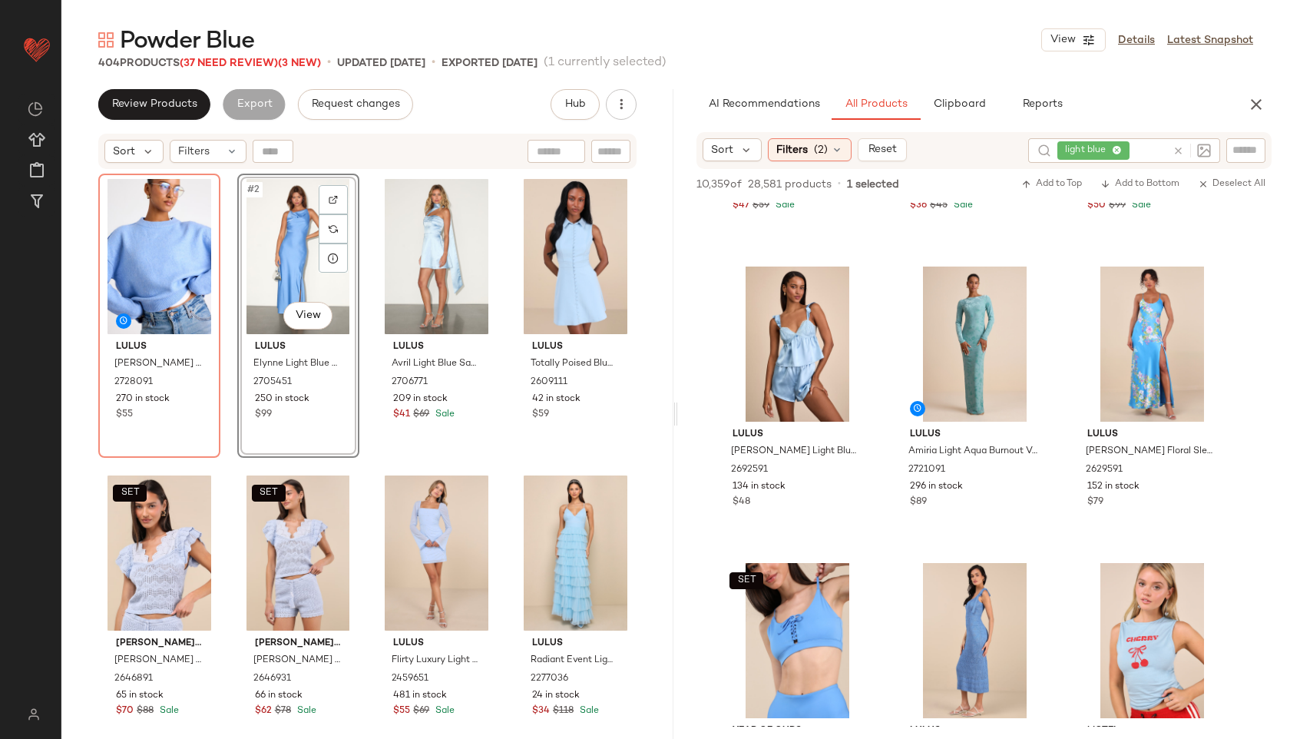
scroll to position [2016, 0]
click at [270, 242] on div "#2 View" at bounding box center [298, 256] width 111 height 155
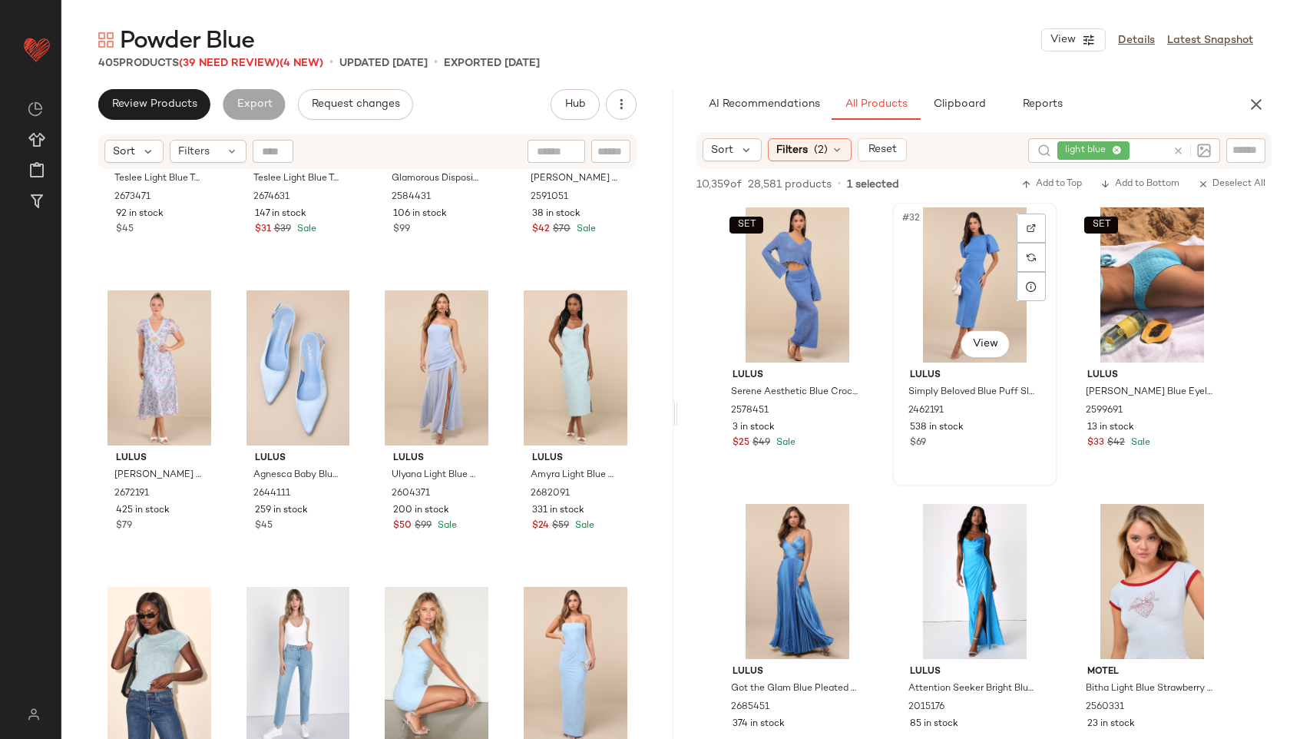
scroll to position [2982, 0]
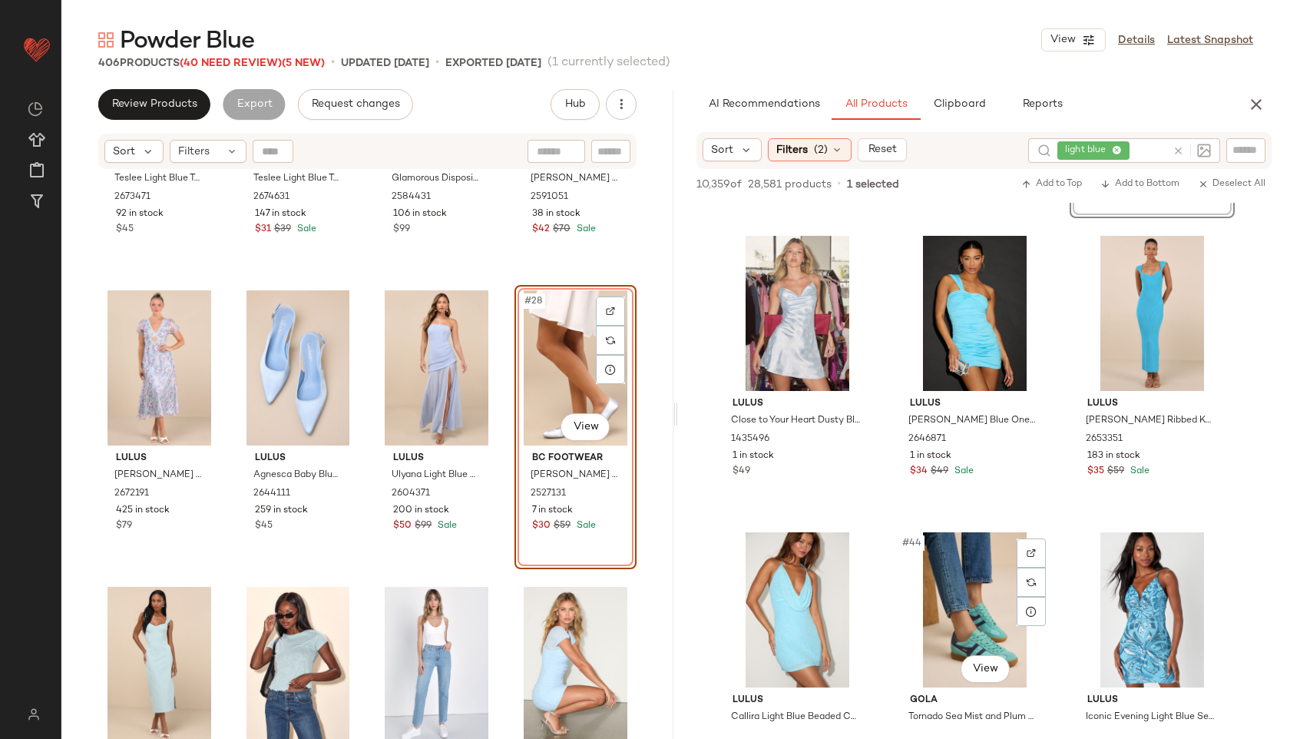
scroll to position [3883, 0]
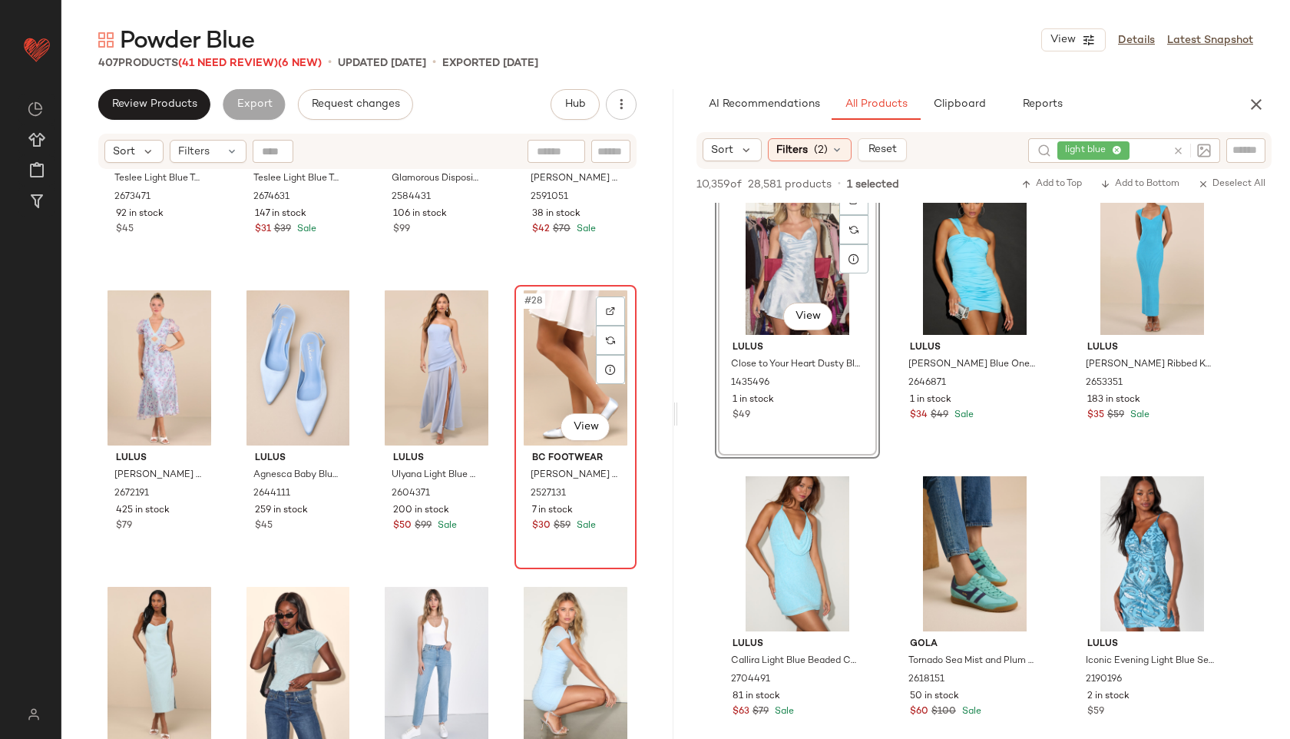
click at [538, 367] on div "#28 View" at bounding box center [575, 367] width 111 height 155
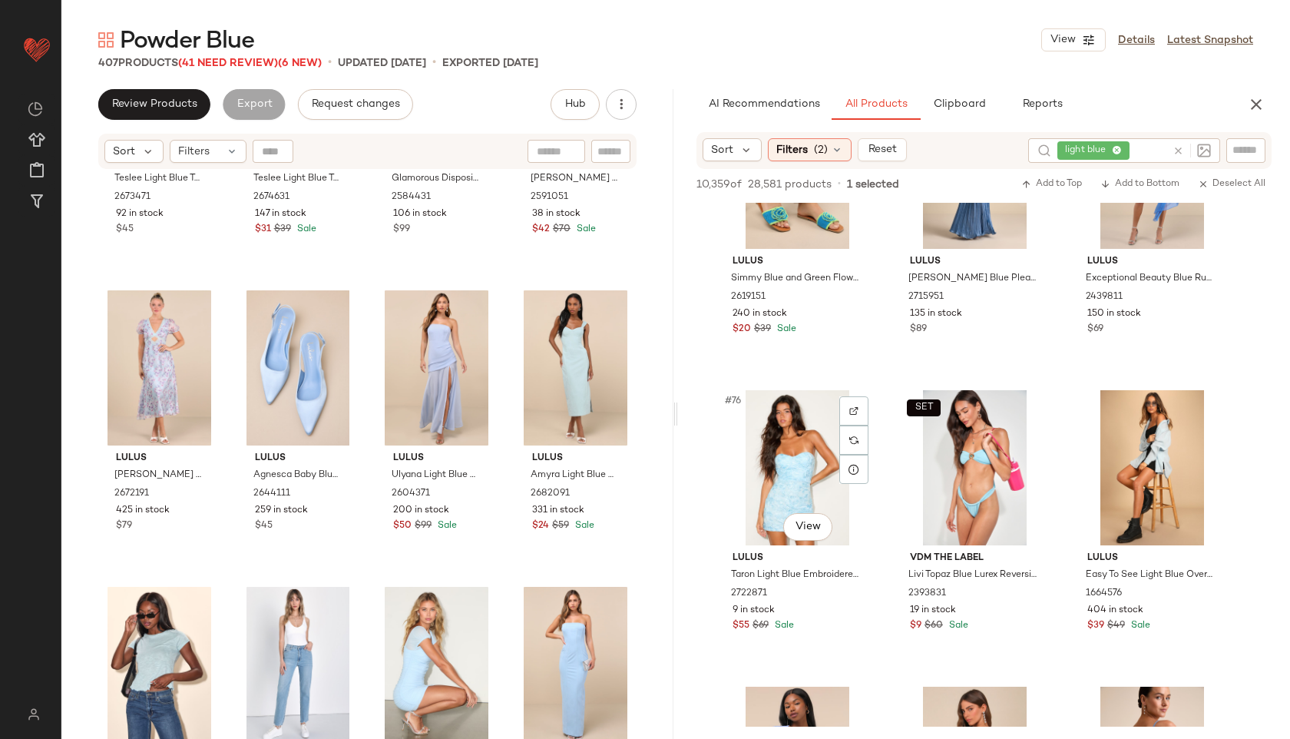
scroll to position [7321, 0]
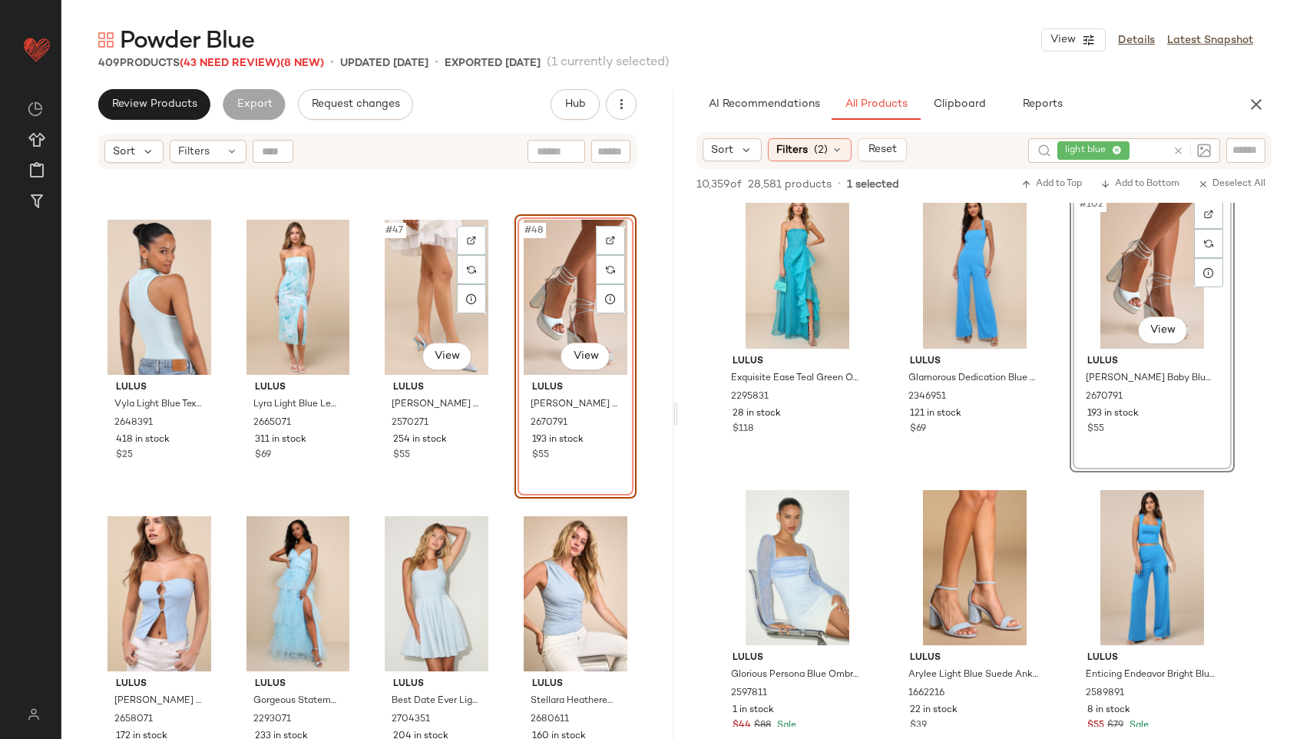
scroll to position [3229, 0]
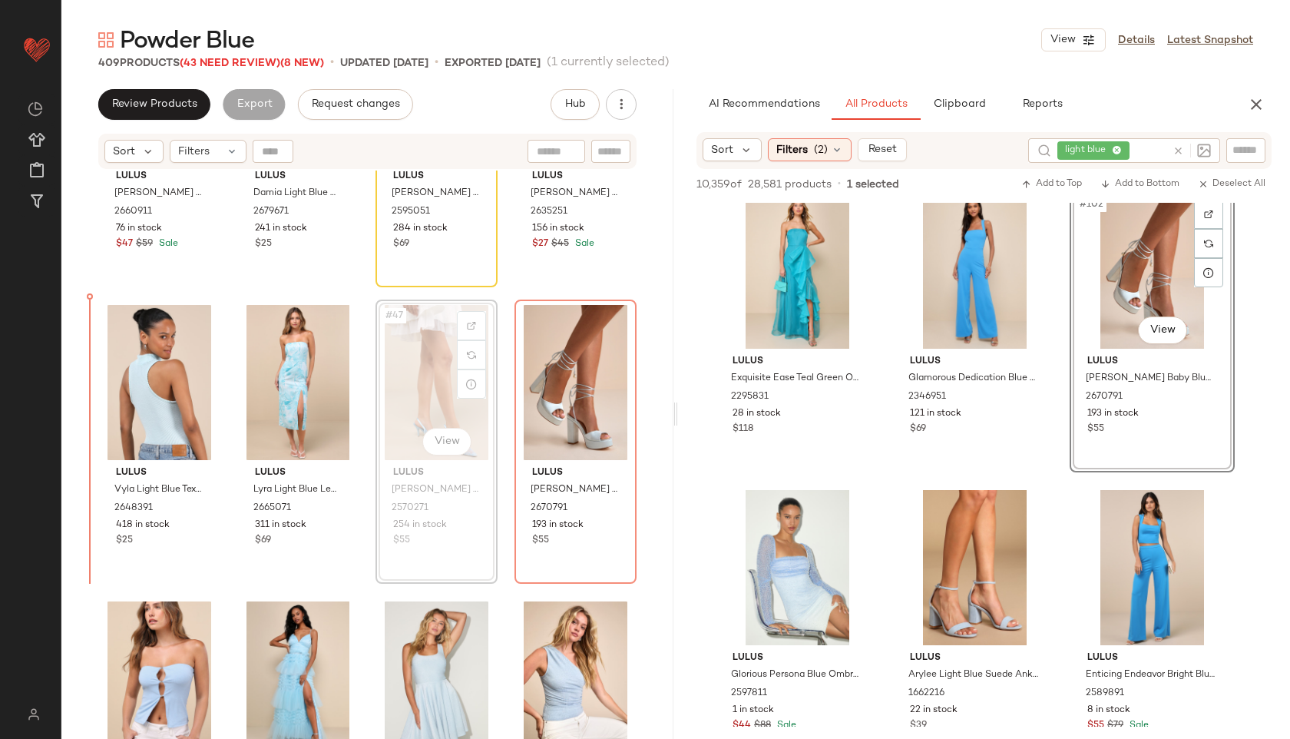
scroll to position [3148, 0]
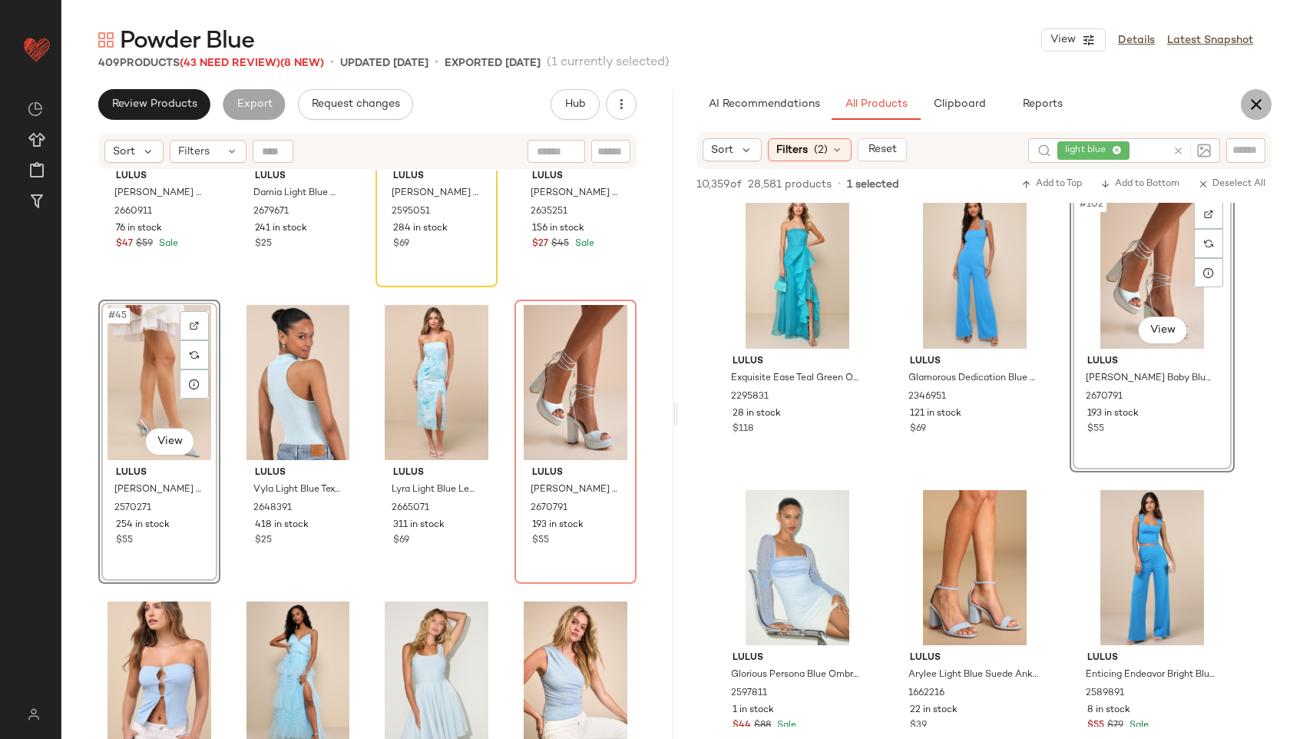
click at [1264, 111] on icon "button" at bounding box center [1256, 104] width 18 height 18
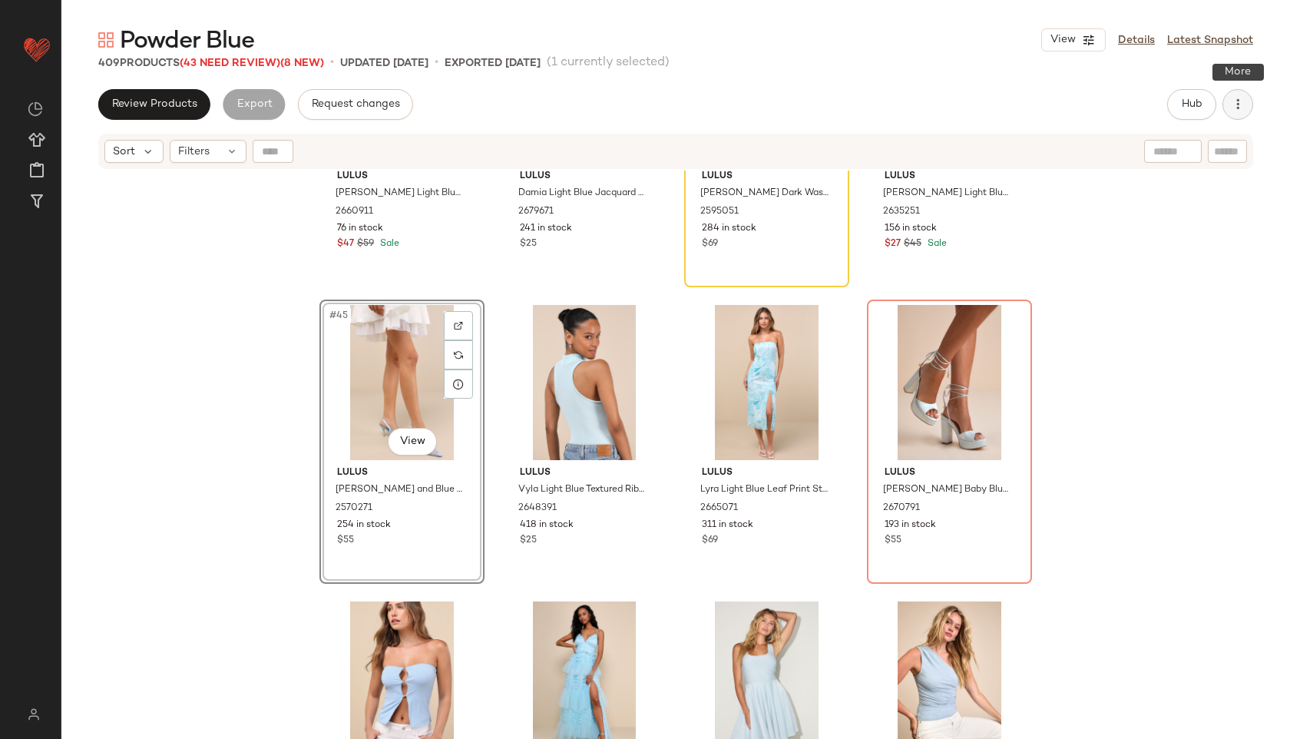
click at [1240, 105] on icon "button" at bounding box center [1237, 104] width 15 height 15
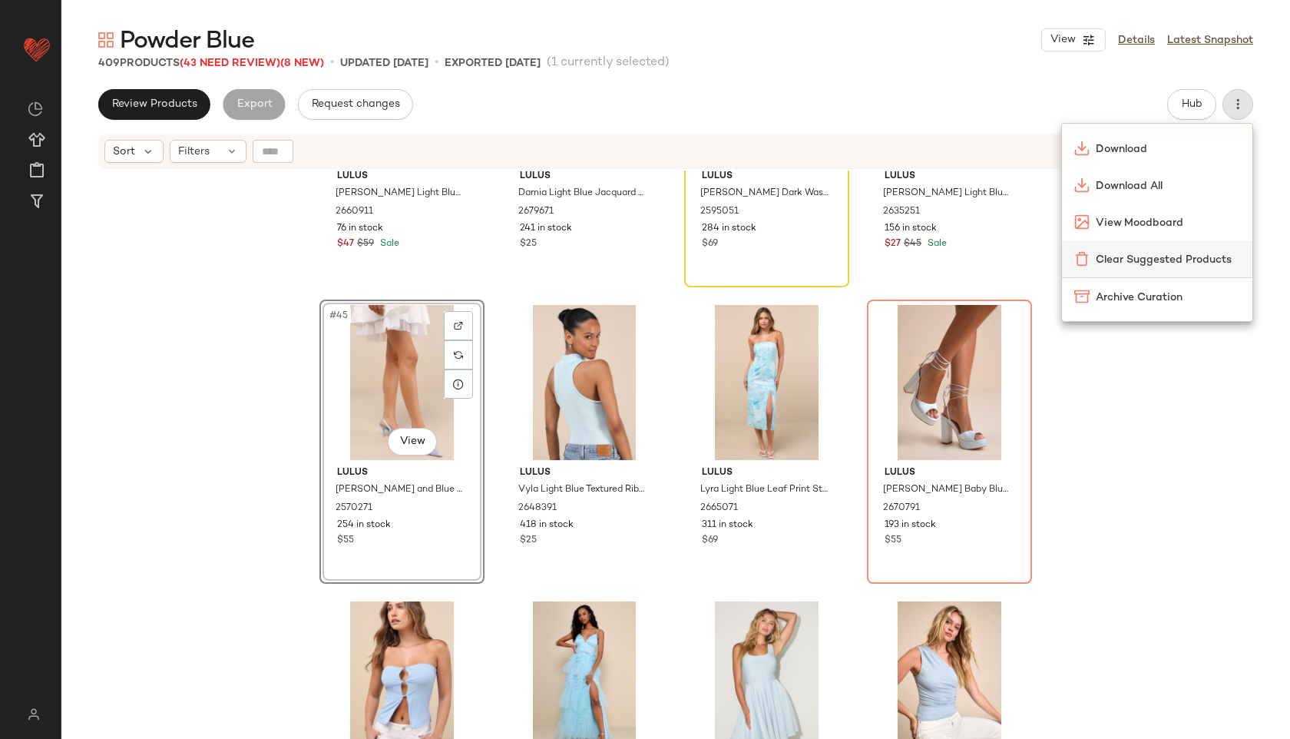
click at [1154, 254] on span "Clear Suggested Products" at bounding box center [1168, 260] width 144 height 16
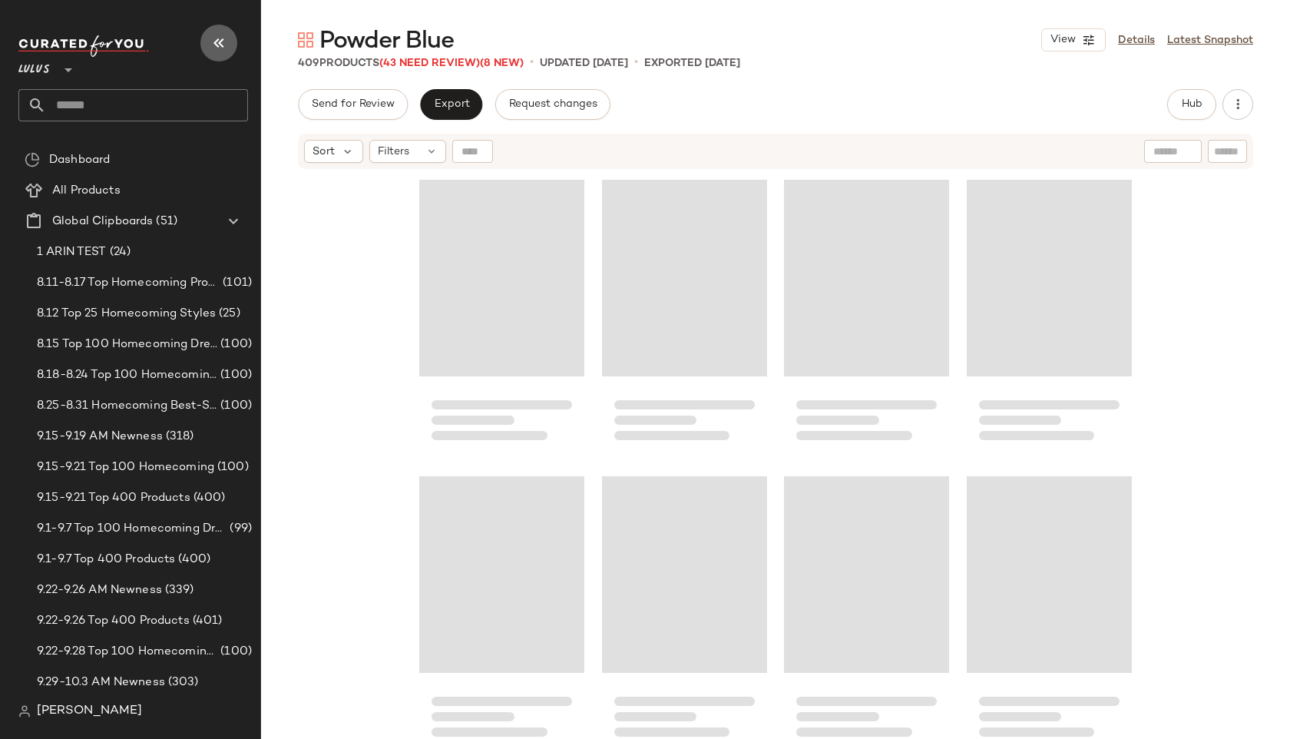
click at [225, 56] on button "button" at bounding box center [218, 43] width 37 height 37
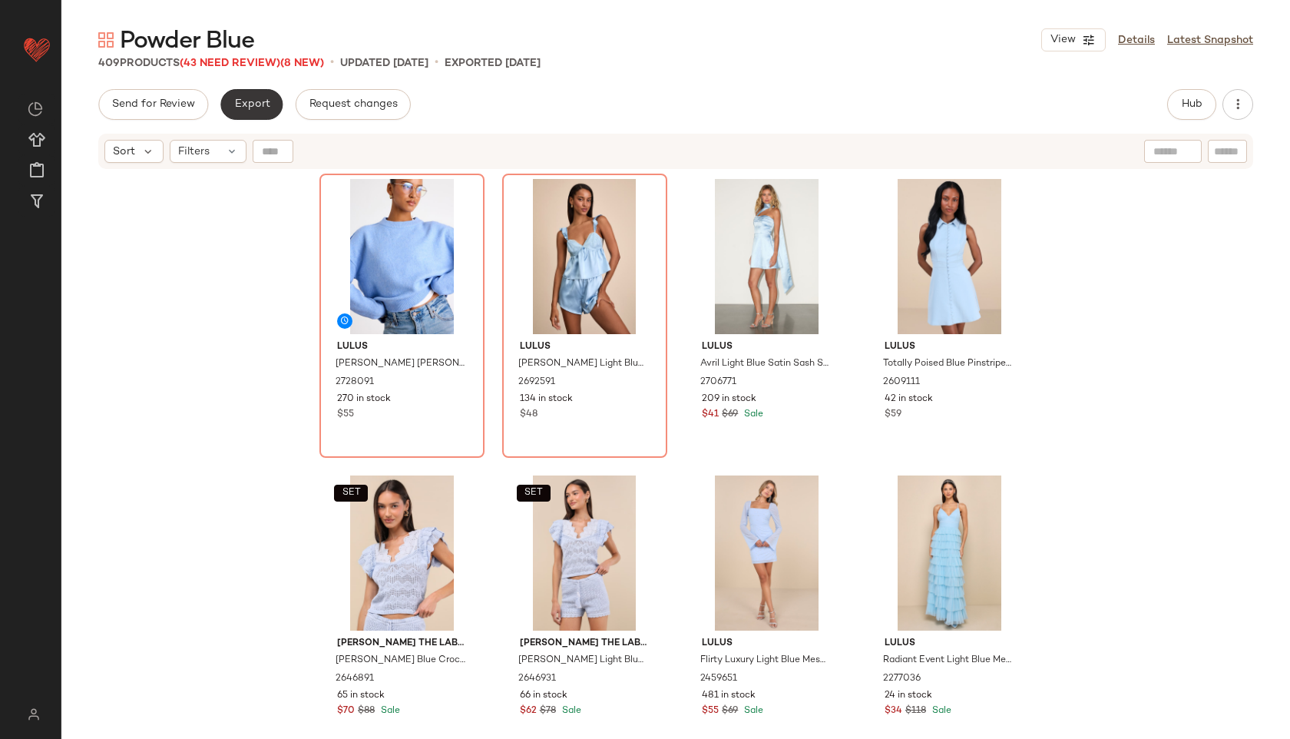
click at [259, 96] on button "Export" at bounding box center [251, 104] width 62 height 31
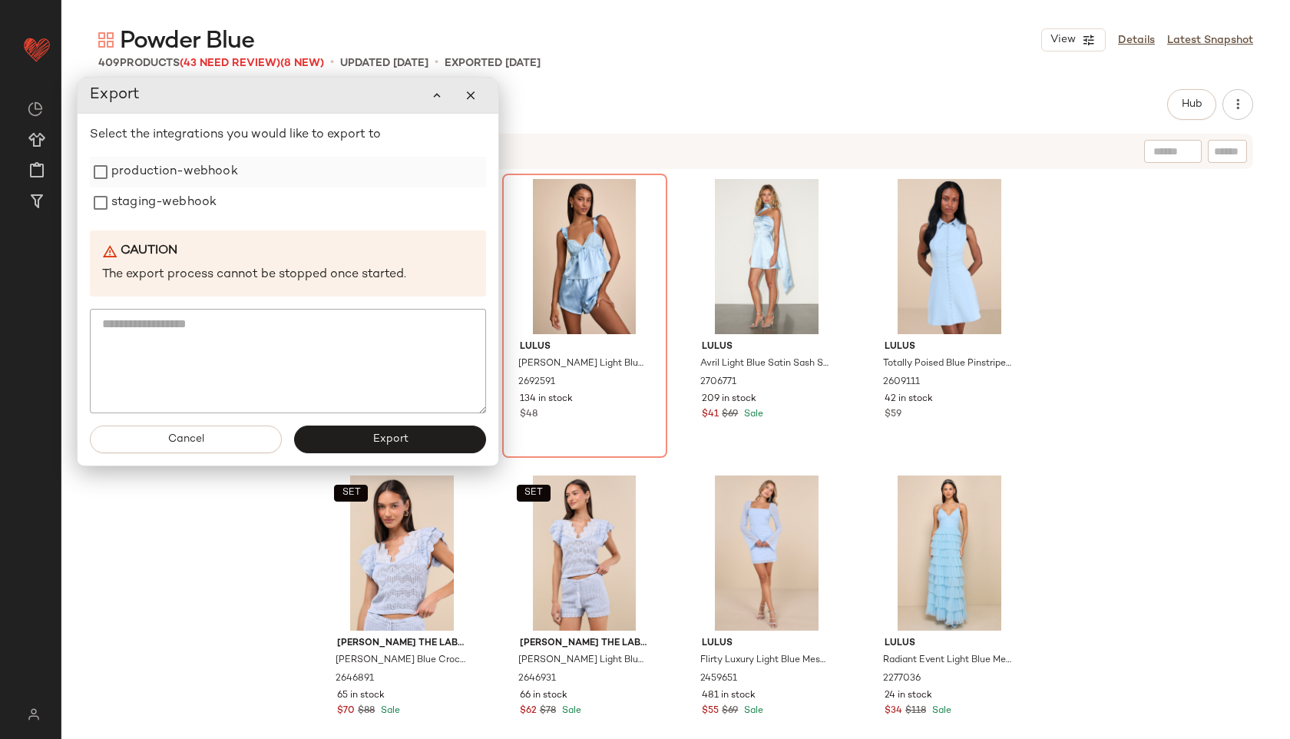
click at [184, 174] on label "production-webhook" at bounding box center [174, 172] width 127 height 31
click at [177, 202] on label "staging-webhook" at bounding box center [163, 202] width 105 height 31
click at [370, 440] on button "Export" at bounding box center [390, 440] width 192 height 28
